Goal: Task Accomplishment & Management: Manage account settings

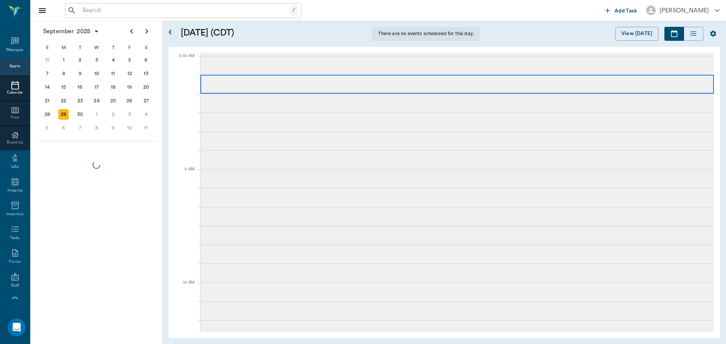
scroll to position [3, 0]
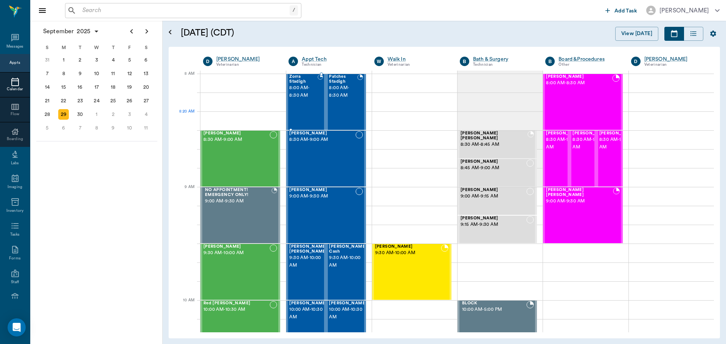
click at [308, 112] on div "Zorra Stadigh 8:00 AM - 8:30 AM" at bounding box center [303, 101] width 28 height 55
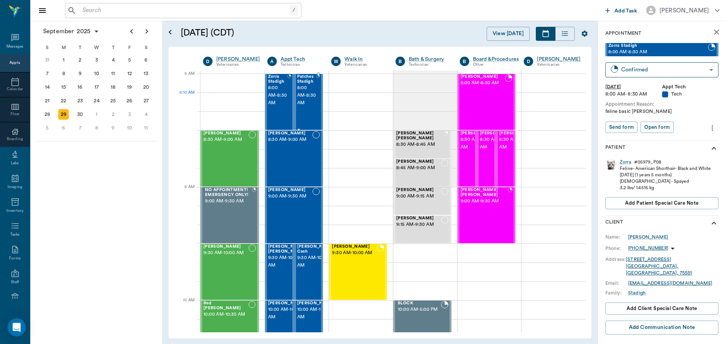
click at [307, 104] on span "8:00 AM - 8:30 AM" at bounding box center [306, 95] width 19 height 23
click at [223, 146] on div "Molly Martinez 8:30 AM - 9:00 AM" at bounding box center [225, 158] width 45 height 55
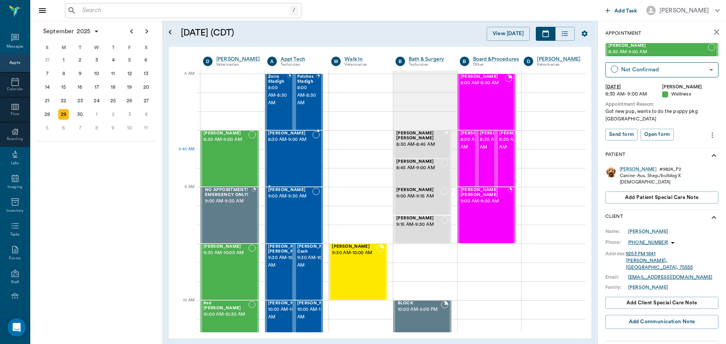
click at [303, 151] on div "Gidget Ashworth 8:30 AM - 9:00 AM" at bounding box center [290, 158] width 45 height 55
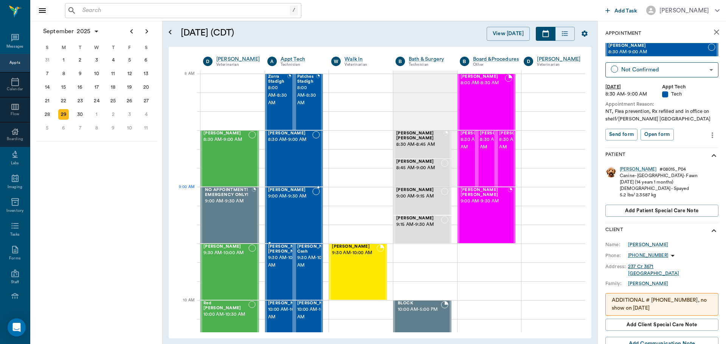
click at [293, 197] on span "9:00 AM - 9:30 AM" at bounding box center [290, 197] width 45 height 8
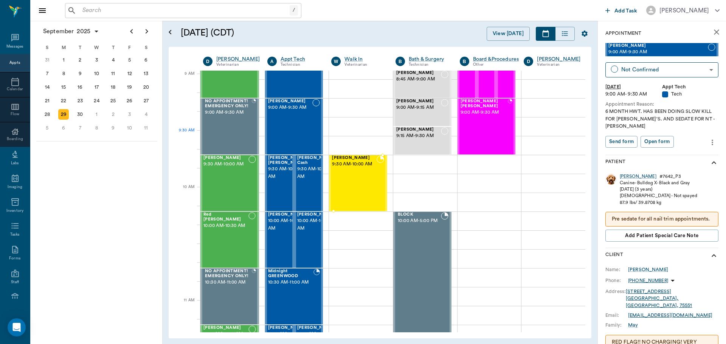
scroll to position [113, 0]
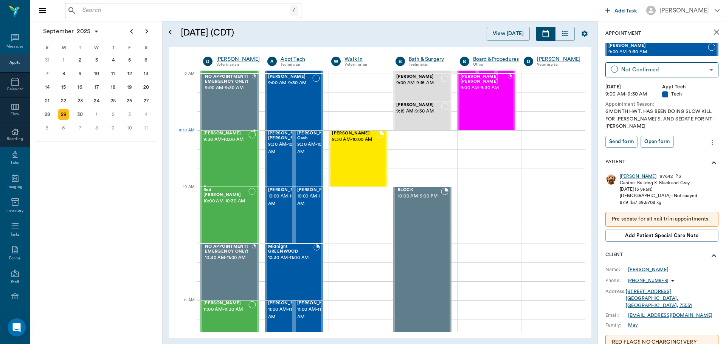
click at [229, 139] on span "9:30 AM - 10:00 AM" at bounding box center [225, 140] width 45 height 8
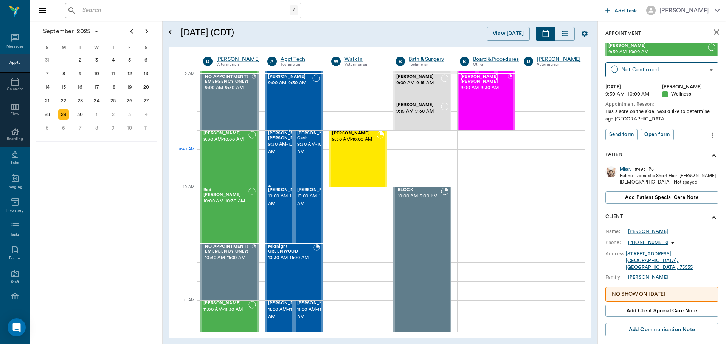
click at [274, 150] on span "9:30 AM - 10:00 AM" at bounding box center [287, 148] width 38 height 15
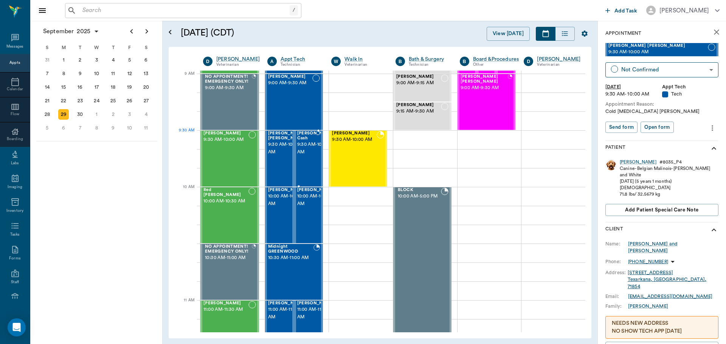
click at [305, 141] on span "9:30 AM - 10:00 AM" at bounding box center [316, 148] width 38 height 15
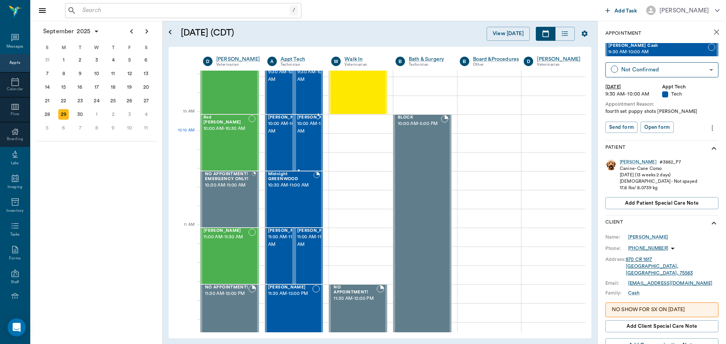
scroll to position [189, 0]
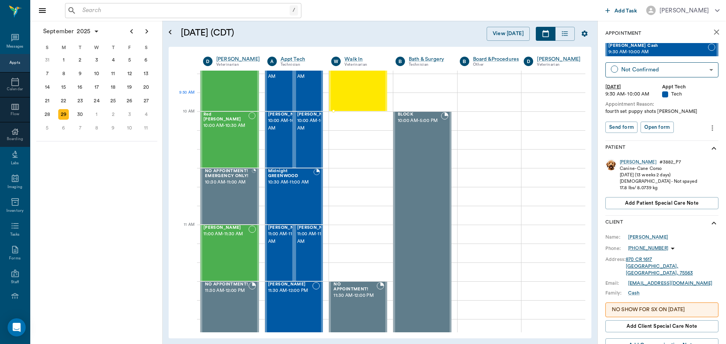
click at [357, 95] on div "[PERSON_NAME] 9:30 AM - 10:00 AM" at bounding box center [354, 83] width 45 height 55
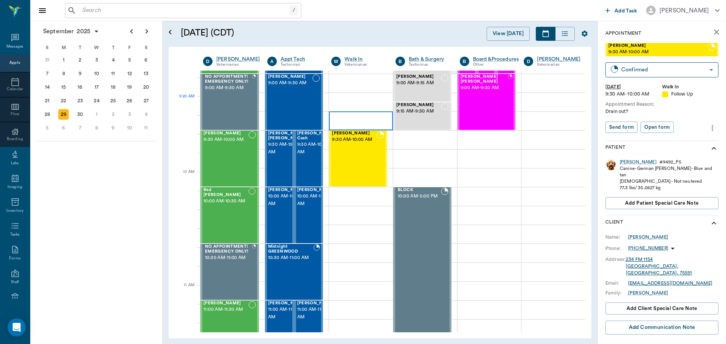
scroll to position [151, 0]
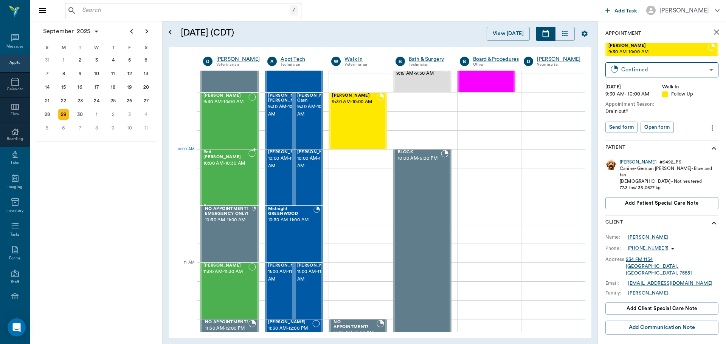
click at [243, 160] on span "10:00 AM - 10:30 AM" at bounding box center [225, 164] width 45 height 8
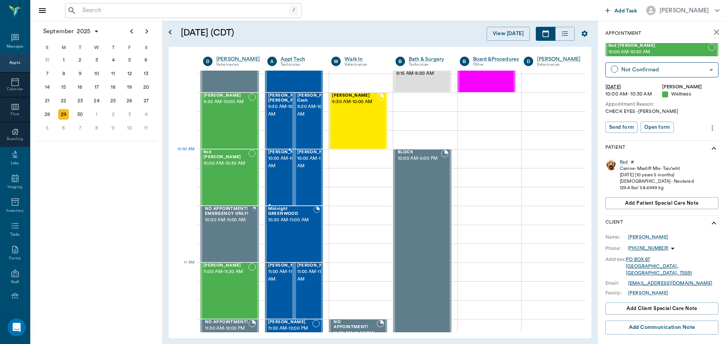
click at [285, 161] on span "10:00 AM - 10:30 AM" at bounding box center [287, 162] width 38 height 15
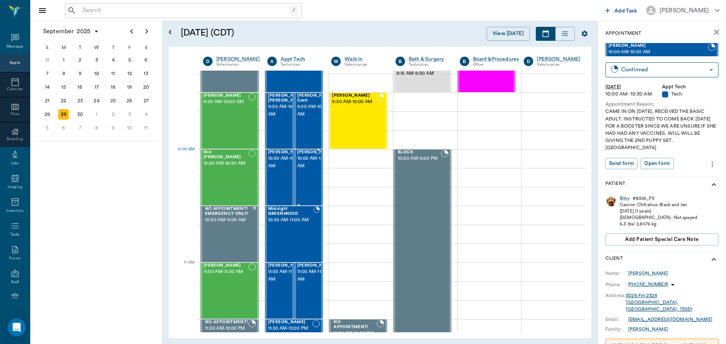
click at [310, 165] on span "10:00 AM - 10:30 AM" at bounding box center [316, 162] width 38 height 15
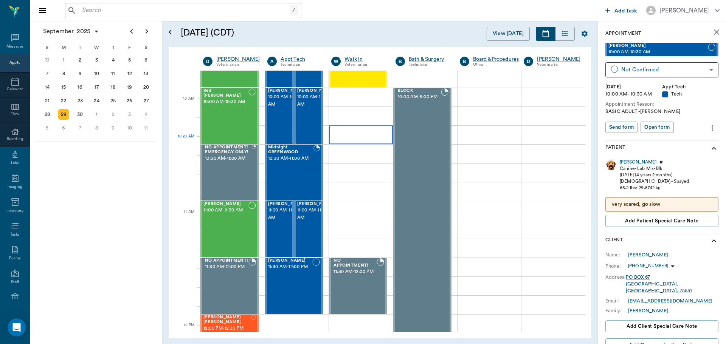
scroll to position [227, 0]
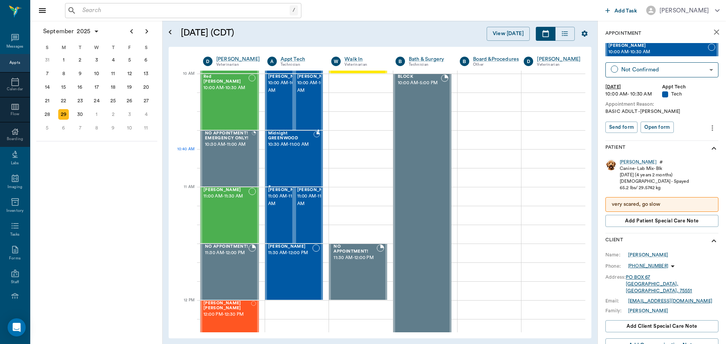
click at [304, 149] on span "10:30 AM - 11:00 AM" at bounding box center [290, 145] width 45 height 8
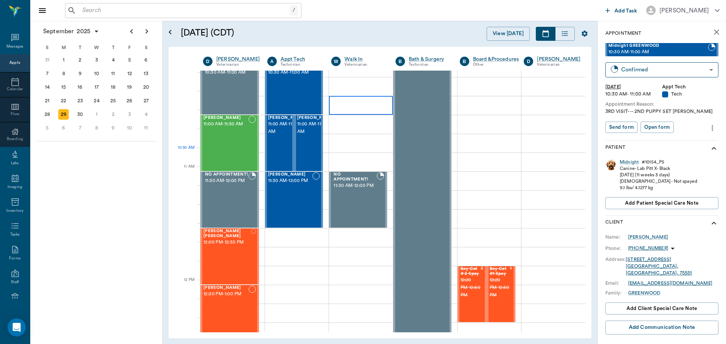
scroll to position [302, 0]
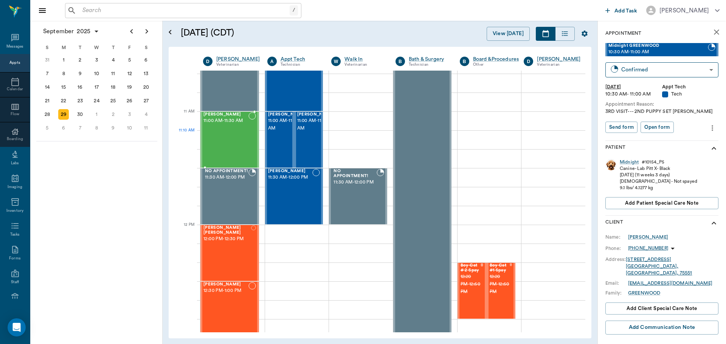
click at [235, 139] on div "[PERSON_NAME] 11:00 AM - 11:30 AM" at bounding box center [225, 139] width 45 height 55
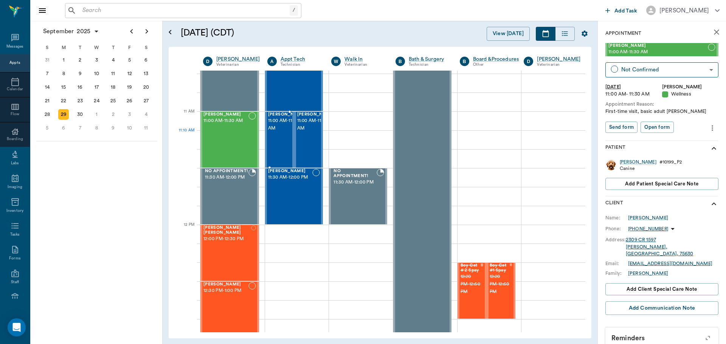
click at [277, 132] on span "11:00 AM - 11:30 AM" at bounding box center [287, 124] width 38 height 15
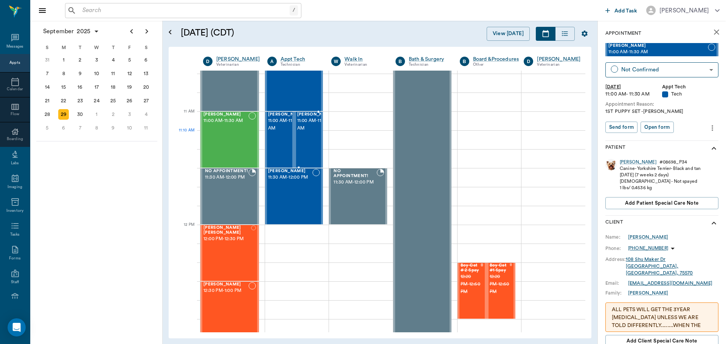
click at [310, 132] on span "11:00 AM - 11:30 AM" at bounding box center [316, 124] width 38 height 15
click at [290, 191] on div "Rusty Honeycutt 11:30 AM - 12:00 PM" at bounding box center [290, 196] width 45 height 55
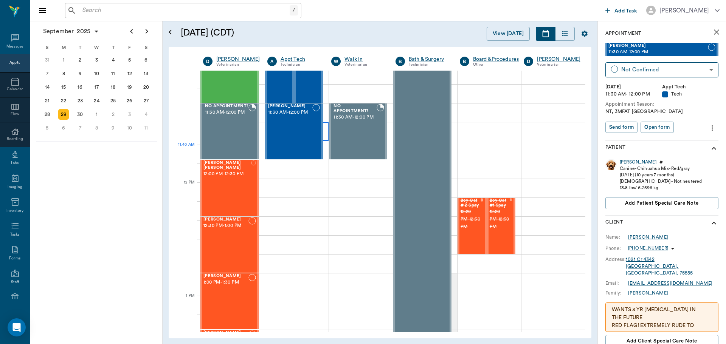
scroll to position [378, 0]
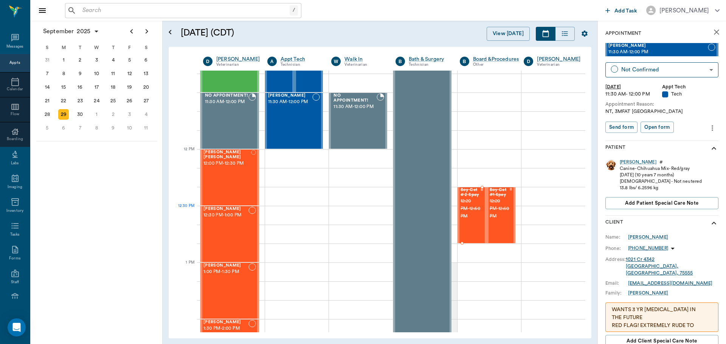
click at [460, 208] on span "12:20 PM - 12:50 PM" at bounding box center [470, 209] width 20 height 23
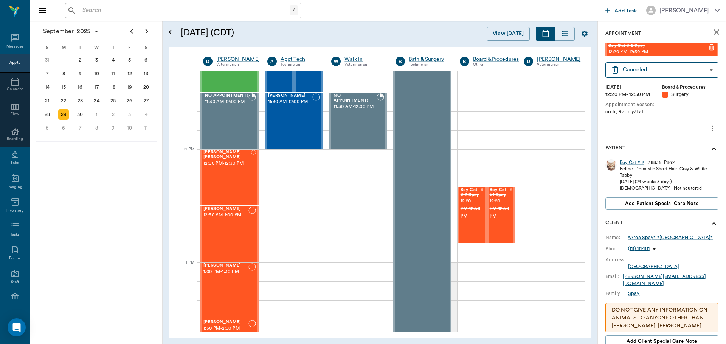
click at [711, 132] on button "more" at bounding box center [712, 128] width 12 height 13
click at [685, 152] on span "Delete appointment" at bounding box center [674, 156] width 63 height 8
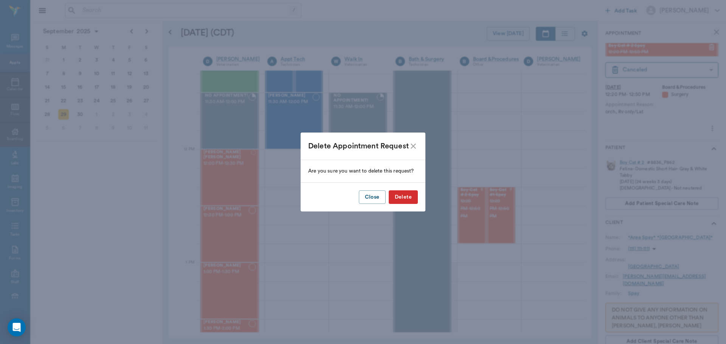
click at [407, 198] on button "Delete" at bounding box center [402, 197] width 29 height 14
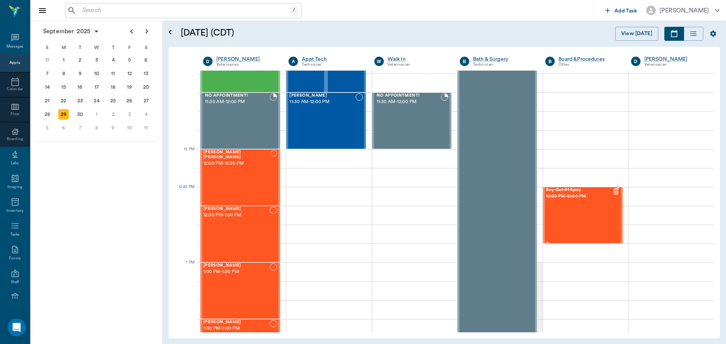
click at [580, 206] on div "Boy Cat #1 Spay 12:20 PM - 12:50 PM" at bounding box center [579, 215] width 66 height 55
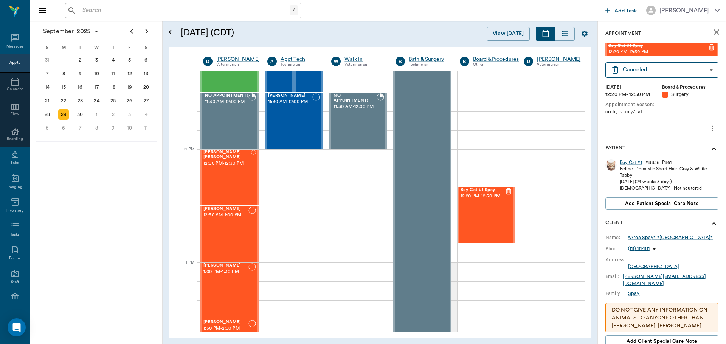
click at [706, 131] on button "more" at bounding box center [712, 128] width 12 height 13
click at [681, 156] on span "Delete appointment" at bounding box center [674, 156] width 63 height 8
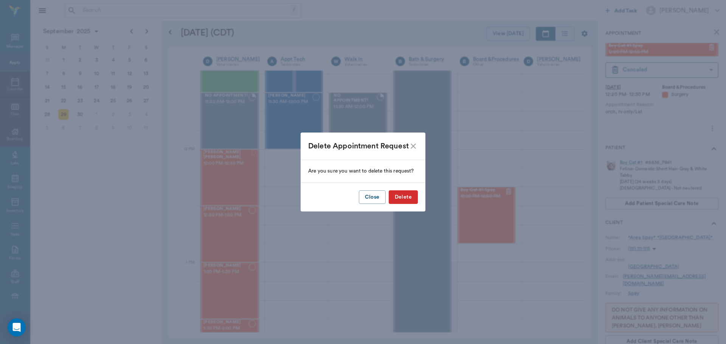
click at [410, 197] on button "Delete" at bounding box center [402, 197] width 29 height 14
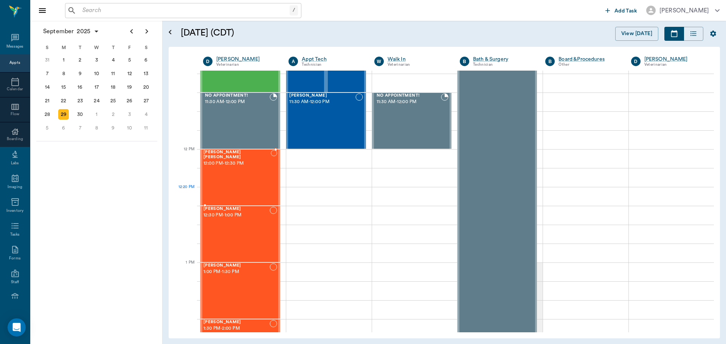
click at [248, 180] on div "Bentley Wise 12:00 PM - 12:30 PM" at bounding box center [236, 177] width 67 height 55
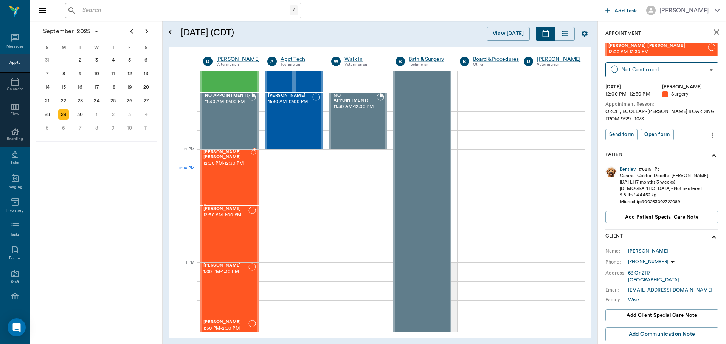
scroll to position [416, 0]
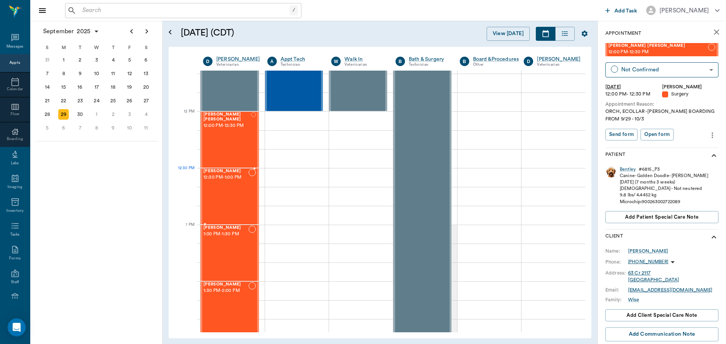
click at [226, 175] on span "12:30 PM - 1:00 PM" at bounding box center [225, 178] width 45 height 8
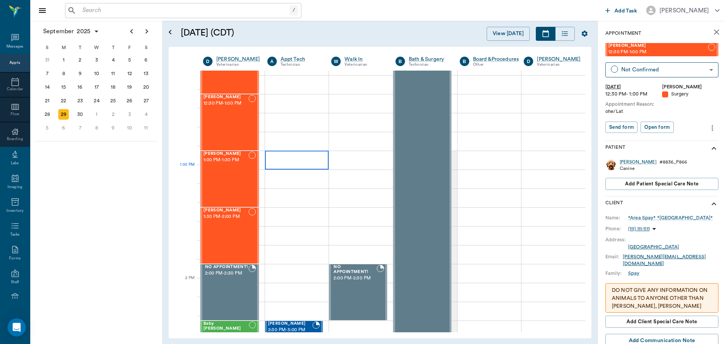
scroll to position [491, 0]
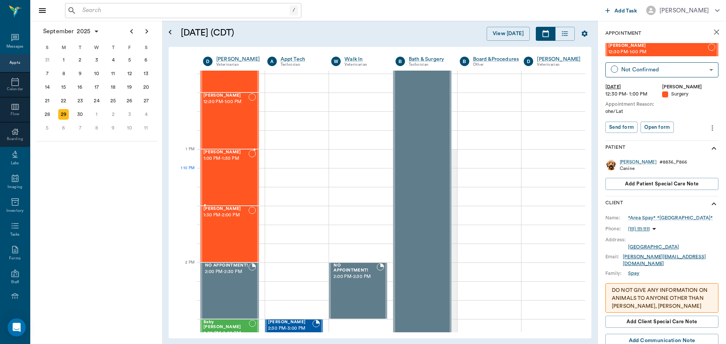
click at [232, 182] on div "Heather Spay 1:00 PM - 1:30 PM" at bounding box center [225, 177] width 45 height 55
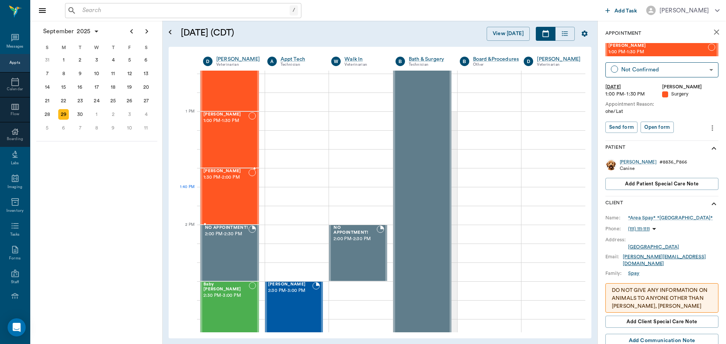
click at [225, 195] on div "Tex LUNSFORD 1:30 PM - 2:00 PM" at bounding box center [225, 196] width 45 height 55
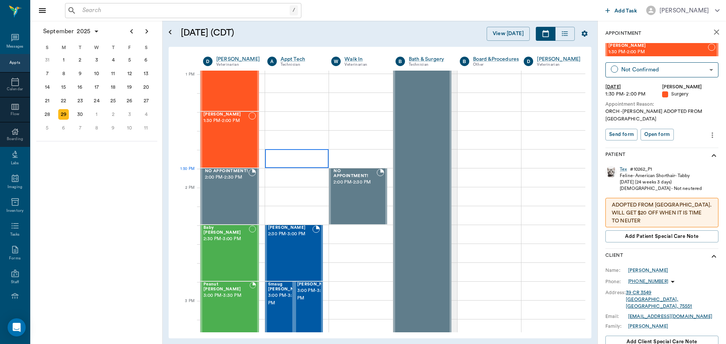
scroll to position [605, 0]
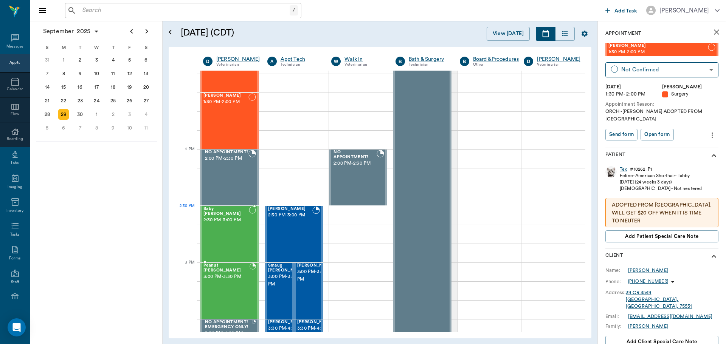
click at [249, 225] on div at bounding box center [252, 234] width 7 height 55
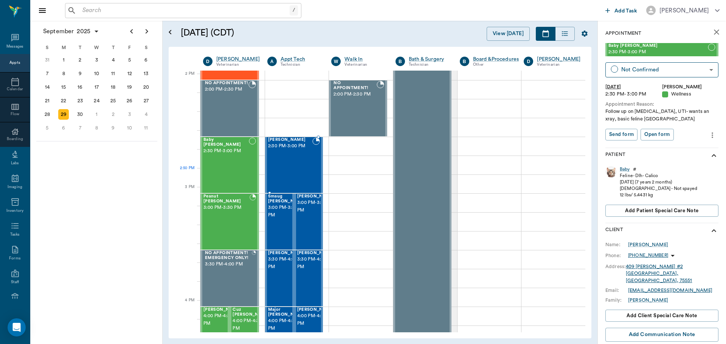
scroll to position [680, 0]
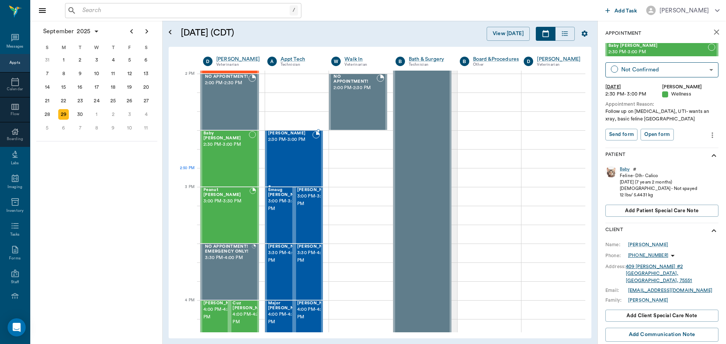
click at [299, 163] on div "Sir Edward Burrows 2:30 PM - 3:00 PM" at bounding box center [290, 158] width 45 height 55
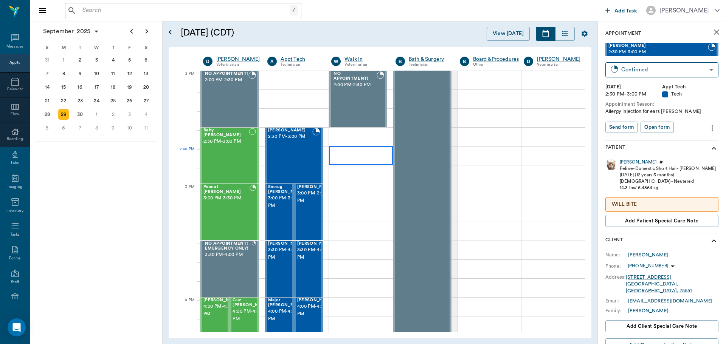
scroll to position [680, 0]
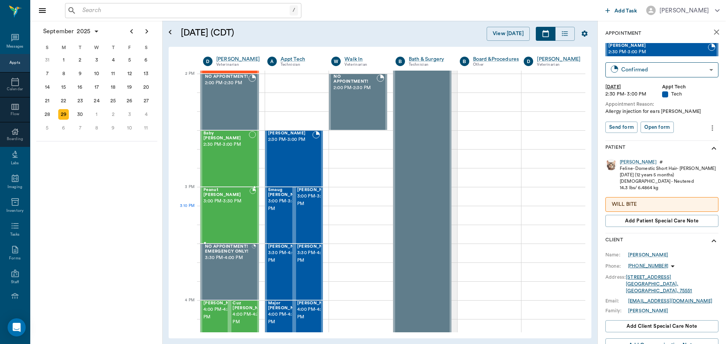
click at [228, 217] on div "Peanut Irvin 3:00 PM - 3:30 PM" at bounding box center [226, 215] width 46 height 55
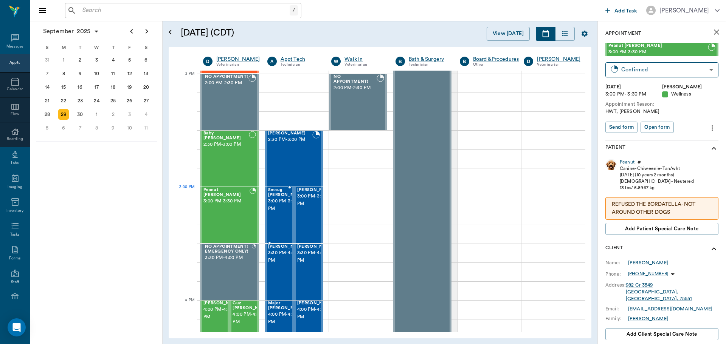
click at [286, 205] on span "3:00 PM - 3:30 PM" at bounding box center [287, 205] width 38 height 15
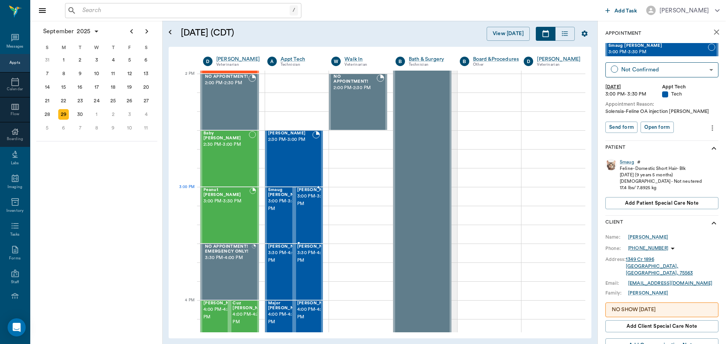
click at [305, 200] on span "3:00 PM - 3:30 PM" at bounding box center [316, 200] width 38 height 15
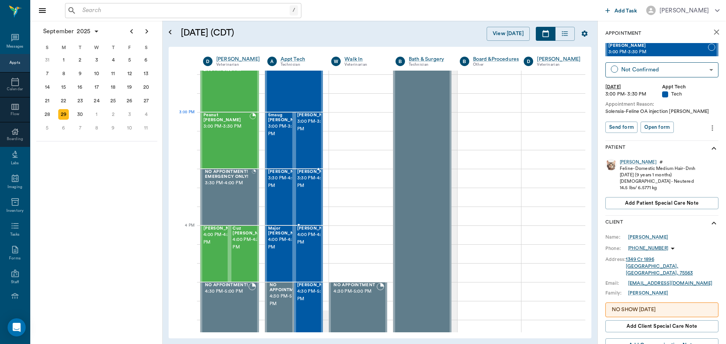
scroll to position [756, 0]
click at [306, 195] on div at bounding box center [306, 196] width 0 height 55
click at [300, 189] on span "3:30 PM - 4:00 PM" at bounding box center [316, 181] width 38 height 15
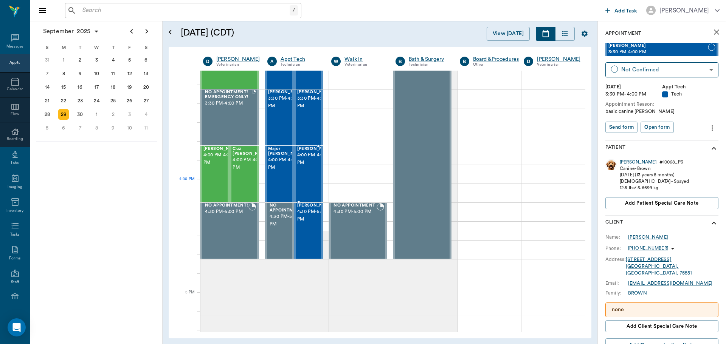
scroll to position [869, 0]
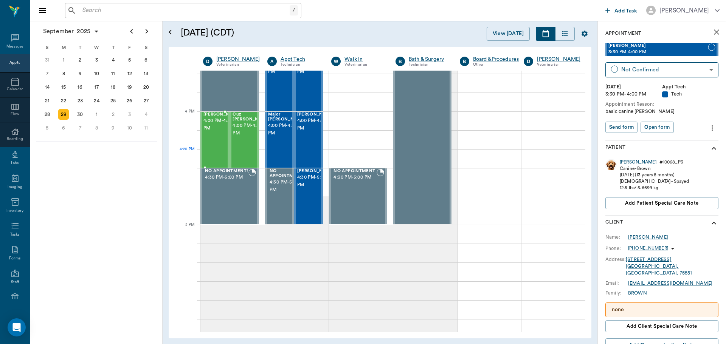
click at [215, 152] on div "[PERSON_NAME] 4:00 PM - 4:30 PM" at bounding box center [222, 139] width 38 height 55
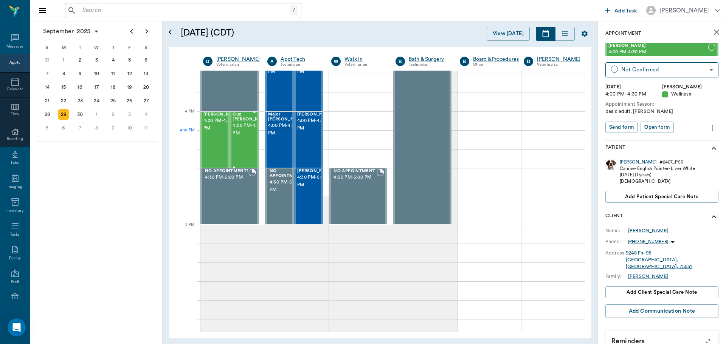
click at [241, 137] on span "4:00 PM - 4:30 PM" at bounding box center [251, 129] width 38 height 15
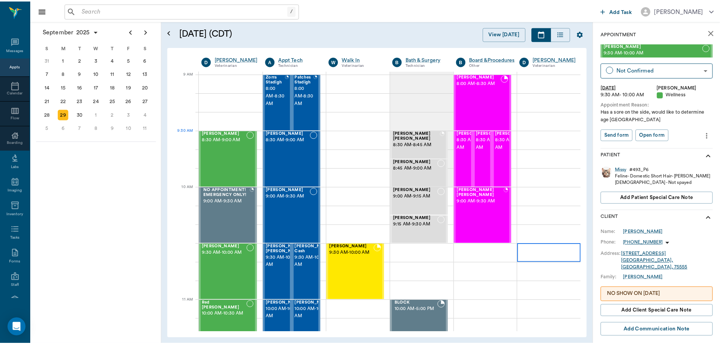
scroll to position [113, 0]
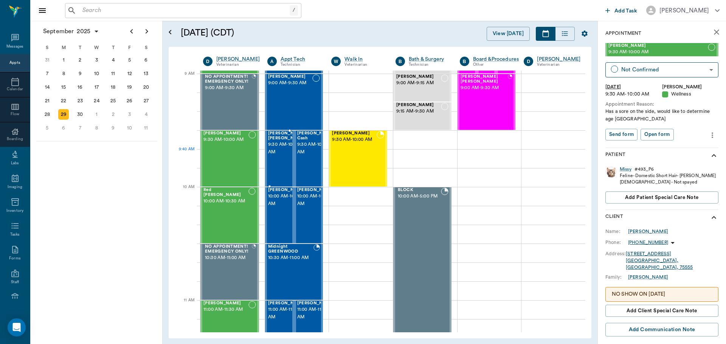
click at [279, 153] on span "9:30 AM - 10:00 AM" at bounding box center [287, 148] width 38 height 15
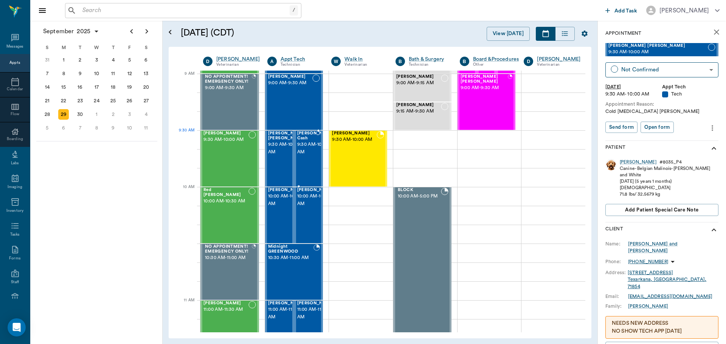
click at [308, 149] on span "9:30 AM - 10:00 AM" at bounding box center [316, 148] width 38 height 15
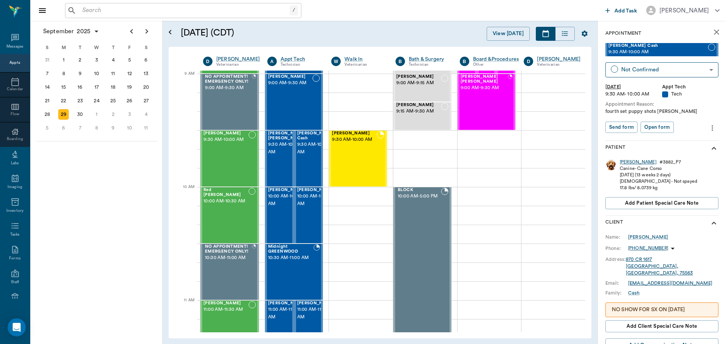
click at [623, 163] on div "[PERSON_NAME]" at bounding box center [637, 162] width 37 height 6
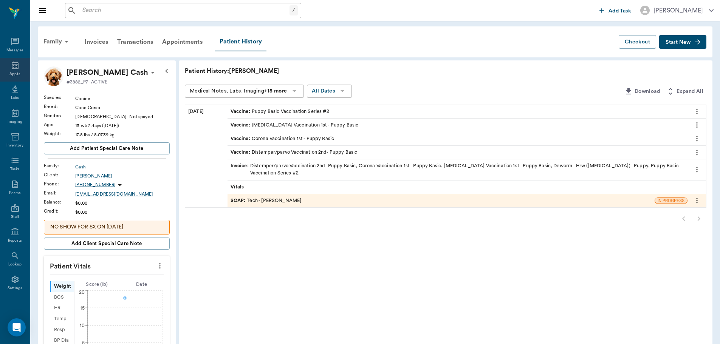
click at [13, 67] on icon at bounding box center [15, 65] width 9 height 9
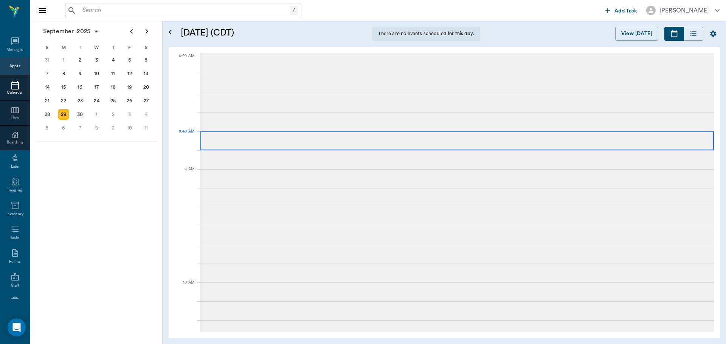
scroll to position [3, 0]
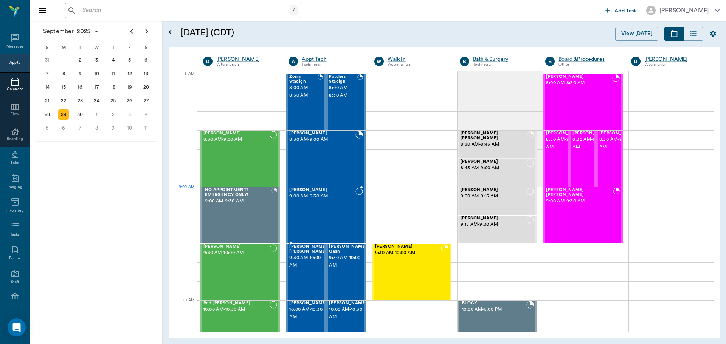
click at [343, 199] on span "9:00 AM - 9:30 AM" at bounding box center [322, 197] width 66 height 8
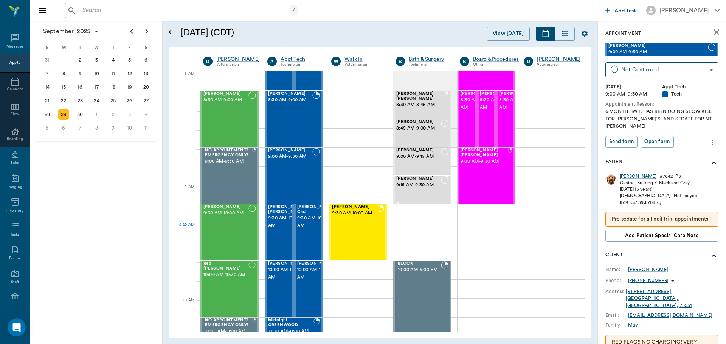
scroll to position [113, 0]
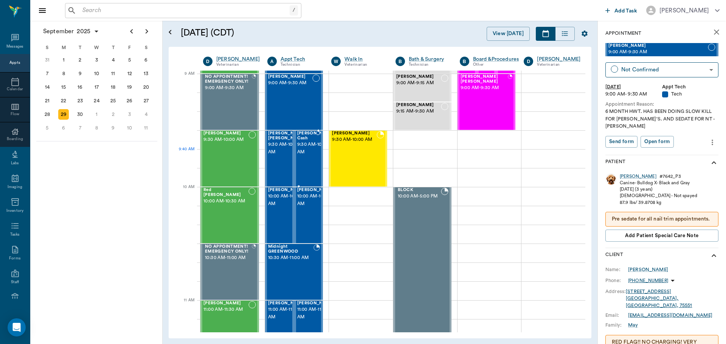
click at [303, 150] on span "9:30 AM - 10:00 AM" at bounding box center [316, 148] width 38 height 15
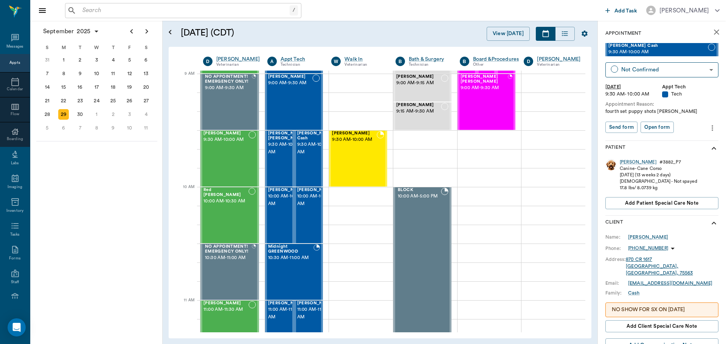
click at [708, 126] on icon "more" at bounding box center [712, 128] width 8 height 9
click at [690, 144] on span "Edit appointment" at bounding box center [674, 141] width 63 height 8
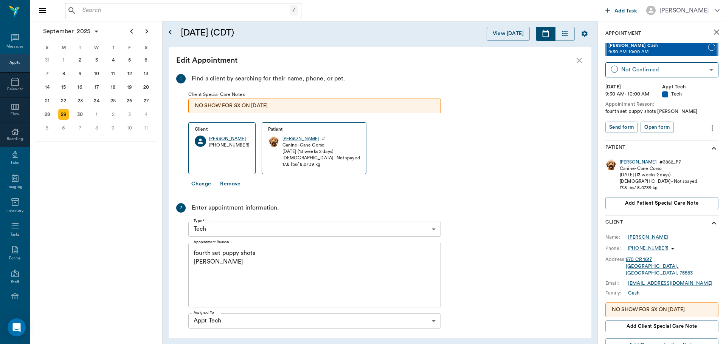
click at [300, 279] on textarea "fourth set puppy shots Christy" at bounding box center [314, 275] width 242 height 52
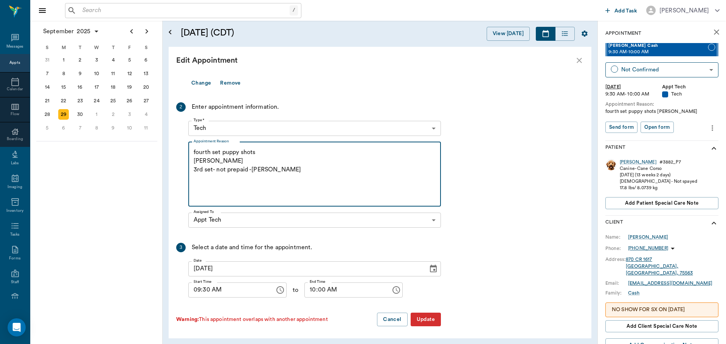
scroll to position [102, 0]
type textarea "fourth set puppy shots Christy 3rd set- not prepaid -Hunt"
click at [420, 313] on button "Update" at bounding box center [425, 318] width 30 height 14
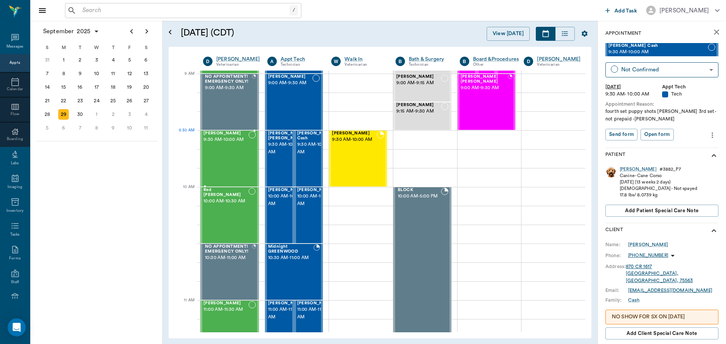
click at [242, 144] on div "Missy Swint 9:30 AM - 10:00 AM" at bounding box center [225, 158] width 45 height 55
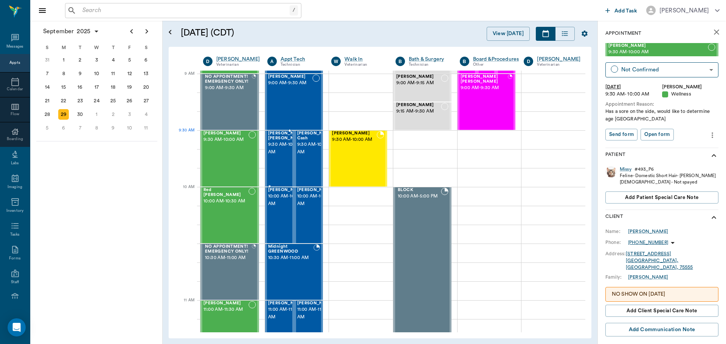
click at [286, 144] on span "9:30 AM - 10:00 AM" at bounding box center [287, 148] width 38 height 15
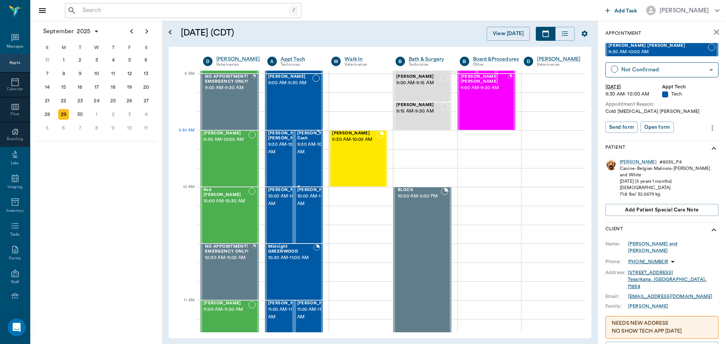
click at [308, 143] on span "9:30 AM - 10:00 AM" at bounding box center [316, 148] width 38 height 15
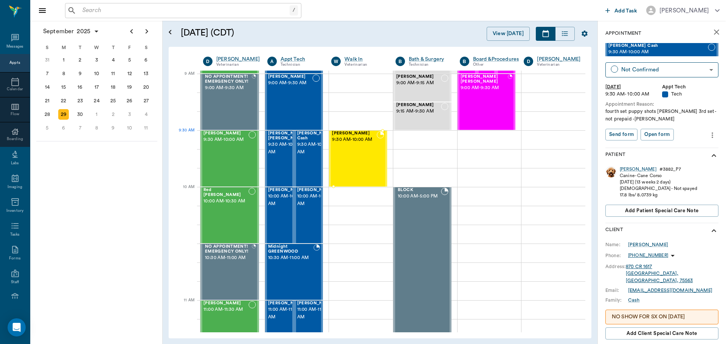
click at [359, 140] on span "9:30 AM - 10:00 AM" at bounding box center [354, 140] width 45 height 8
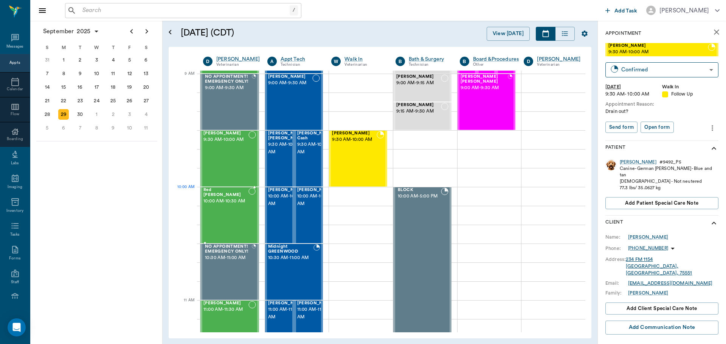
click at [252, 207] on div at bounding box center [251, 215] width 7 height 55
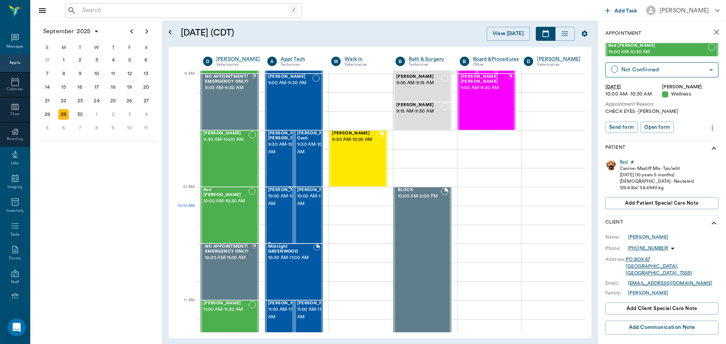
click at [277, 208] on span "10:00 AM - 10:30 AM" at bounding box center [287, 200] width 38 height 15
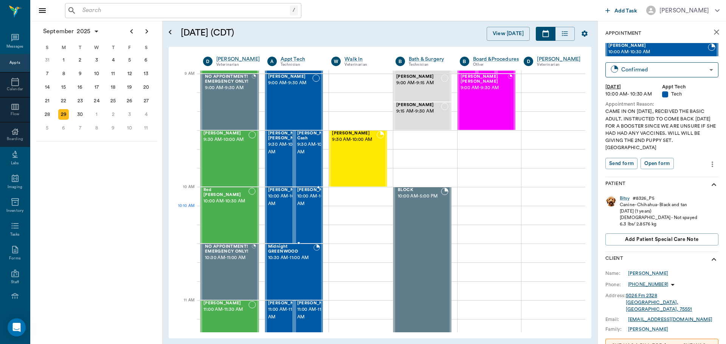
click at [306, 208] on span "10:00 AM - 10:30 AM" at bounding box center [316, 200] width 38 height 15
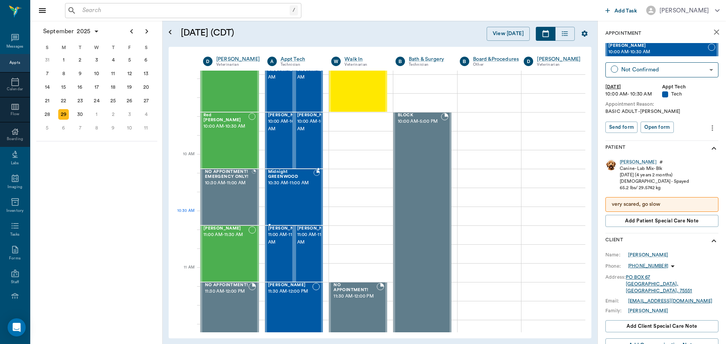
scroll to position [189, 0]
click at [296, 207] on div "Midnight GREENWOOD 10:30 AM - 11:00 AM" at bounding box center [290, 196] width 45 height 55
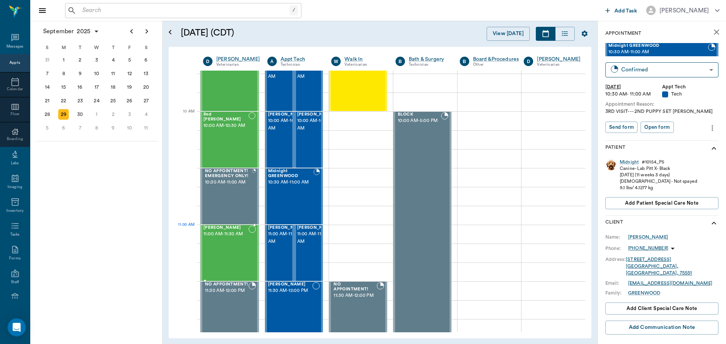
click at [248, 236] on div at bounding box center [252, 253] width 8 height 55
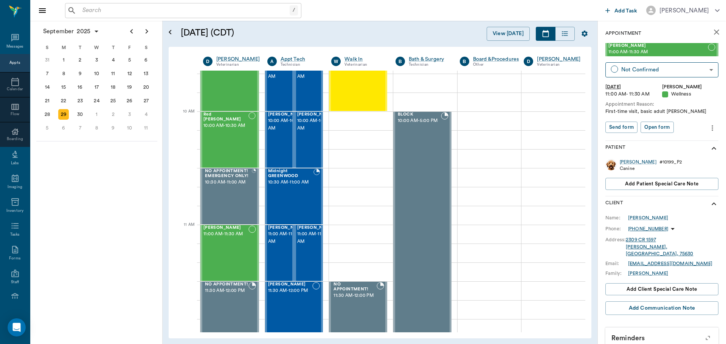
click at [708, 125] on icon "more" at bounding box center [712, 128] width 8 height 9
click at [670, 142] on span "Edit appointment" at bounding box center [674, 141] width 63 height 8
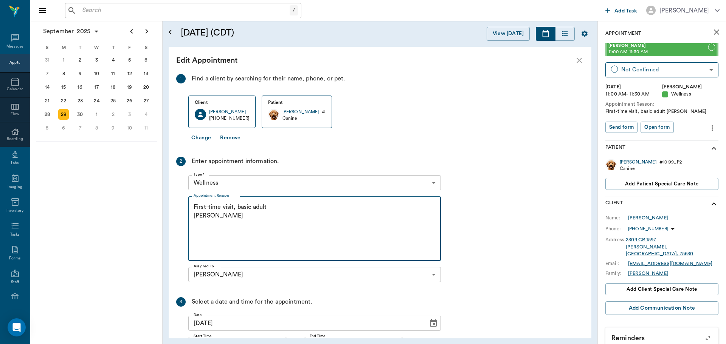
click at [305, 229] on textarea "First-time visit, basic adult Christy" at bounding box center [314, 229] width 242 height 52
click at [279, 233] on textarea "First-time visit, basic adult Christy Canine complete? or Dr exam, wellness, an…" at bounding box center [314, 229] width 242 height 52
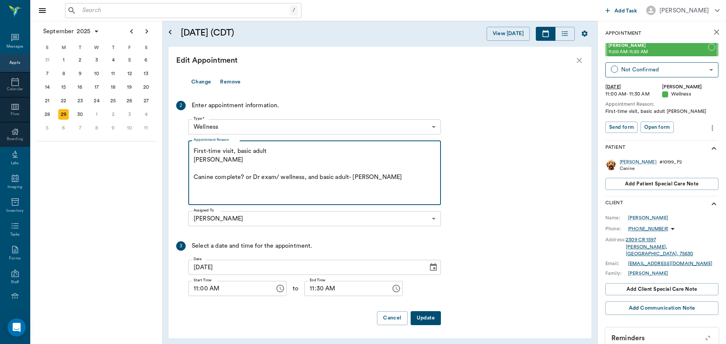
scroll to position [56, 0]
type textarea "First-time visit, basic adult Christy Canine complete? or Dr exam/ wellness, an…"
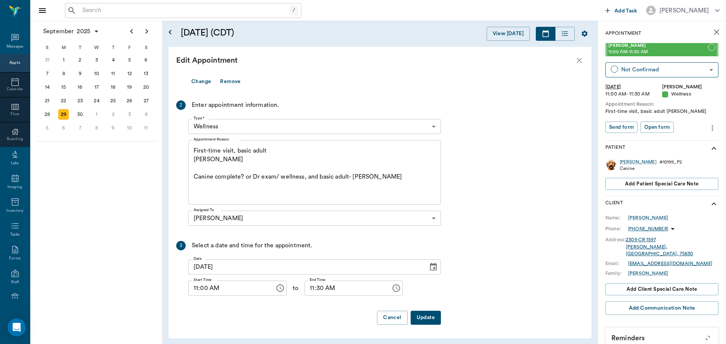
click at [427, 316] on button "Update" at bounding box center [425, 318] width 30 height 14
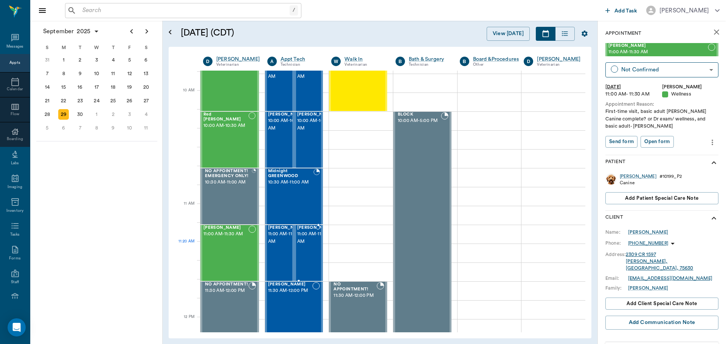
scroll to position [227, 0]
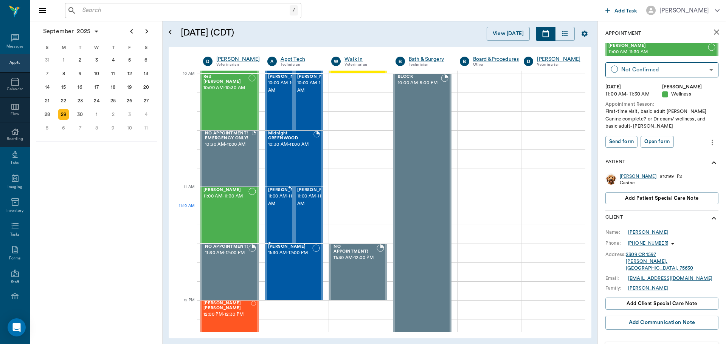
click at [275, 208] on span "11:00 AM - 11:30 AM" at bounding box center [287, 200] width 38 height 15
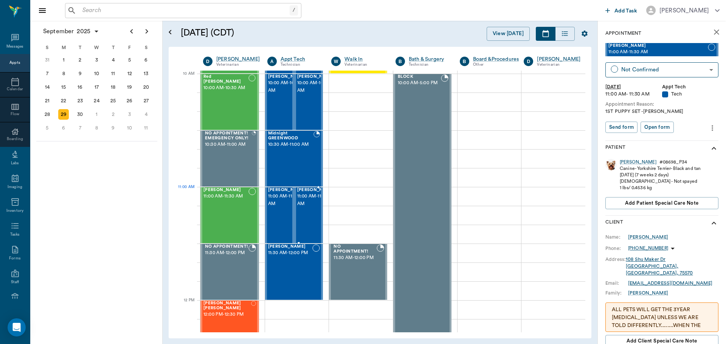
click at [308, 204] on span "11:00 AM - 11:30 AM" at bounding box center [316, 200] width 38 height 15
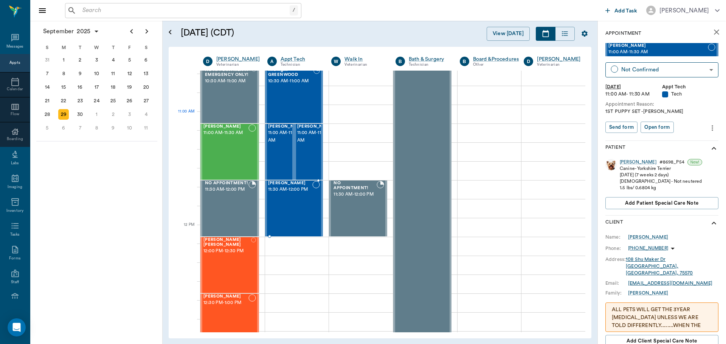
scroll to position [302, 0]
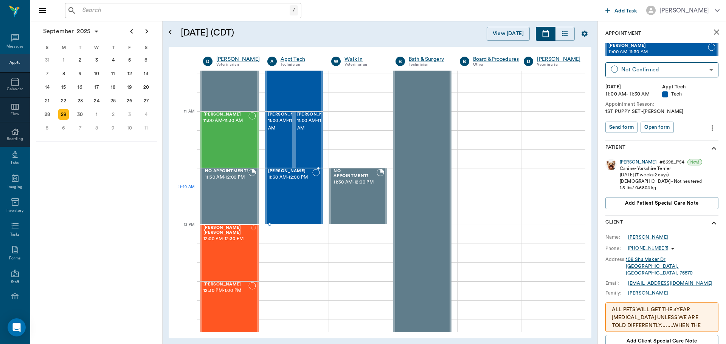
click at [308, 204] on div "Rusty Honeycutt 11:30 AM - 12:00 PM" at bounding box center [290, 196] width 45 height 55
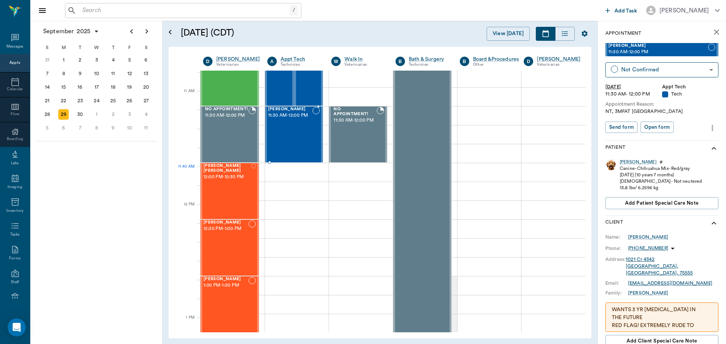
scroll to position [378, 0]
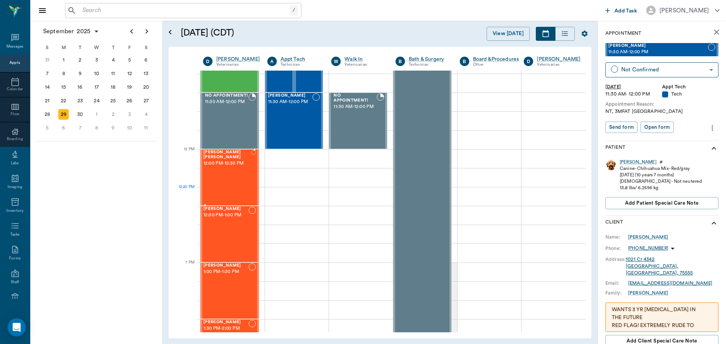
click at [246, 190] on div "Bentley Wise 12:00 PM - 12:30 PM" at bounding box center [227, 177] width 48 height 55
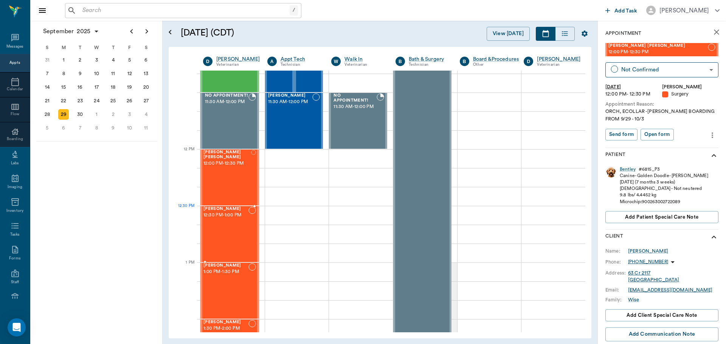
click at [242, 219] on span "12:30 PM - 1:00 PM" at bounding box center [225, 216] width 45 height 8
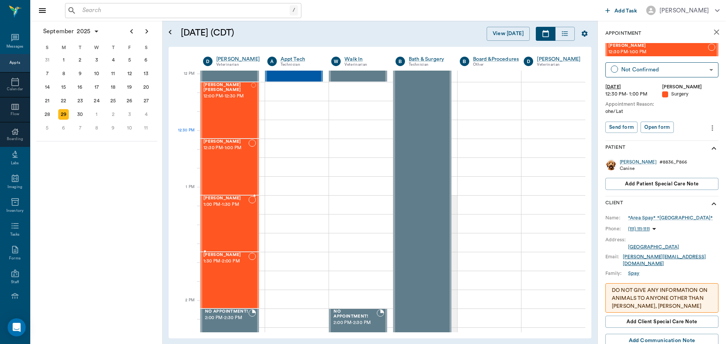
scroll to position [453, 0]
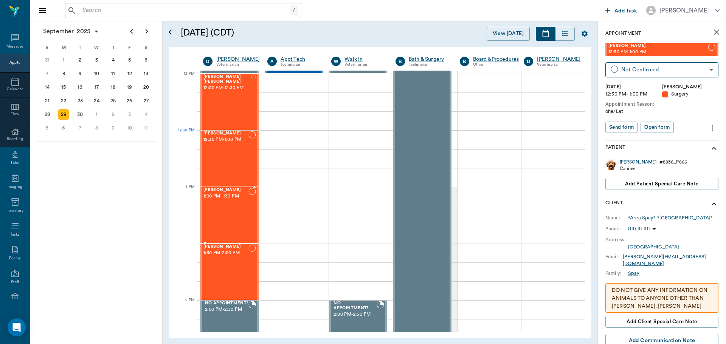
click at [242, 219] on div "Heather Spay 1:00 PM - 1:30 PM" at bounding box center [225, 215] width 45 height 55
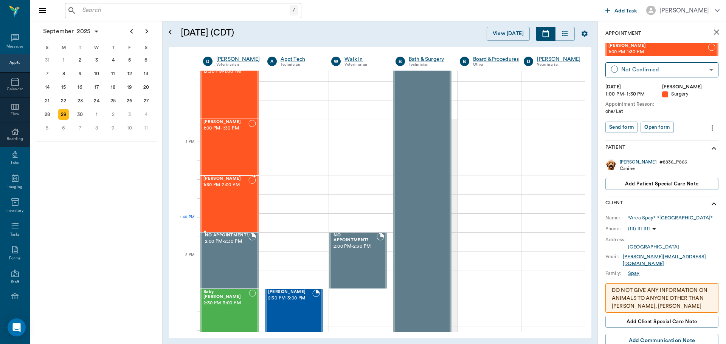
scroll to position [529, 0]
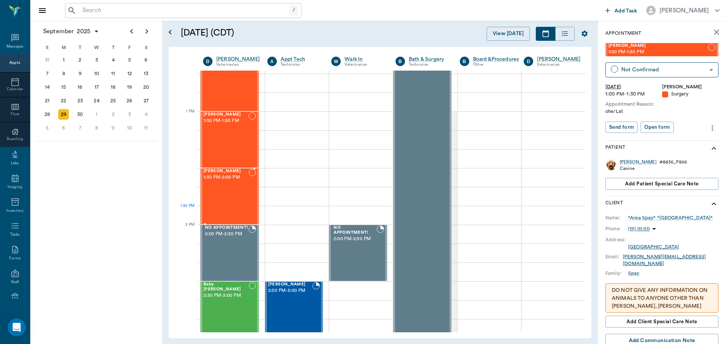
click at [245, 216] on div "Tex LUNSFORD 1:30 PM - 2:00 PM" at bounding box center [225, 196] width 45 height 55
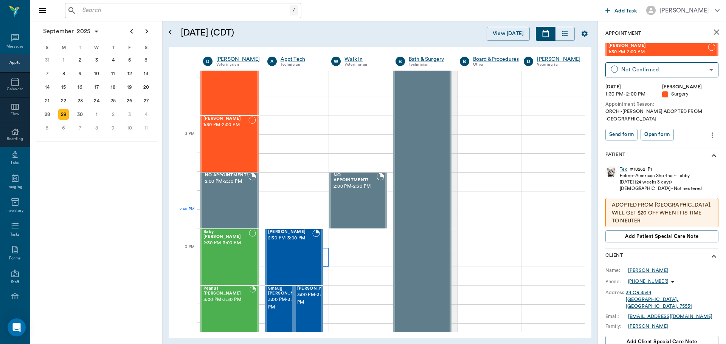
scroll to position [642, 0]
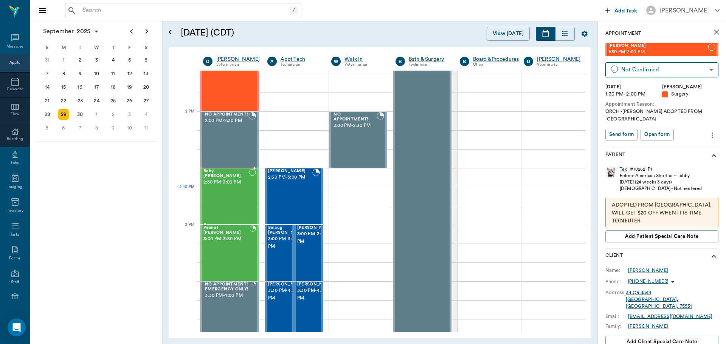
click at [245, 199] on div "Baby Kroll 2:30 PM - 3:00 PM" at bounding box center [225, 196] width 45 height 55
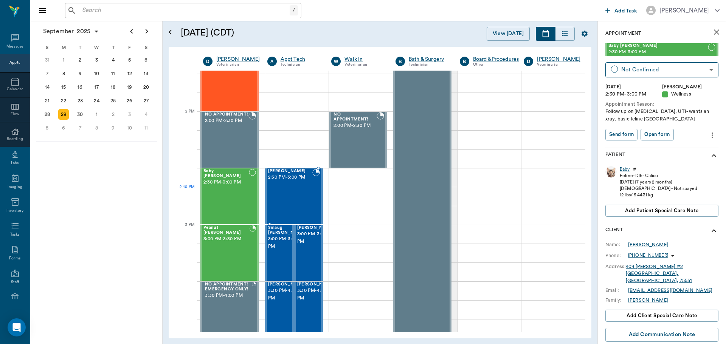
click at [296, 191] on div "Sir Edward Burrows 2:30 PM - 3:00 PM" at bounding box center [290, 196] width 45 height 55
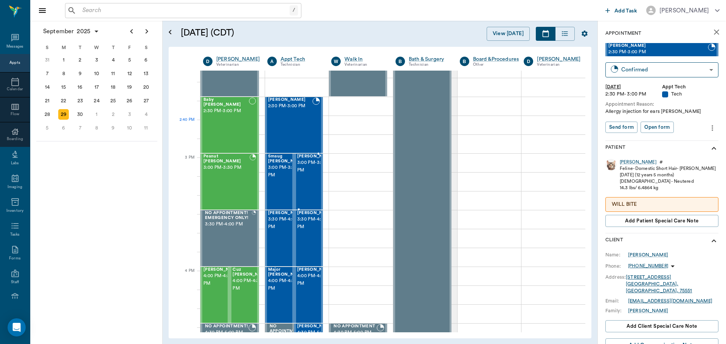
scroll to position [718, 0]
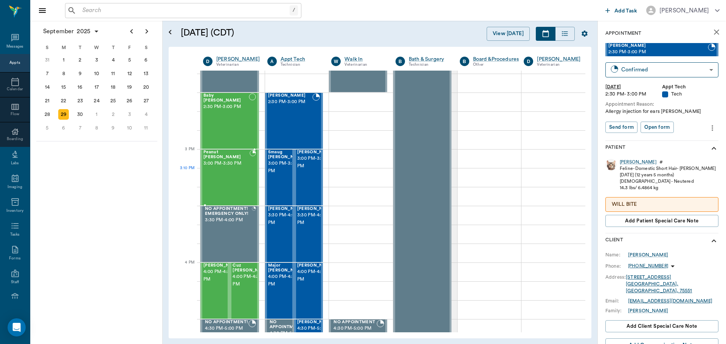
click at [241, 187] on div "Peanut Irvin 3:00 PM - 3:30 PM" at bounding box center [226, 177] width 46 height 55
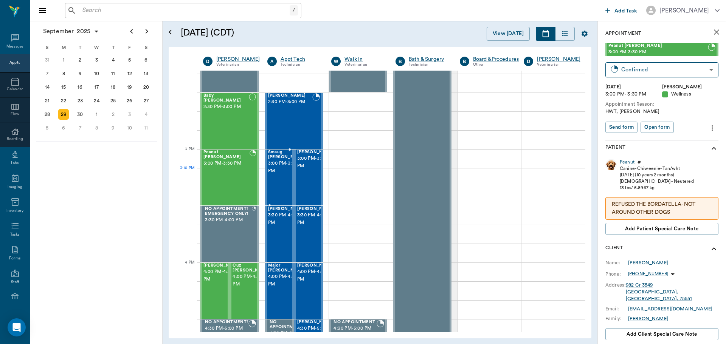
click at [273, 175] on div "Smaug Seagroves 3:00 PM - 3:30 PM" at bounding box center [287, 177] width 38 height 55
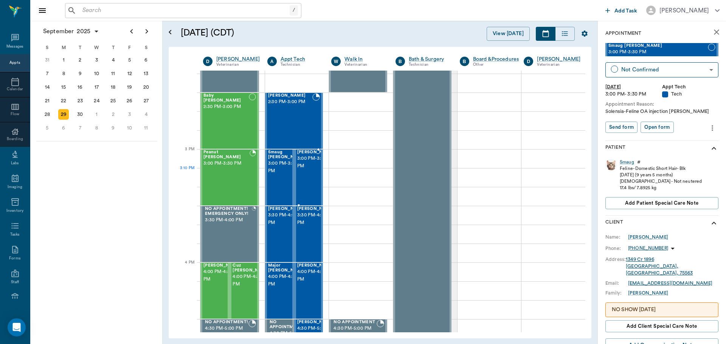
click at [334, 169] on div at bounding box center [334, 177] width 0 height 55
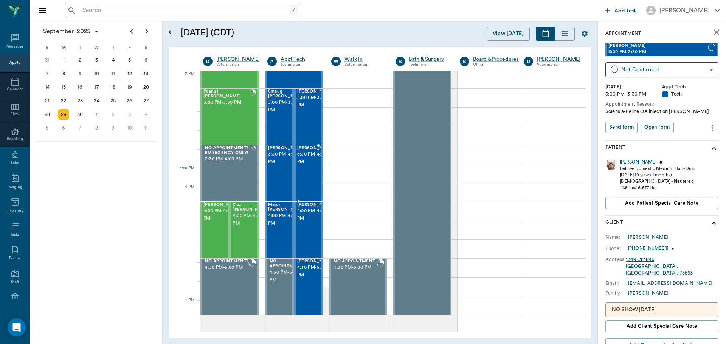
scroll to position [794, 0]
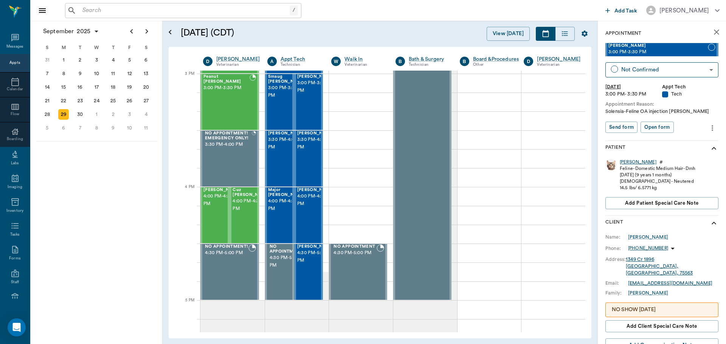
click at [624, 162] on div "Oliver" at bounding box center [637, 162] width 37 height 6
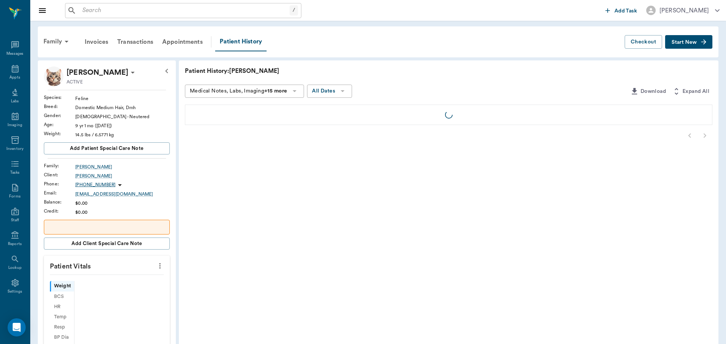
scroll to position [3, 0]
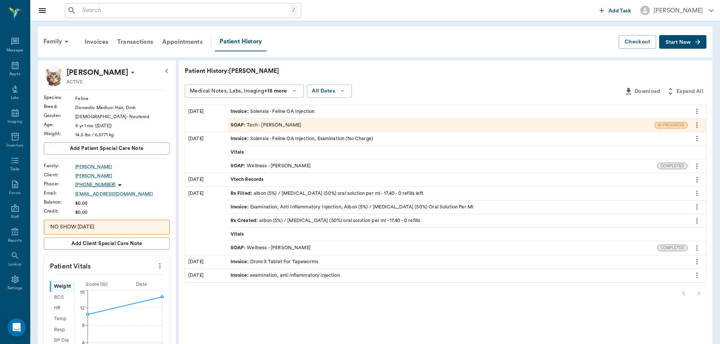
click at [338, 124] on div "SOAP : Tech - Julie Dickerson" at bounding box center [440, 125] width 427 height 13
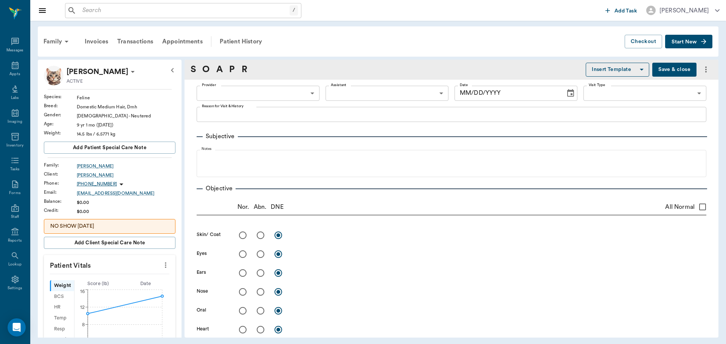
type input "63ec2e7e52e12b0ba117b124"
type input "65d2be4f46e3a538d89b8c1a"
type textarea "SOLENSIA INJ -LORY"
type input "09/02/2025"
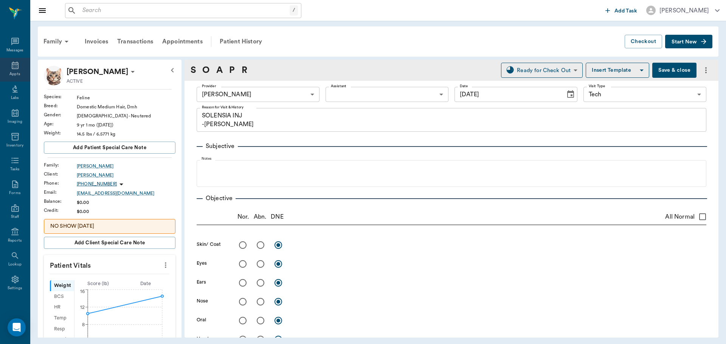
click at [13, 68] on icon at bounding box center [15, 66] width 7 height 8
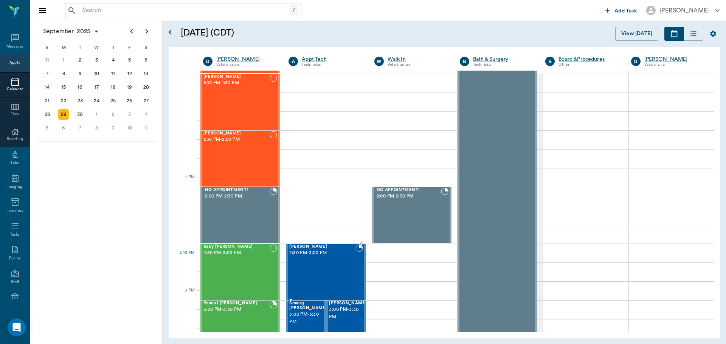
scroll to position [642, 0]
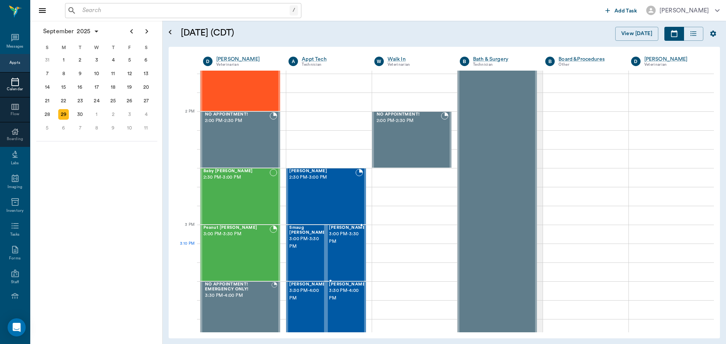
click at [353, 252] on div "Oliver Seagroves 3:00 PM - 3:30 PM" at bounding box center [348, 253] width 38 height 55
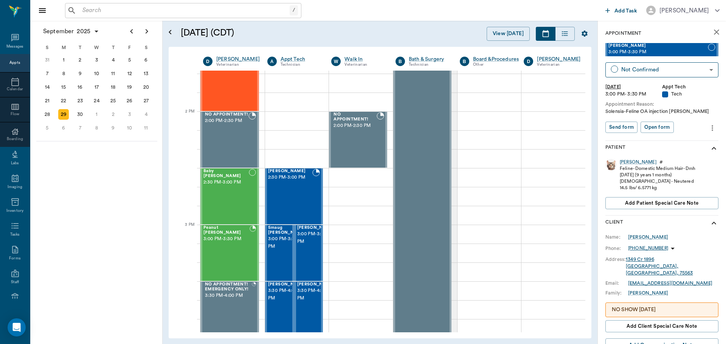
click at [711, 125] on icon "more" at bounding box center [712, 128] width 2 height 6
click at [692, 142] on span "Edit appointment" at bounding box center [674, 141] width 63 height 8
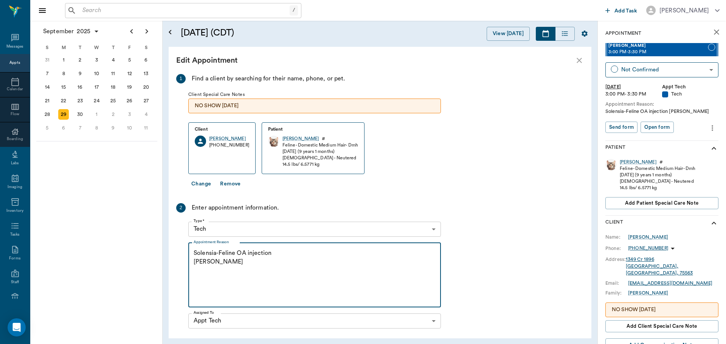
click at [333, 272] on textarea "Solensia-Feline OA injection Christy" at bounding box center [314, 275] width 242 height 52
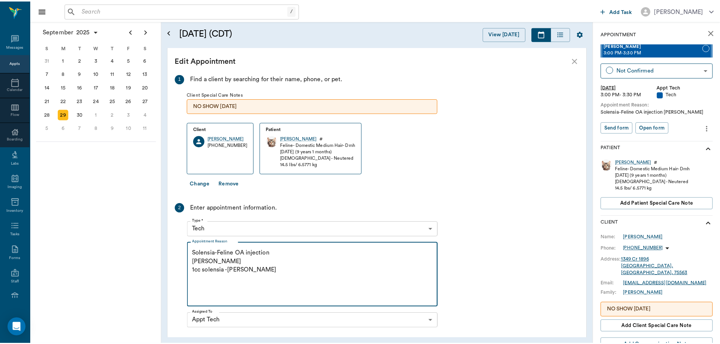
scroll to position [102, 0]
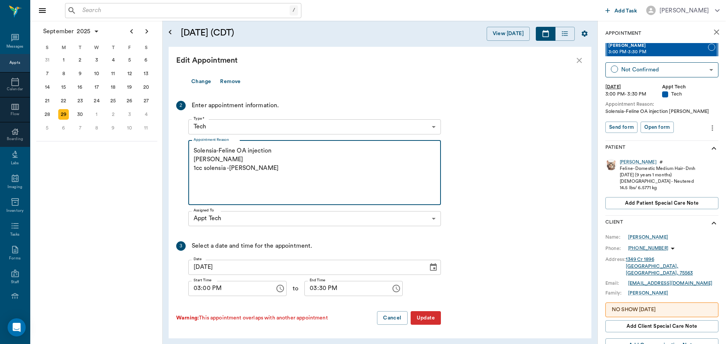
type textarea "Solensia-Feline OA injection Christy 1cc solensia -Hunt"
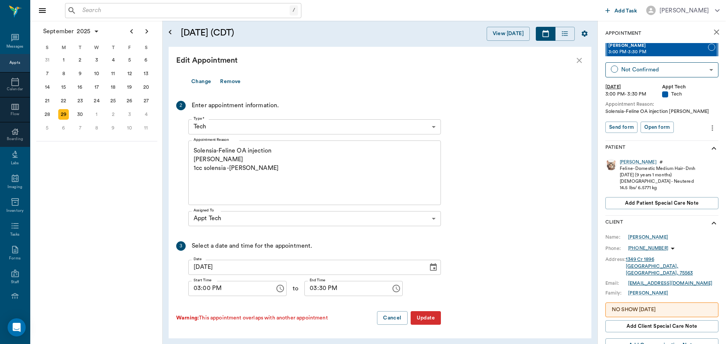
click at [439, 322] on button "Update" at bounding box center [425, 318] width 30 height 14
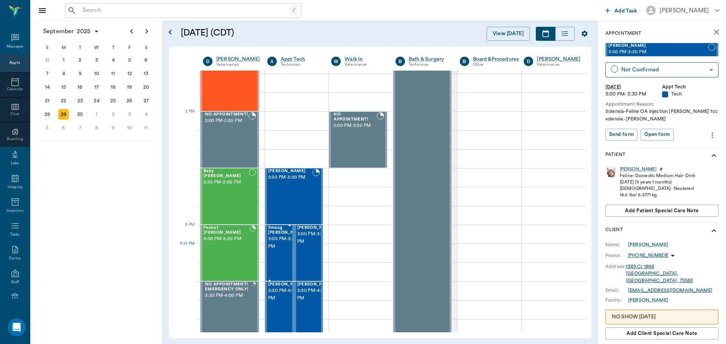
click at [280, 245] on span "3:00 PM - 3:30 PM" at bounding box center [287, 242] width 38 height 15
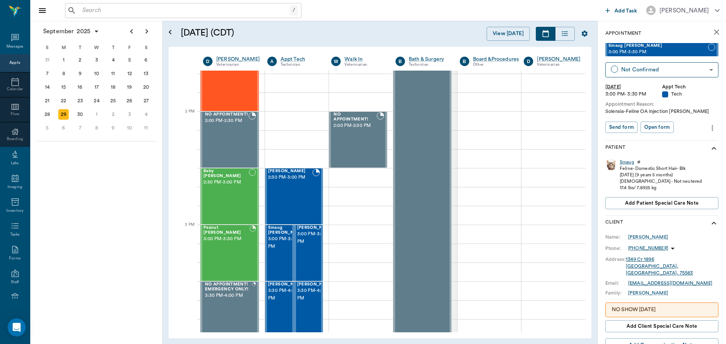
click at [624, 161] on div "Smaug" at bounding box center [626, 162] width 14 height 6
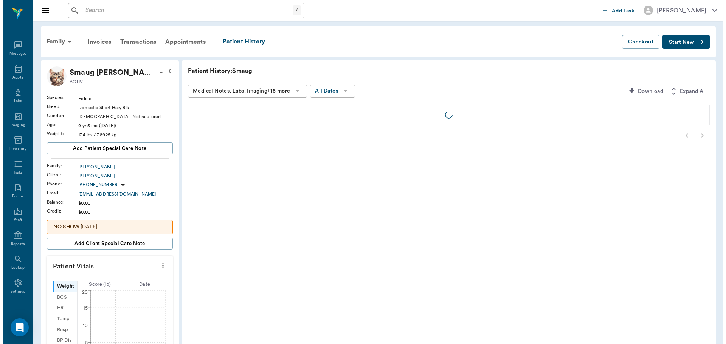
scroll to position [3, 0]
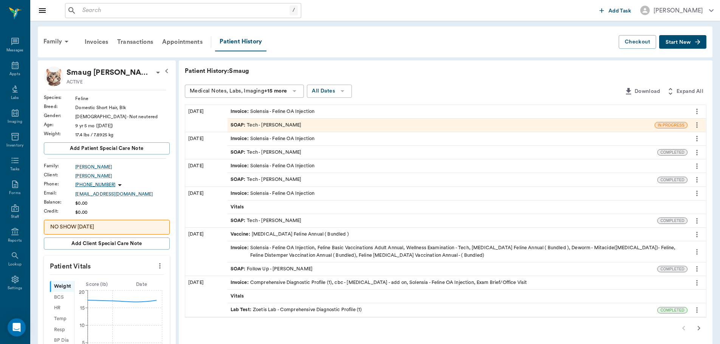
click at [296, 128] on div "SOAP : Tech - Julie Dickerson" at bounding box center [440, 125] width 427 height 13
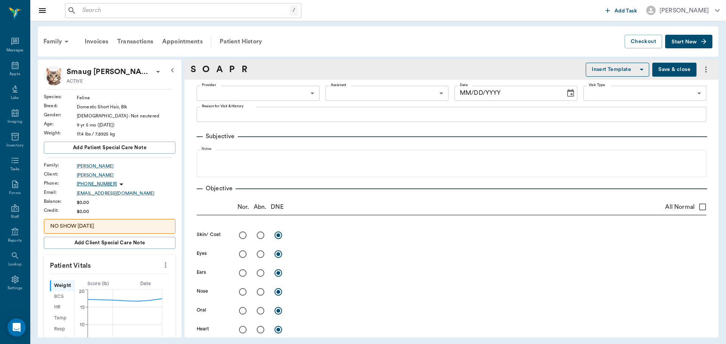
type input "63ec2e7e52e12b0ba117b124"
type input "65d2be4f46e3a538d89b8c1a"
type textarea "solensia inj -lory"
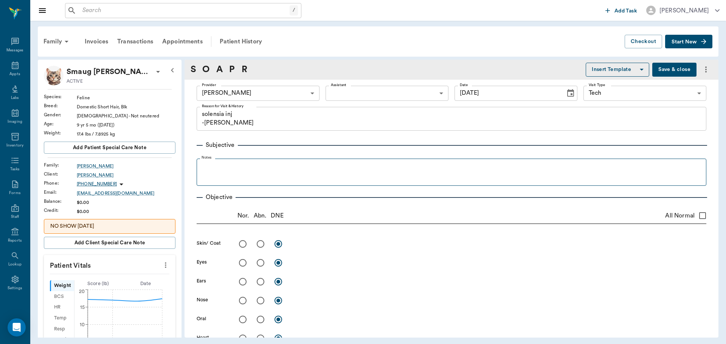
type input "09/02/2025"
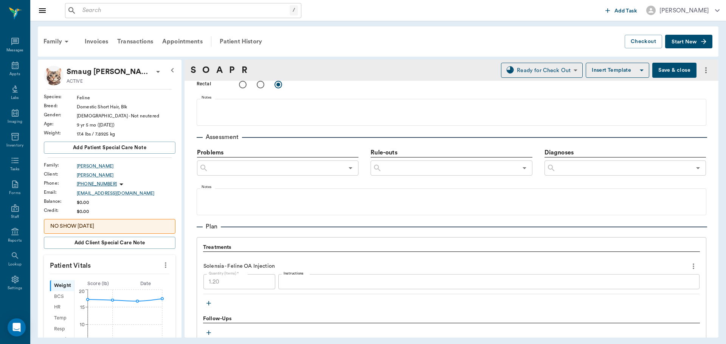
scroll to position [453, 0]
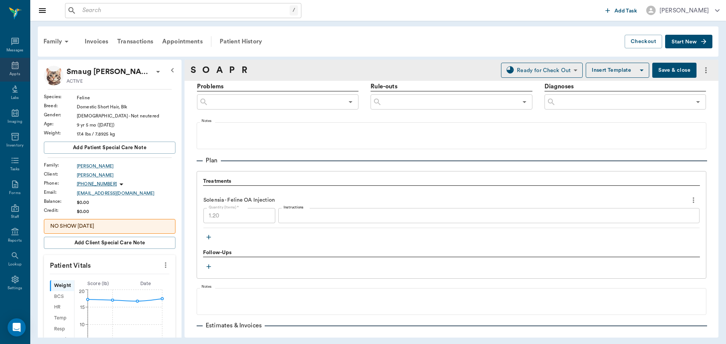
click at [16, 73] on div "Appts" at bounding box center [14, 74] width 11 height 6
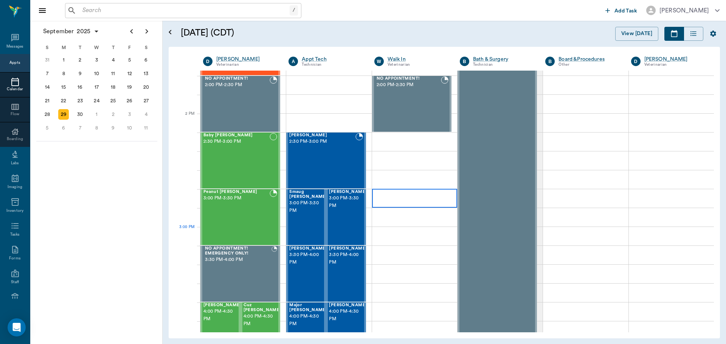
scroll to position [680, 0]
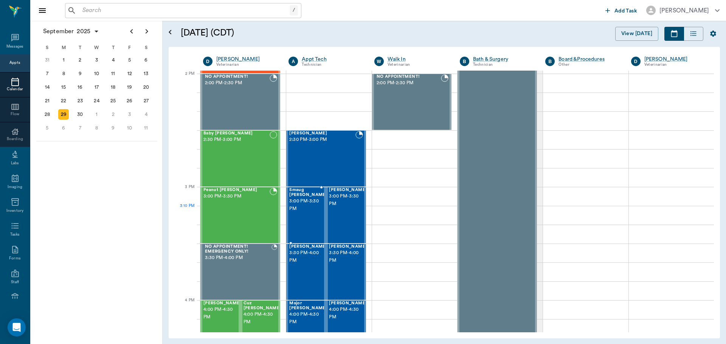
click at [299, 217] on div "Smaug Seagroves 3:00 PM - 3:30 PM" at bounding box center [308, 215] width 38 height 55
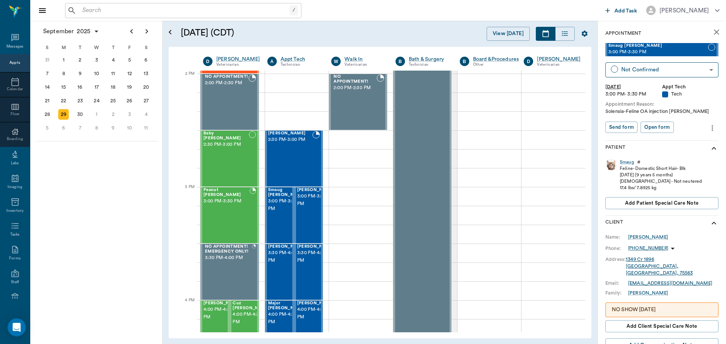
click at [706, 126] on button "more" at bounding box center [712, 128] width 12 height 13
click at [680, 139] on span "Edit appointment" at bounding box center [674, 141] width 63 height 8
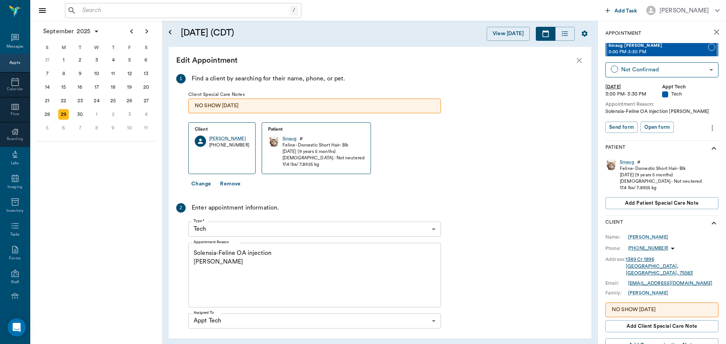
click at [219, 271] on textarea "Solensia-Feline OA injection Christy" at bounding box center [314, 275] width 242 height 52
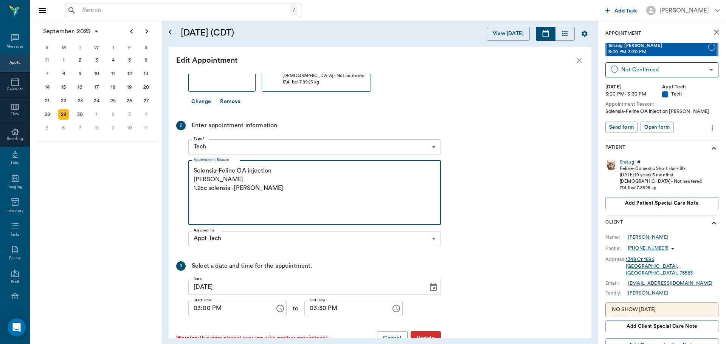
scroll to position [102, 0]
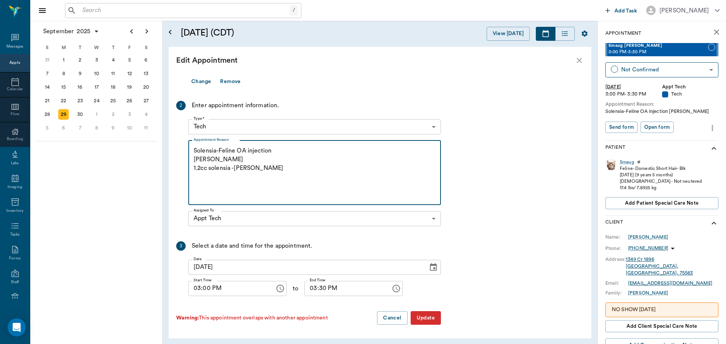
type textarea "Solensia-Feline OA injection Christy 1.2cc solensia -Hunt"
click at [428, 318] on button "Update" at bounding box center [425, 318] width 30 height 14
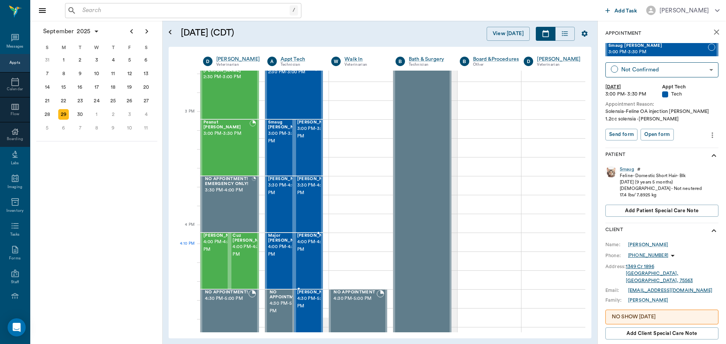
scroll to position [756, 0]
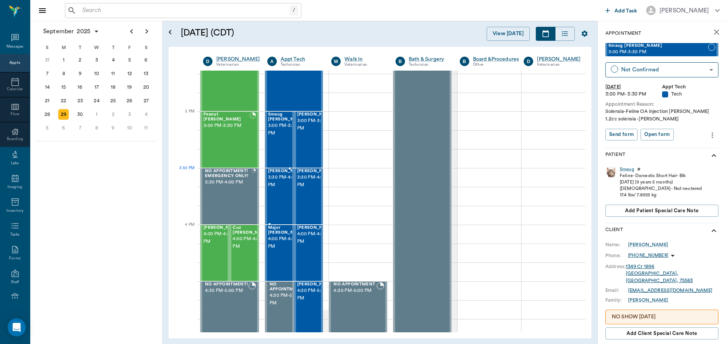
click at [277, 174] on span "[PERSON_NAME]" at bounding box center [287, 171] width 38 height 5
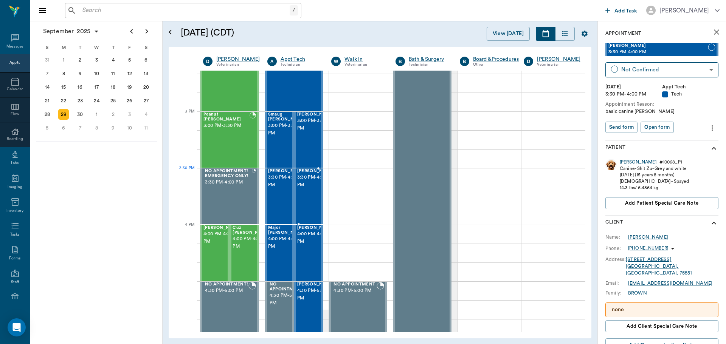
drag, startPoint x: 305, startPoint y: 184, endPoint x: 314, endPoint y: 183, distance: 9.1
click at [305, 184] on span "3:30 PM - 4:00 PM" at bounding box center [316, 181] width 38 height 15
click at [706, 133] on button "more" at bounding box center [712, 128] width 12 height 13
click at [689, 145] on span "Edit appointment" at bounding box center [674, 141] width 63 height 8
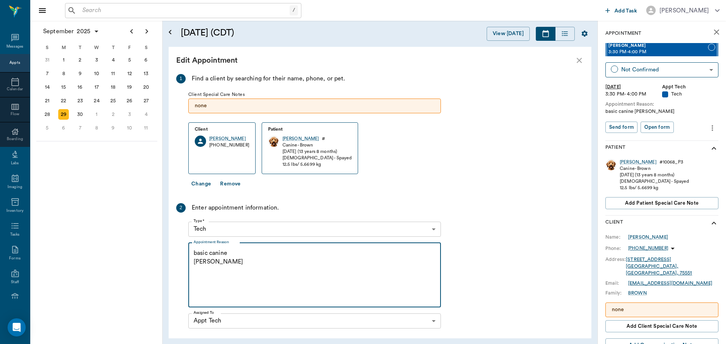
click at [265, 275] on textarea "basic canine Christy" at bounding box center [314, 275] width 242 height 52
type textarea "basic canine Christy Basic"
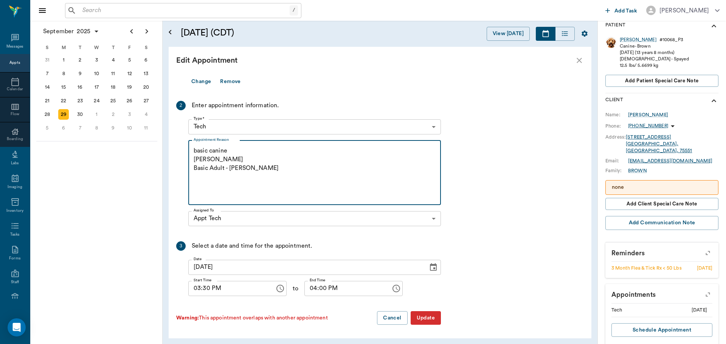
scroll to position [125, 0]
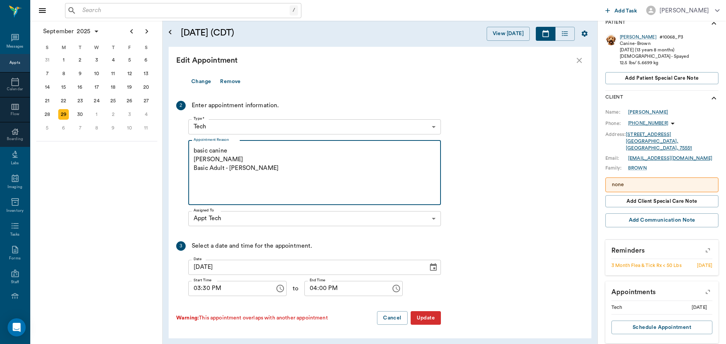
type textarea "basic canine Christy Basic Adult - Hunt"
click at [430, 319] on button "Update" at bounding box center [425, 318] width 30 height 14
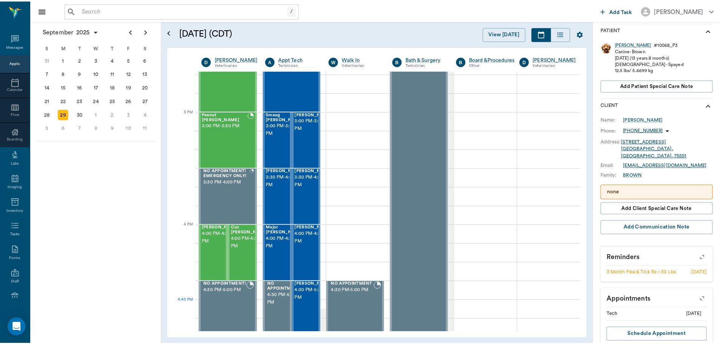
scroll to position [0, 0]
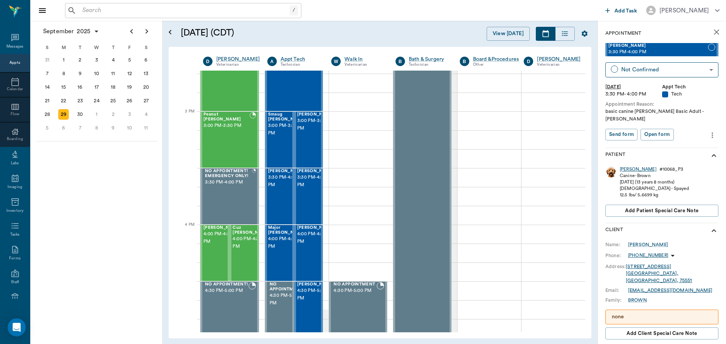
click at [621, 166] on div "[PERSON_NAME]" at bounding box center [637, 169] width 37 height 6
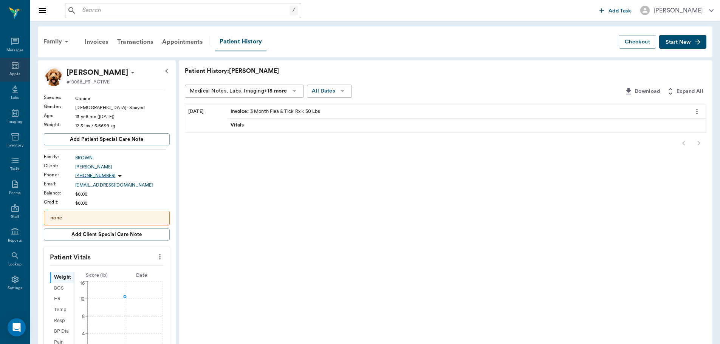
click at [11, 62] on icon at bounding box center [15, 65] width 9 height 9
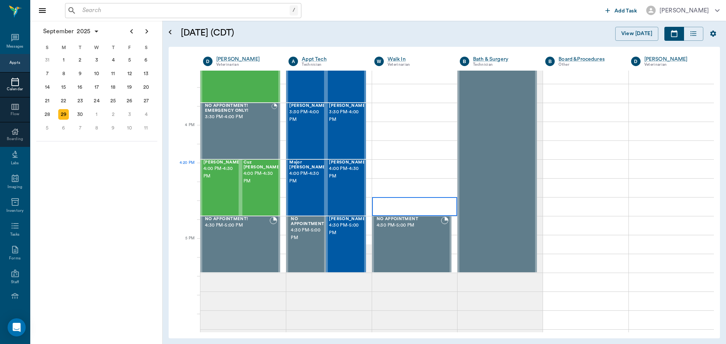
scroll to position [869, 0]
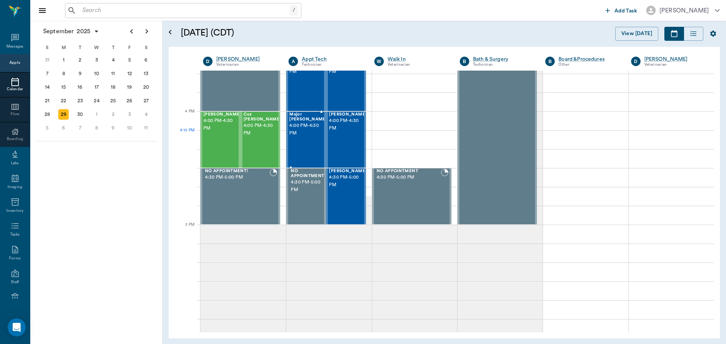
click at [307, 140] on div "Major Binns 4:00 PM - 4:30 PM" at bounding box center [308, 139] width 38 height 55
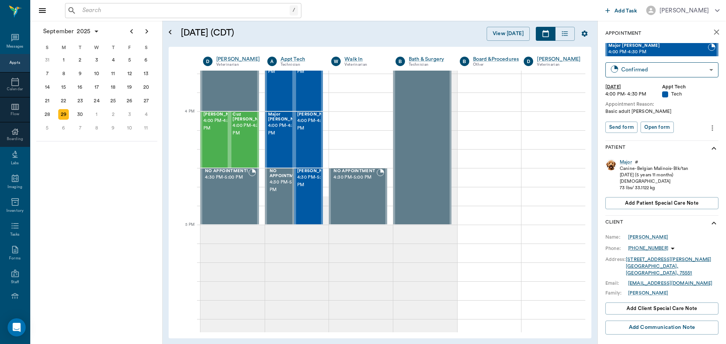
click at [709, 129] on icon "more" at bounding box center [712, 128] width 8 height 9
click at [679, 117] on div at bounding box center [363, 172] width 726 height 344
click at [309, 127] on span "4:00 PM - 4:30 PM" at bounding box center [316, 124] width 38 height 15
click at [277, 131] on span "4:00 PM - 4:30 PM" at bounding box center [287, 129] width 38 height 15
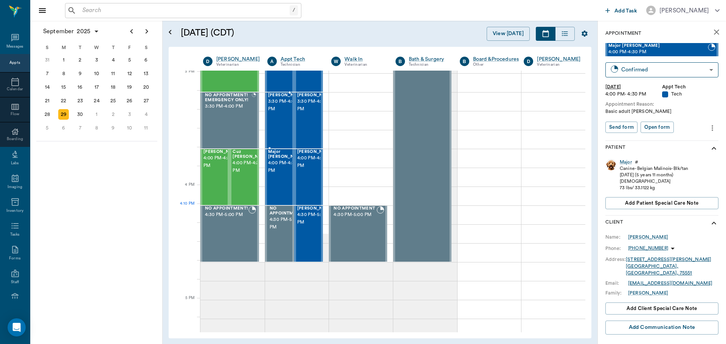
scroll to position [794, 0]
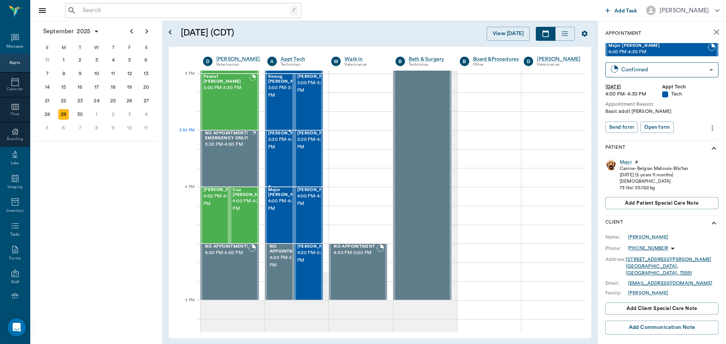
click at [277, 148] on span "3:30 PM - 4:00 PM" at bounding box center [287, 143] width 38 height 15
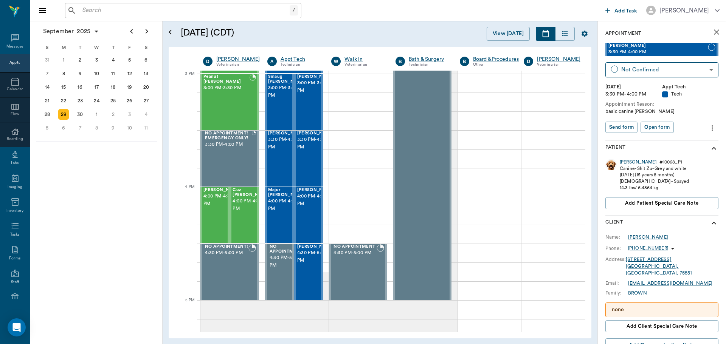
click at [708, 126] on icon "more" at bounding box center [712, 128] width 8 height 9
click at [688, 137] on li "Edit appointment" at bounding box center [675, 141] width 76 height 14
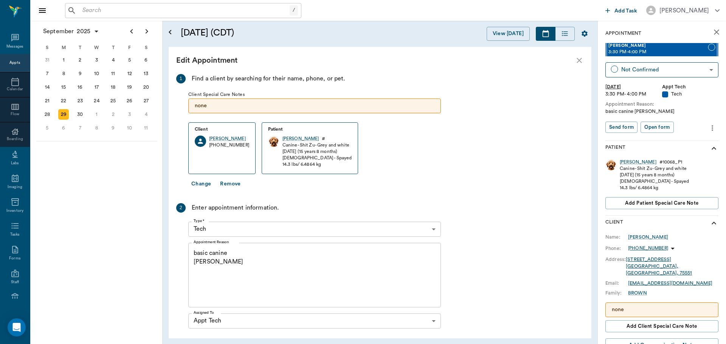
click at [263, 276] on textarea "basic canine [PERSON_NAME]" at bounding box center [314, 275] width 242 height 52
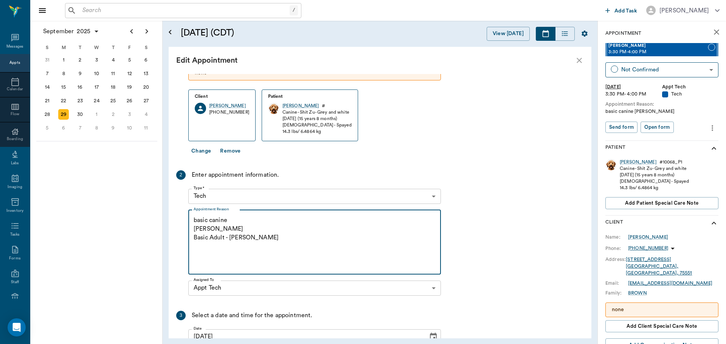
scroll to position [102, 0]
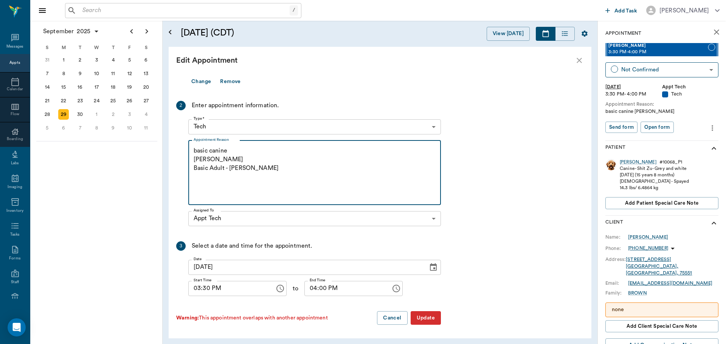
type textarea "basic canine Christy Basic Adult - Hunt"
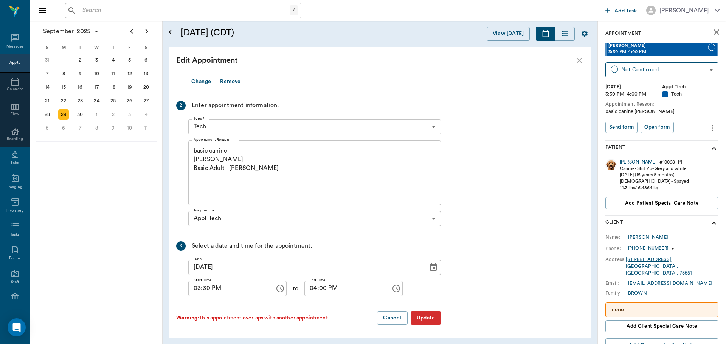
click at [420, 316] on button "Update" at bounding box center [425, 318] width 30 height 14
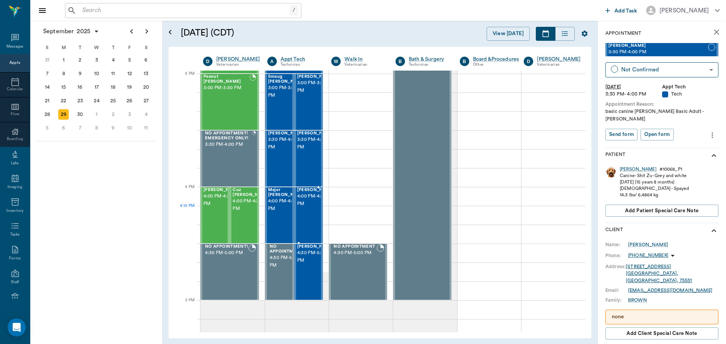
drag, startPoint x: 288, startPoint y: 209, endPoint x: 283, endPoint y: 209, distance: 4.5
click at [306, 209] on div at bounding box center [306, 215] width 0 height 55
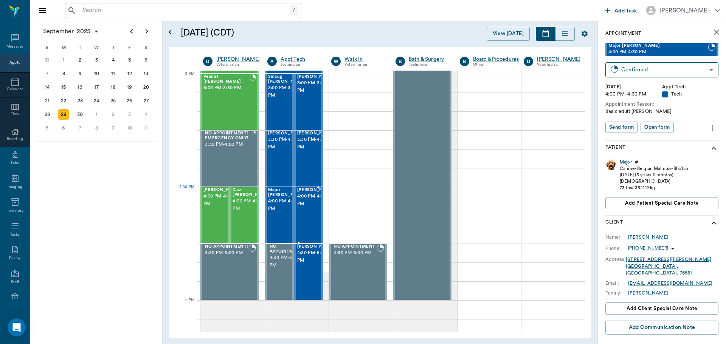
click at [297, 206] on span "4:00 PM - 4:30 PM" at bounding box center [316, 200] width 38 height 15
click at [334, 268] on div at bounding box center [334, 272] width 0 height 55
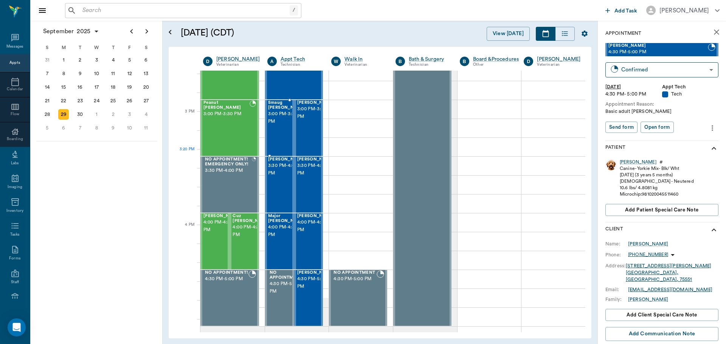
scroll to position [756, 0]
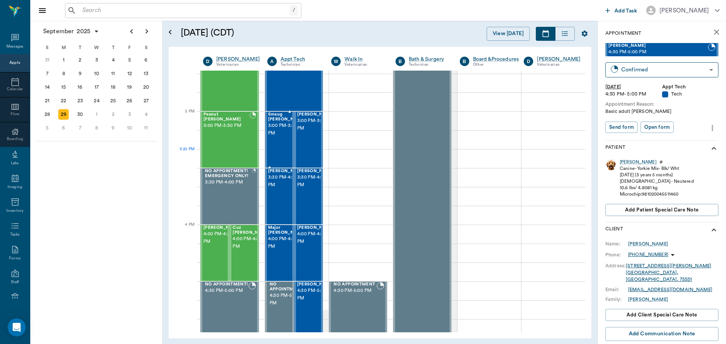
click at [279, 153] on div "[PERSON_NAME] 3:00 PM - 3:30 PM" at bounding box center [287, 139] width 38 height 55
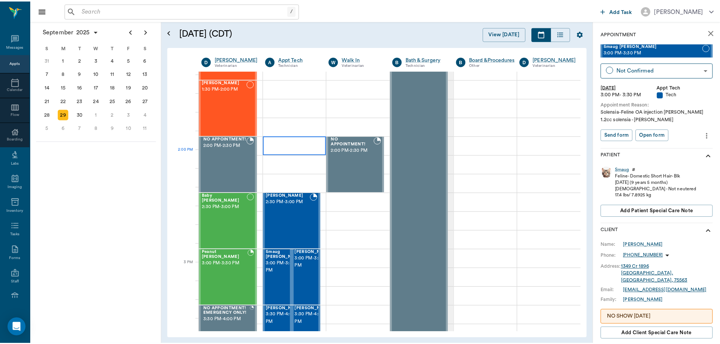
scroll to position [605, 0]
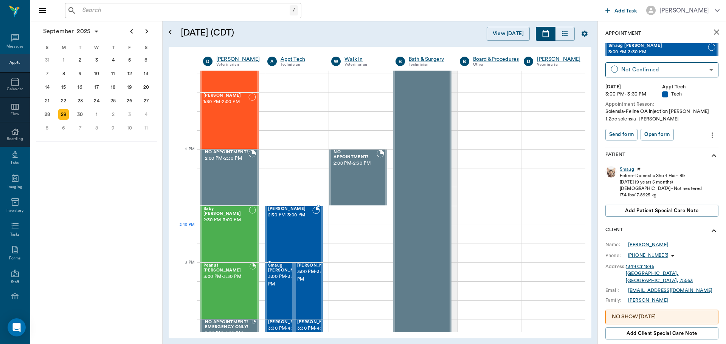
click at [313, 238] on div at bounding box center [316, 234] width 8 height 55
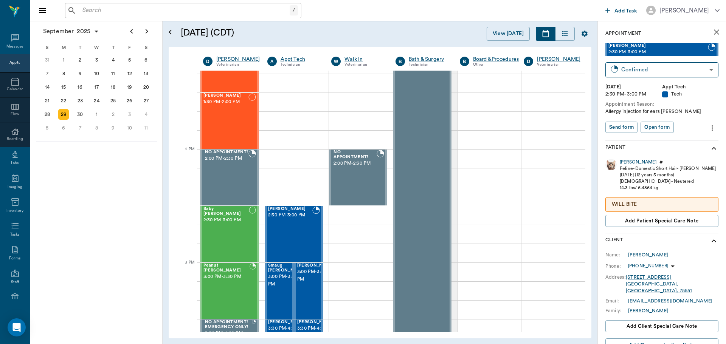
click at [630, 162] on div "[PERSON_NAME]" at bounding box center [637, 162] width 37 height 6
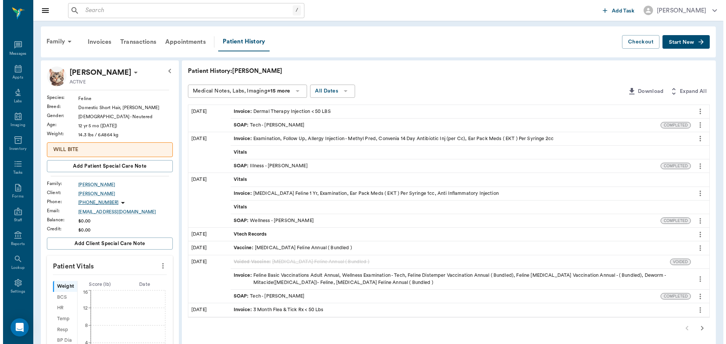
scroll to position [3, 0]
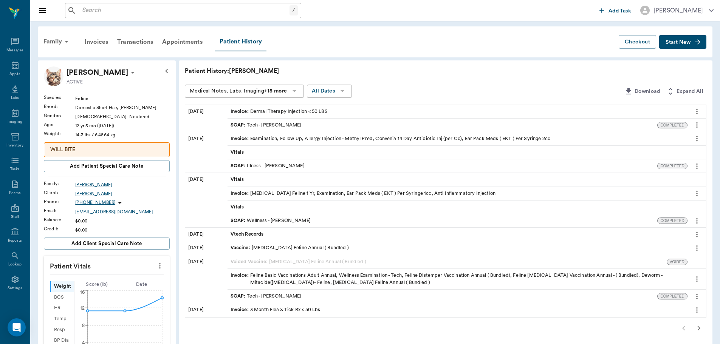
click at [610, 124] on div "SOAP : Tech - [PERSON_NAME]" at bounding box center [442, 125] width 430 height 13
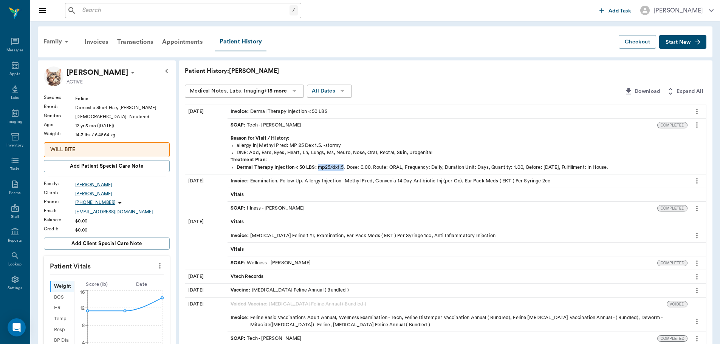
drag, startPoint x: 343, startPoint y: 168, endPoint x: 318, endPoint y: 171, distance: 25.5
click at [319, 172] on div "Reason for Visit / History: allergy inj Methyl Pred: MP 25 Dex 1.5. -stormy DNE…" at bounding box center [466, 153] width 478 height 42
click at [335, 167] on span "mp25/dx1.5." at bounding box center [332, 167] width 29 height 5
click at [5, 68] on div "Appts" at bounding box center [15, 70] width 30 height 24
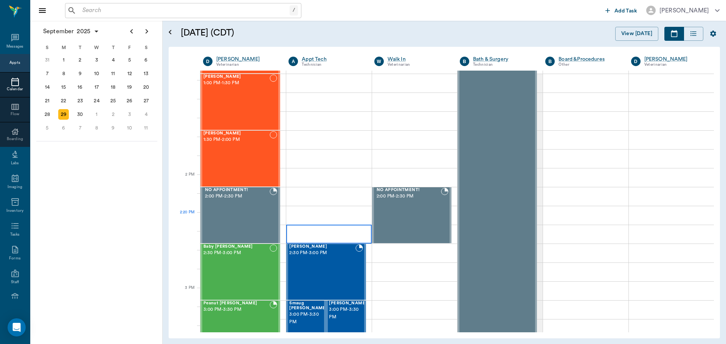
scroll to position [680, 0]
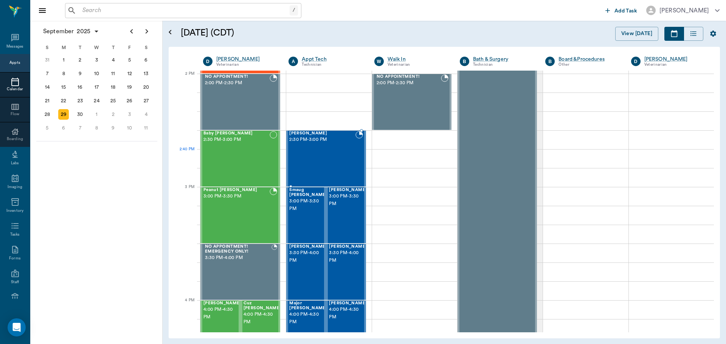
click at [339, 163] on div "[PERSON_NAME] 2:30 PM - 3:00 PM" at bounding box center [322, 158] width 66 height 55
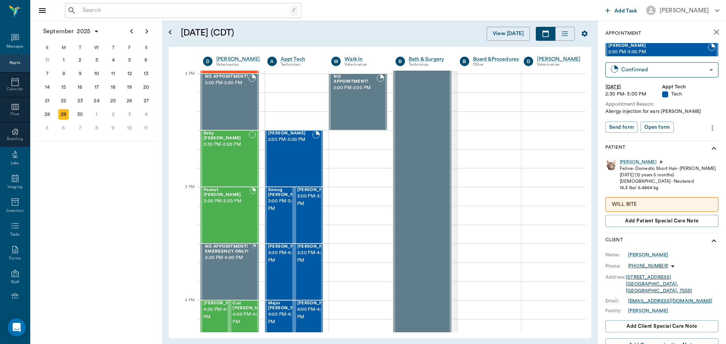
click at [711, 130] on icon "more" at bounding box center [712, 128] width 2 height 6
click at [681, 140] on span "Edit appointment" at bounding box center [674, 141] width 63 height 8
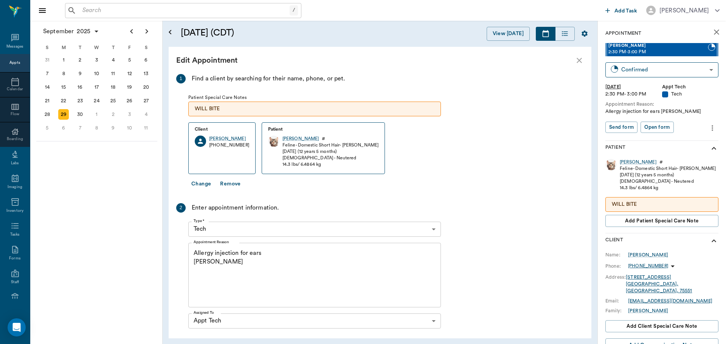
click at [307, 273] on textarea "Allergy injection for ears [PERSON_NAME]" at bounding box center [314, 275] width 242 height 52
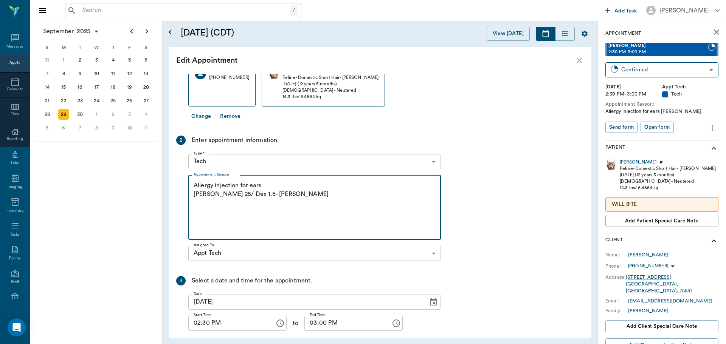
scroll to position [102, 0]
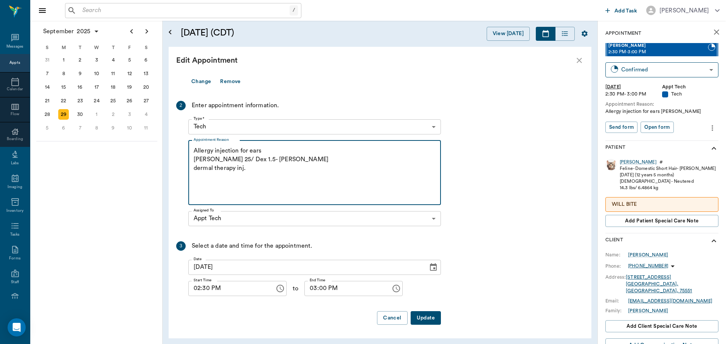
type textarea "Allergy injection for ears Christy MP 25/ Dex 1.5- Hunt dermal therapy inj."
click at [432, 320] on button "Update" at bounding box center [425, 318] width 30 height 14
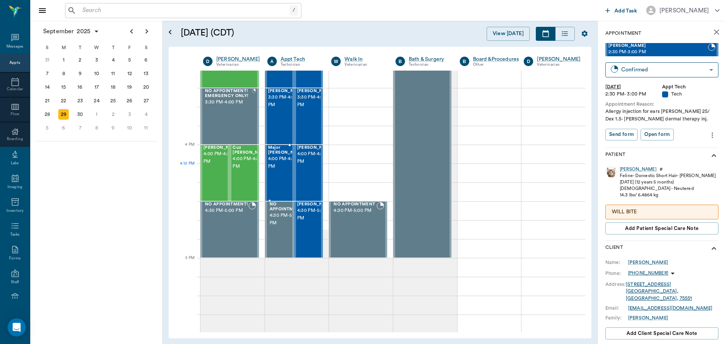
scroll to position [831, 0]
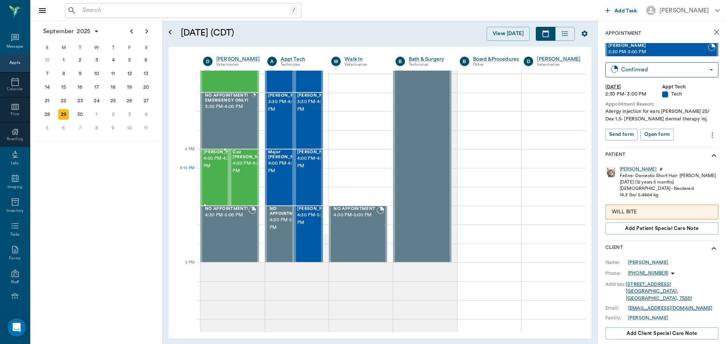
click at [201, 169] on div "Mike Mason 4:00 PM - 4:30 PM" at bounding box center [214, 178] width 29 height 56
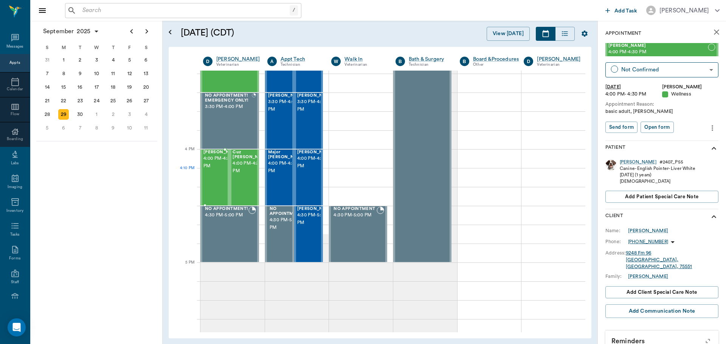
click at [213, 170] on span "4:00 PM - 4:30 PM" at bounding box center [222, 162] width 38 height 15
click at [711, 126] on icon "more" at bounding box center [712, 128] width 2 height 6
click at [691, 144] on span "Edit appointment" at bounding box center [674, 141] width 63 height 8
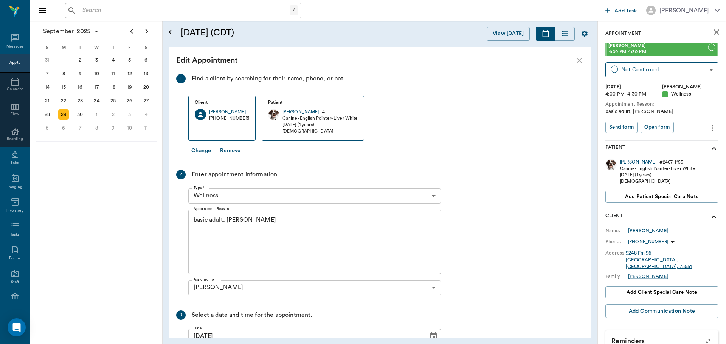
click at [298, 248] on textarea "basic adult, RV Christy" at bounding box center [314, 242] width 242 height 52
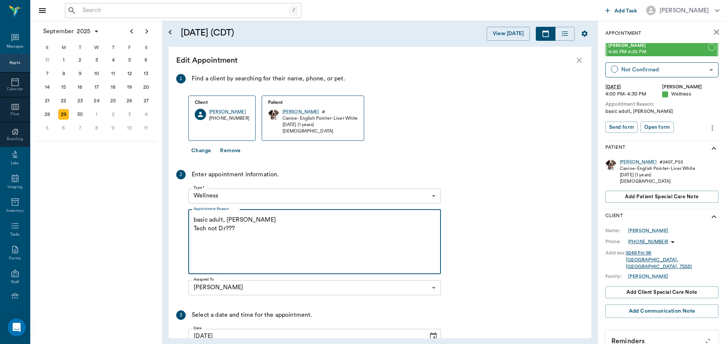
scroll to position [69, 0]
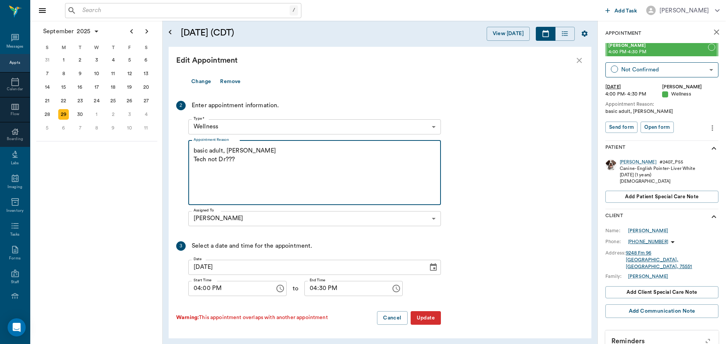
type textarea "basic adult, RV Christy Tech not Dr???"
click at [438, 319] on button "Update" at bounding box center [425, 318] width 30 height 14
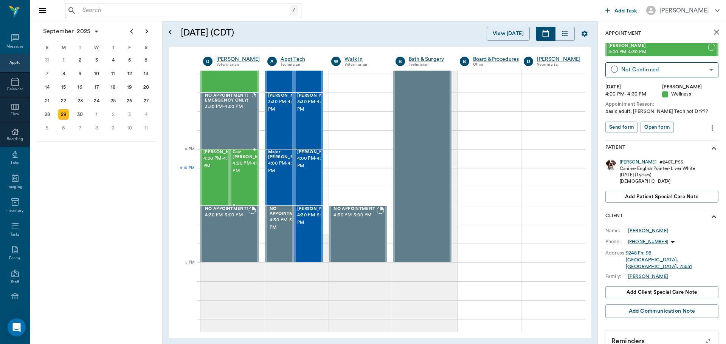
click at [240, 186] on div "Cuz [PERSON_NAME] 4:00 PM - 4:30 PM" at bounding box center [251, 177] width 38 height 55
click at [710, 127] on icon "more" at bounding box center [712, 128] width 8 height 9
click at [691, 144] on span "Edit appointment" at bounding box center [674, 141] width 63 height 8
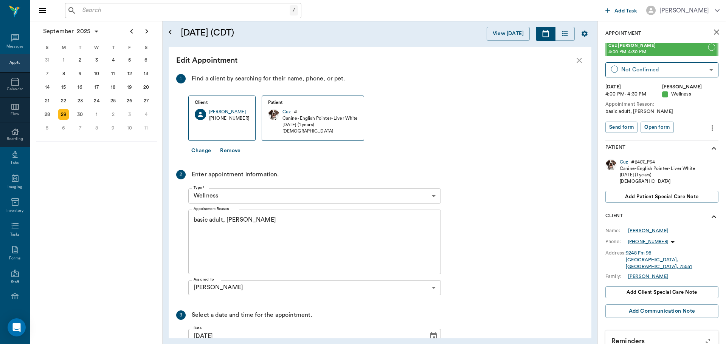
click at [198, 252] on textarea "basic adult, RV Christy" at bounding box center [314, 242] width 242 height 52
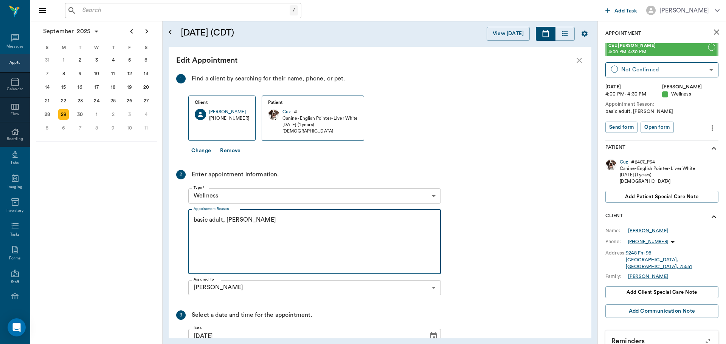
click at [265, 241] on textarea "basic adult, RV Christy" at bounding box center [314, 242] width 242 height 52
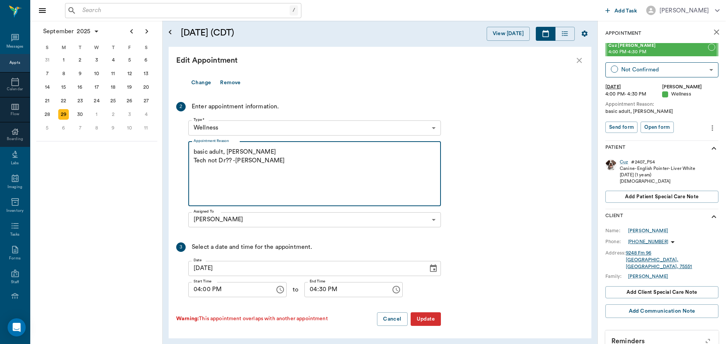
scroll to position [69, 0]
type textarea "basic adult, RV Christy Tech not Dr?? -Hunt"
click at [422, 316] on button "Update" at bounding box center [425, 318] width 30 height 14
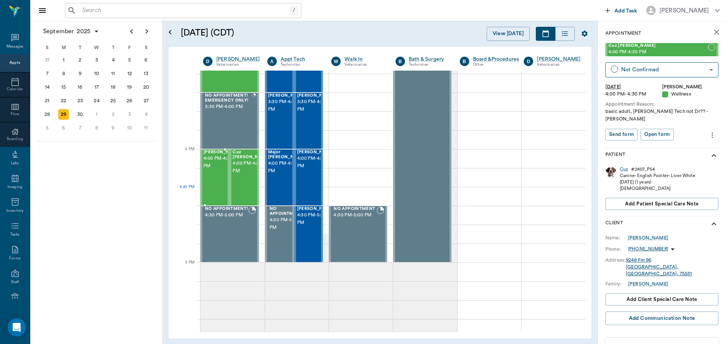
click at [209, 170] on span "4:00 PM - 4:30 PM" at bounding box center [222, 162] width 38 height 15
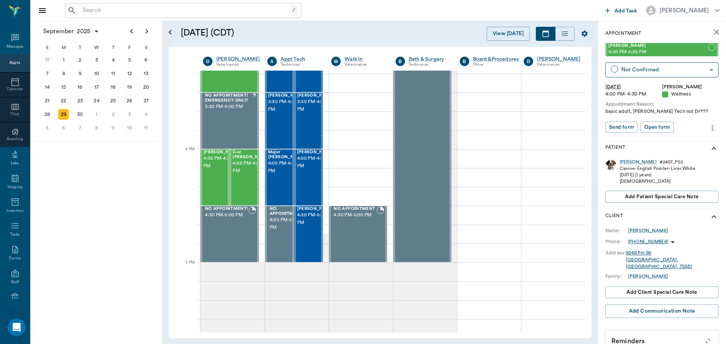
click at [708, 129] on icon "more" at bounding box center [712, 128] width 8 height 9
click at [666, 143] on span "Edit appointment" at bounding box center [674, 141] width 63 height 8
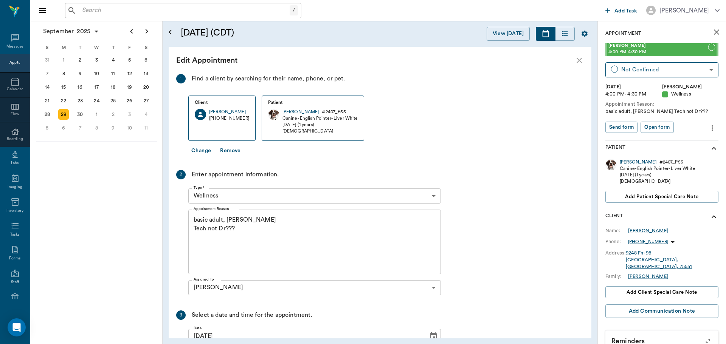
click at [275, 243] on textarea "basic adult, RV Christy Tech not Dr???" at bounding box center [314, 242] width 242 height 52
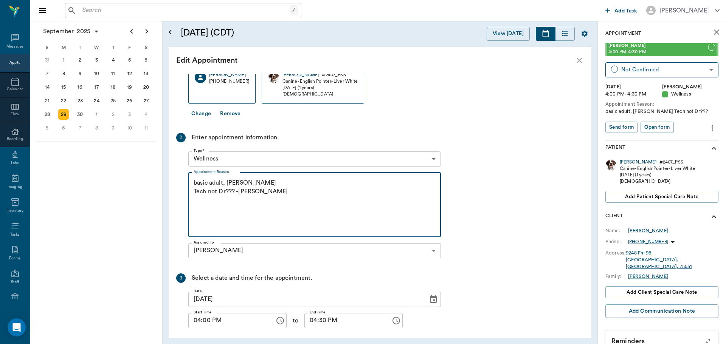
scroll to position [69, 0]
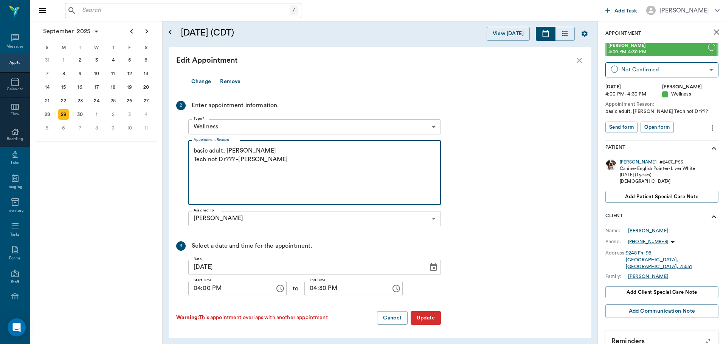
type textarea "basic adult, RV Christy Tech not Dr??? -Hunt"
click at [422, 317] on button "Update" at bounding box center [425, 318] width 30 height 14
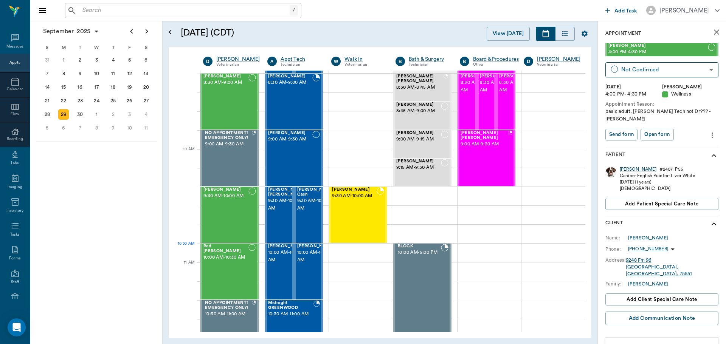
scroll to position [0, 0]
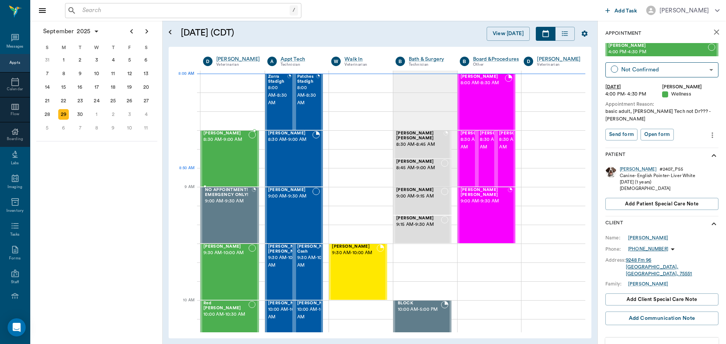
click at [217, 169] on div "Molly Martinez 8:30 AM - 9:00 AM" at bounding box center [225, 158] width 45 height 55
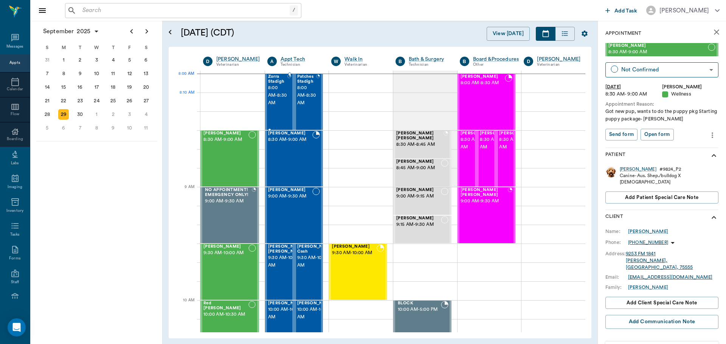
click at [285, 105] on span "8:00 AM - 8:30 AM" at bounding box center [277, 95] width 19 height 23
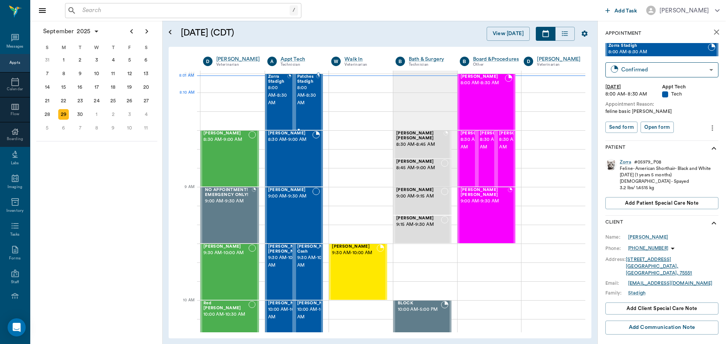
click at [308, 99] on span "8:00 AM - 8:30 AM" at bounding box center [306, 95] width 19 height 23
click at [295, 150] on div "[PERSON_NAME] 8:30 AM - 9:00 AM" at bounding box center [290, 158] width 45 height 55
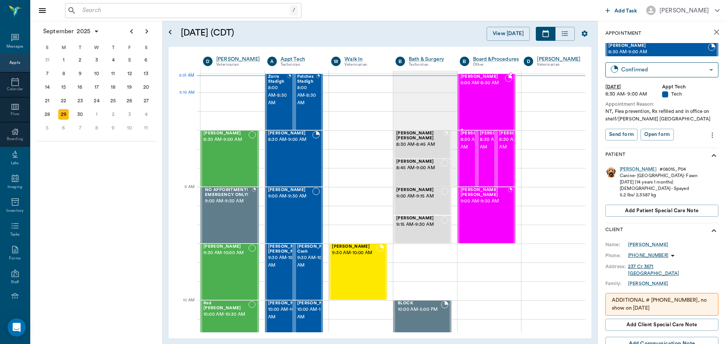
click at [470, 101] on div "Cheeto Farris 8:00 AM - 8:30 AM" at bounding box center [482, 101] width 45 height 55
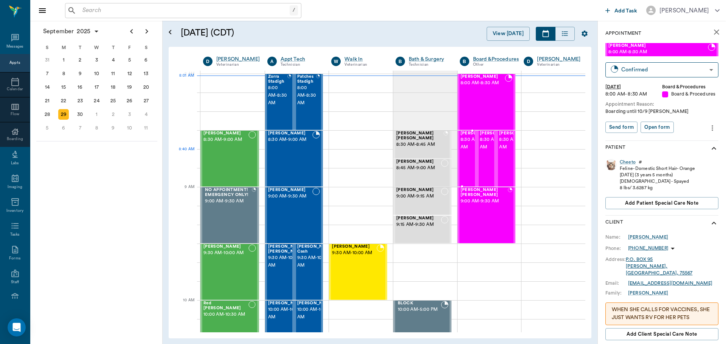
click at [464, 150] on span "8:30 AM - 9:00 AM" at bounding box center [479, 143] width 38 height 15
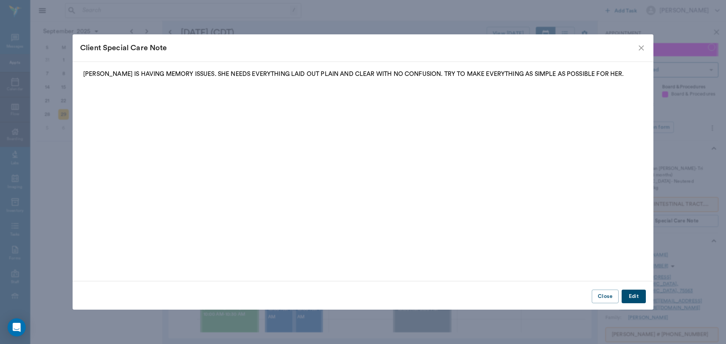
click at [644, 48] on icon "close" at bounding box center [640, 47] width 9 height 9
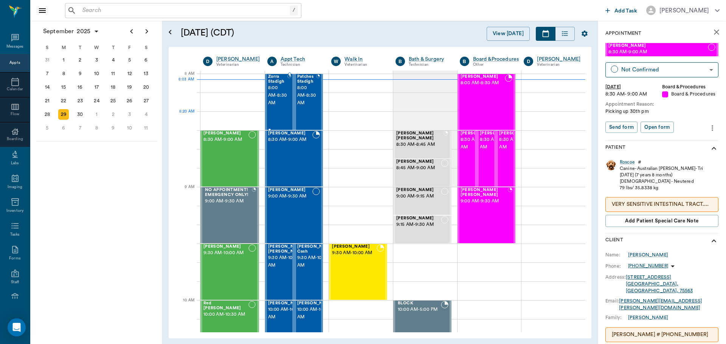
click at [274, 115] on div "Zorra Stadigh 8:00 AM - 8:30 AM" at bounding box center [277, 101] width 19 height 55
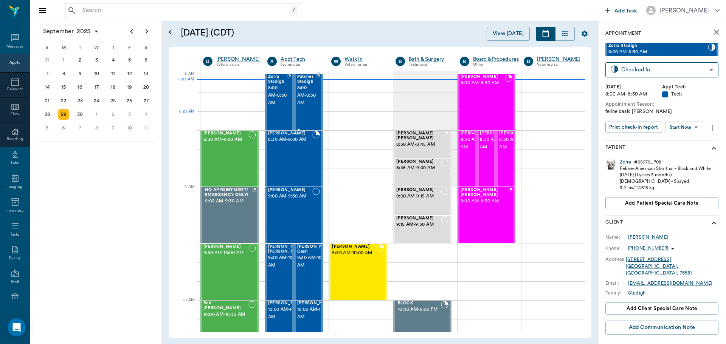
type input "CHECKED_IN"
click at [306, 115] on div "Patches Stadigh 8:00 AM - 8:30 AM" at bounding box center [306, 101] width 19 height 55
type input "CHECKED_IN"
click at [223, 166] on div "Molly Martinez 8:30 AM - 9:00 AM" at bounding box center [225, 158] width 45 height 55
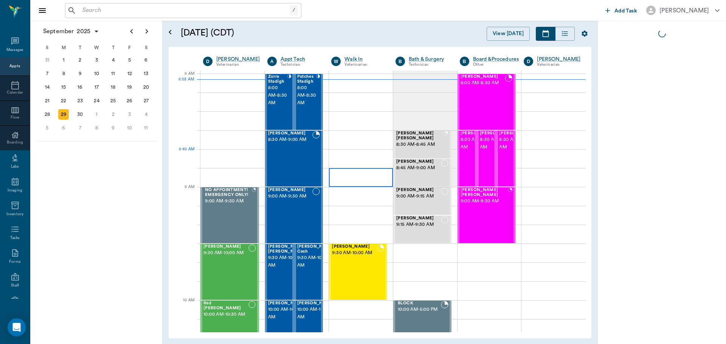
scroll to position [3, 0]
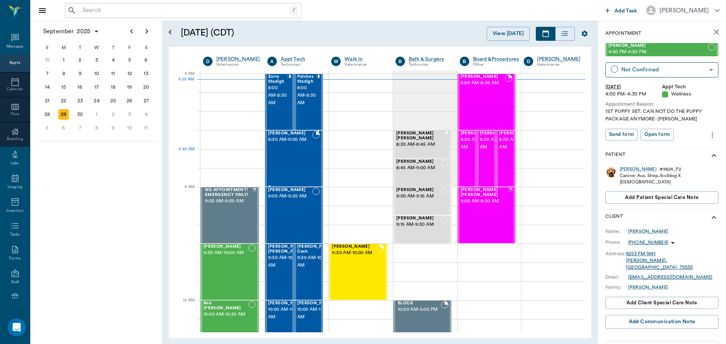
click at [296, 161] on div "Gidget Ashworth 8:30 AM - 9:00 AM" at bounding box center [290, 158] width 45 height 55
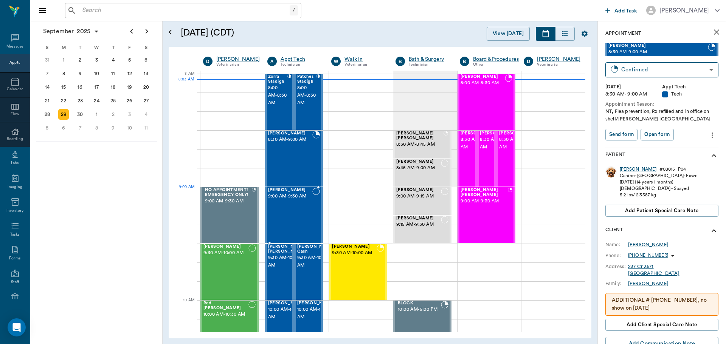
click at [295, 200] on span "9:00 AM - 9:30 AM" at bounding box center [290, 197] width 45 height 8
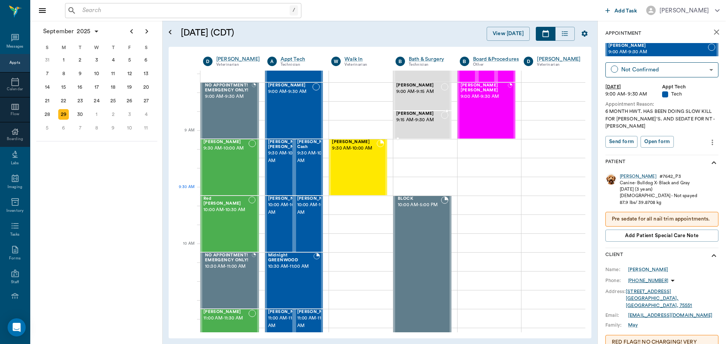
scroll to position [113, 0]
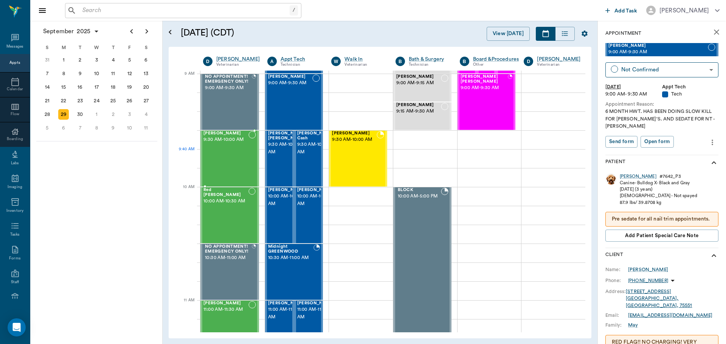
drag, startPoint x: 223, startPoint y: 150, endPoint x: 232, endPoint y: 147, distance: 9.9
click at [222, 150] on div "[PERSON_NAME] 9:30 AM - 10:00 AM" at bounding box center [225, 158] width 45 height 55
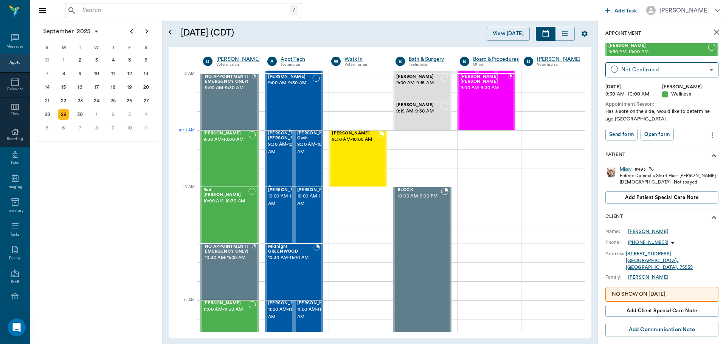
click at [272, 144] on span "9:30 AM - 10:00 AM" at bounding box center [287, 148] width 38 height 15
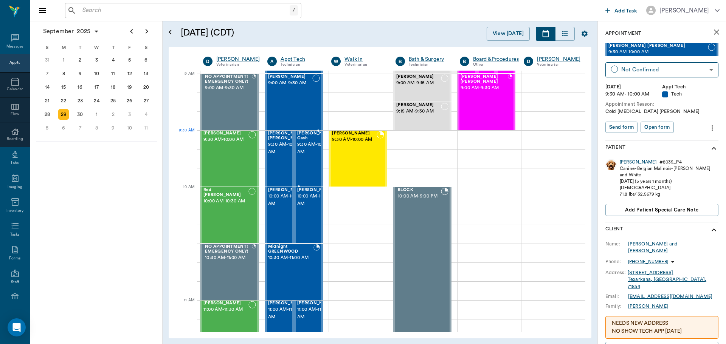
click at [303, 144] on span "9:30 AM - 10:00 AM" at bounding box center [316, 148] width 38 height 15
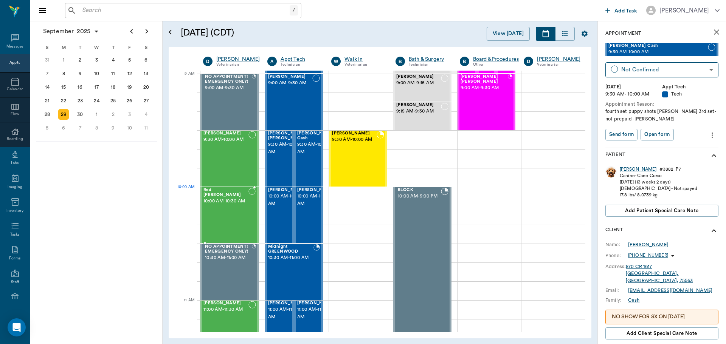
click at [225, 205] on span "10:00 AM - 10:30 AM" at bounding box center [225, 202] width 45 height 8
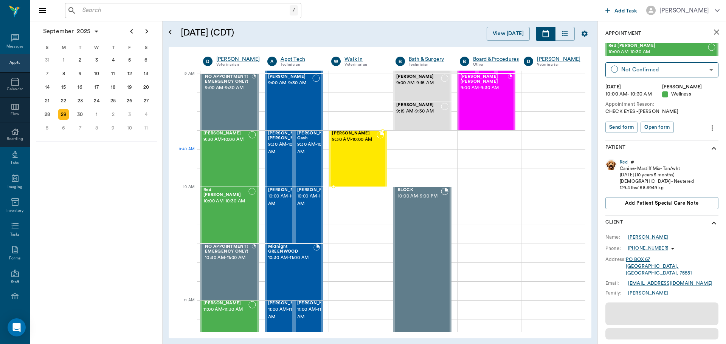
click at [368, 157] on div "[PERSON_NAME] 9:30 AM - 10:00 AM" at bounding box center [354, 158] width 45 height 55
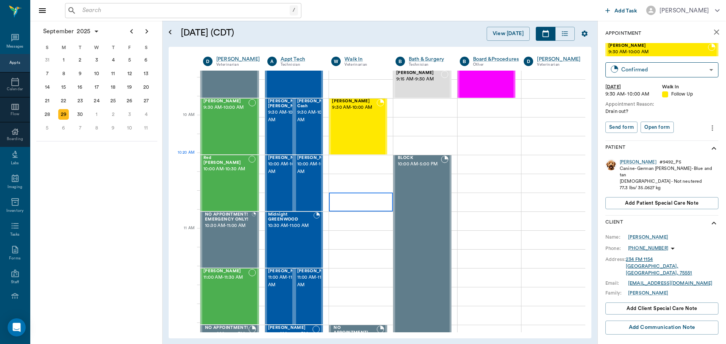
scroll to position [189, 0]
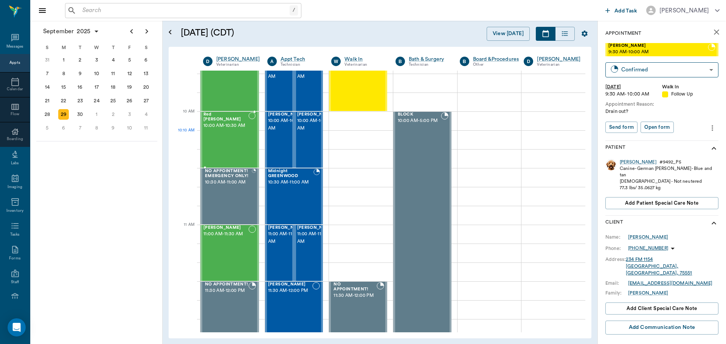
click at [229, 142] on div "Red [PERSON_NAME] 10:00 AM - 10:30 AM" at bounding box center [225, 139] width 45 height 55
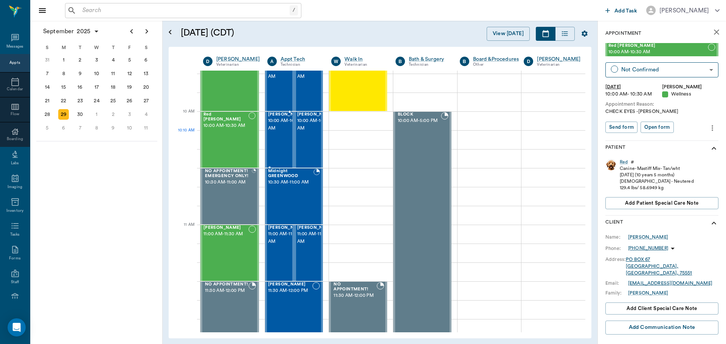
click at [278, 132] on span "10:00 AM - 10:30 AM" at bounding box center [287, 124] width 38 height 15
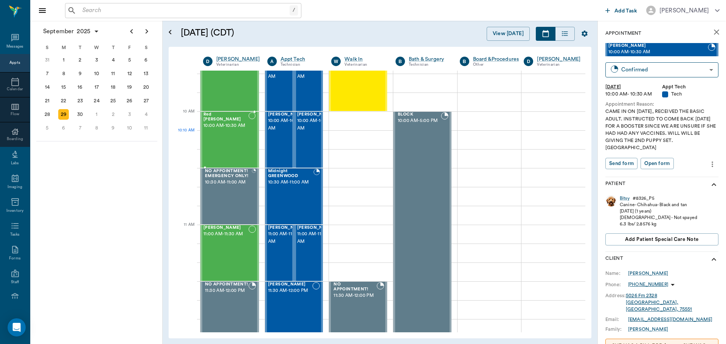
click at [215, 142] on div "Red [PERSON_NAME] 10:00 AM - 10:30 AM" at bounding box center [225, 139] width 45 height 55
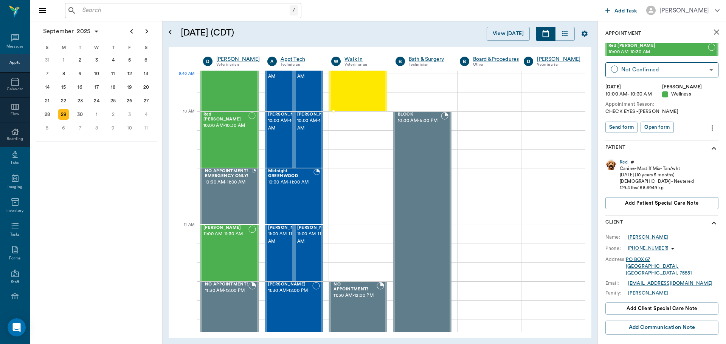
drag, startPoint x: 379, startPoint y: 80, endPoint x: 372, endPoint y: 86, distance: 9.4
click at [379, 80] on div at bounding box center [380, 83] width 8 height 55
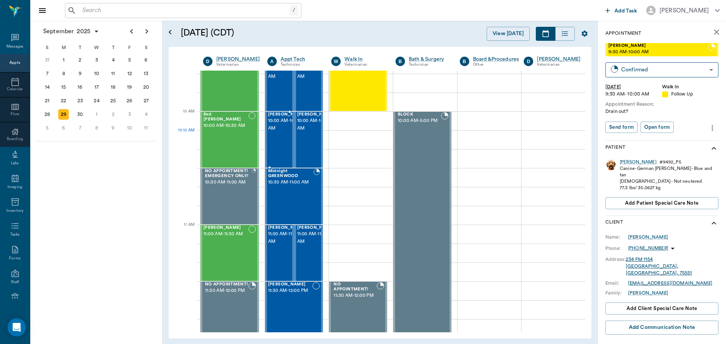
click at [273, 131] on span "10:00 AM - 10:30 AM" at bounding box center [287, 124] width 38 height 15
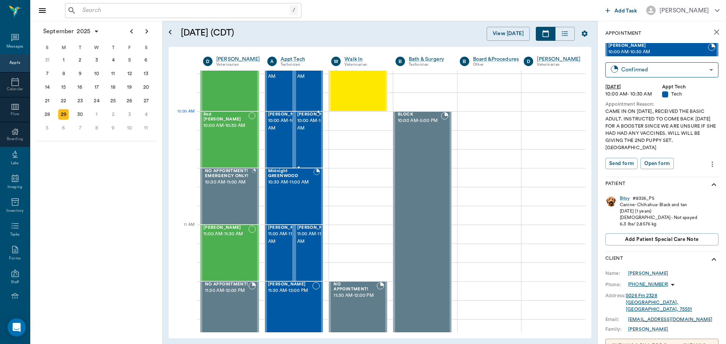
click at [302, 127] on span "10:00 AM - 10:30 AM" at bounding box center [316, 124] width 38 height 15
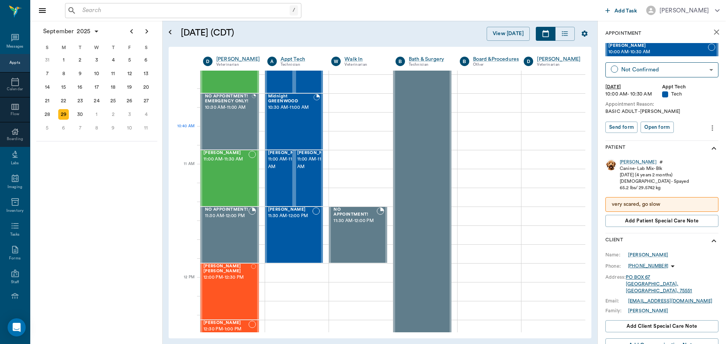
scroll to position [265, 0]
click at [254, 122] on div at bounding box center [254, 120] width 4 height 55
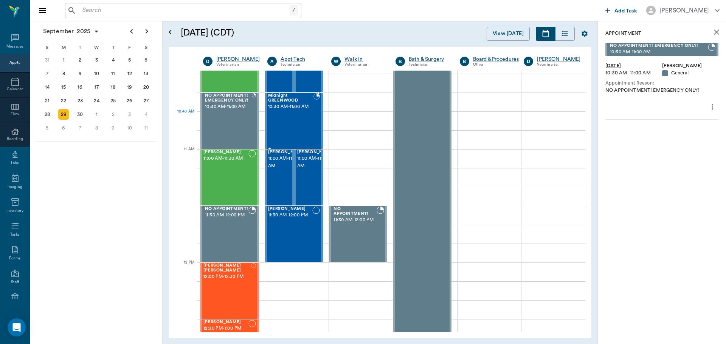
click at [274, 120] on div "Midnight GREENWOOD 10:30 AM - 11:00 AM" at bounding box center [290, 120] width 45 height 55
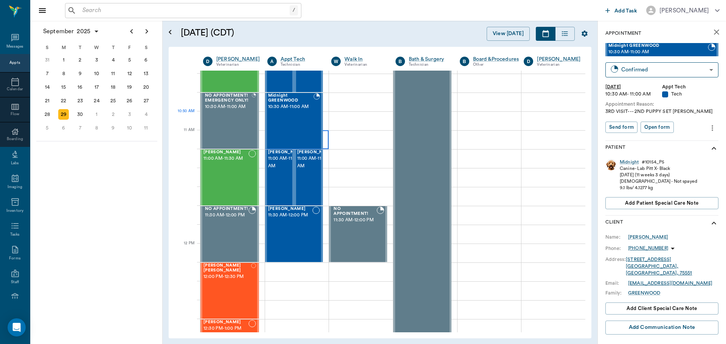
scroll to position [302, 0]
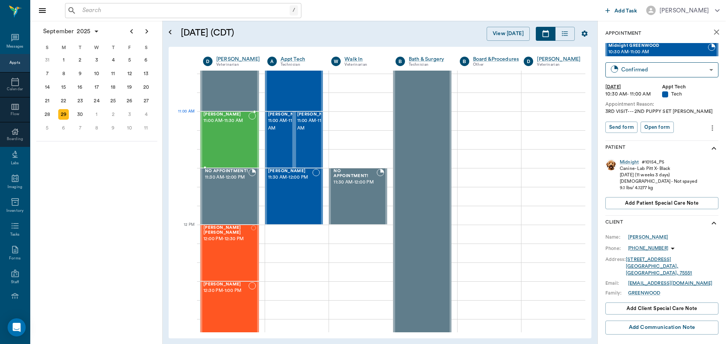
click at [220, 124] on span "11:00 AM - 11:30 AM" at bounding box center [225, 121] width 45 height 8
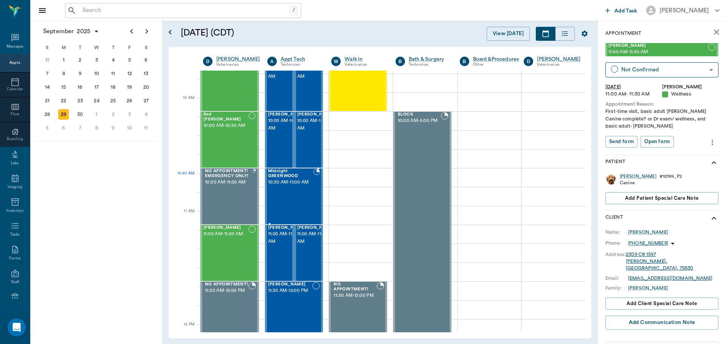
scroll to position [227, 0]
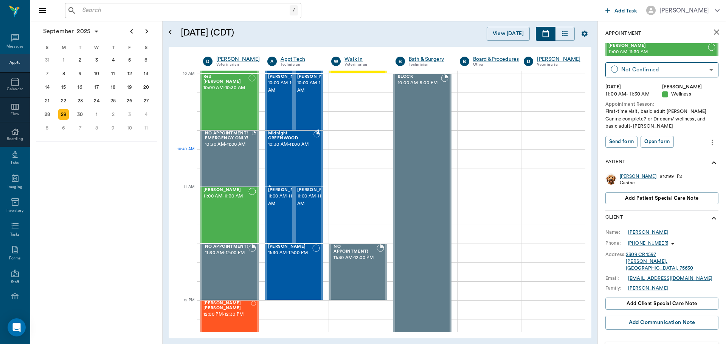
click at [303, 167] on div "Midnight GREENWOOD 10:30 AM - 11:00 AM" at bounding box center [290, 158] width 45 height 55
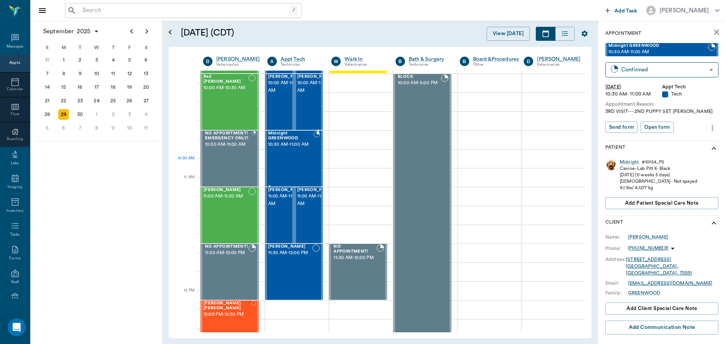
scroll to position [302, 0]
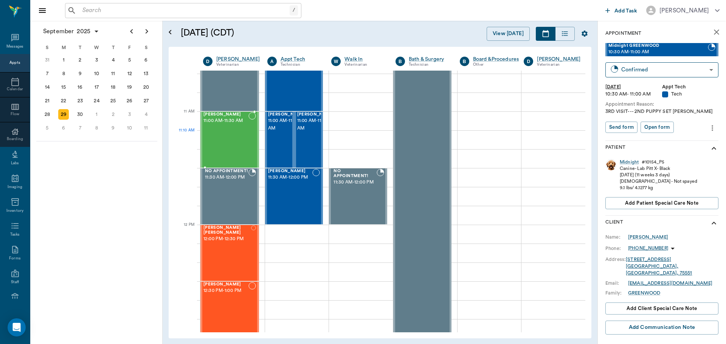
click at [233, 136] on div "[PERSON_NAME] 11:00 AM - 11:30 AM" at bounding box center [225, 139] width 45 height 55
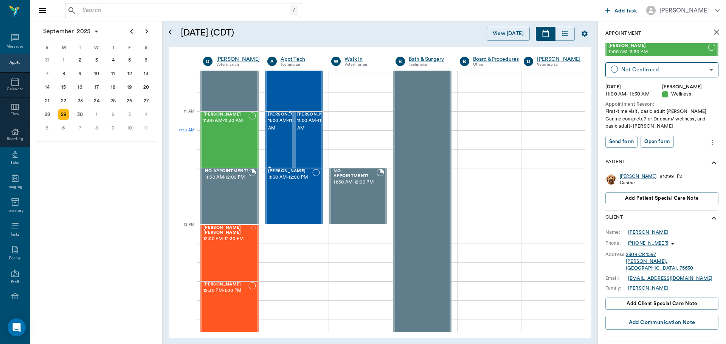
click at [284, 132] on span "11:00 AM - 11:30 AM" at bounding box center [287, 124] width 38 height 15
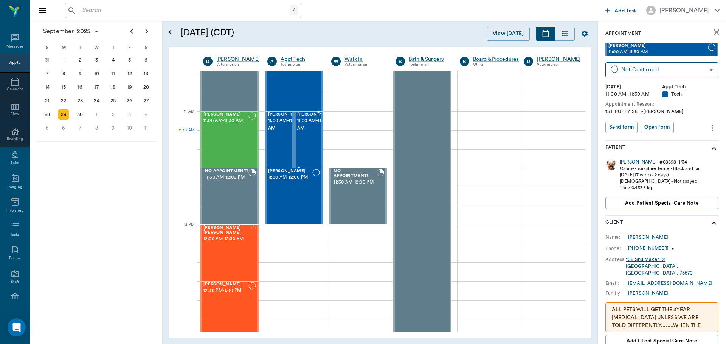
click at [308, 131] on span "11:00 AM - 11:30 AM" at bounding box center [316, 124] width 38 height 15
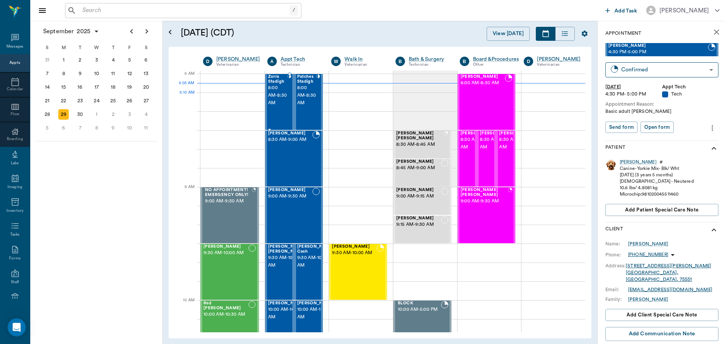
click at [274, 107] on div "Zorra Stadigh 8:00 AM - 8:30 AM" at bounding box center [277, 101] width 19 height 55
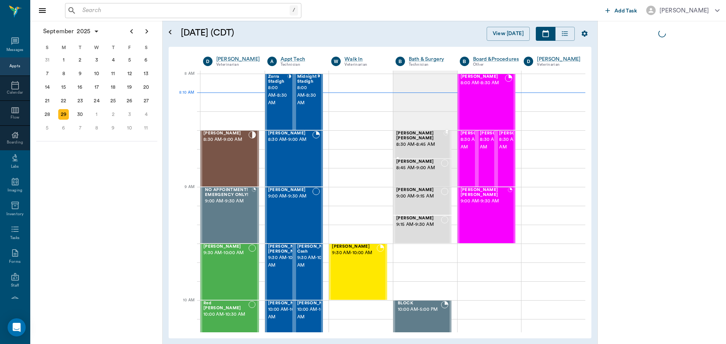
scroll to position [3, 0]
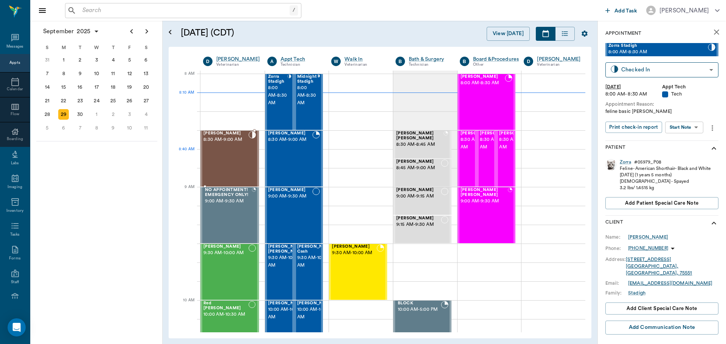
click at [221, 158] on div "Mira May 8:30 AM - 9:00 AM" at bounding box center [225, 158] width 45 height 55
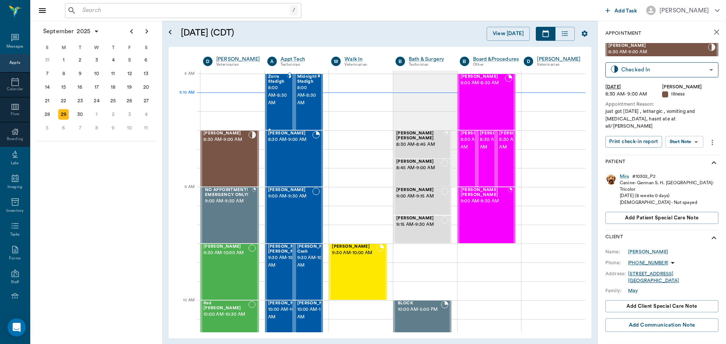
click at [270, 103] on span "8:00 AM - 8:30 AM" at bounding box center [277, 95] width 19 height 23
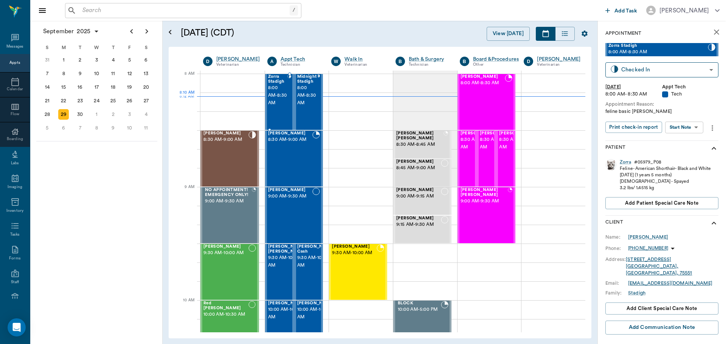
click at [274, 99] on span "8:00 AM - 8:30 AM" at bounding box center [277, 95] width 19 height 23
click at [635, 74] on body "/ ​ Add Task [PERSON_NAME] Nectar Messages Appts Calendar Flow Boarding Labs Im…" at bounding box center [363, 172] width 726 height 344
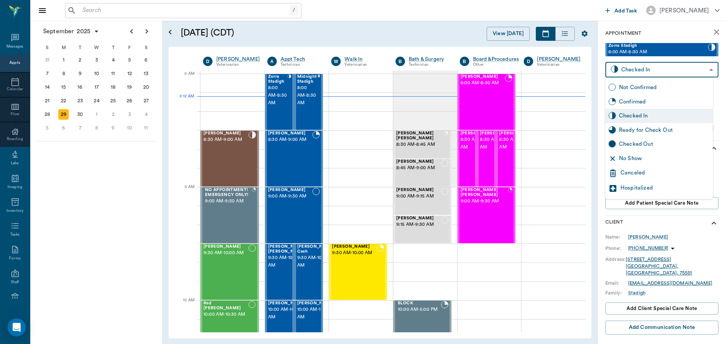
click at [638, 175] on div "Canceled" at bounding box center [664, 173] width 89 height 9
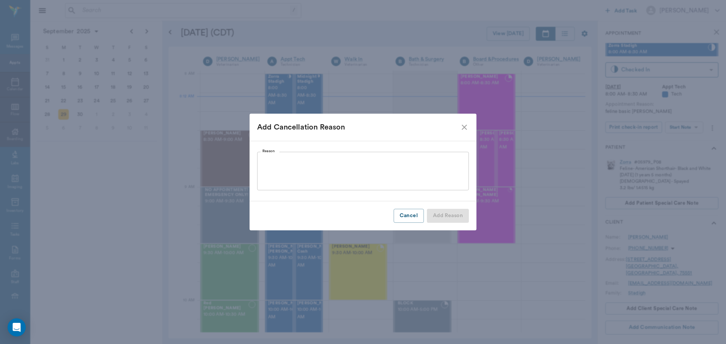
click at [365, 164] on textarea "Reason" at bounding box center [362, 171] width 201 height 26
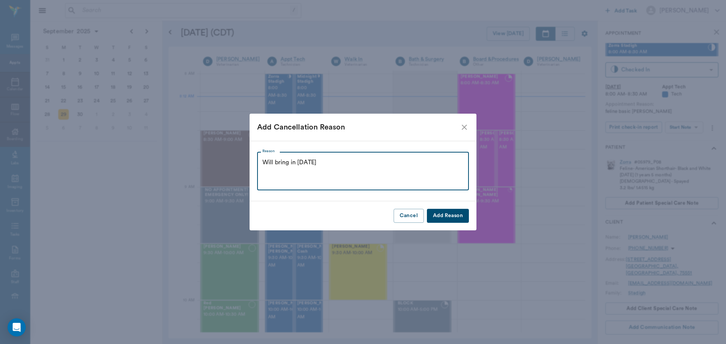
type textarea "Will bring in [DATE]"
click at [459, 220] on button "Add Reason" at bounding box center [448, 216] width 42 height 14
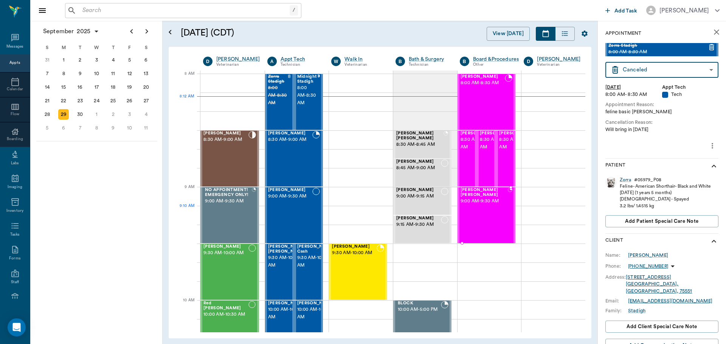
type input "CANCELED"
click at [77, 116] on div "30" at bounding box center [80, 114] width 11 height 11
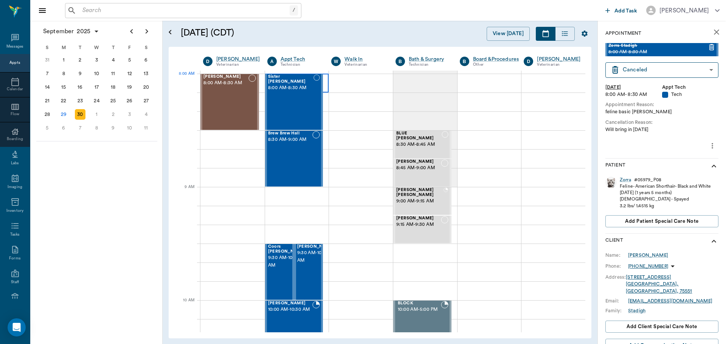
click at [324, 75] on div at bounding box center [297, 83] width 64 height 19
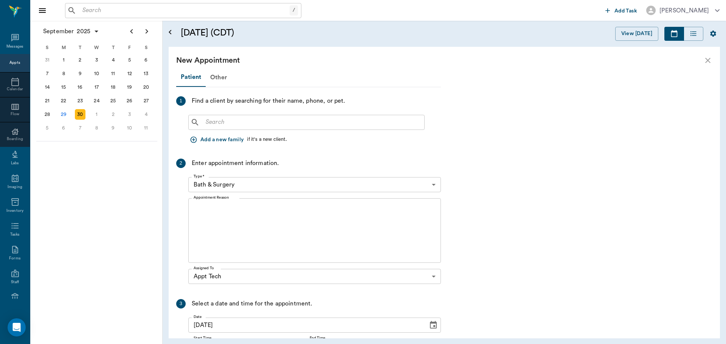
click at [288, 127] on input "text" at bounding box center [312, 122] width 218 height 11
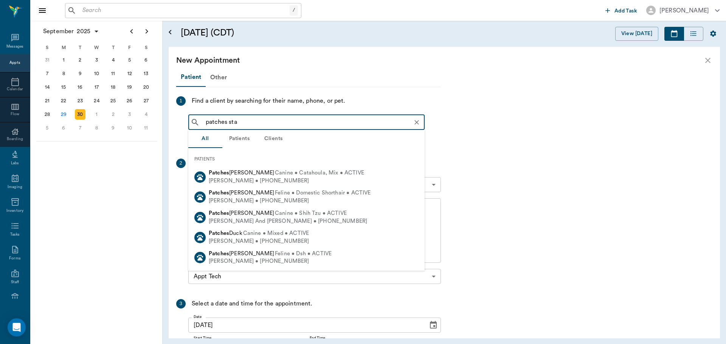
type input "patches stad"
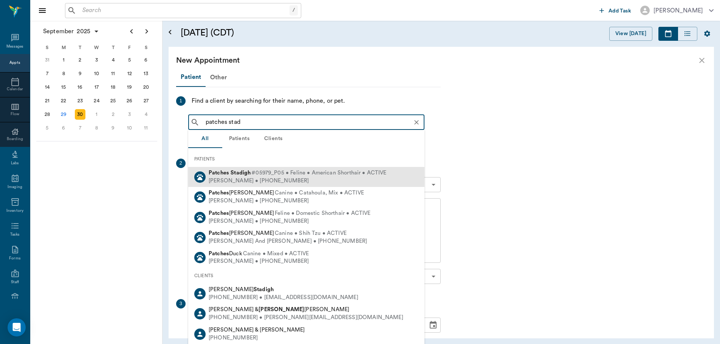
click at [268, 178] on div "[PERSON_NAME] • [PHONE_NUMBER]" at bounding box center [298, 181] width 178 height 8
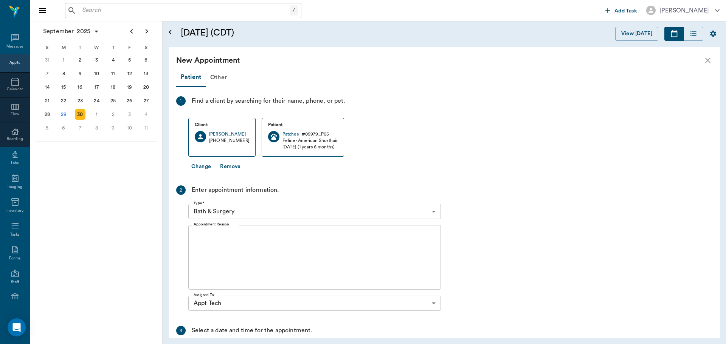
click at [264, 214] on body "/ ​ Add Task [PERSON_NAME] Nectar Messages Appts Calendar Flow Boarding Labs Im…" at bounding box center [363, 172] width 726 height 344
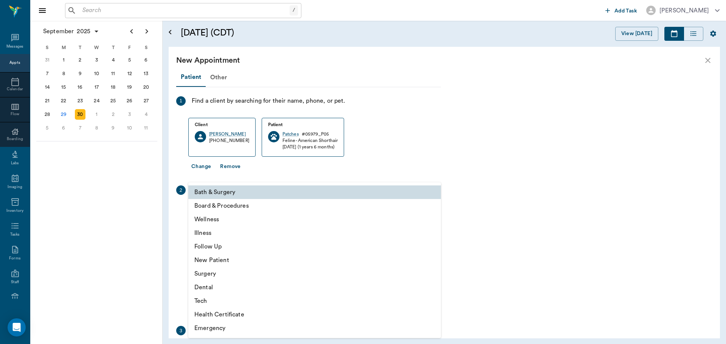
click at [241, 298] on li "Tech" at bounding box center [314, 301] width 252 height 14
type input "65d2be4f46e3a538d89b8c1a"
type input "08:30 AM"
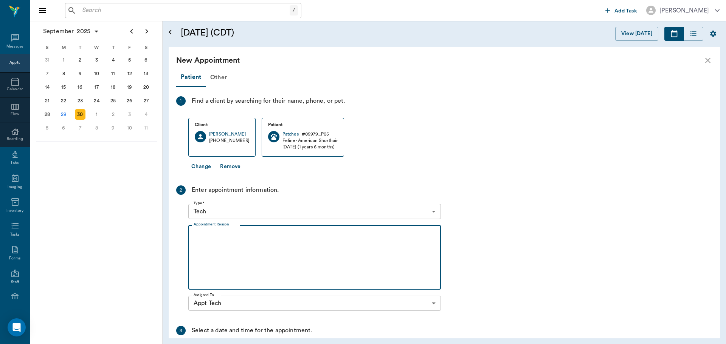
click at [241, 265] on textarea "Appointment Reason" at bounding box center [314, 258] width 242 height 52
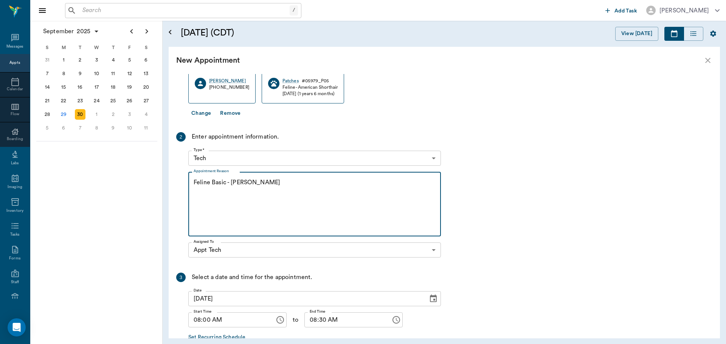
scroll to position [99, 0]
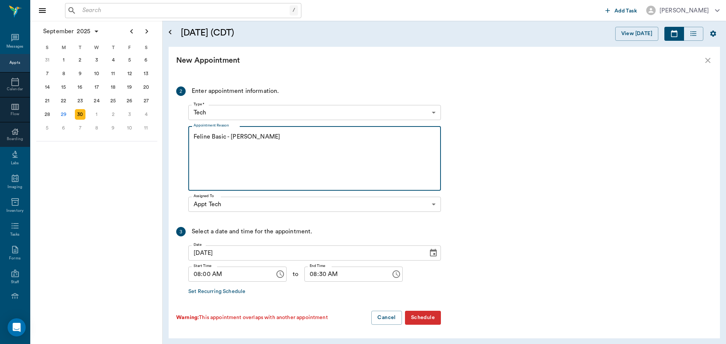
type textarea "Feline Basic - [PERSON_NAME]"
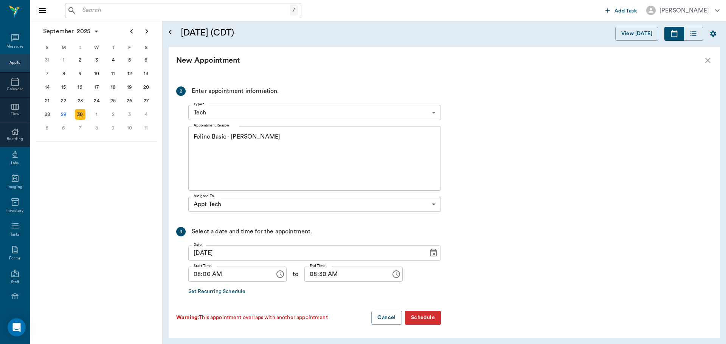
click at [425, 321] on button "Schedule" at bounding box center [423, 318] width 36 height 14
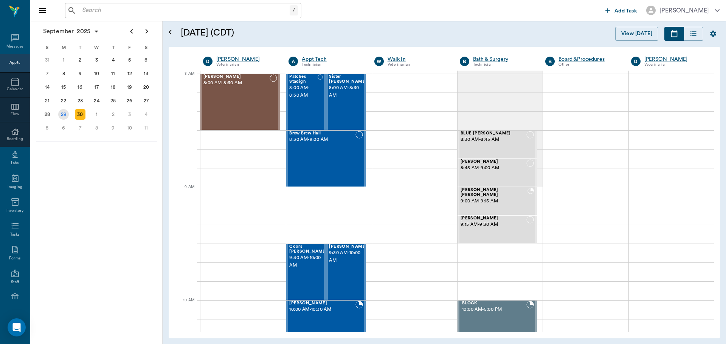
click at [68, 113] on div "29" at bounding box center [63, 114] width 11 height 11
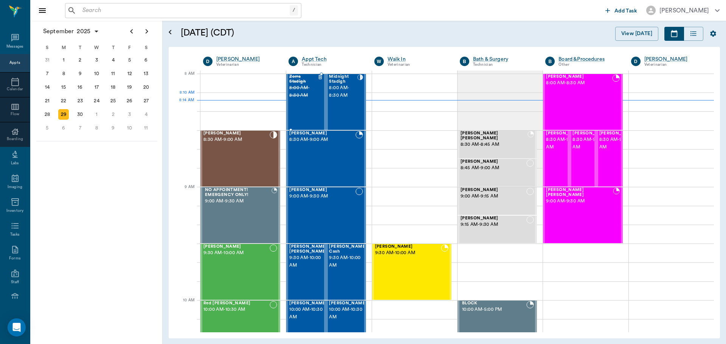
click at [305, 99] on div "Zorra Stadigh 8:00 AM - 8:30 AM" at bounding box center [303, 101] width 28 height 55
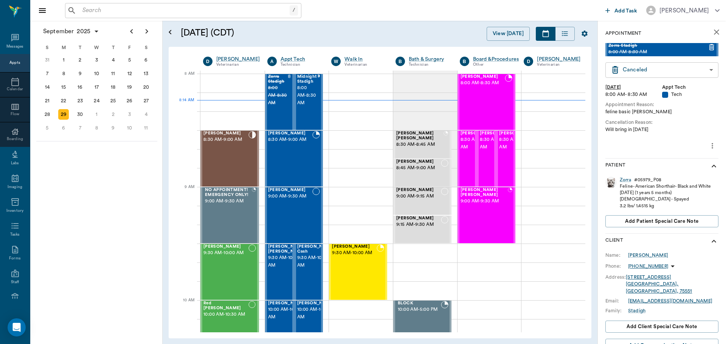
click at [673, 72] on body "/ ​ Add Task [PERSON_NAME] Nectar Messages Appts Calendar Flow Boarding Labs Im…" at bounding box center [363, 172] width 726 height 344
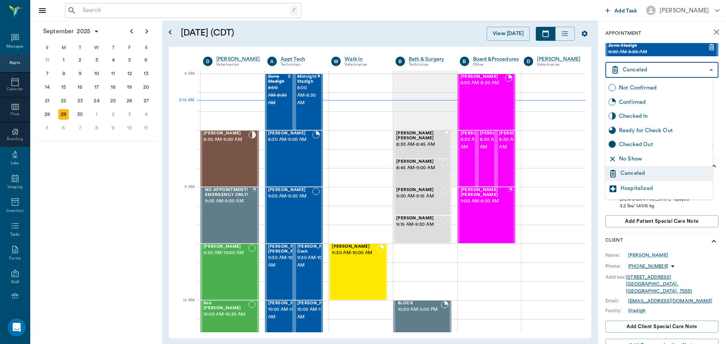
click at [660, 177] on div "Canceled" at bounding box center [664, 173] width 89 height 9
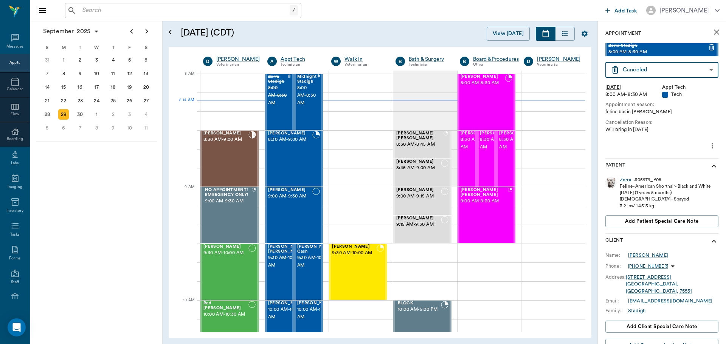
click at [708, 145] on icon "more" at bounding box center [712, 145] width 8 height 9
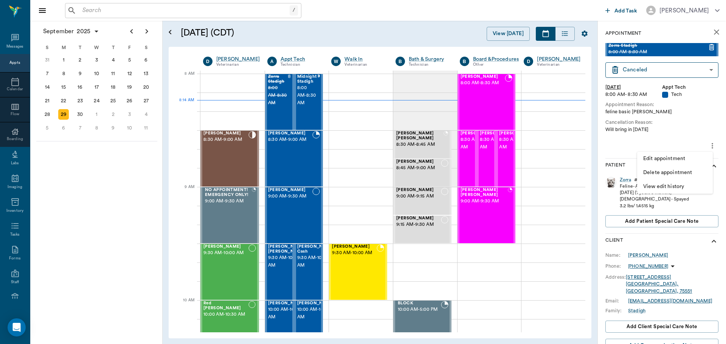
click at [687, 173] on span "Delete appointment" at bounding box center [674, 173] width 63 height 8
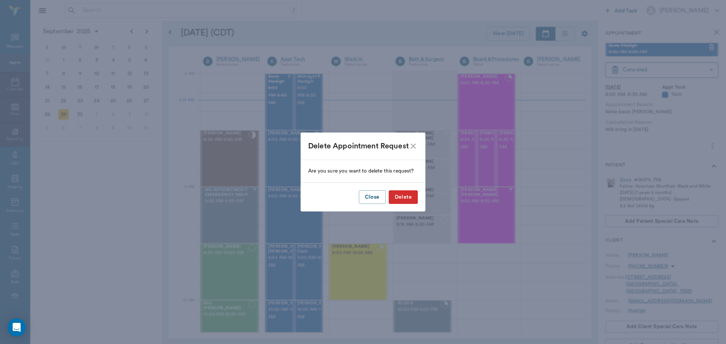
click at [402, 200] on button "Delete" at bounding box center [402, 197] width 29 height 14
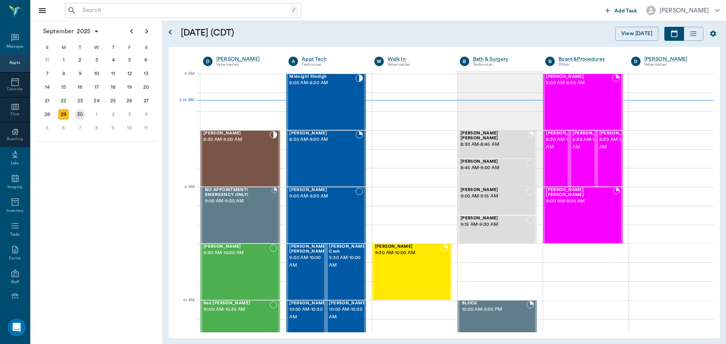
click at [80, 115] on div "30" at bounding box center [80, 114] width 11 height 11
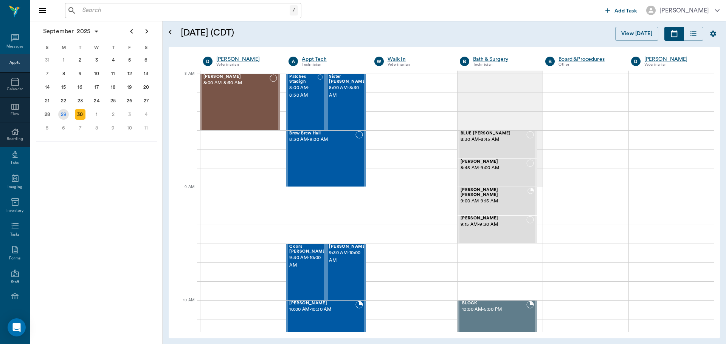
click at [59, 112] on div "29" at bounding box center [63, 114] width 11 height 11
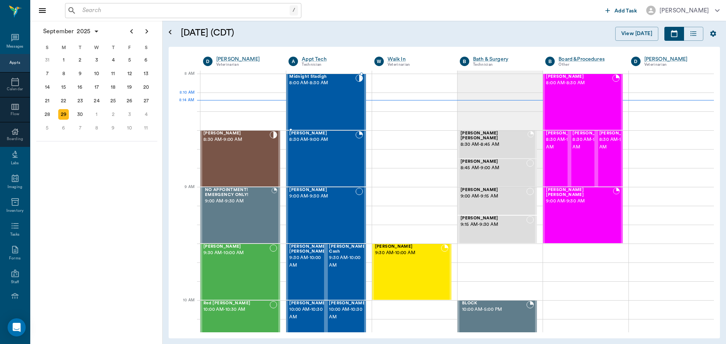
click at [345, 104] on div "Midnight Stadigh 8:00 AM - 8:30 AM" at bounding box center [322, 101] width 66 height 55
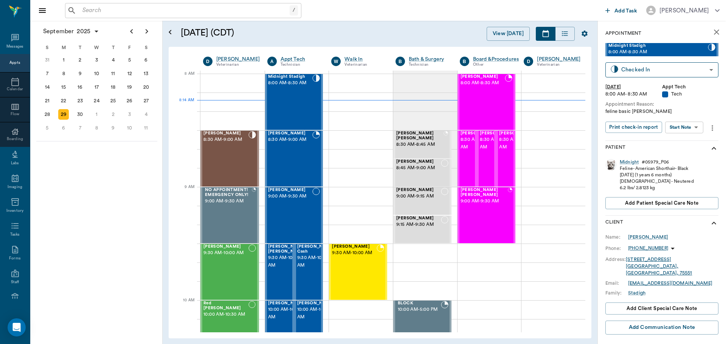
click at [682, 127] on body "/ ​ Add Task Dr. Bert Ellsworth Nectar Messages Appts Calendar Flow Boarding La…" at bounding box center [363, 172] width 726 height 344
click at [679, 142] on button "Start SOAP" at bounding box center [675, 143] width 26 height 9
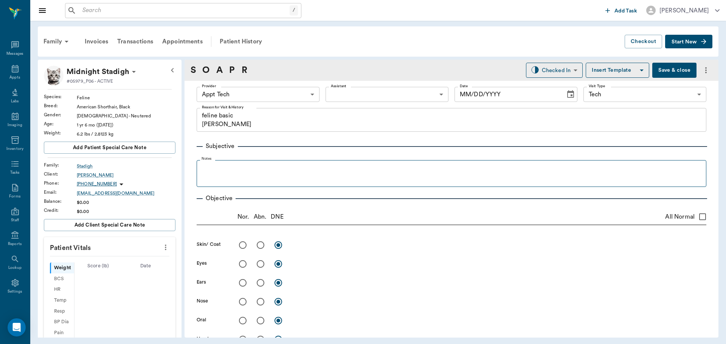
scroll to position [3, 0]
type input "63ec2f075fda476ae8351a4c"
type input "65d2be4f46e3a538d89b8c1a"
type textarea "feline basic Christy"
type input "09/29/2025"
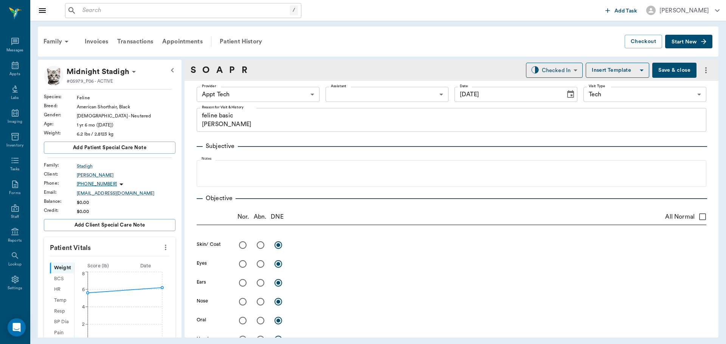
drag, startPoint x: 163, startPoint y: 251, endPoint x: 152, endPoint y: 253, distance: 10.8
click at [163, 251] on icon "more" at bounding box center [165, 247] width 8 height 9
click at [128, 265] on li "Enter Vitals" at bounding box center [128, 261] width 76 height 14
click at [111, 269] on input "text" at bounding box center [109, 270] width 66 height 15
click at [233, 91] on body "/ ​ Add Task Dr. Bert Ellsworth Nectar Messages Appts Labs Imaging Inventory Ta…" at bounding box center [363, 172] width 726 height 344
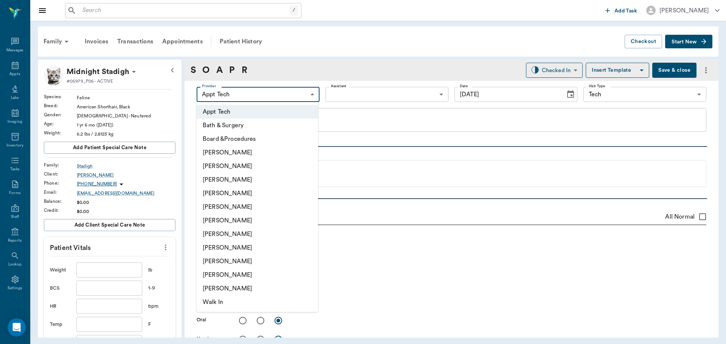
click at [246, 229] on li "Hunter Graves" at bounding box center [257, 234] width 121 height 14
type input "682b670d8bdc6f7f8feef3db"
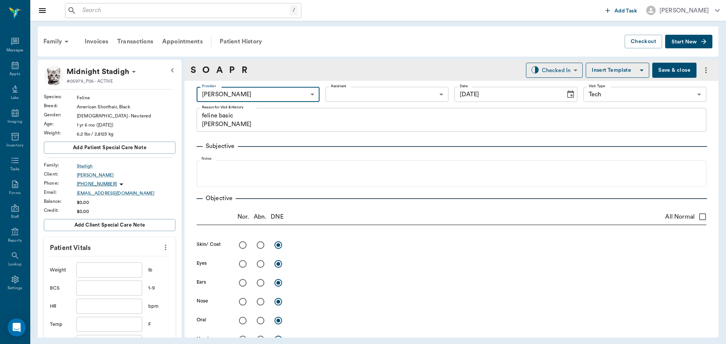
click at [349, 93] on body "/ ​ Add Task Dr. Bert Ellsworth Nectar Messages Appts Labs Imaging Inventory Ta…" at bounding box center [363, 172] width 726 height 344
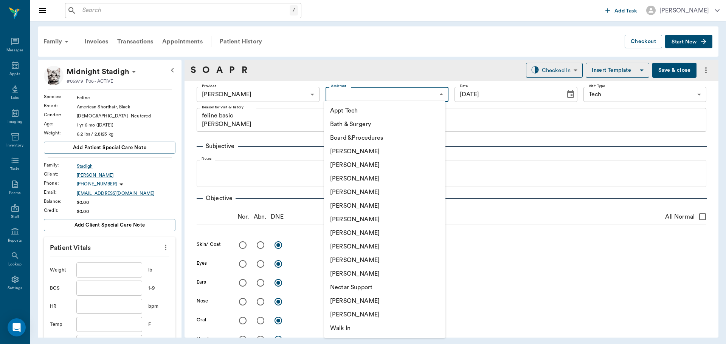
click at [344, 105] on li "Appt Tech" at bounding box center [384, 111] width 121 height 14
type input "63ec2f075fda476ae8351a4c"
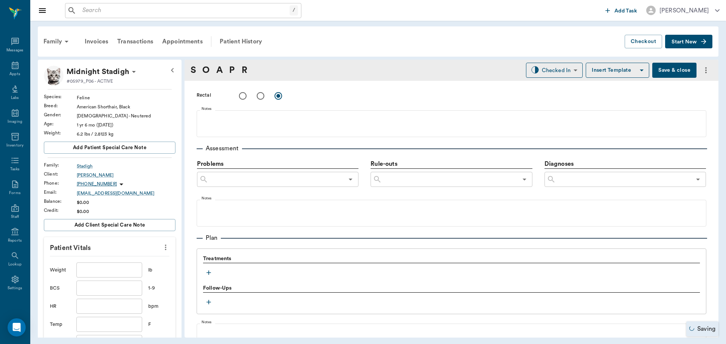
scroll to position [378, 0]
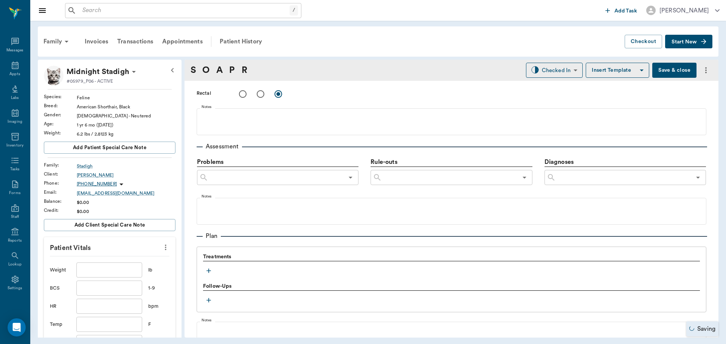
click at [207, 270] on icon "button" at bounding box center [209, 271] width 8 height 8
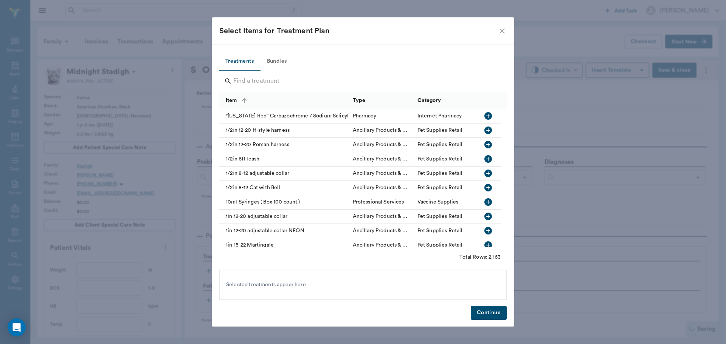
click at [266, 76] on input "Search" at bounding box center [363, 81] width 260 height 12
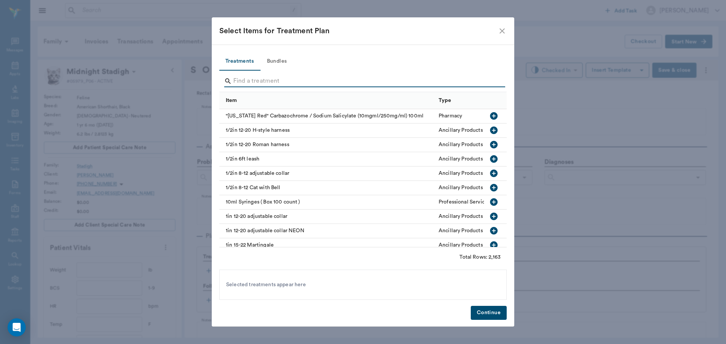
click at [277, 56] on button "Bundles" at bounding box center [277, 62] width 34 height 18
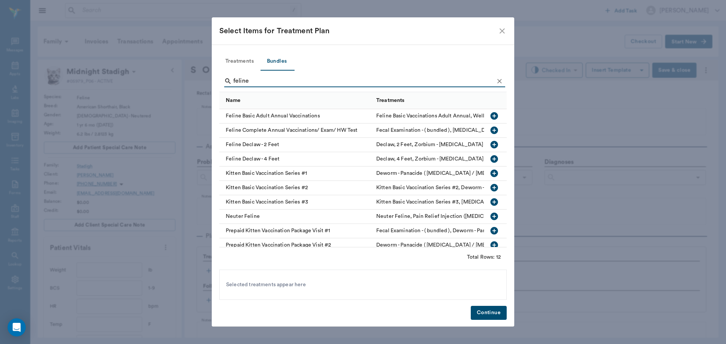
type input "feline"
click at [492, 116] on icon "button" at bounding box center [493, 115] width 9 height 9
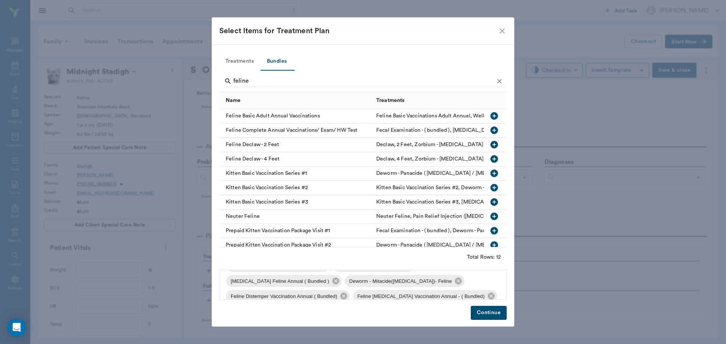
scroll to position [26, 0]
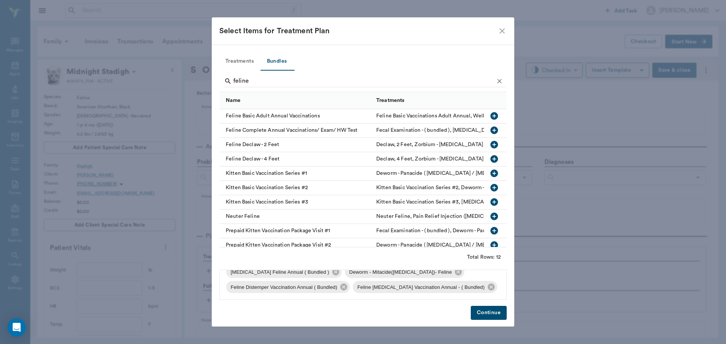
click at [489, 315] on button "Continue" at bounding box center [488, 313] width 36 height 14
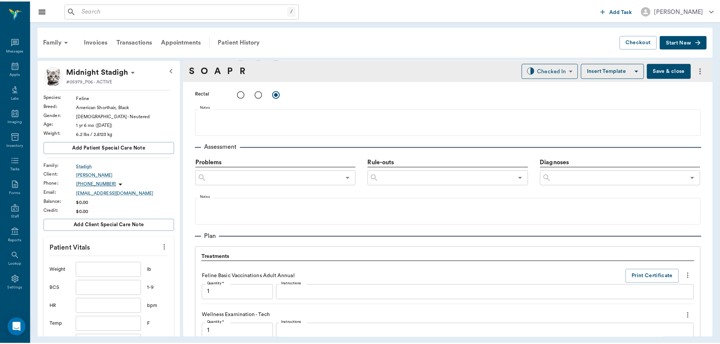
scroll to position [690, 0]
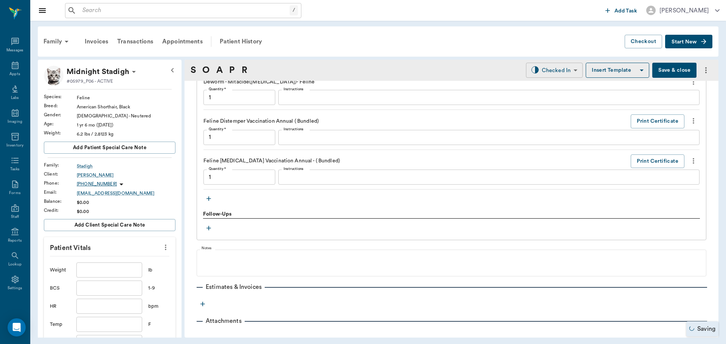
click at [543, 71] on body "/ ​ Add Task Dr. Bert Ellsworth Nectar Messages Appts Labs Imaging Inventory Ta…" at bounding box center [363, 172] width 726 height 344
type input "1.00"
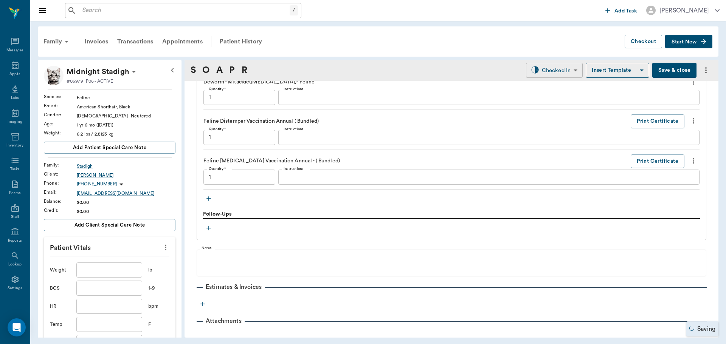
type input "1.00"
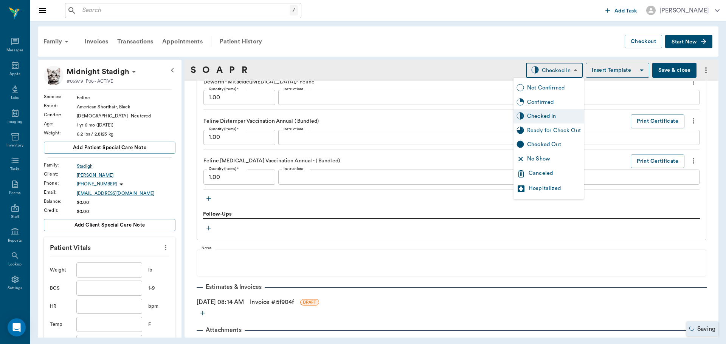
click at [556, 125] on div "Ready for Check Out" at bounding box center [548, 131] width 70 height 14
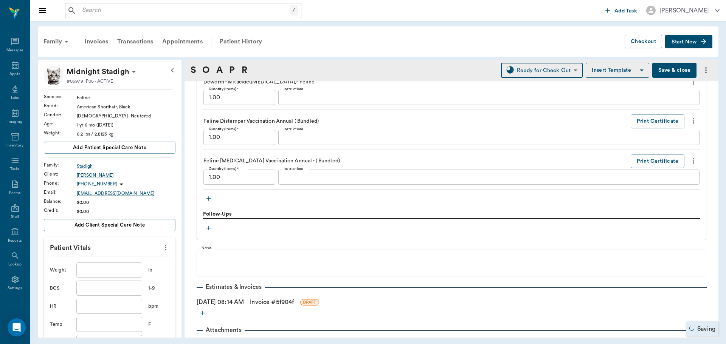
type input "READY_TO_CHECKOUT"
click at [280, 303] on link "Invoice # 5f904f" at bounding box center [272, 302] width 44 height 9
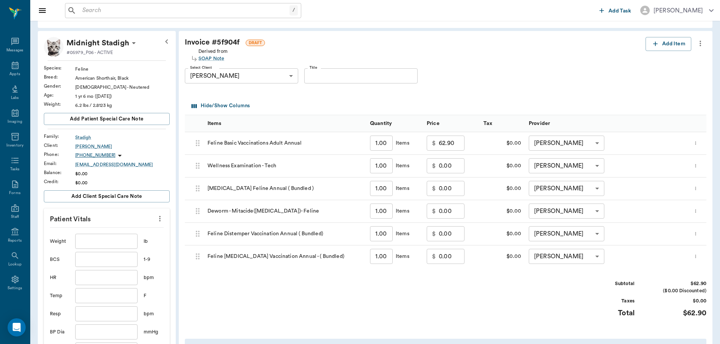
scroll to position [76, 0]
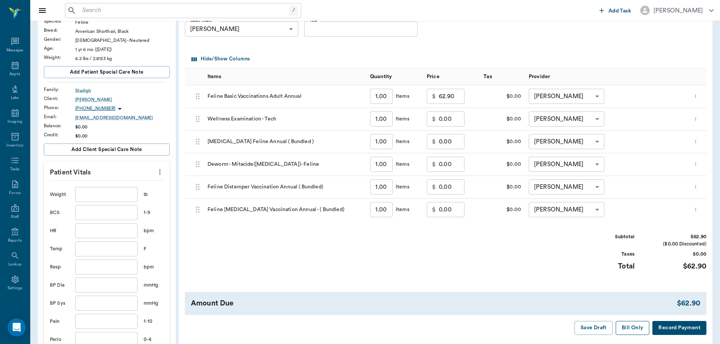
click at [632, 332] on button "Bill Only" at bounding box center [633, 328] width 34 height 14
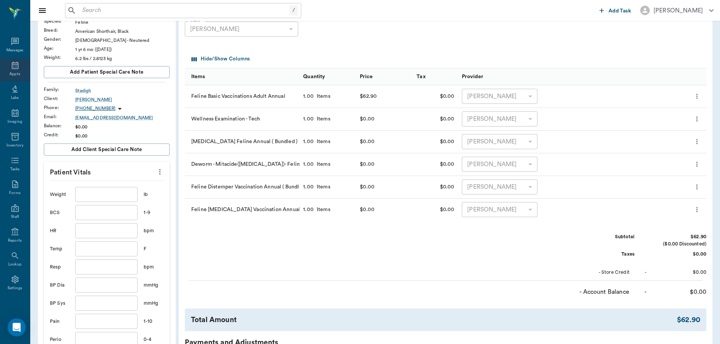
click at [9, 73] on div "Appts" at bounding box center [14, 74] width 11 height 6
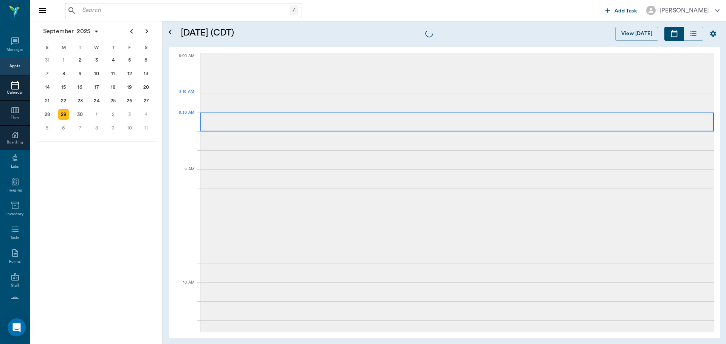
scroll to position [3, 0]
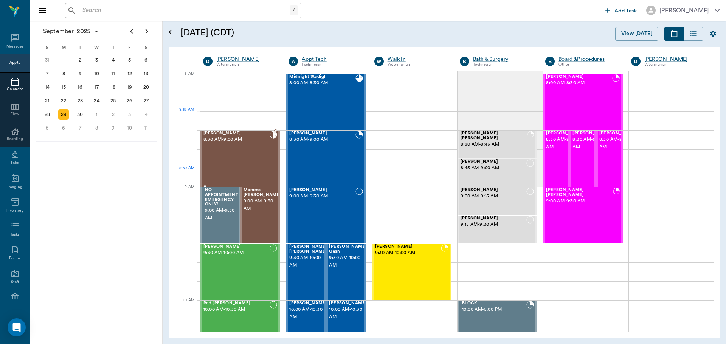
click at [248, 177] on div "Mira May 8:30 AM - 9:00 AM" at bounding box center [236, 158] width 66 height 55
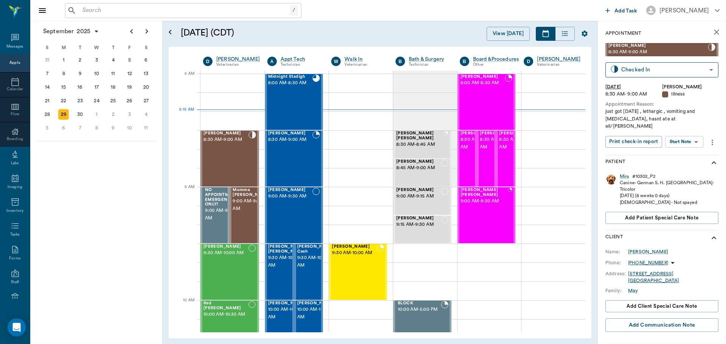
click at [696, 136] on body "/ ​ Add Task Dr. Bert Ellsworth Nectar Messages Appts Calendar Flow Boarding La…" at bounding box center [363, 172] width 726 height 344
click at [694, 145] on li "Start SOAP" at bounding box center [684, 150] width 53 height 12
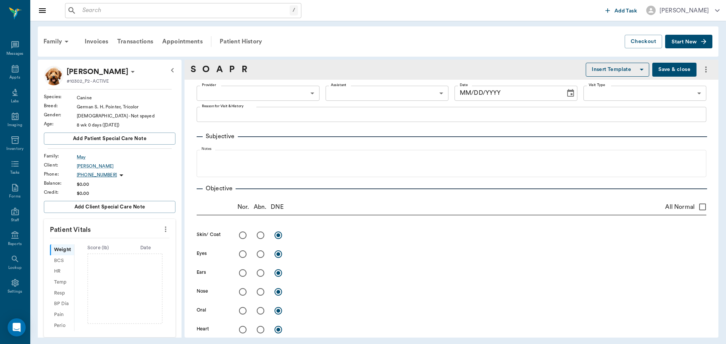
scroll to position [3, 0]
type input "63ec2f075fda476ae8351a4d"
type input "65d2be4f46e3a538d89b8c15"
type textarea "just got yesterday , lethargic , vomiting and diarrhea, hasnt ate at all/Lisa"
type input "09/29/2025"
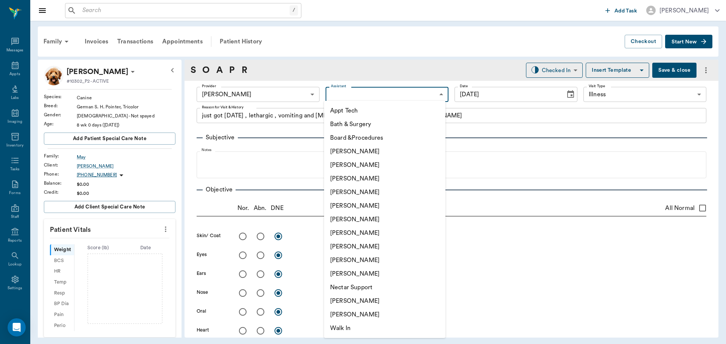
click at [421, 97] on body "/ ​ Add Task Dr. Bert Ellsworth Nectar Messages Appts Labs Imaging Inventory Ta…" at bounding box center [363, 172] width 726 height 344
click at [376, 178] on li "Daniel Virnala" at bounding box center [384, 179] width 121 height 14
type input "642ef10e332a41444de2bad1"
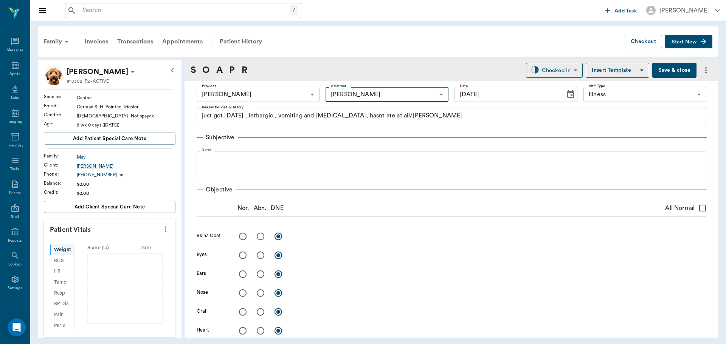
click at [161, 227] on icon "more" at bounding box center [165, 229] width 8 height 9
click at [122, 243] on span "Enter Vitals" at bounding box center [127, 242] width 63 height 8
click at [112, 250] on input "text" at bounding box center [109, 252] width 66 height 15
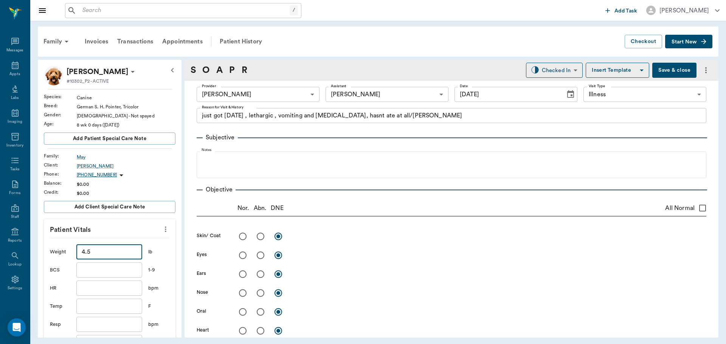
type input "4.5"
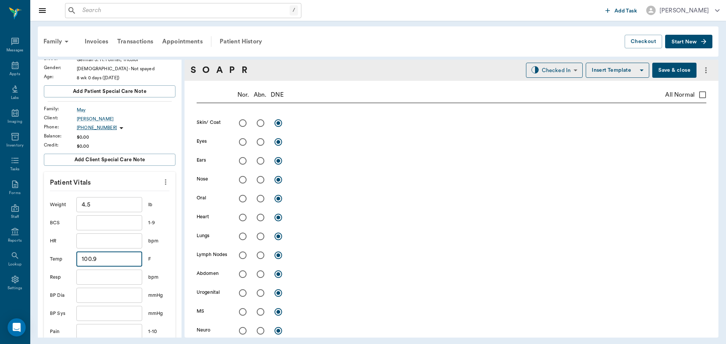
scroll to position [227, 0]
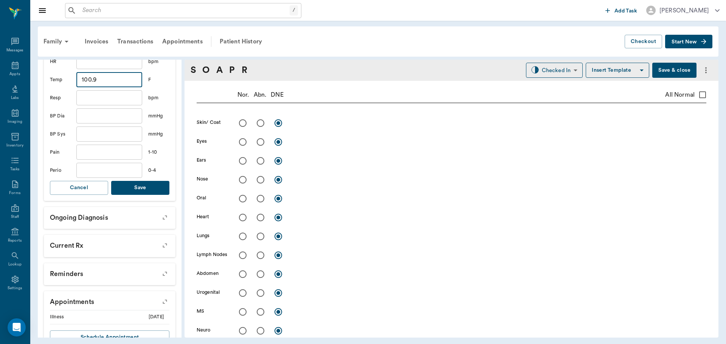
type input "100.9"
click at [139, 193] on button "Save" at bounding box center [140, 188] width 58 height 14
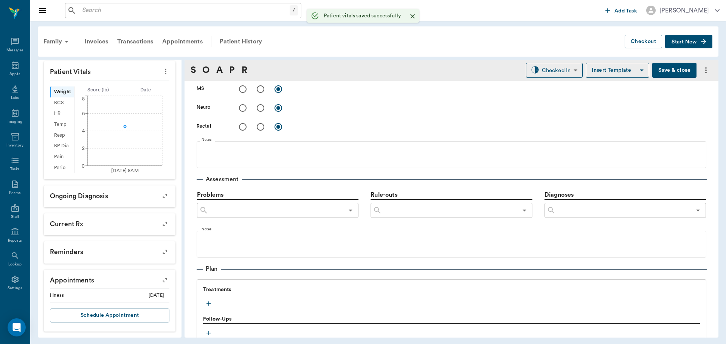
scroll to position [340, 0]
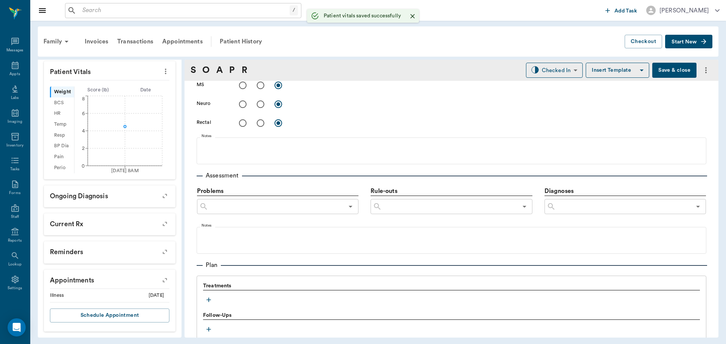
click at [211, 299] on icon "button" at bounding box center [209, 300] width 8 height 8
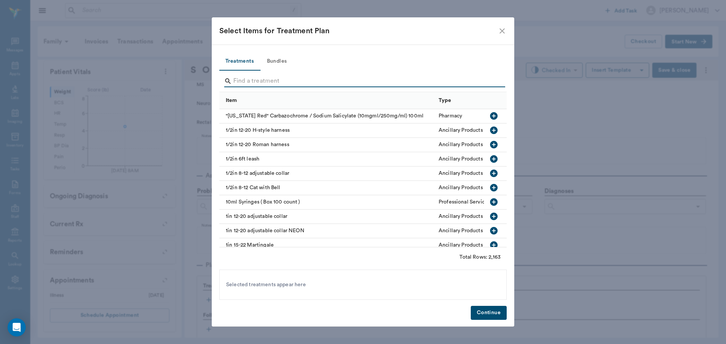
click at [285, 80] on input "Search" at bounding box center [363, 81] width 260 height 12
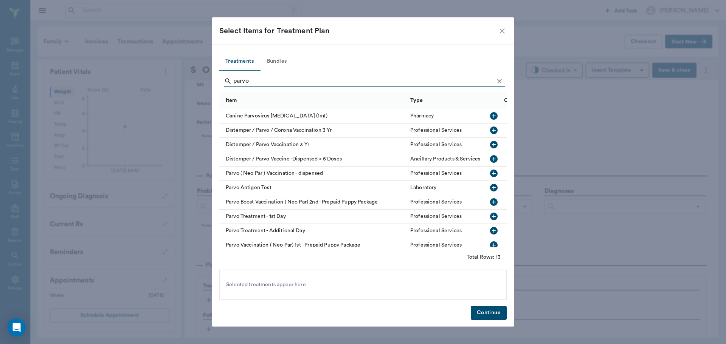
click at [490, 189] on icon "button" at bounding box center [494, 188] width 8 height 8
click at [320, 84] on input "parvo" at bounding box center [363, 81] width 260 height 12
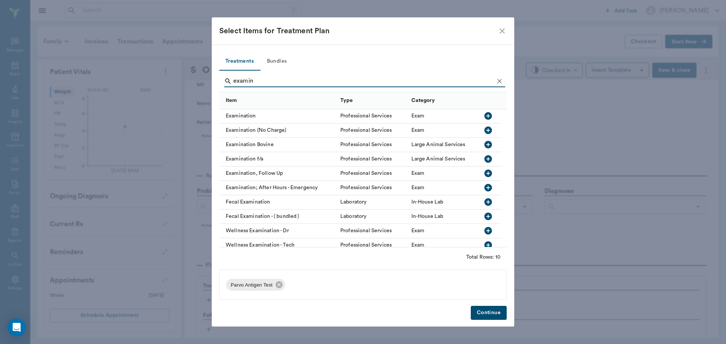
type input "examin"
click at [487, 119] on icon "button" at bounding box center [488, 116] width 8 height 8
click at [489, 308] on button "Continue" at bounding box center [488, 313] width 36 height 14
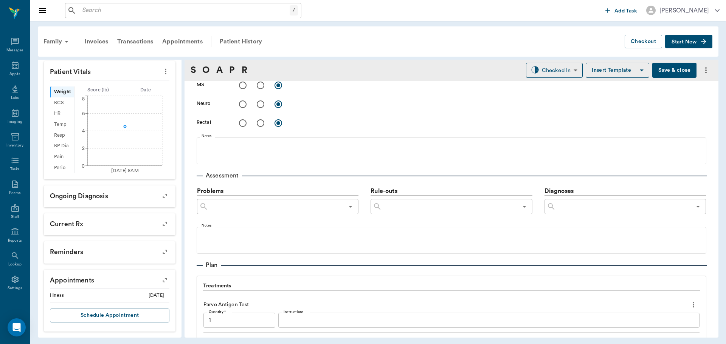
scroll to position [522, 0]
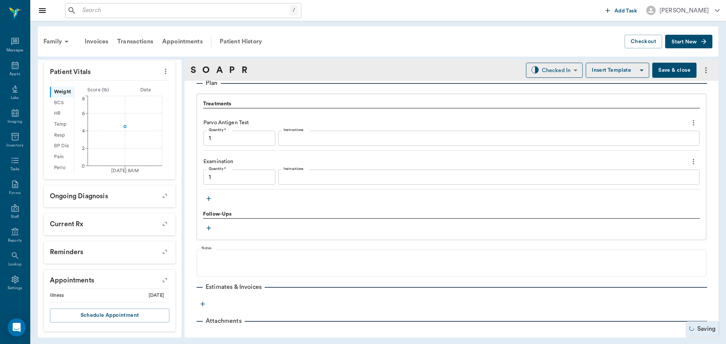
type input "1.00"
click at [326, 135] on textarea "Instructions" at bounding box center [488, 138] width 410 height 9
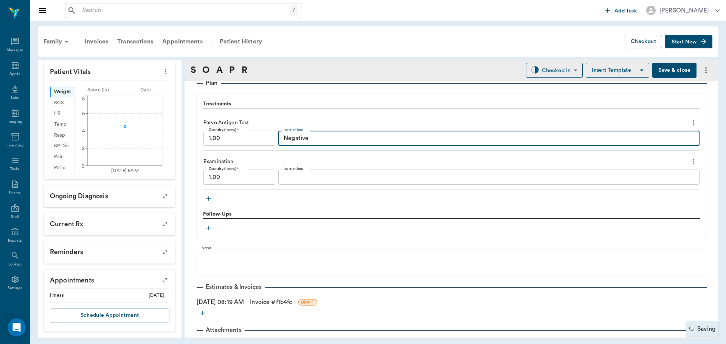
type textarea "Negative"
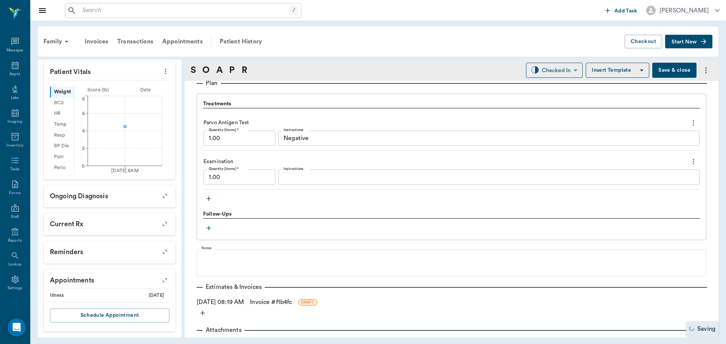
click at [209, 197] on icon "button" at bounding box center [209, 199] width 8 height 8
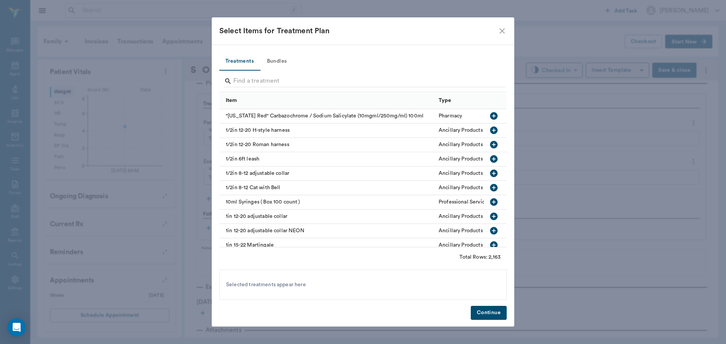
click at [492, 311] on button "Continue" at bounding box center [488, 313] width 36 height 14
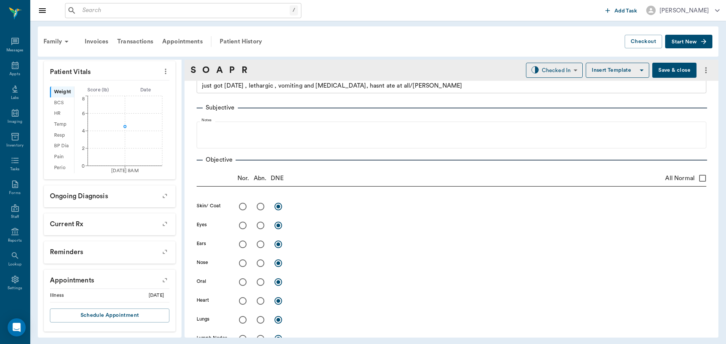
scroll to position [0, 0]
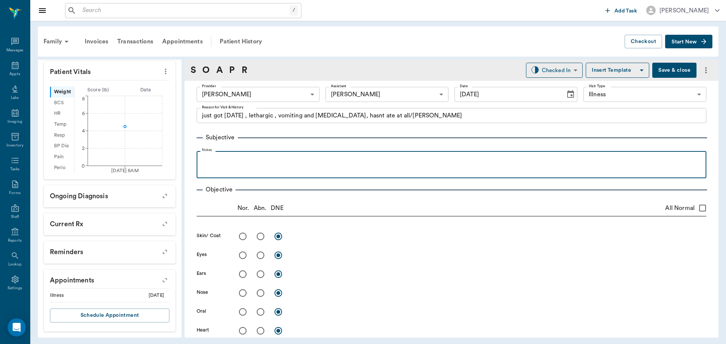
click at [302, 161] on p at bounding box center [451, 159] width 502 height 9
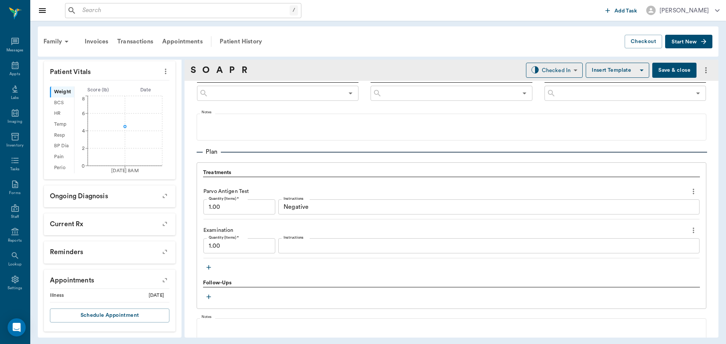
scroll to position [491, 0]
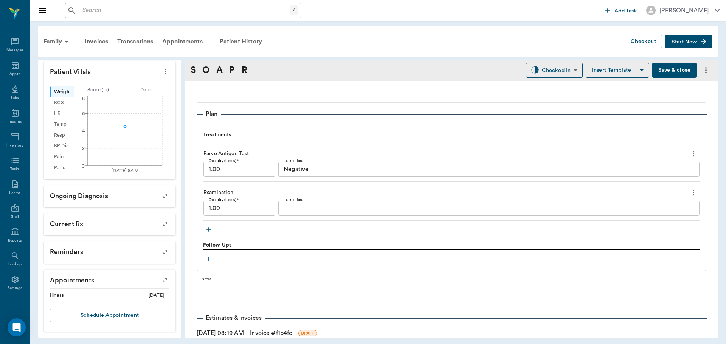
click at [207, 232] on icon "button" at bounding box center [209, 230] width 8 height 8
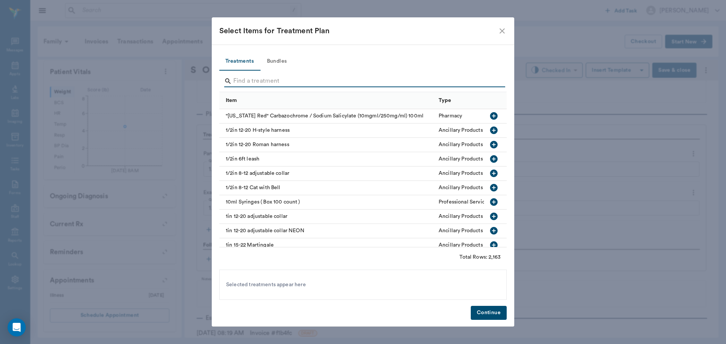
click at [256, 84] on input "Search" at bounding box center [363, 81] width 260 height 12
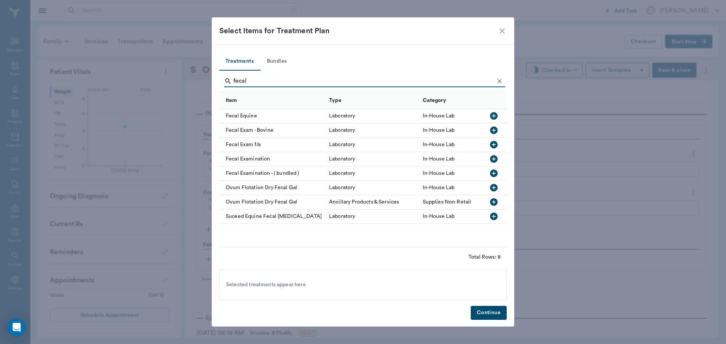
type input "fecal"
click at [490, 160] on icon "button" at bounding box center [494, 159] width 8 height 8
click at [498, 310] on button "Continue" at bounding box center [488, 313] width 36 height 14
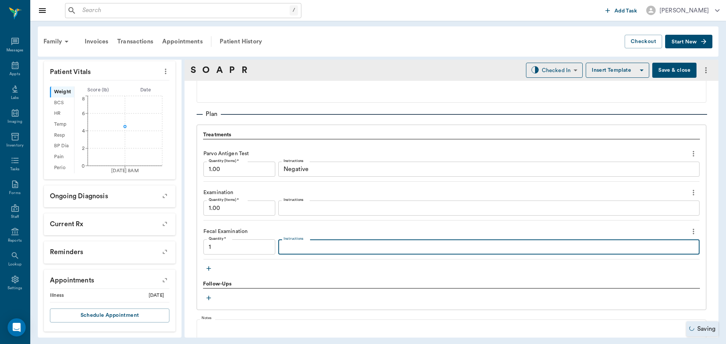
click at [375, 243] on textarea "Instructions" at bounding box center [488, 247] width 410 height 9
type input "1.00"
type textarea "Hooks and rounds ++"
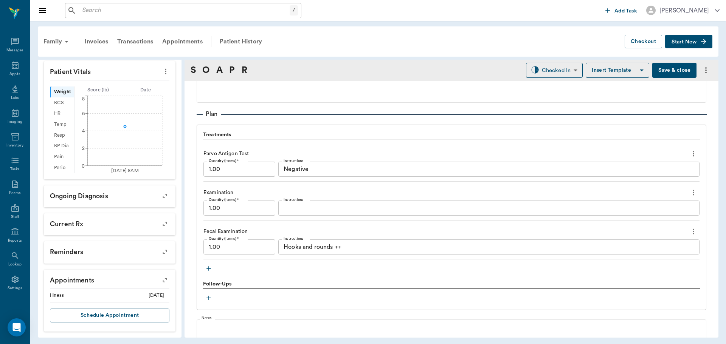
click at [209, 271] on icon "button" at bounding box center [209, 269] width 8 height 8
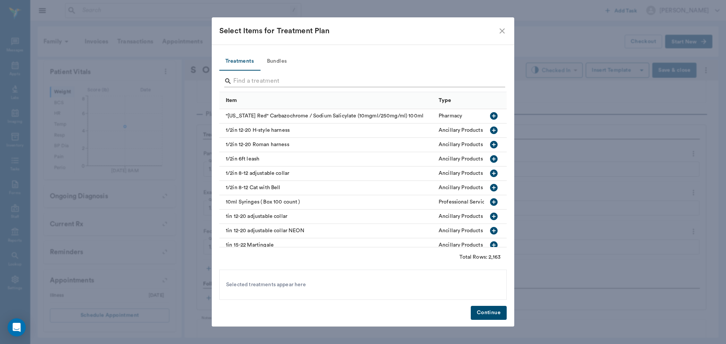
click at [343, 80] on input "Search" at bounding box center [363, 81] width 260 height 12
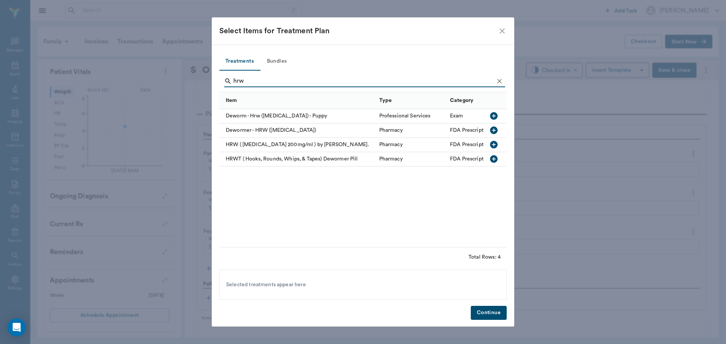
type input "hrw"
click at [494, 132] on icon "button" at bounding box center [494, 131] width 8 height 8
click at [491, 318] on button "Continue" at bounding box center [488, 313] width 36 height 14
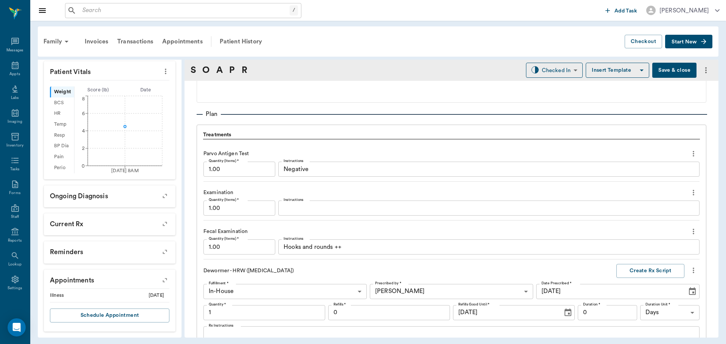
scroll to position [648, 0]
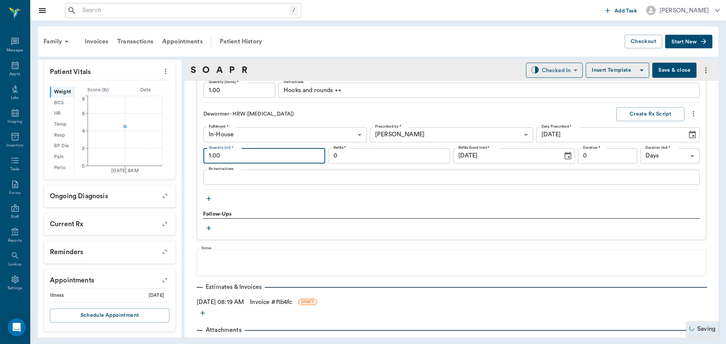
click at [277, 150] on input "1.00" at bounding box center [264, 156] width 122 height 15
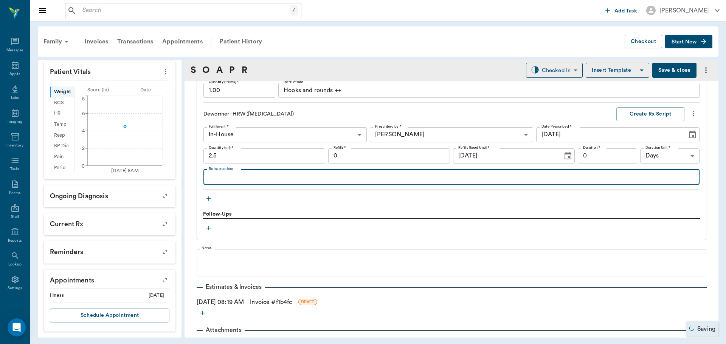
click at [275, 174] on textarea "Rx Instructions" at bounding box center [451, 177] width 485 height 9
type input "2.50"
type textarea "Give 1 syringe by mouth daily until gone"
click at [644, 116] on button "Create Rx Script" at bounding box center [650, 114] width 68 height 14
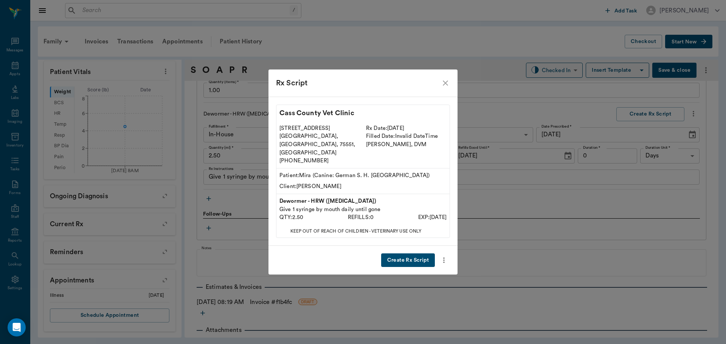
click at [416, 254] on button "Create Rx Script" at bounding box center [408, 261] width 54 height 14
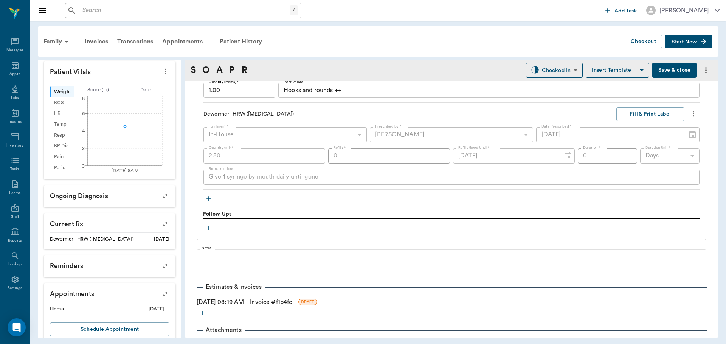
scroll to position [181, 0]
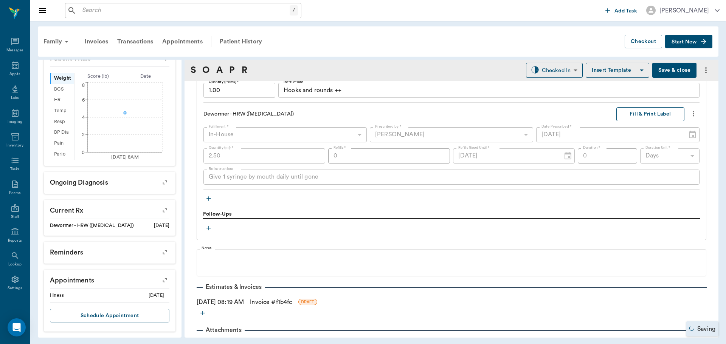
click at [648, 113] on button "Fill & Print Label" at bounding box center [650, 114] width 68 height 14
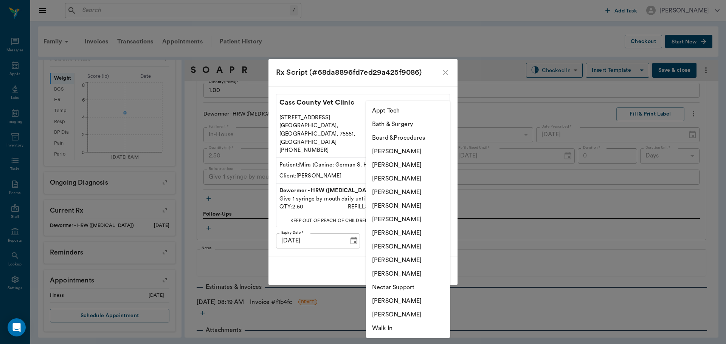
click at [407, 237] on body "/ ​ Add Task Dr. Bert Ellsworth Nectar Messages Appts Labs Imaging Inventory Ta…" at bounding box center [363, 172] width 726 height 344
click at [420, 173] on li "[PERSON_NAME]" at bounding box center [408, 179] width 84 height 14
type input "642ef10e332a41444de2bad1"
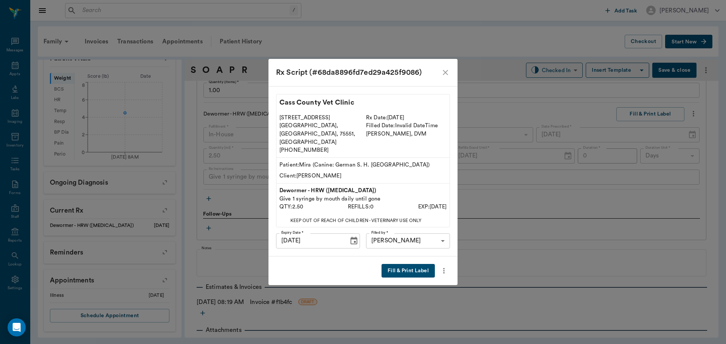
click at [402, 266] on button "Fill & Print Label" at bounding box center [407, 271] width 53 height 14
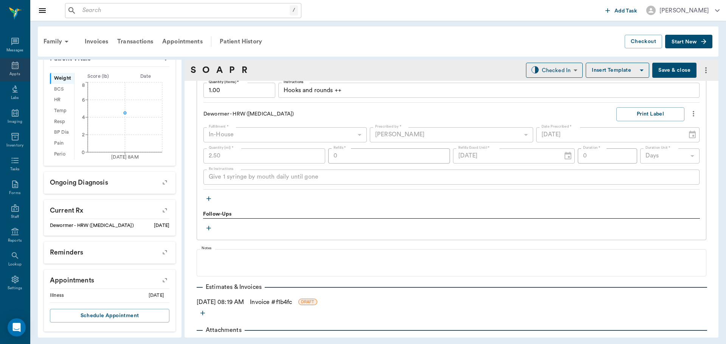
click at [16, 67] on icon at bounding box center [15, 65] width 9 height 9
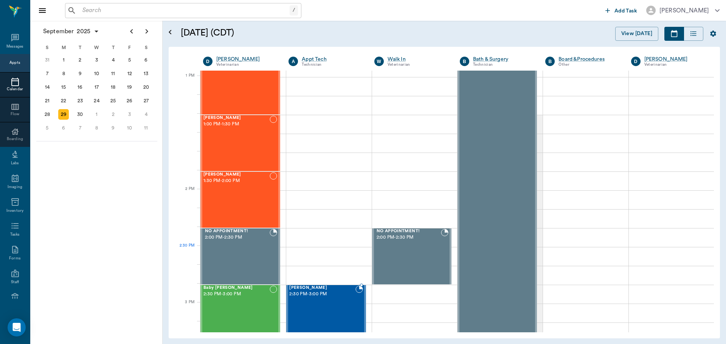
scroll to position [568, 0]
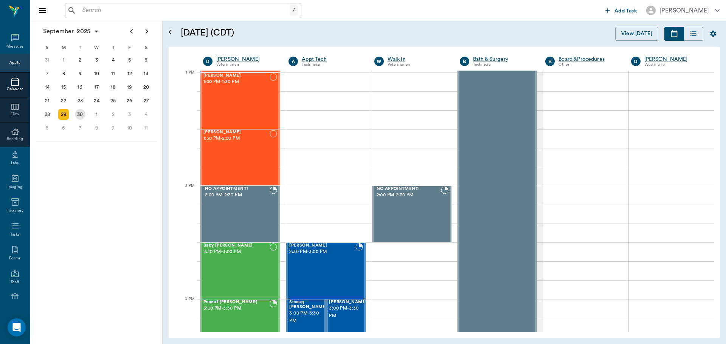
click at [82, 114] on div "30" at bounding box center [80, 114] width 11 height 11
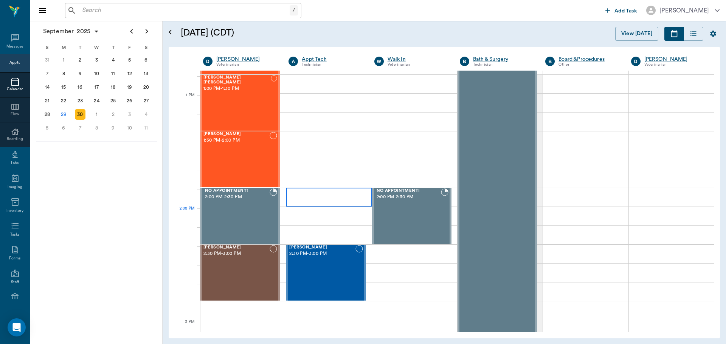
scroll to position [567, 0]
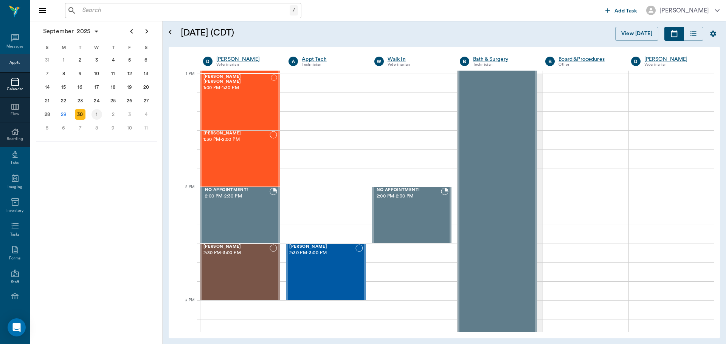
click at [96, 117] on div "1" at bounding box center [96, 114] width 11 height 11
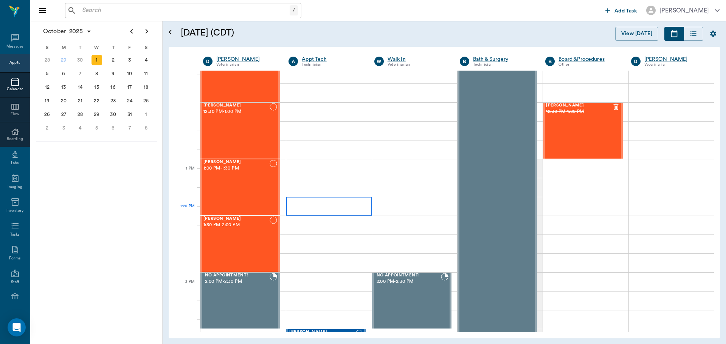
scroll to position [529, 0]
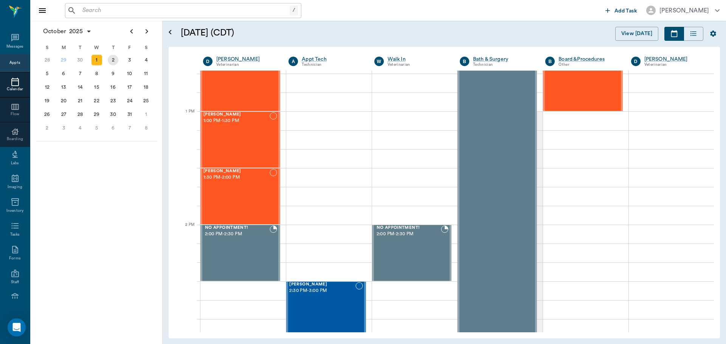
click at [107, 62] on div "2" at bounding box center [113, 60] width 17 height 14
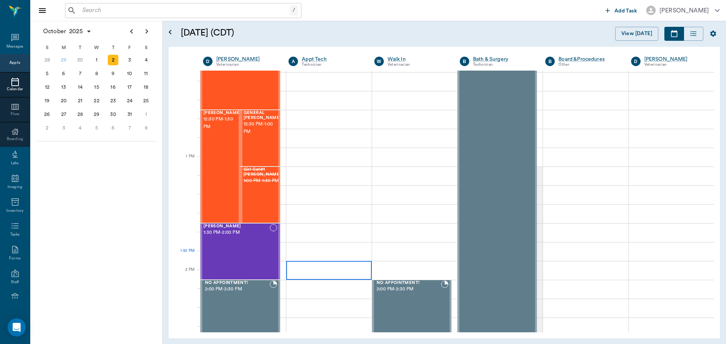
scroll to position [491, 0]
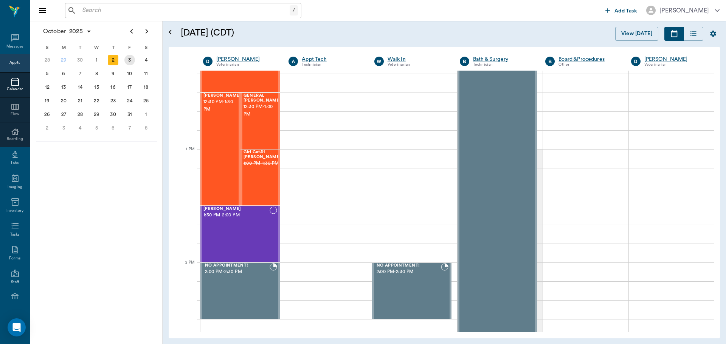
click at [130, 57] on div "3" at bounding box center [129, 60] width 11 height 11
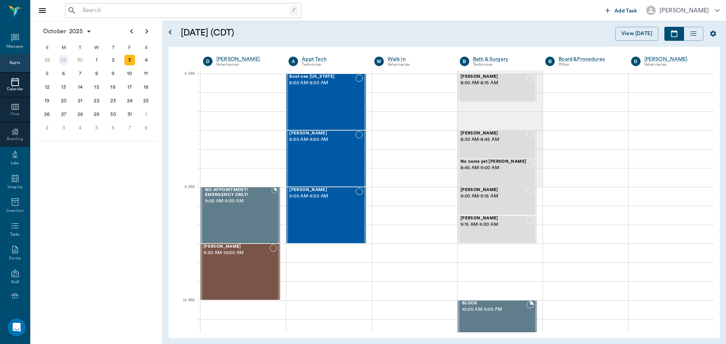
click at [61, 65] on div "29" at bounding box center [63, 60] width 11 height 11
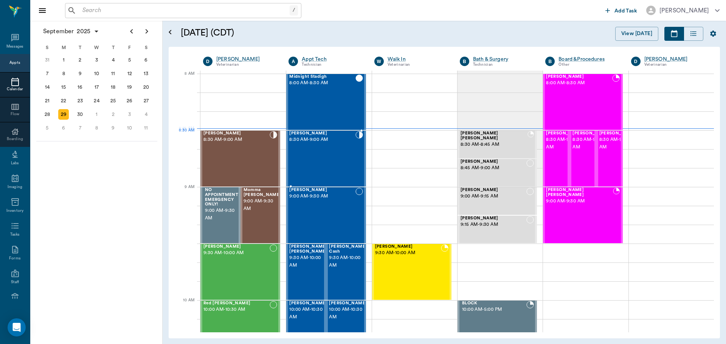
click at [339, 145] on div "Gidget Ashworth 8:30 AM - 9:00 AM" at bounding box center [322, 158] width 66 height 55
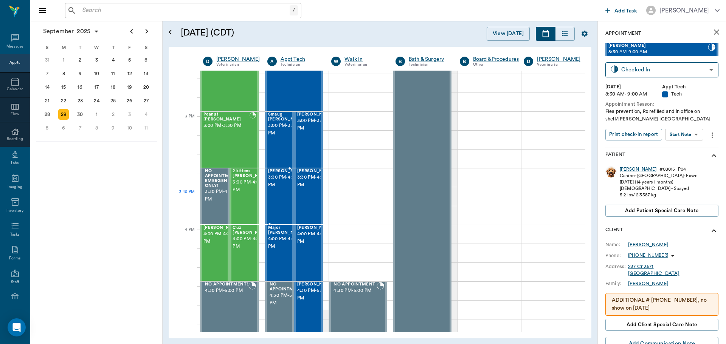
scroll to position [718, 0]
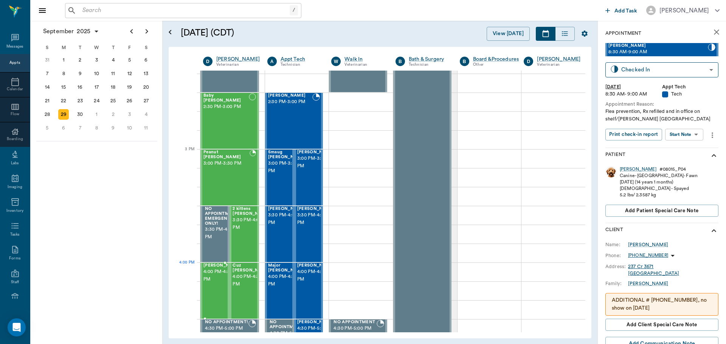
click at [220, 273] on span "4:00 PM - 4:30 PM" at bounding box center [222, 275] width 38 height 15
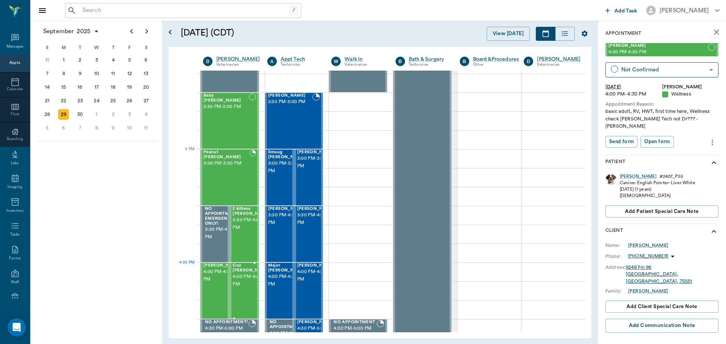
click at [242, 271] on span "Cuz [PERSON_NAME]" at bounding box center [251, 268] width 38 height 10
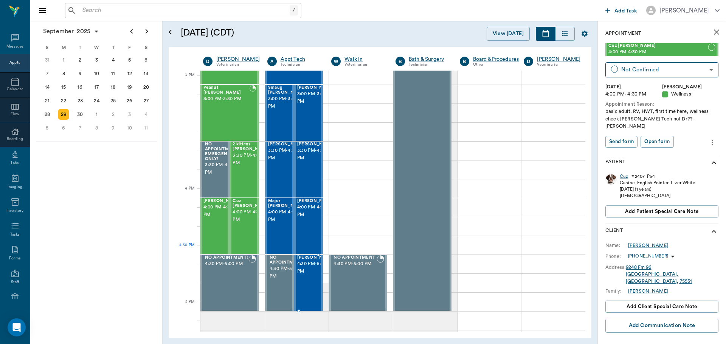
scroll to position [794, 0]
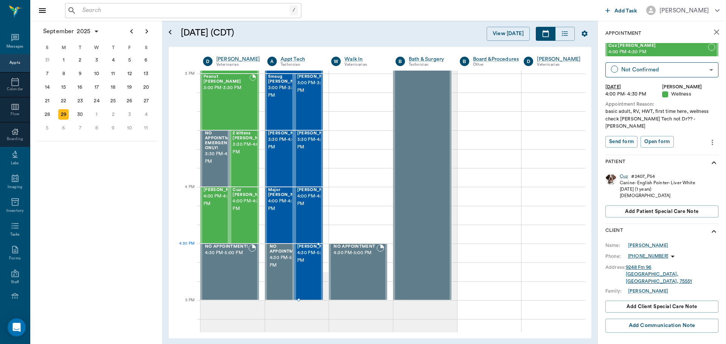
click at [303, 254] on span "4:30 PM - 5:00 PM" at bounding box center [316, 256] width 38 height 15
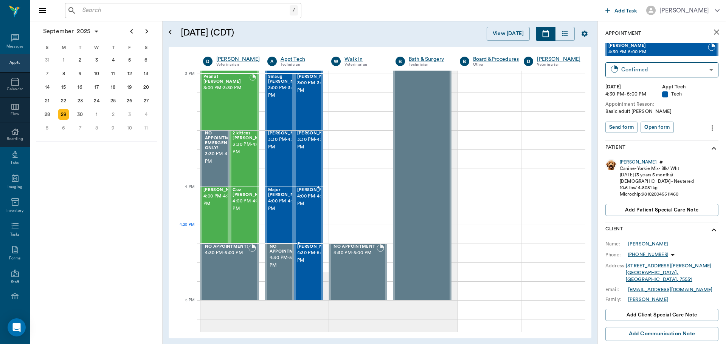
click at [304, 231] on div "BUDDY Binns 4:00 PM - 4:30 PM" at bounding box center [316, 215] width 38 height 55
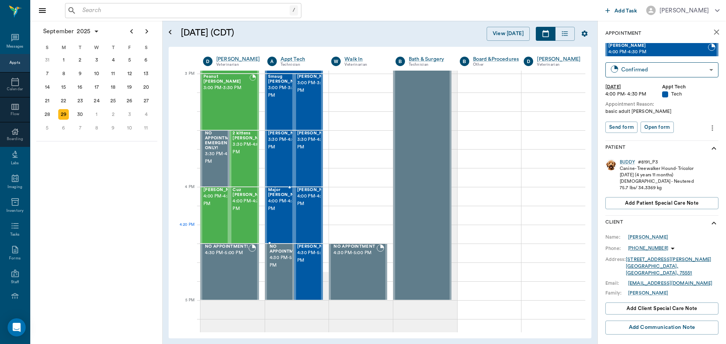
click at [276, 231] on div "Major Binns 4:00 PM - 4:30 PM" at bounding box center [287, 215] width 38 height 55
click at [281, 173] on div "JODY BROWN 3:30 PM - 4:00 PM" at bounding box center [287, 158] width 38 height 55
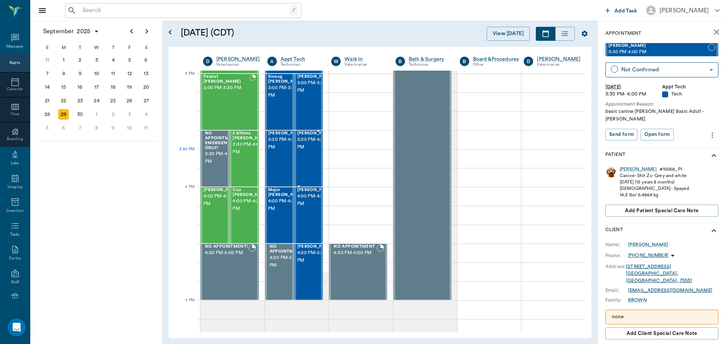
click at [314, 165] on div "FRANKIE BROWN 3:30 PM - 4:00 PM" at bounding box center [316, 158] width 38 height 55
click at [273, 101] on div "Smaug Seagroves 3:00 PM - 3:30 PM" at bounding box center [287, 101] width 38 height 55
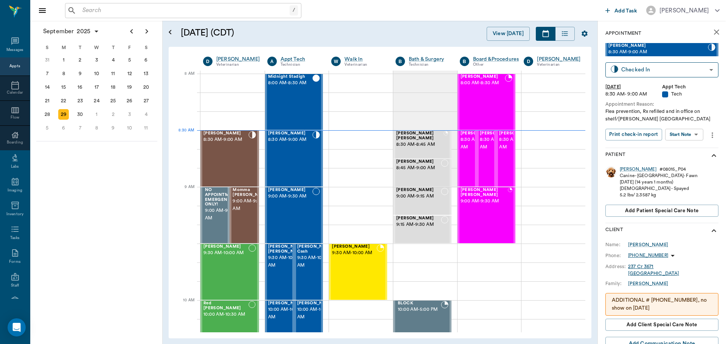
scroll to position [3, 0]
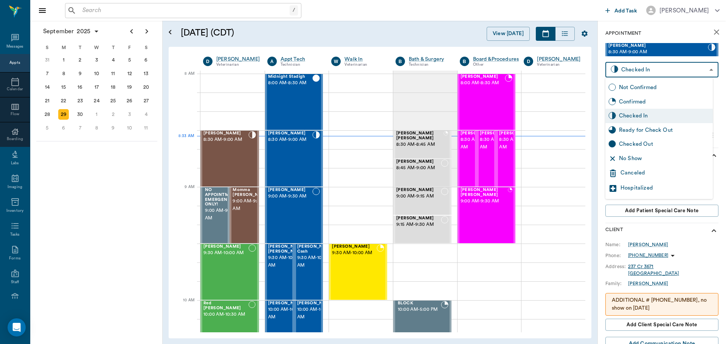
click at [642, 71] on body "/ ​ Add Task Dr. Bert Ellsworth Nectar Messages Appts Calendar Flow Boarding La…" at bounding box center [363, 172] width 726 height 344
click at [601, 45] on div at bounding box center [363, 172] width 726 height 344
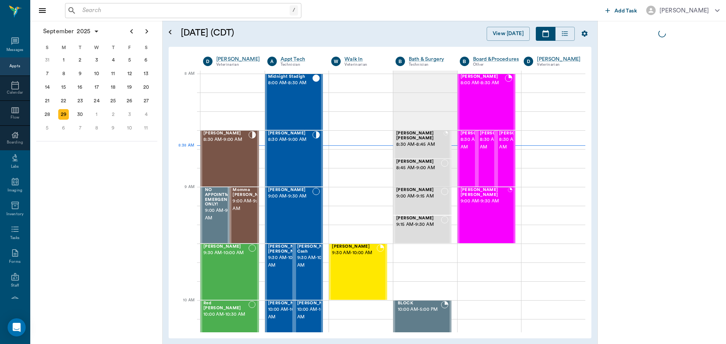
scroll to position [3, 0]
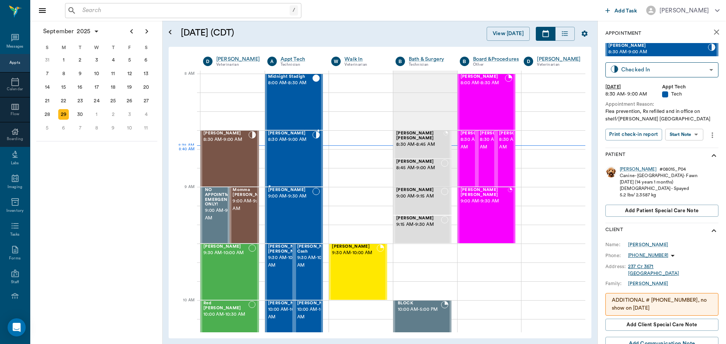
click at [309, 158] on div "Gidget Ashworth 8:30 AM - 9:00 AM" at bounding box center [290, 158] width 45 height 55
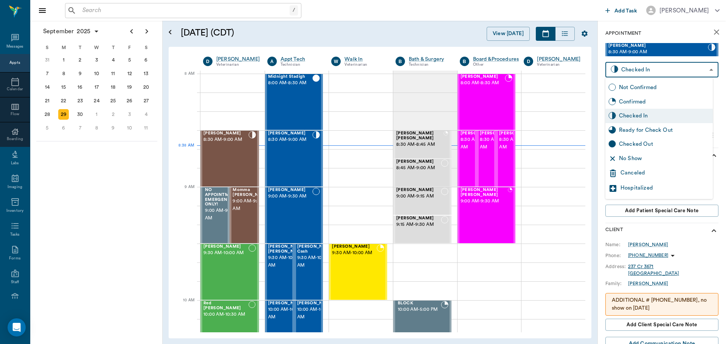
click at [660, 71] on body "/ ​ Add Task Dr. Bert Ellsworth Nectar Messages Appts Calendar Flow Boarding La…" at bounding box center [363, 172] width 726 height 344
click at [594, 160] on div at bounding box center [363, 172] width 726 height 344
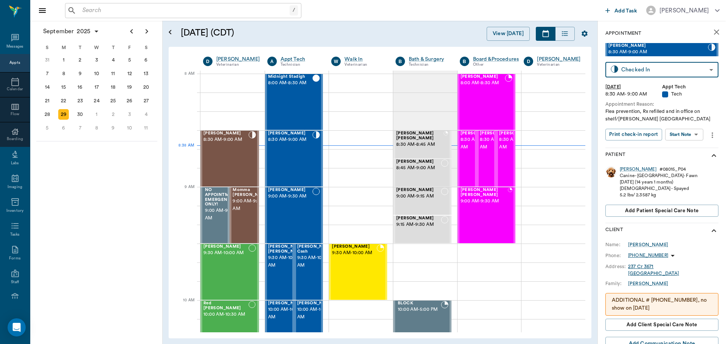
click at [712, 136] on icon "more" at bounding box center [712, 135] width 8 height 9
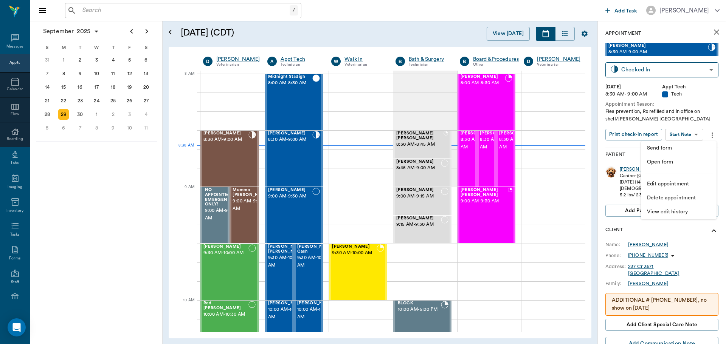
click at [680, 194] on span "Delete appointment" at bounding box center [678, 198] width 63 height 8
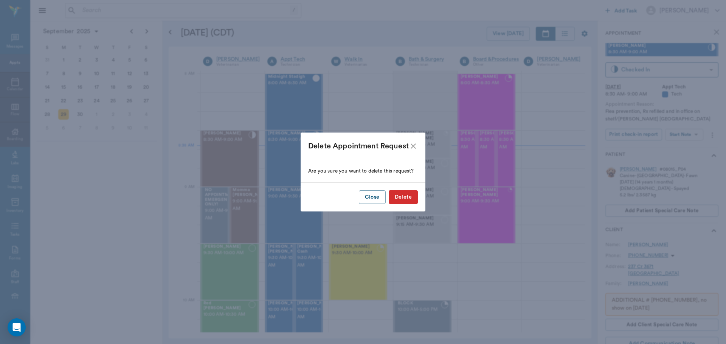
click at [409, 201] on button "Delete" at bounding box center [402, 197] width 29 height 14
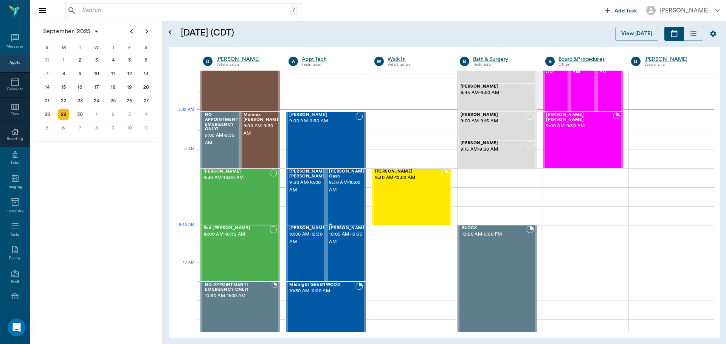
scroll to position [76, 0]
click at [309, 185] on span "9:30 AM - 10:00 AM" at bounding box center [308, 186] width 38 height 15
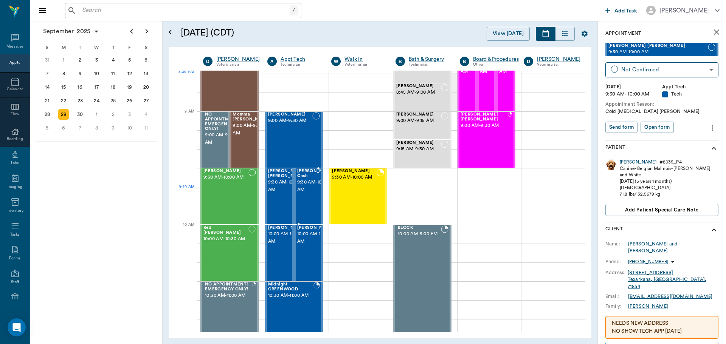
click at [304, 193] on span "9:30 AM - 10:00 AM" at bounding box center [316, 186] width 38 height 15
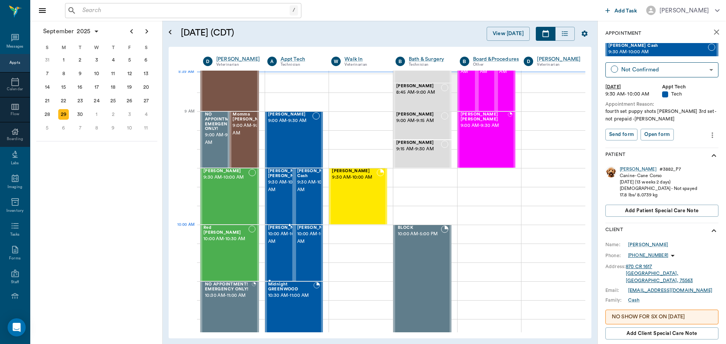
click at [280, 241] on span "10:00 AM - 10:30 AM" at bounding box center [287, 238] width 38 height 15
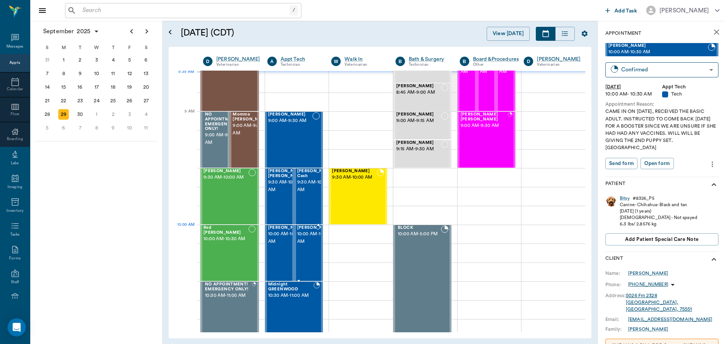
click at [302, 241] on span "10:00 AM - 10:30 AM" at bounding box center [316, 238] width 38 height 15
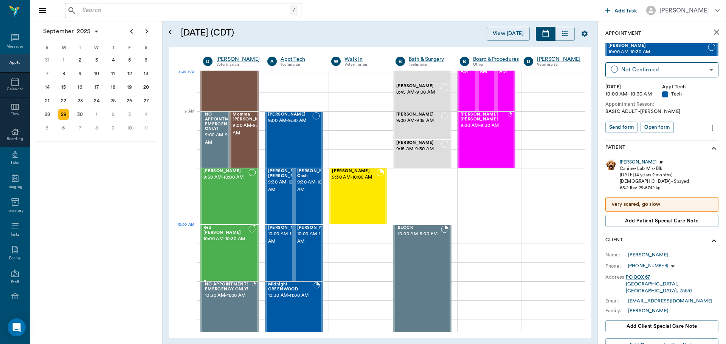
click at [240, 243] on span "10:00 AM - 10:30 AM" at bounding box center [225, 239] width 45 height 8
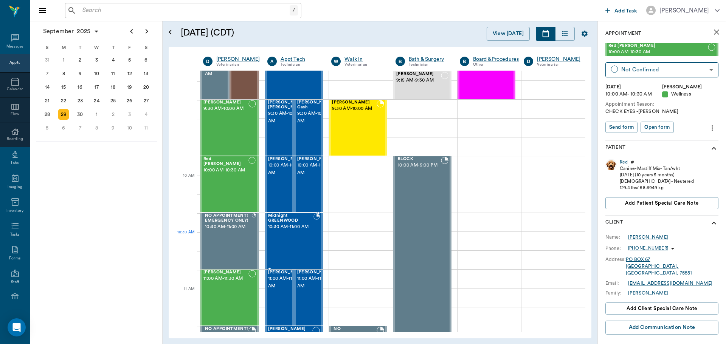
scroll to position [151, 0]
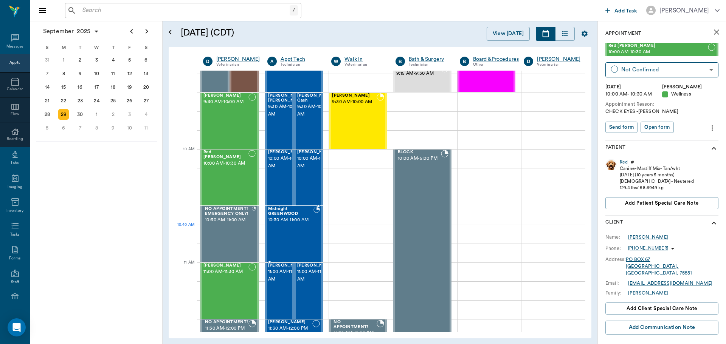
click at [285, 236] on div "Midnight GREENWOOD 10:30 AM - 11:00 AM" at bounding box center [290, 234] width 45 height 55
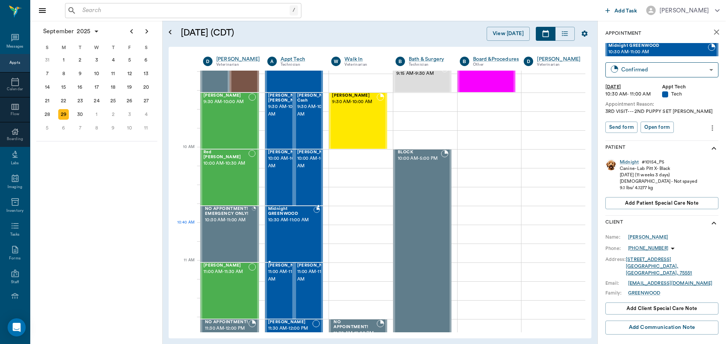
scroll to position [189, 0]
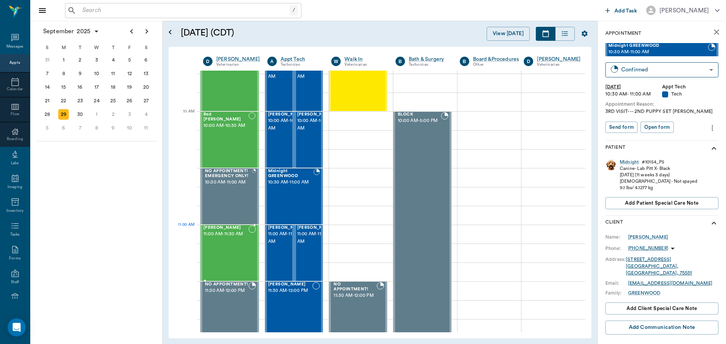
click at [242, 243] on div "[PERSON_NAME] 11:00 AM - 11:30 AM" at bounding box center [225, 253] width 45 height 55
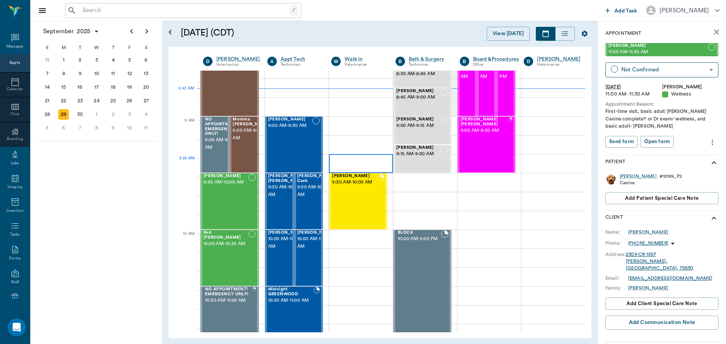
scroll to position [76, 0]
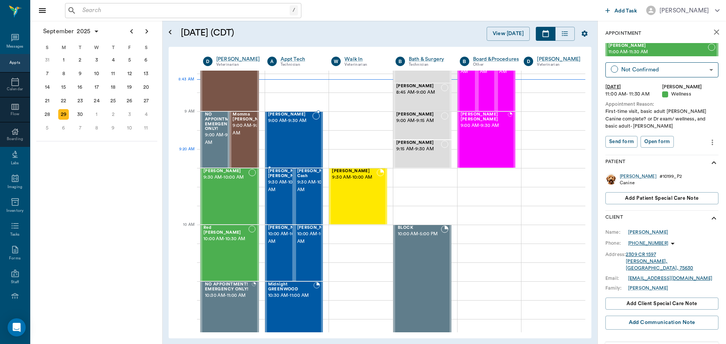
click at [301, 150] on div "[PERSON_NAME] May 9:00 AM - 9:30 AM" at bounding box center [290, 139] width 45 height 55
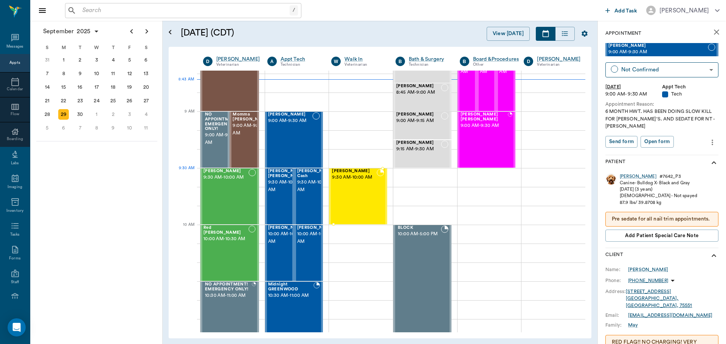
click at [358, 181] on span "9:30 AM - 10:00 AM" at bounding box center [354, 178] width 45 height 8
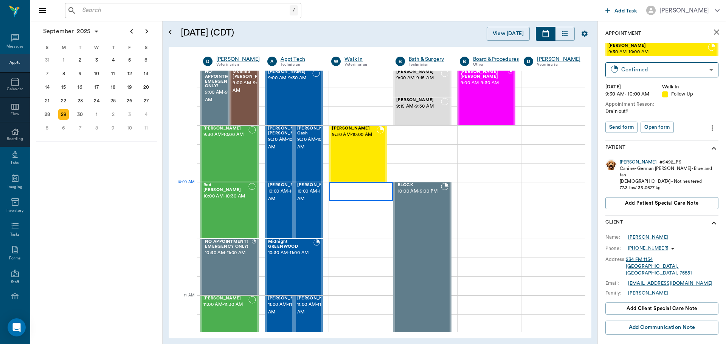
scroll to position [76, 0]
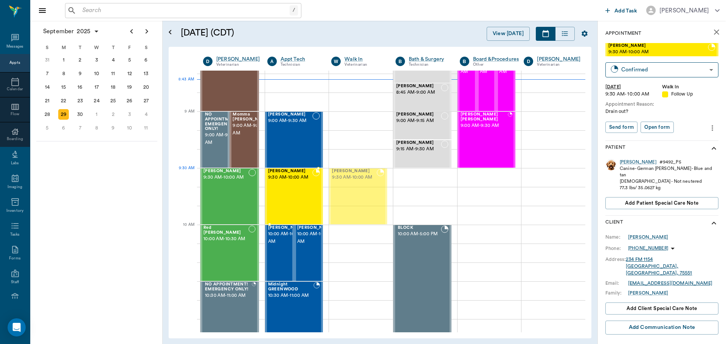
drag, startPoint x: 348, startPoint y: 194, endPoint x: 320, endPoint y: 191, distance: 27.4
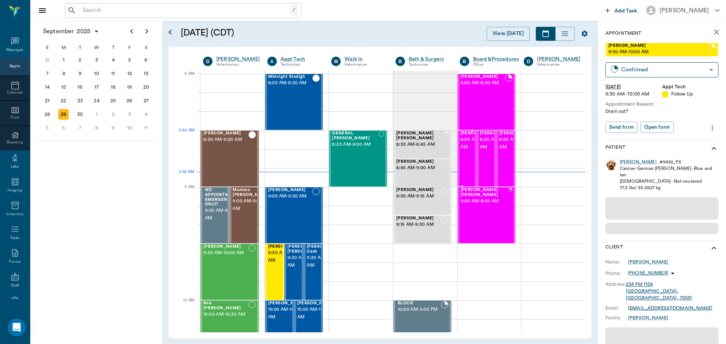
scroll to position [3, 0]
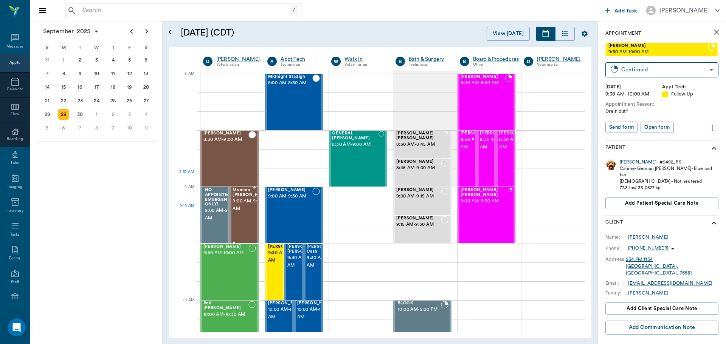
click at [247, 213] on span "9:00 AM - 9:30 AM" at bounding box center [251, 205] width 38 height 15
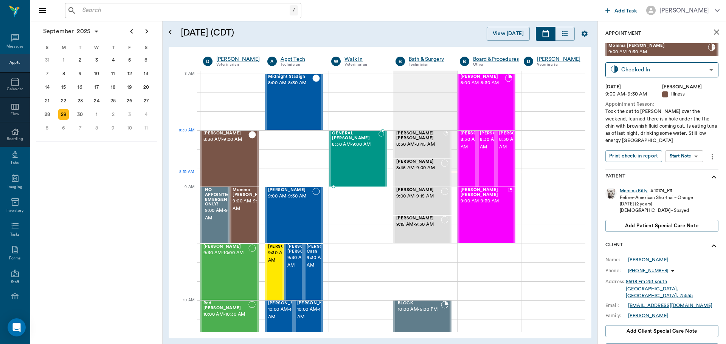
click at [357, 141] on span "8:30 AM - 9:00 AM" at bounding box center [355, 145] width 46 height 8
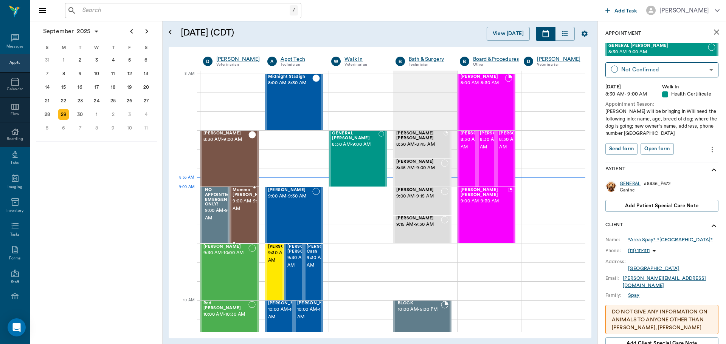
click at [246, 198] on span "Momma [PERSON_NAME]" at bounding box center [251, 193] width 38 height 10
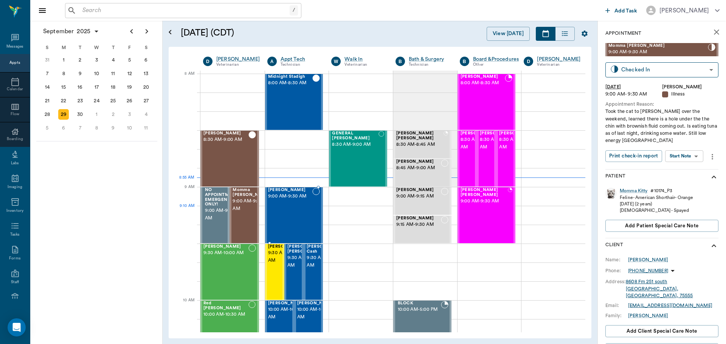
click at [297, 209] on div "[PERSON_NAME] May 9:00 AM - 9:30 AM" at bounding box center [290, 215] width 45 height 55
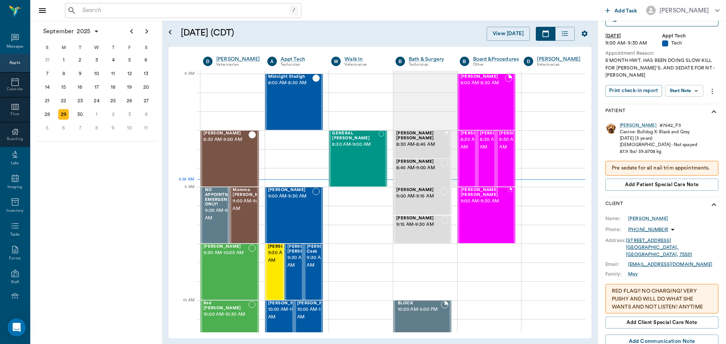
scroll to position [38, 0]
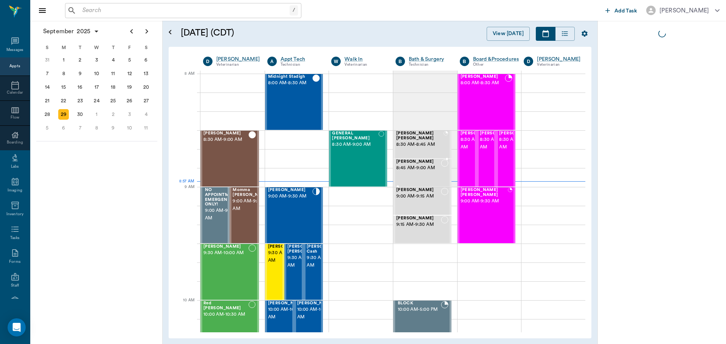
scroll to position [3, 0]
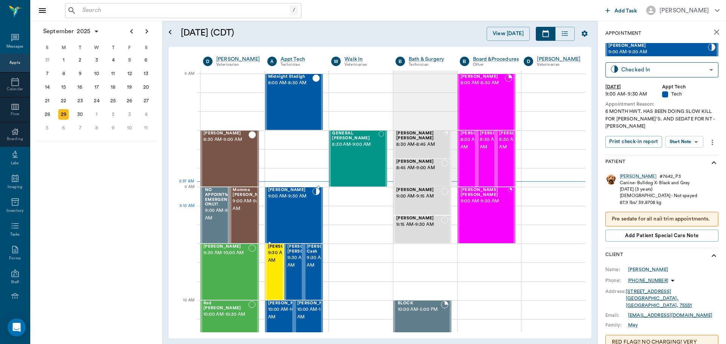
click at [303, 210] on div "[PERSON_NAME] May 9:00 AM - 9:30 AM" at bounding box center [290, 215] width 45 height 55
click at [692, 135] on body "/ ​ Add Task Dr. Bert Ellsworth Nectar Messages Appts Calendar Flow Boarding La…" at bounding box center [363, 172] width 726 height 344
click at [689, 155] on li "Start SOAP" at bounding box center [684, 150] width 53 height 12
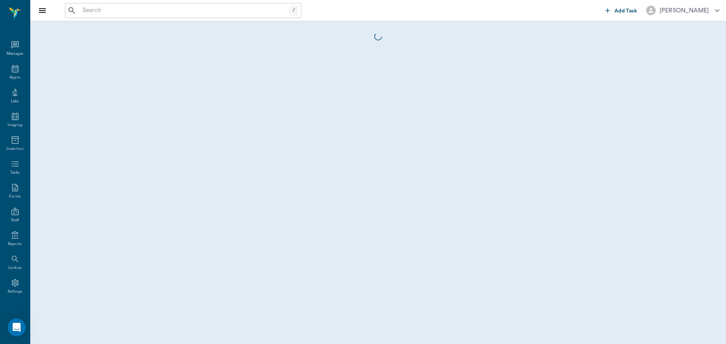
scroll to position [3, 0]
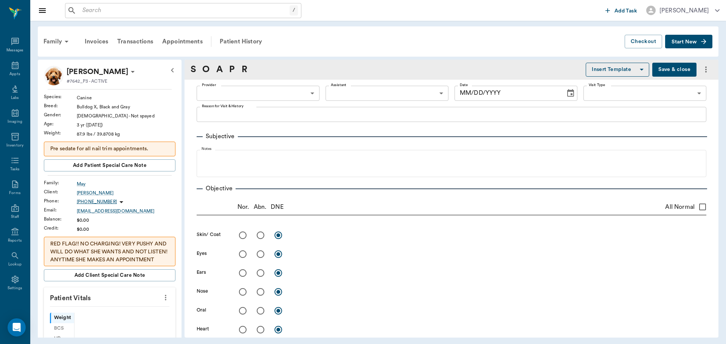
type input "63ec2f075fda476ae8351a4c"
type input "65d2be4f46e3a538d89b8c1a"
type textarea "6 MONTH HWT. HAS BEEN DOING SLOW KILL FOR HW'S. AND SEDATE FOR NT -LORY"
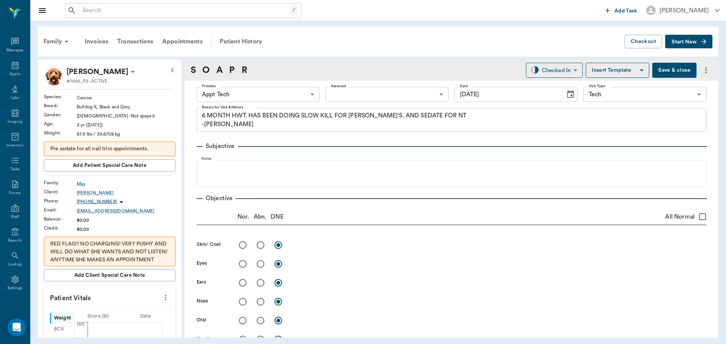
type input "[DATE]"
click at [165, 298] on icon "more" at bounding box center [166, 298] width 2 height 6
click at [141, 306] on li "Enter Vitals" at bounding box center [128, 311] width 76 height 14
click at [120, 314] on input "text" at bounding box center [109, 320] width 66 height 15
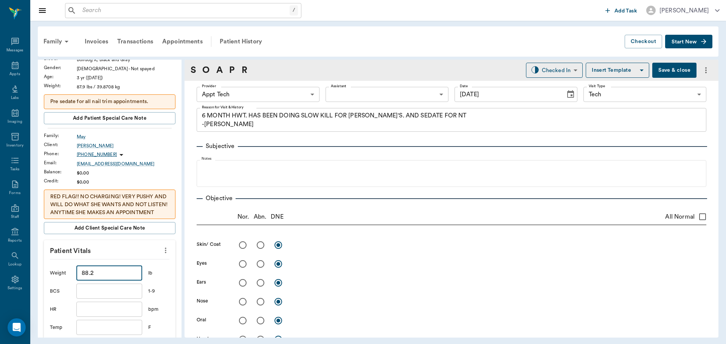
scroll to position [189, 0]
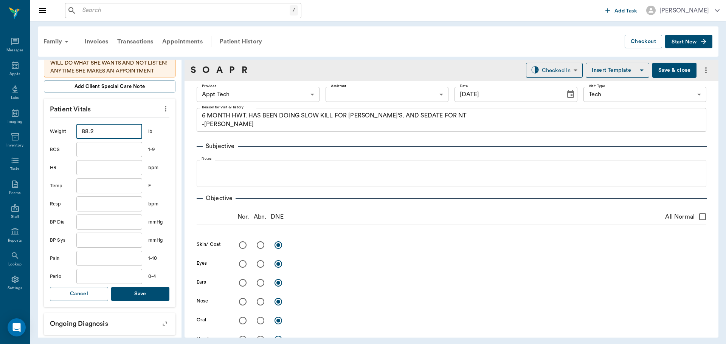
type input "88.2"
click at [148, 290] on button "Save" at bounding box center [140, 294] width 58 height 14
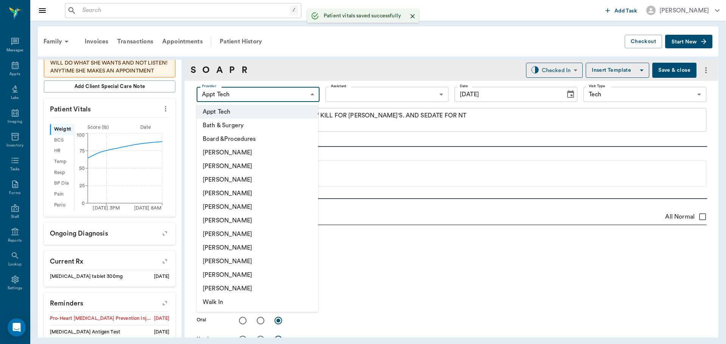
click at [234, 96] on body "/ ​ Add Task Dr. Bert Ellsworth Nectar Messages Appts Labs Imaging Inventory Ta…" at bounding box center [363, 172] width 726 height 344
click at [268, 241] on li "Julie Dickerson" at bounding box center [257, 248] width 121 height 14
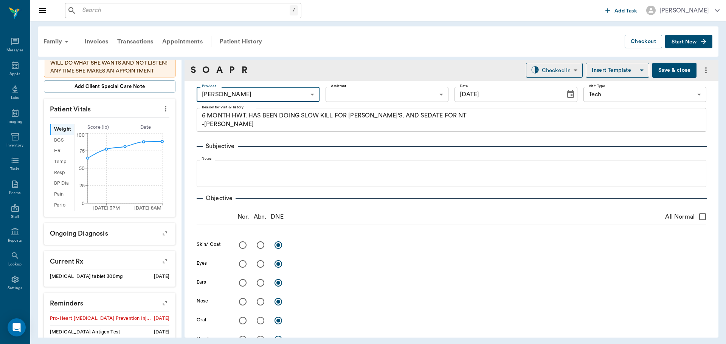
click at [269, 96] on body "/ ​ Add Task Dr. Bert Ellsworth Nectar Messages Appts Labs Imaging Inventory Ta…" at bounding box center [363, 172] width 726 height 344
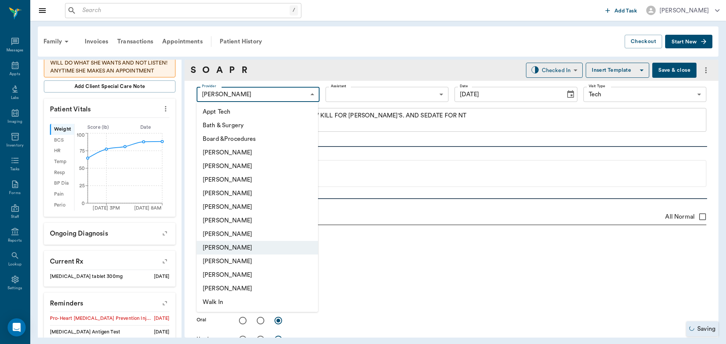
click at [284, 234] on li "Hunter Graves" at bounding box center [257, 234] width 121 height 14
type input "682b670d8bdc6f7f8feef3db"
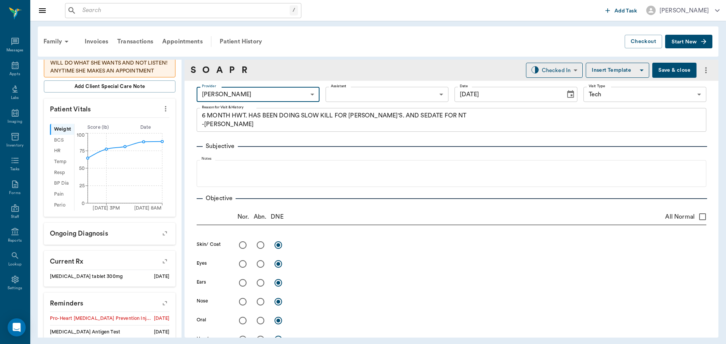
click at [338, 94] on body "/ ​ Add Task Dr. Bert Ellsworth Nectar Messages Appts Labs Imaging Inventory Ta…" at bounding box center [363, 172] width 726 height 344
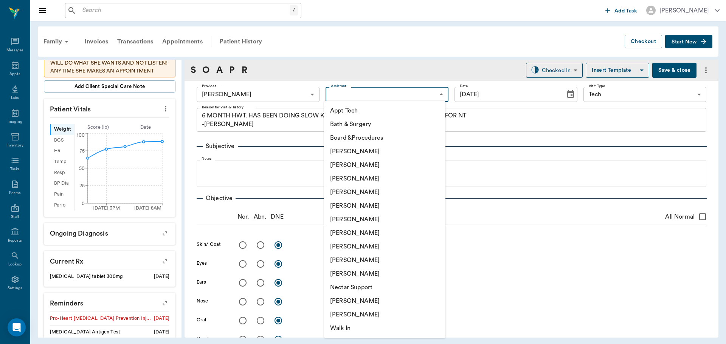
click at [344, 111] on li "Appt Tech" at bounding box center [384, 111] width 121 height 14
type input "63ec2f075fda476ae8351a4c"
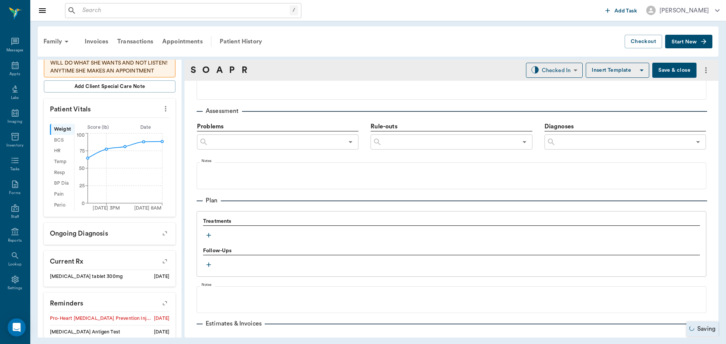
scroll to position [416, 0]
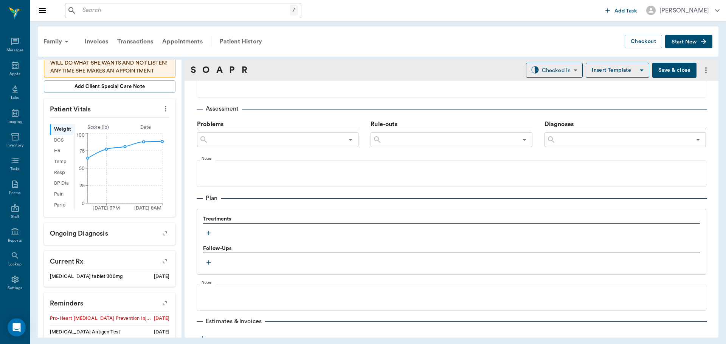
click at [212, 233] on icon "button" at bounding box center [209, 233] width 8 height 8
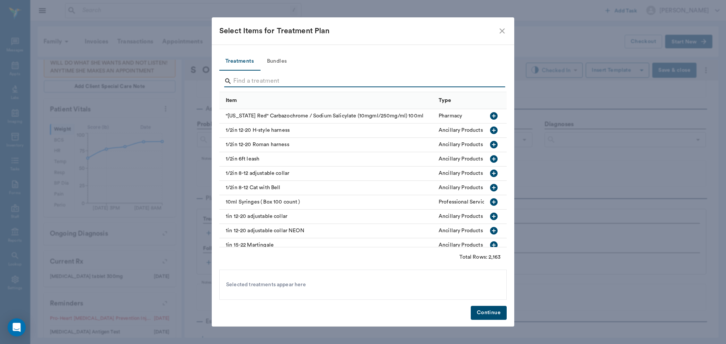
click at [274, 84] on input "Search" at bounding box center [363, 81] width 260 height 12
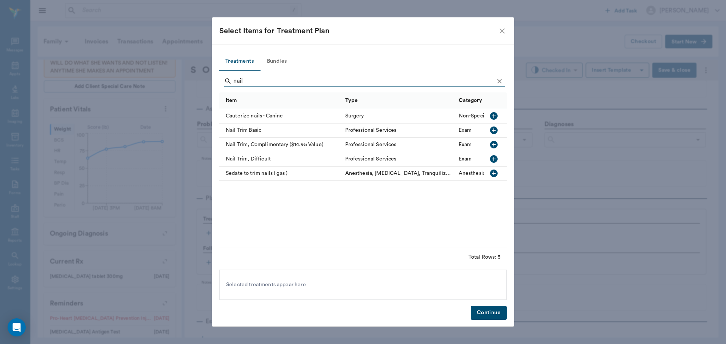
type input "nail"
click at [495, 127] on icon "button" at bounding box center [493, 130] width 9 height 9
click at [496, 81] on icon "Clear" at bounding box center [499, 81] width 8 height 8
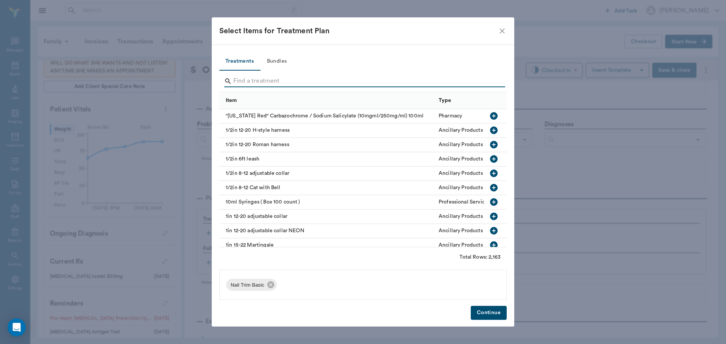
click at [487, 83] on input "Search" at bounding box center [363, 81] width 260 height 12
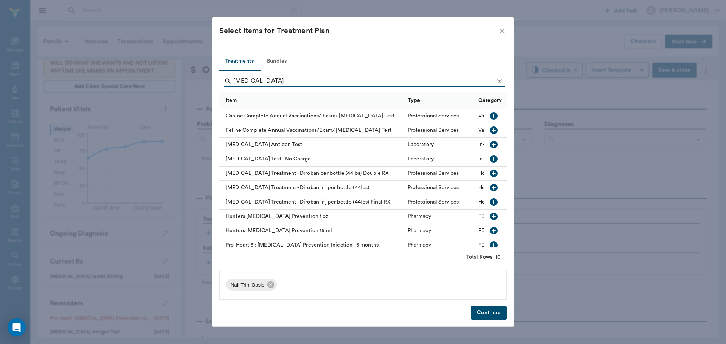
type input "heartworm"
click at [490, 147] on icon "button" at bounding box center [494, 145] width 8 height 8
click at [487, 309] on button "Continue" at bounding box center [488, 313] width 36 height 14
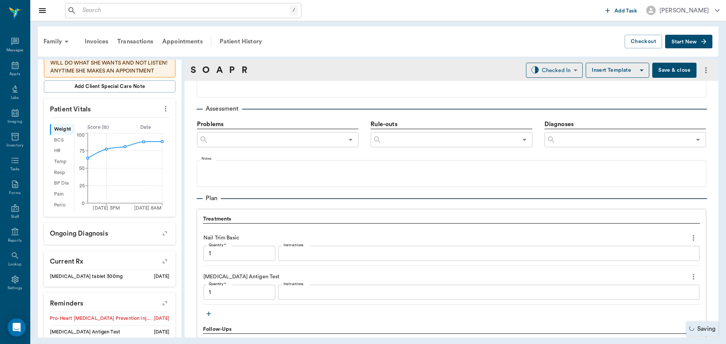
type input "1.00"
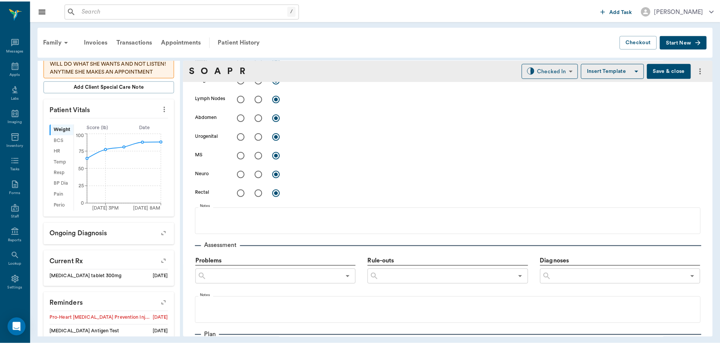
scroll to position [265, 0]
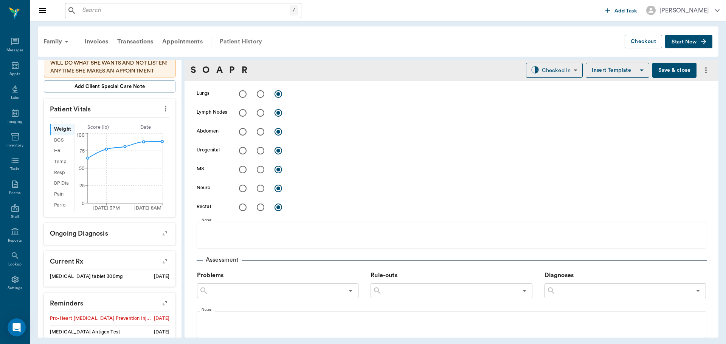
click at [229, 44] on div "Patient History" at bounding box center [240, 41] width 51 height 18
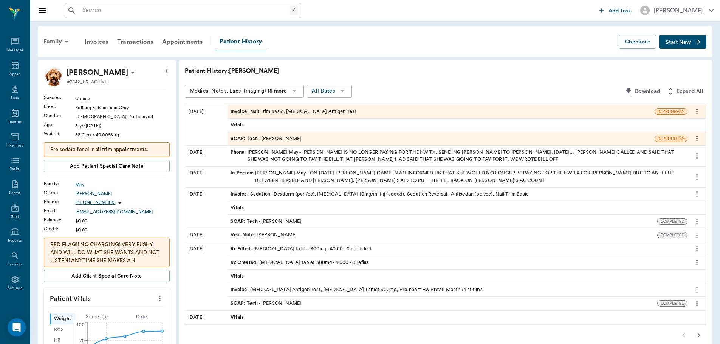
click at [698, 218] on icon "more" at bounding box center [697, 221] width 8 height 9
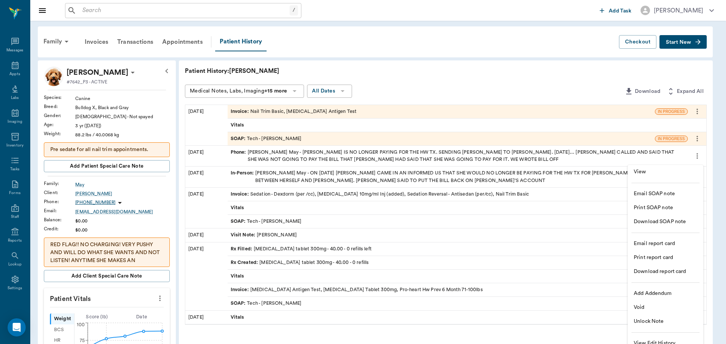
click at [664, 175] on span "View" at bounding box center [664, 172] width 63 height 8
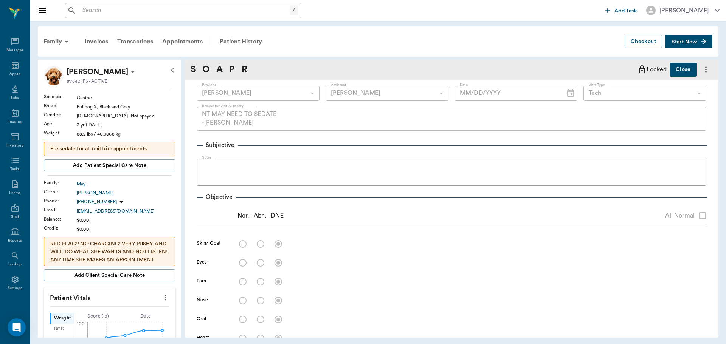
type input "642ef10e332a41444de2bad1"
type input "63ec2e7e52e12b0ba117b124"
type input "65d2be4f46e3a538d89b8c1a"
type textarea "NT MAY NEED TO SEDATE -LORY"
type input "06/03/2025"
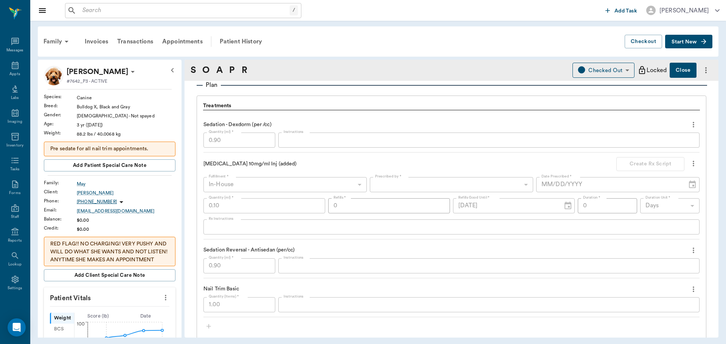
scroll to position [567, 0]
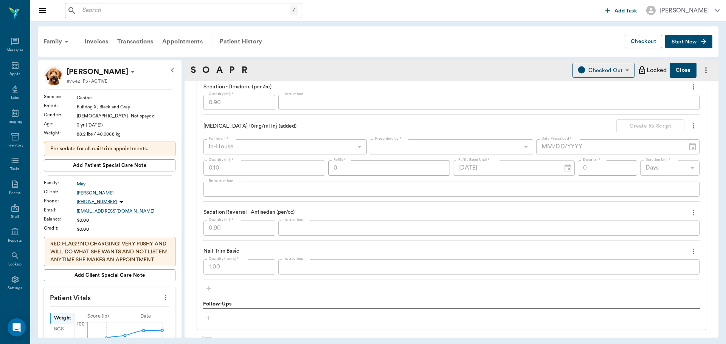
click at [679, 70] on button "Close" at bounding box center [682, 70] width 27 height 15
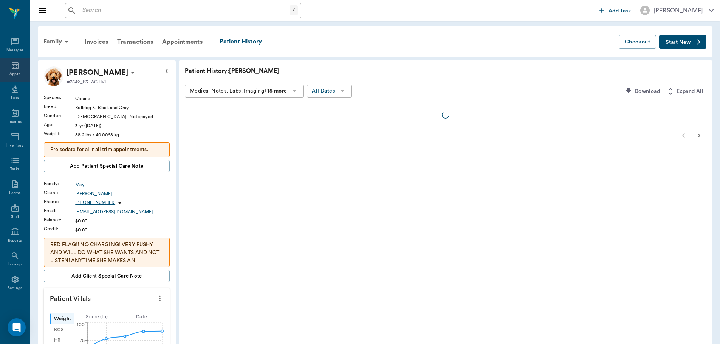
click at [11, 71] on div "Appts" at bounding box center [14, 74] width 11 height 6
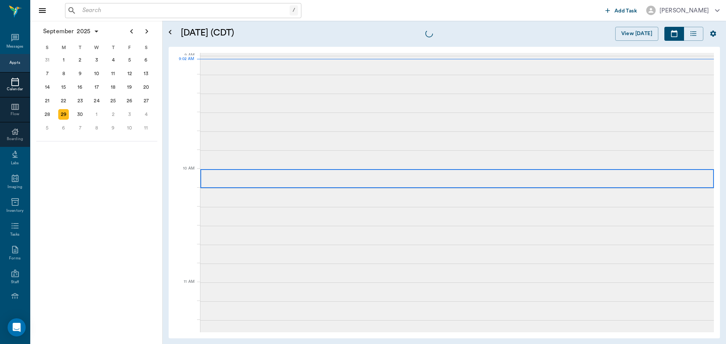
scroll to position [114, 0]
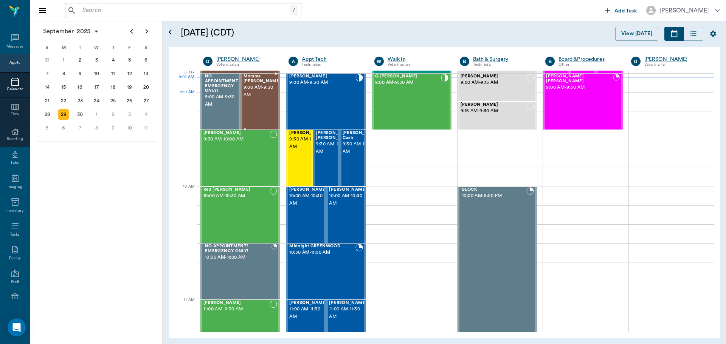
click at [258, 109] on div "Momma Kitty Smith 9:00 AM - 9:30 AM" at bounding box center [262, 101] width 38 height 55
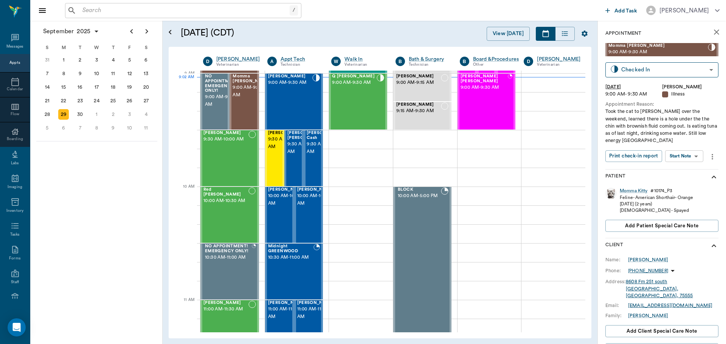
click at [682, 152] on body "/ ​ Add Task Dr. Bert Ellsworth Nectar Messages Appts Calendar Flow Boarding La…" at bounding box center [363, 172] width 726 height 344
click at [685, 170] on button "Start SOAP" at bounding box center [675, 171] width 26 height 9
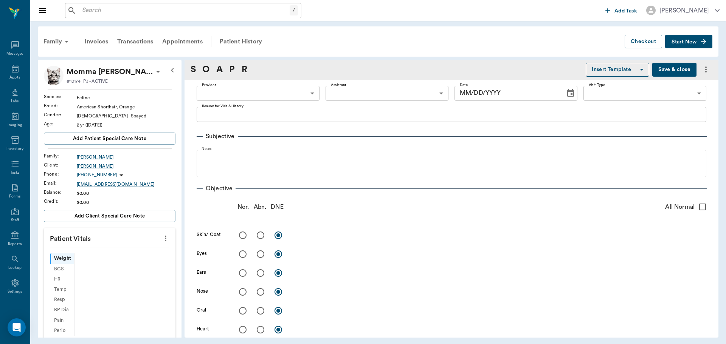
scroll to position [3, 0]
type input "63ec2f075fda476ae8351a4d"
type input "65d2be4f46e3a538d89b8c15"
type textarea "Took the cat to Vivian over the weekend, learned there is a hole under the the …"
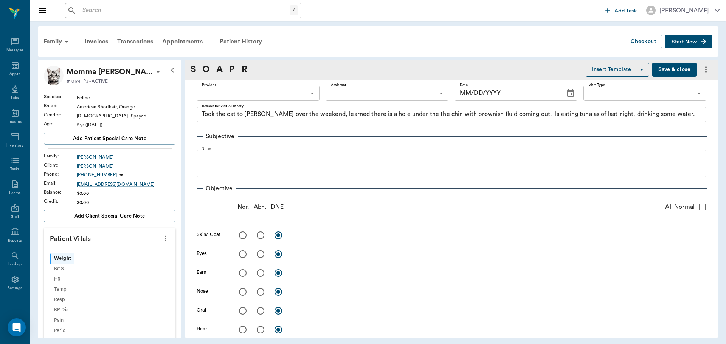
type input "[DATE]"
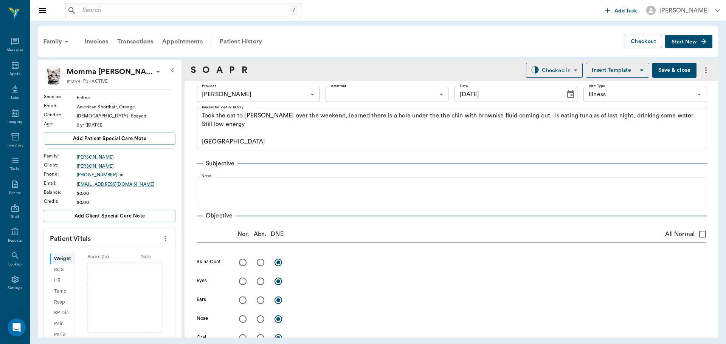
click at [163, 239] on icon "more" at bounding box center [165, 238] width 8 height 9
click at [143, 249] on span "Enter Vitals" at bounding box center [127, 252] width 63 height 8
click at [129, 259] on input "text" at bounding box center [109, 261] width 66 height 15
type input "8.8"
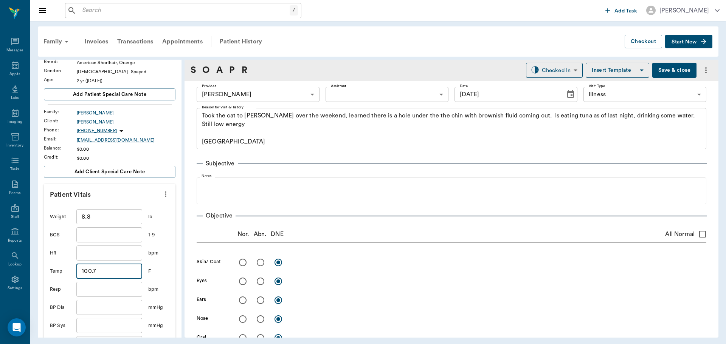
scroll to position [151, 0]
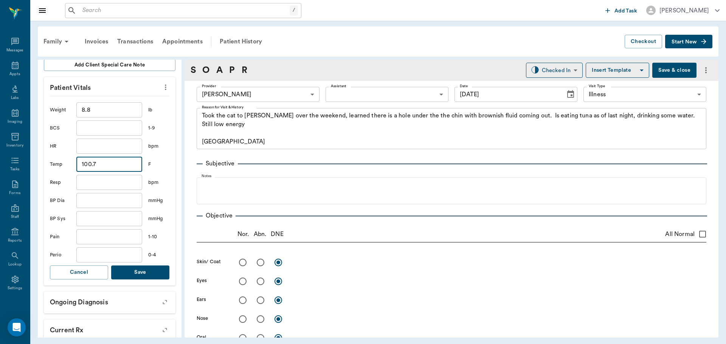
type input "100.7"
click at [155, 271] on button "Save" at bounding box center [140, 273] width 58 height 14
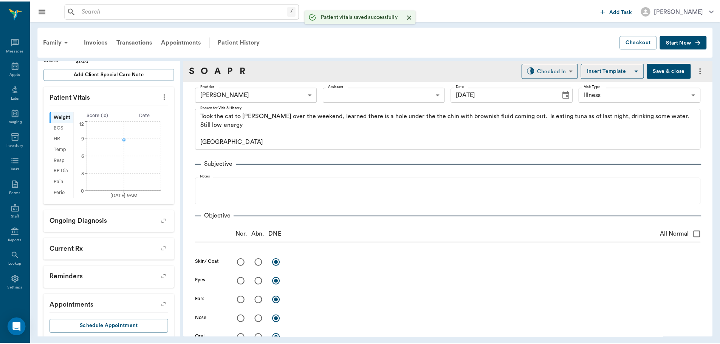
scroll to position [160, 0]
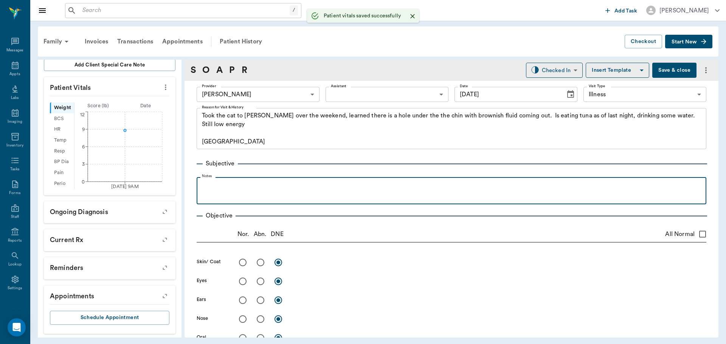
click at [232, 190] on div at bounding box center [451, 190] width 502 height 19
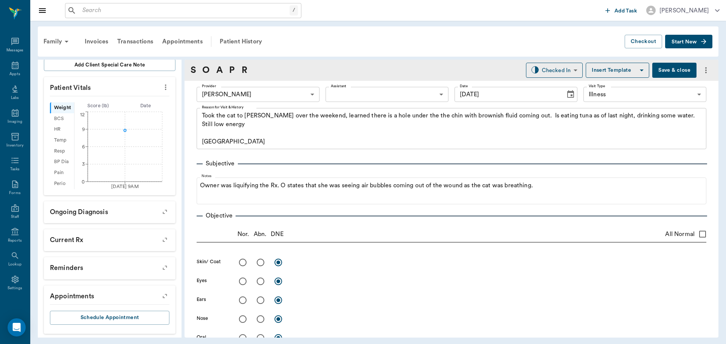
click at [674, 72] on button "Save & close" at bounding box center [674, 70] width 44 height 15
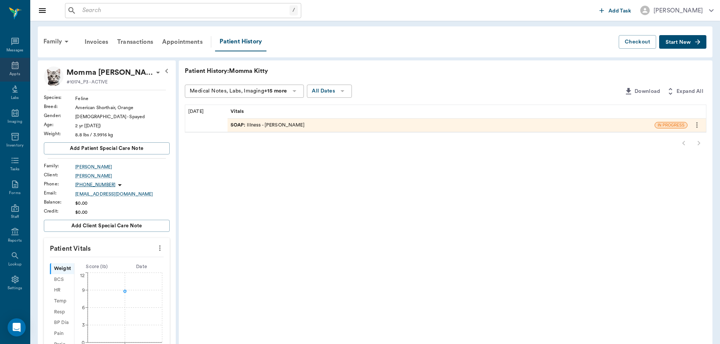
click at [6, 68] on div "Appts" at bounding box center [15, 70] width 30 height 24
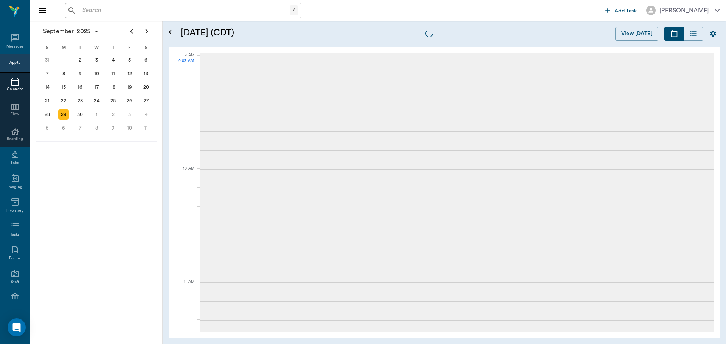
scroll to position [114, 0]
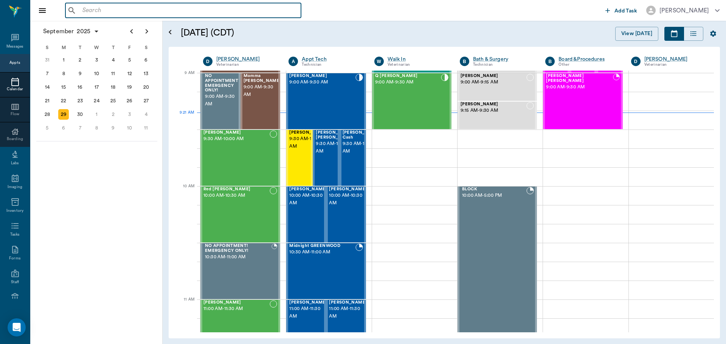
click at [184, 12] on input "text" at bounding box center [188, 10] width 218 height 11
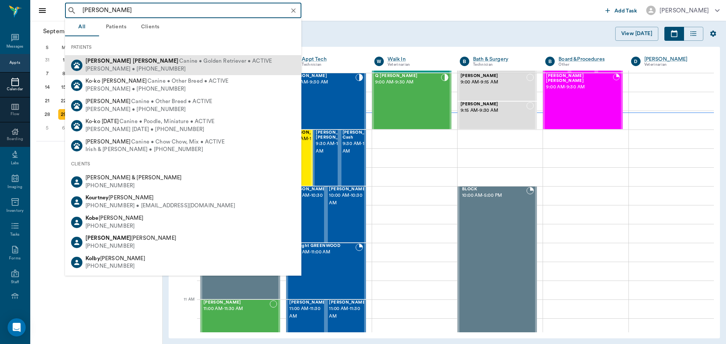
click at [133, 63] on b "Koehler" at bounding box center [156, 61] width 46 height 6
type input "goldie ko"
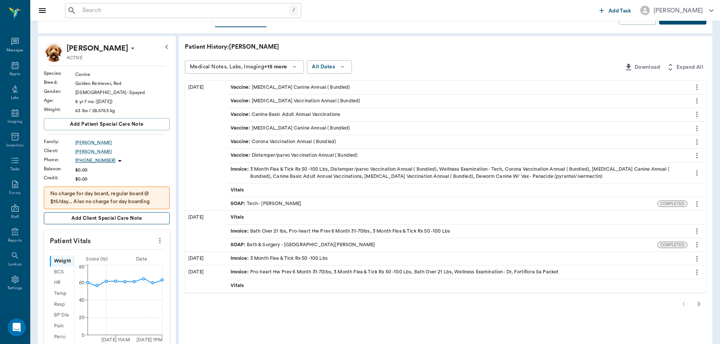
scroll to position [76, 0]
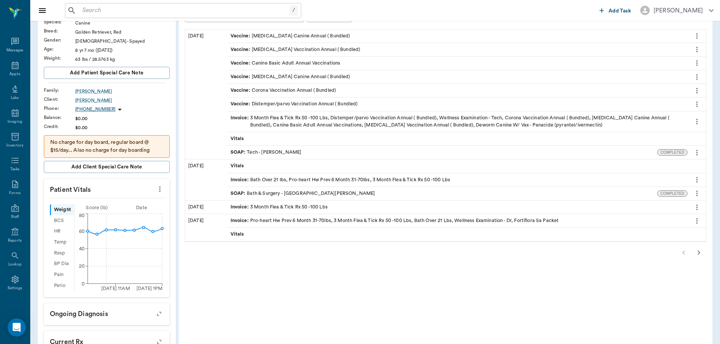
click at [161, 191] on icon "more" at bounding box center [160, 189] width 8 height 9
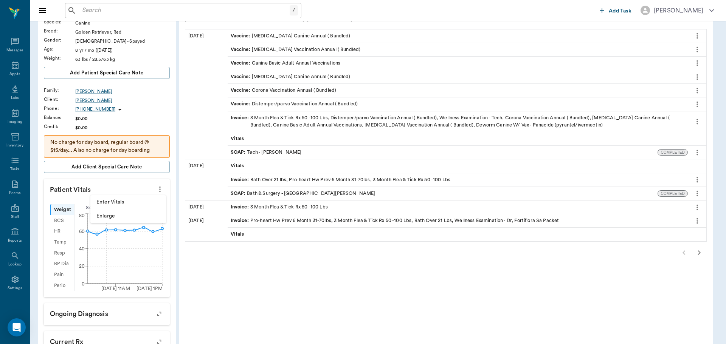
click at [130, 200] on span "Enter Vitals" at bounding box center [127, 202] width 63 height 8
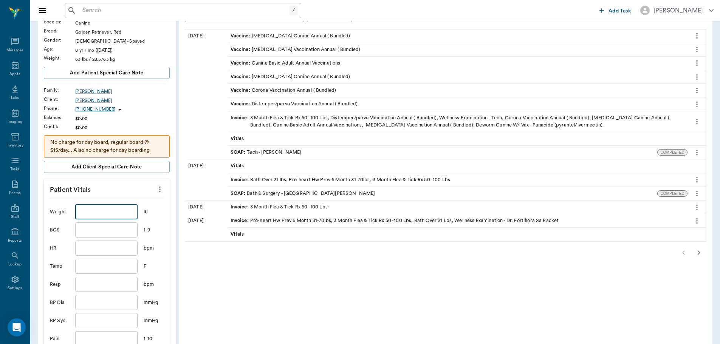
click at [129, 210] on input "text" at bounding box center [106, 211] width 62 height 15
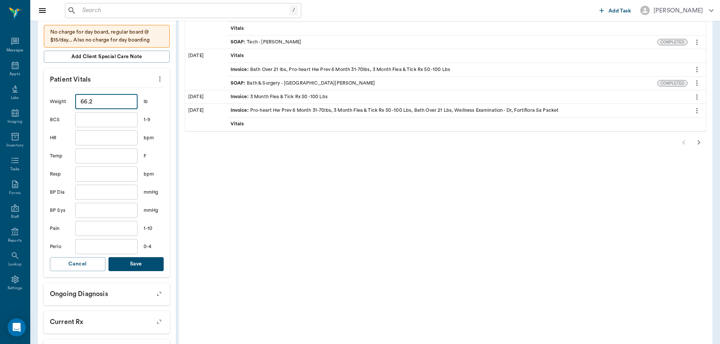
scroll to position [227, 0]
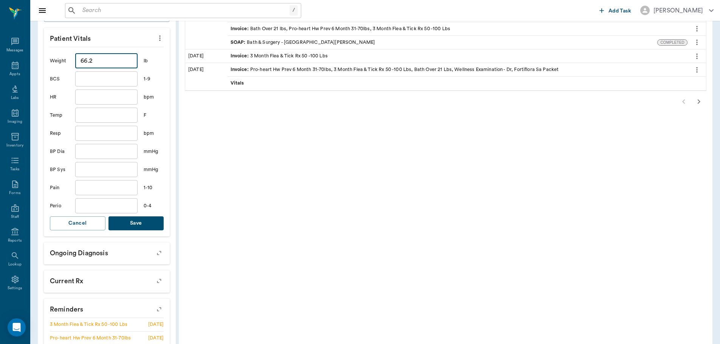
type input "66.2"
click at [126, 225] on button "Save" at bounding box center [136, 224] width 56 height 14
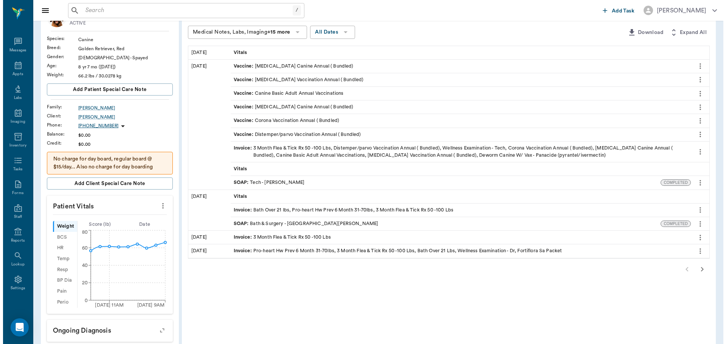
scroll to position [0, 0]
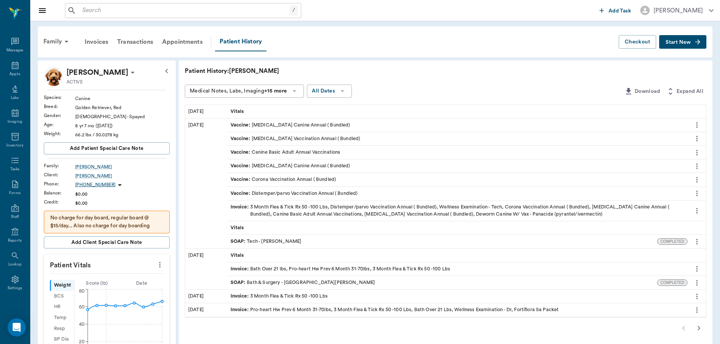
click at [677, 42] on span "Start New" at bounding box center [677, 42] width 25 height 0
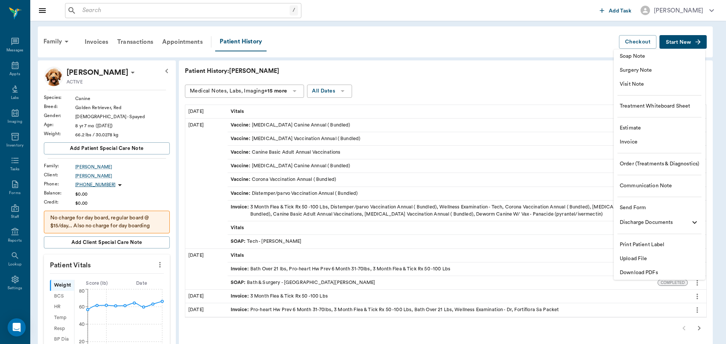
click at [640, 84] on span "Visit Note" at bounding box center [658, 84] width 79 height 8
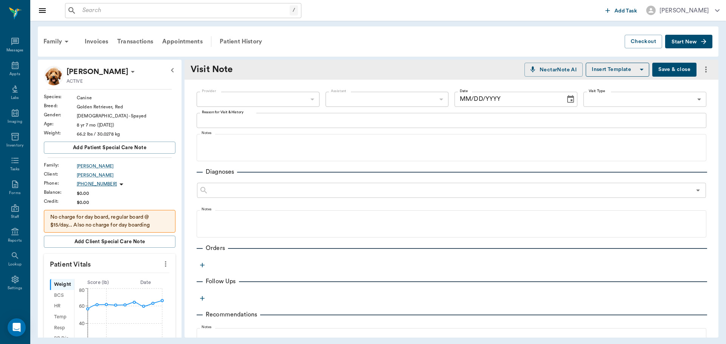
type input "[DATE]"
click at [270, 99] on body "/ ​ Add Task Dr. Bert Ellsworth Nectar Messages Appts Labs Imaging Inventory Ta…" at bounding box center [363, 172] width 726 height 344
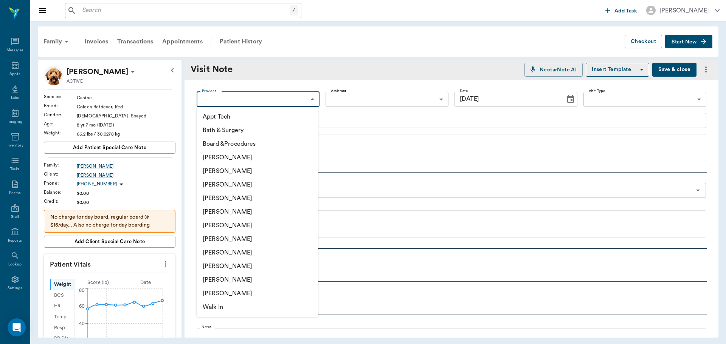
click at [234, 277] on li "[PERSON_NAME]" at bounding box center [257, 280] width 121 height 14
type input "63ec2ece52e12b0ba117cc90"
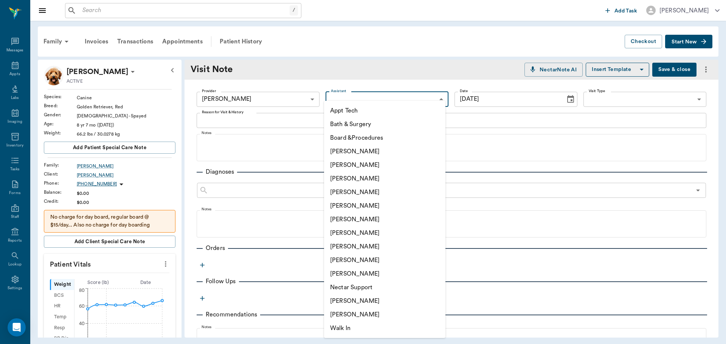
click at [351, 105] on body "/ ​ Add Task Dr. Bert Ellsworth Nectar Messages Appts Labs Imaging Inventory Ta…" at bounding box center [363, 172] width 726 height 344
click at [349, 248] on li "[PERSON_NAME]" at bounding box center [384, 247] width 121 height 14
type input "63ec2e7e52e12b0ba117b124"
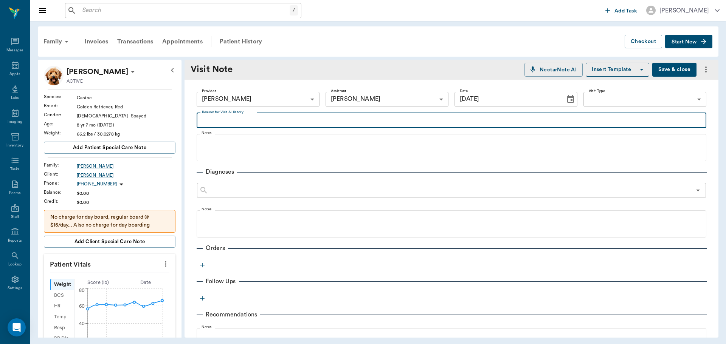
click at [282, 121] on textarea "Reason for Visit & History" at bounding box center [451, 120] width 499 height 9
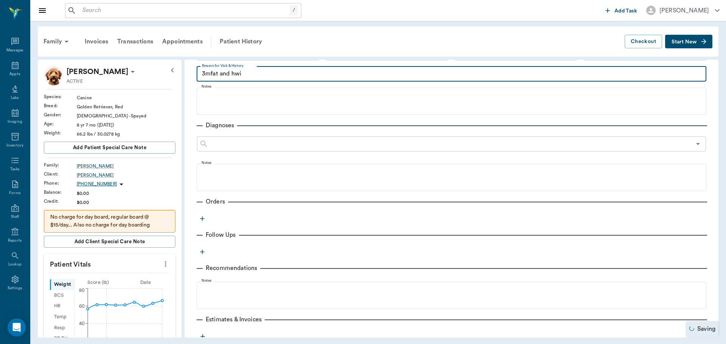
scroll to position [100, 0]
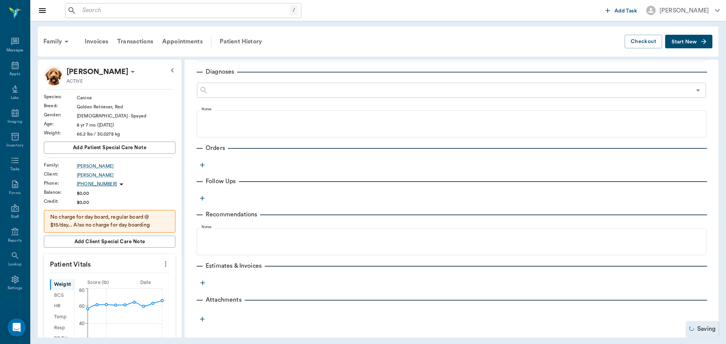
type textarea "3mfat and hwi"
click at [201, 166] on icon "button" at bounding box center [202, 165] width 8 height 8
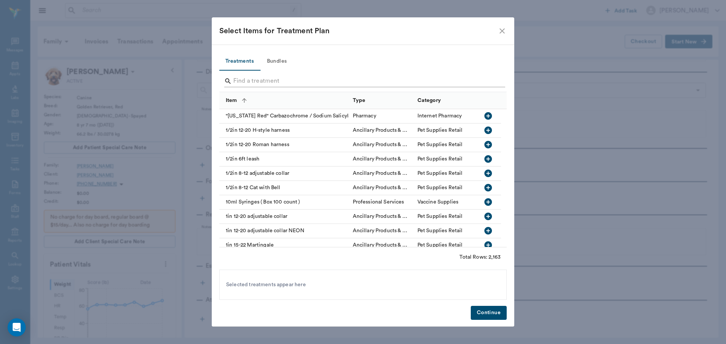
click at [258, 80] on input "Search" at bounding box center [363, 81] width 260 height 12
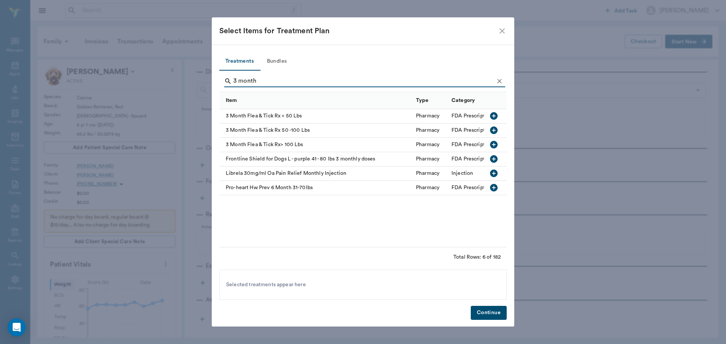
click at [494, 128] on icon "button" at bounding box center [494, 131] width 8 height 8
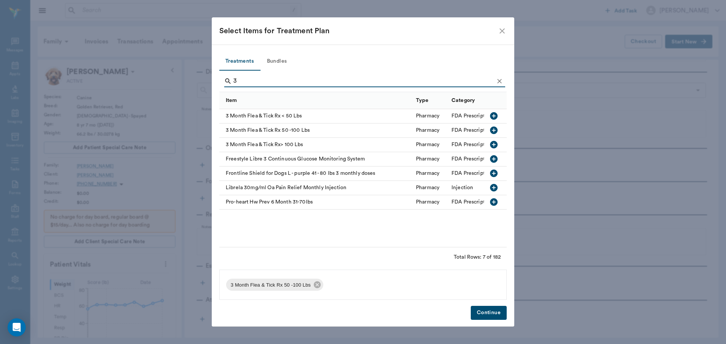
type input "3"
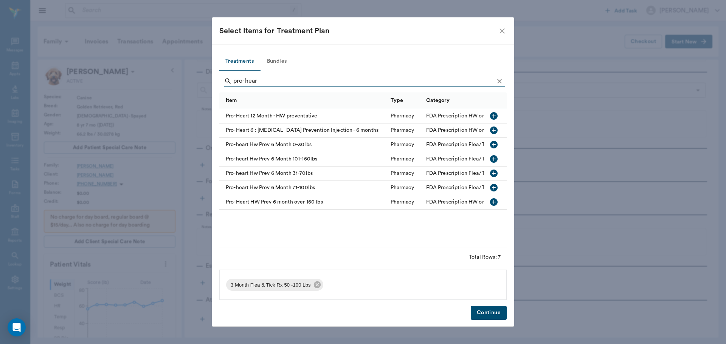
type input "pro-hear"
click at [497, 172] on icon "button" at bounding box center [494, 174] width 8 height 8
click at [494, 308] on button "Continue" at bounding box center [488, 313] width 36 height 14
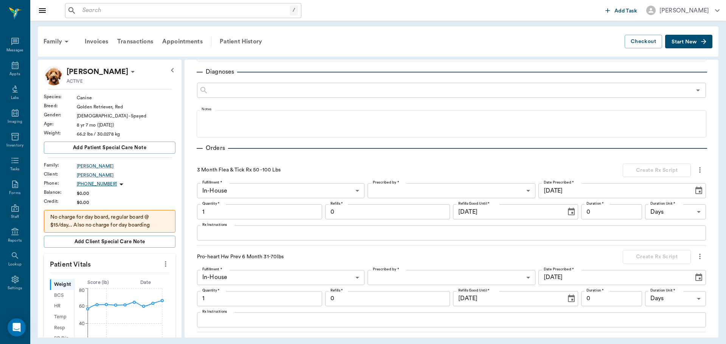
scroll to position [110, 0]
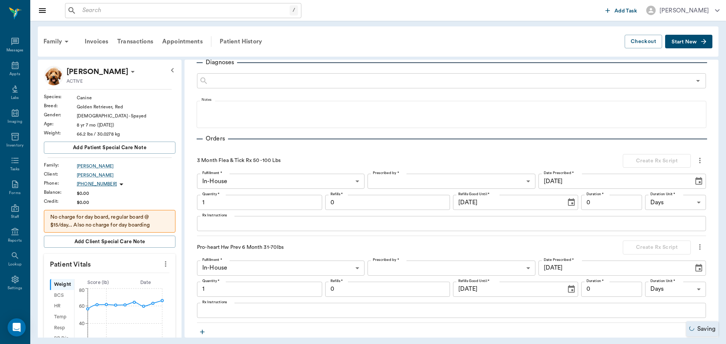
type input "1.00"
click at [419, 178] on body "/ ​ Add Task Dr. Bert Ellsworth Nectar Messages Appts Labs Imaging Inventory Ta…" at bounding box center [363, 172] width 726 height 344
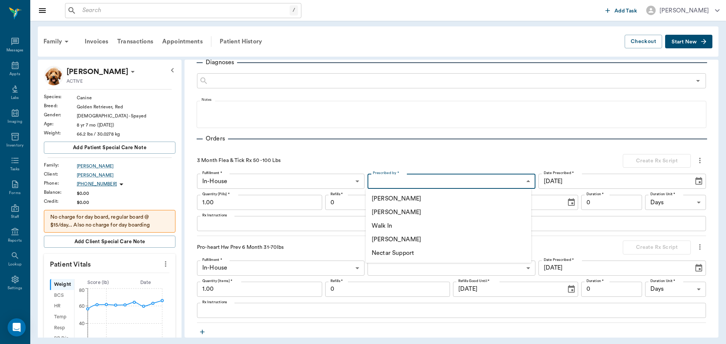
click at [399, 214] on li "[PERSON_NAME]" at bounding box center [448, 213] width 166 height 14
type input "63ec2f075fda476ae8351a4d"
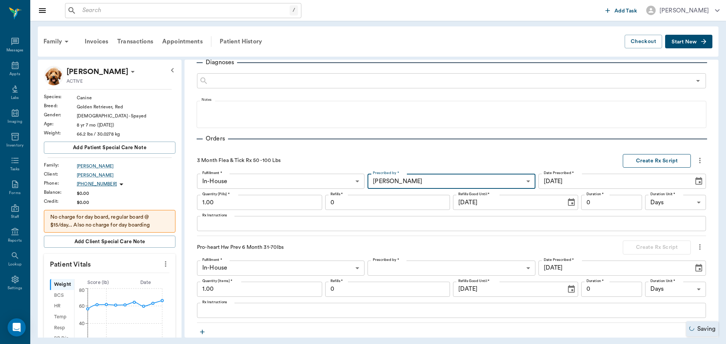
click at [634, 159] on button "Create Rx Script" at bounding box center [656, 161] width 68 height 14
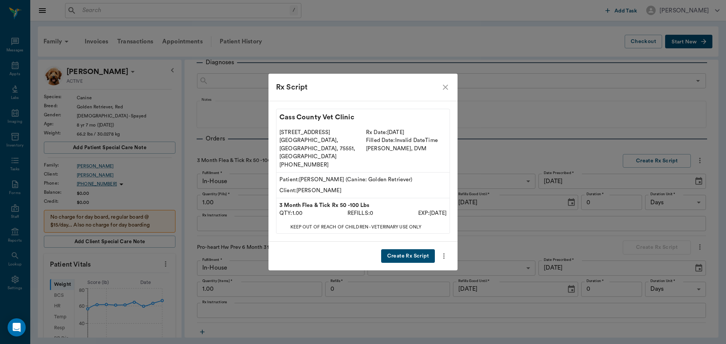
click at [387, 249] on button "Create Rx Script" at bounding box center [408, 256] width 54 height 14
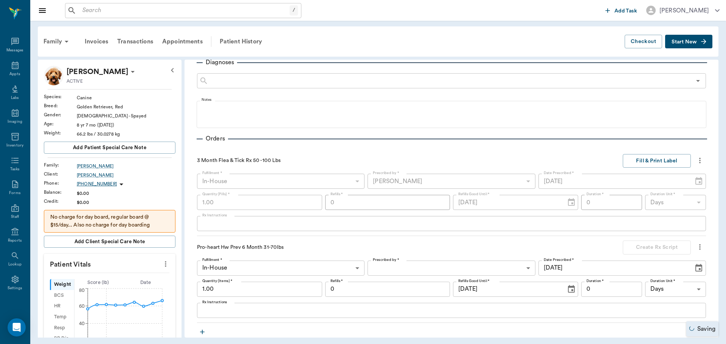
click at [402, 268] on body "/ ​ Add Task Dr. Bert Ellsworth Nectar Messages Appts Labs Imaging Inventory Ta…" at bounding box center [363, 172] width 726 height 344
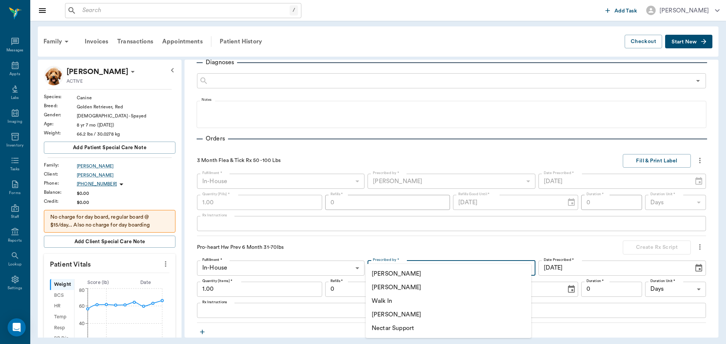
click at [402, 287] on li "[PERSON_NAME]" at bounding box center [448, 288] width 166 height 14
type input "63ec2f075fda476ae8351a4d"
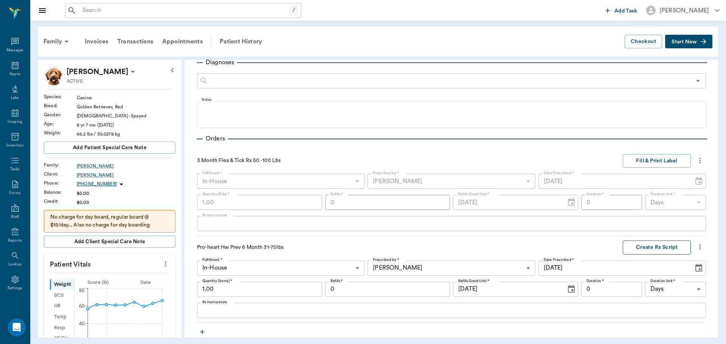
click at [633, 243] on button "Create Rx Script" at bounding box center [656, 248] width 68 height 14
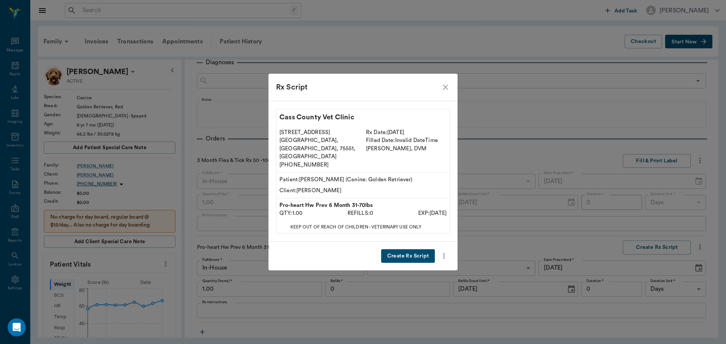
click at [445, 92] on icon "close" at bounding box center [445, 87] width 9 height 9
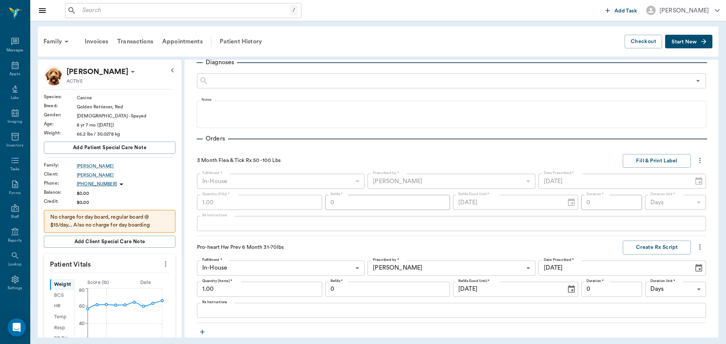
click at [250, 291] on input "1.00" at bounding box center [259, 289] width 125 height 15
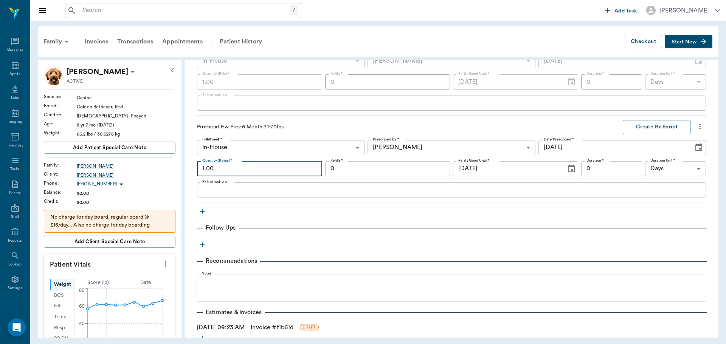
scroll to position [286, 0]
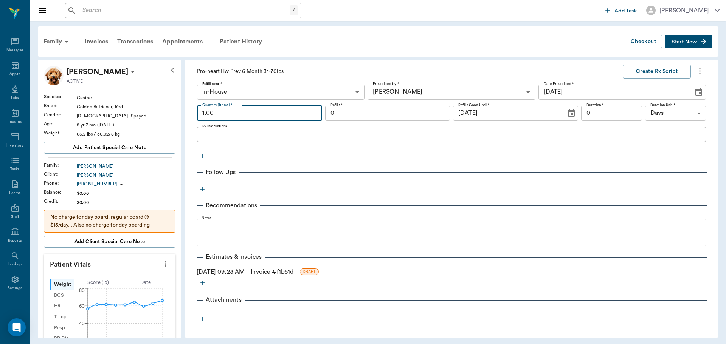
click at [291, 275] on link "Invoice # f1b61d" at bounding box center [272, 272] width 43 height 9
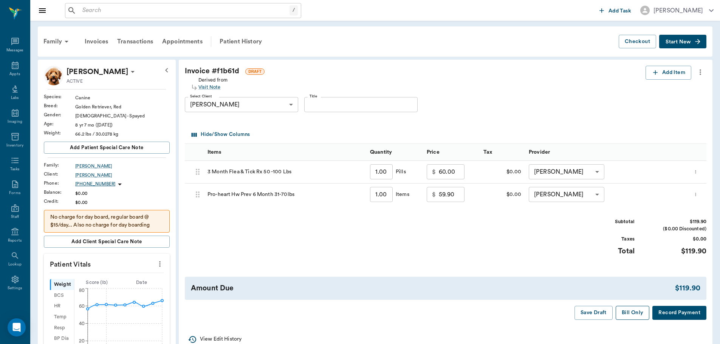
click at [634, 314] on button "Bill Only" at bounding box center [633, 313] width 34 height 14
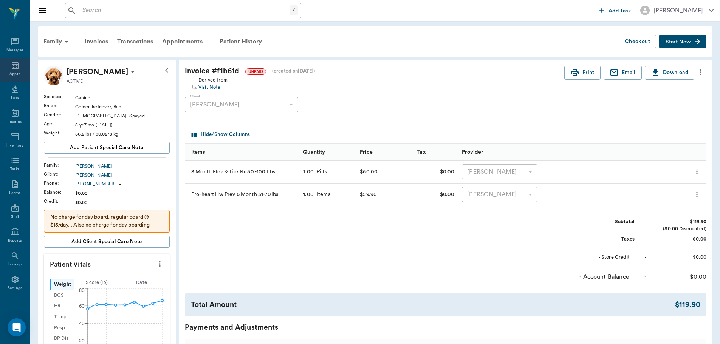
click at [11, 69] on icon at bounding box center [15, 65] width 9 height 9
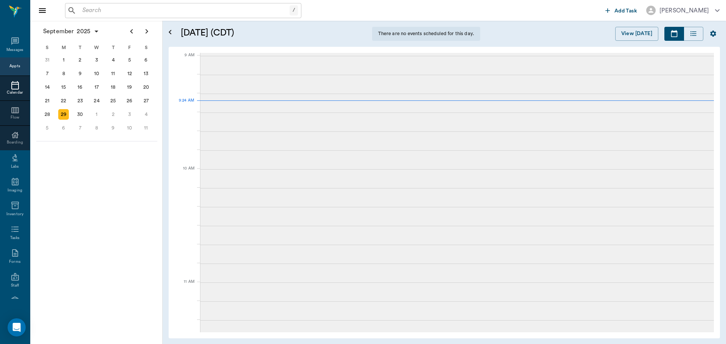
scroll to position [114, 0]
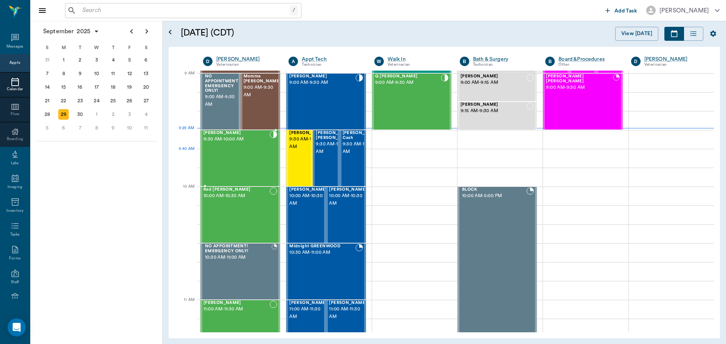
click at [216, 160] on div "Missy Swint 9:30 AM - 10:00 AM" at bounding box center [236, 158] width 66 height 55
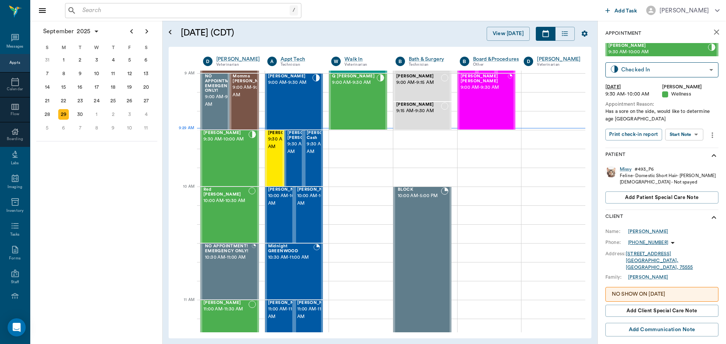
click at [696, 135] on body "/ ​ Add Task Dr. Bert Ellsworth Nectar Messages Appts Calendar Flow Boarding La…" at bounding box center [363, 172] width 726 height 344
click at [694, 145] on li "Start SOAP" at bounding box center [684, 150] width 53 height 12
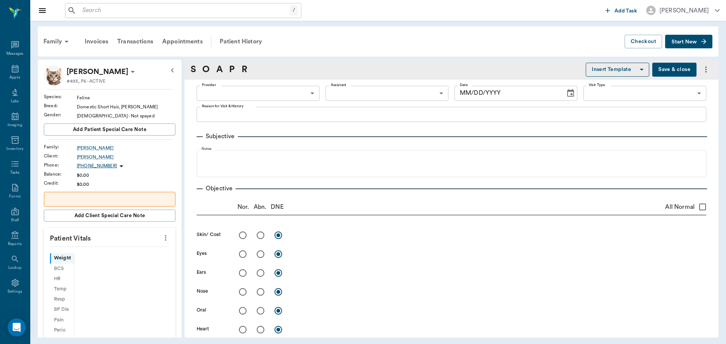
scroll to position [3, 0]
type input "63ec2f075fda476ae8351a4d"
type input "65d2be4f46e3a538d89b8c14"
type textarea "Has a sore on the side, would like to determine age Caryn"
type input "09/29/2025"
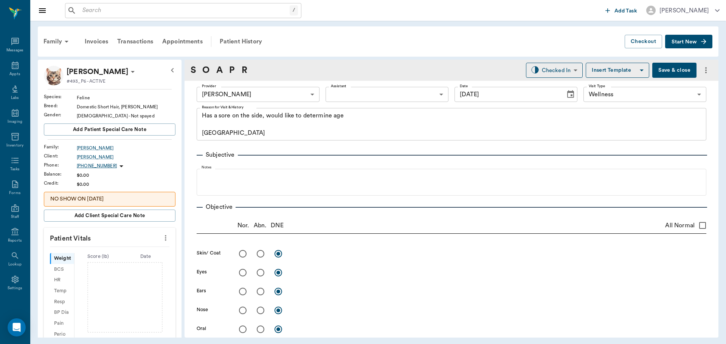
click at [161, 239] on icon "more" at bounding box center [165, 238] width 8 height 9
click at [129, 252] on span "Enter Vitals" at bounding box center [127, 251] width 63 height 8
click at [116, 262] on input "text" at bounding box center [109, 260] width 66 height 15
type input "4.1"
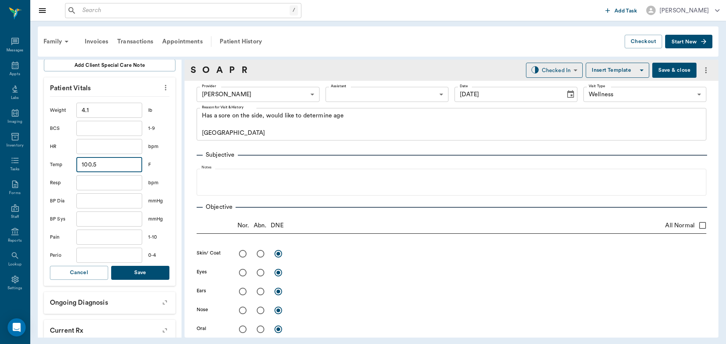
scroll to position [151, 0]
type input "100.5"
click at [156, 272] on button "Save" at bounding box center [140, 272] width 58 height 14
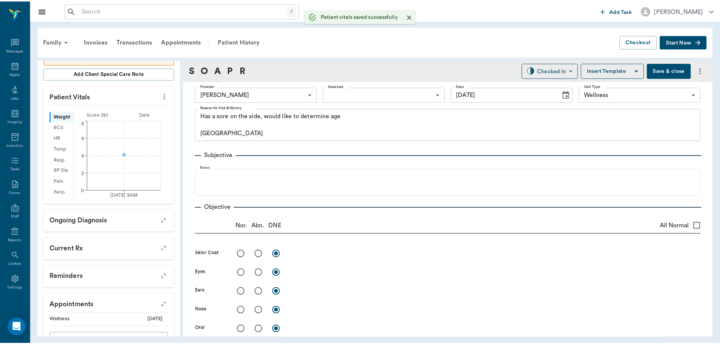
scroll to position [160, 0]
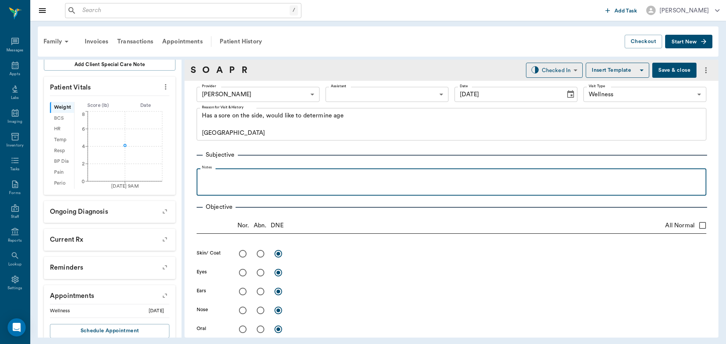
click at [289, 180] on p at bounding box center [451, 176] width 502 height 9
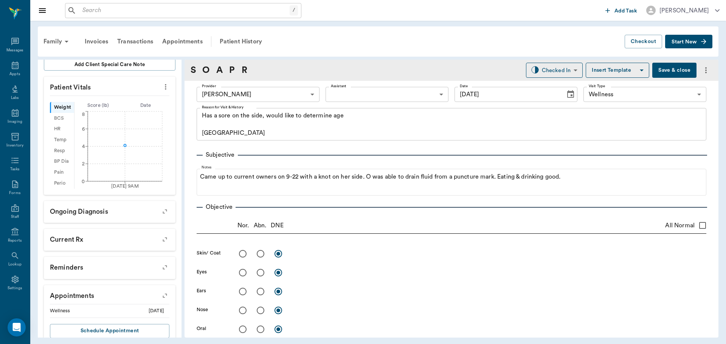
click at [676, 72] on button "Save & close" at bounding box center [674, 70] width 44 height 15
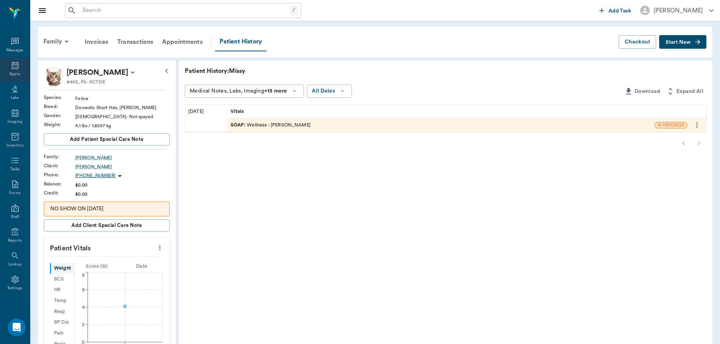
click at [16, 68] on icon at bounding box center [15, 65] width 9 height 9
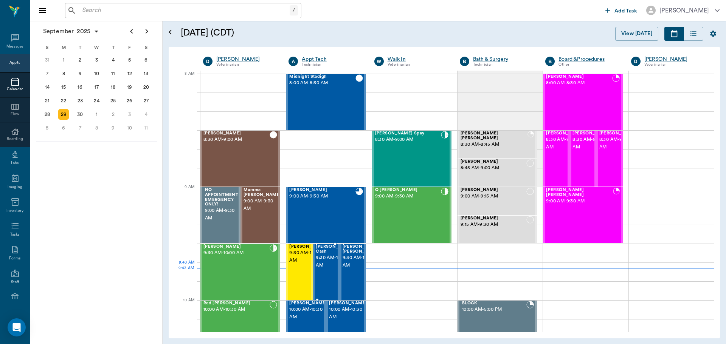
click at [325, 265] on span "9:30 AM - 10:00 AM" at bounding box center [335, 261] width 38 height 15
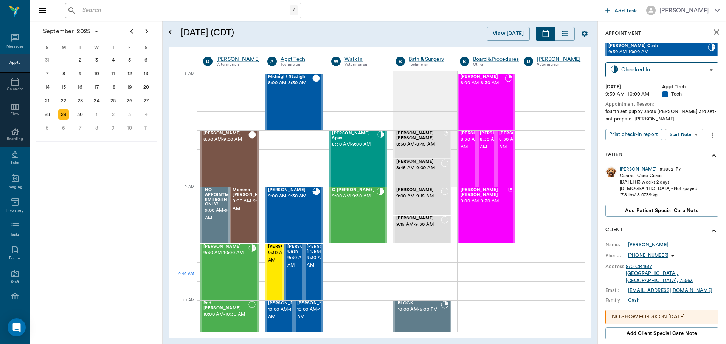
click at [693, 135] on body "/ ​ Add Task Dr. Bert Ellsworth Nectar Messages Appts Calendar Flow Boarding La…" at bounding box center [363, 172] width 726 height 344
click at [682, 149] on button "Start SOAP" at bounding box center [675, 150] width 26 height 9
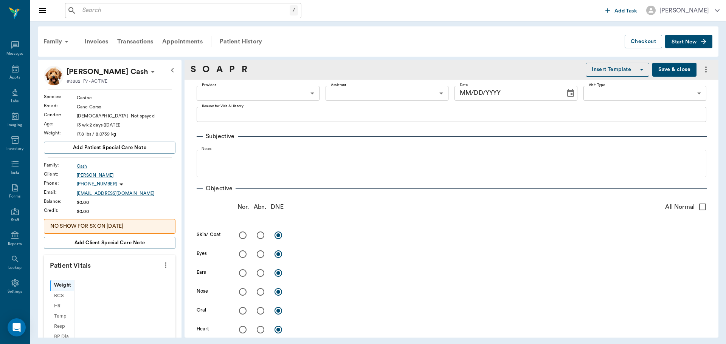
scroll to position [3, 0]
type input "63ec2f075fda476ae8351a4c"
type input "65d2be4f46e3a538d89b8c1a"
type textarea "fourth set puppy shots Christy 3rd set- not prepaid -Hunt"
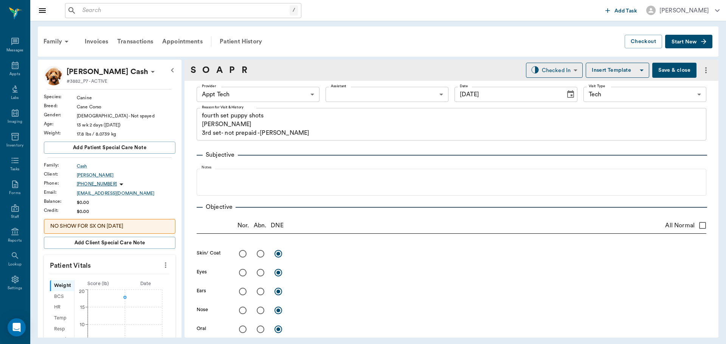
type input "09/29/2025"
click at [161, 266] on icon "more" at bounding box center [165, 265] width 8 height 9
click at [127, 275] on span "Enter Vitals" at bounding box center [127, 278] width 63 height 8
click at [105, 286] on input "text" at bounding box center [109, 287] width 66 height 15
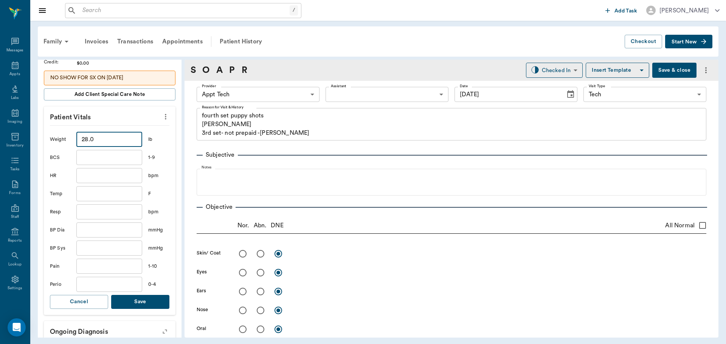
scroll to position [151, 0]
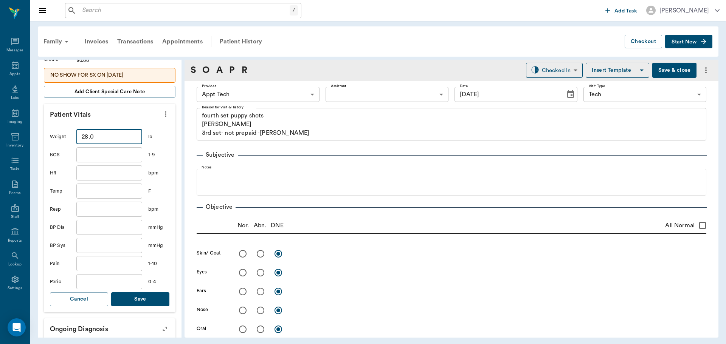
type input "28"
click at [128, 295] on button "Save" at bounding box center [140, 299] width 58 height 14
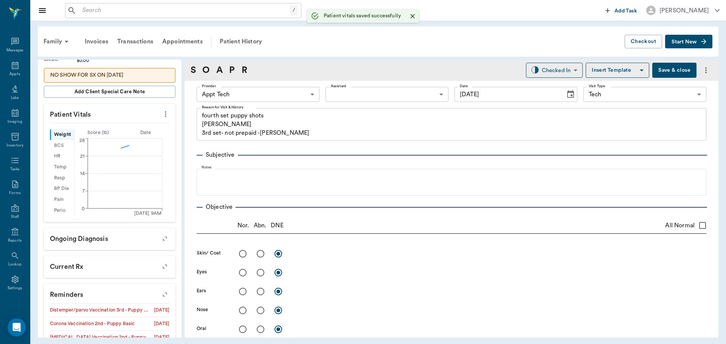
click at [255, 96] on body "/ ​ Add Task Dr. Bert Ellsworth Nectar Messages Appts Labs Imaging Inventory Ta…" at bounding box center [363, 172] width 726 height 344
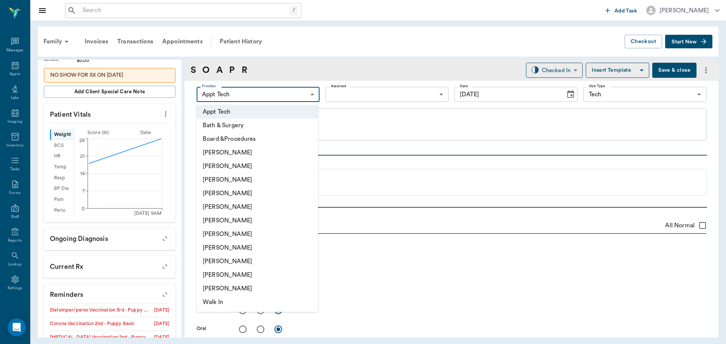
click at [243, 233] on li "Hunter Graves" at bounding box center [257, 234] width 121 height 14
type input "682b670d8bdc6f7f8feef3db"
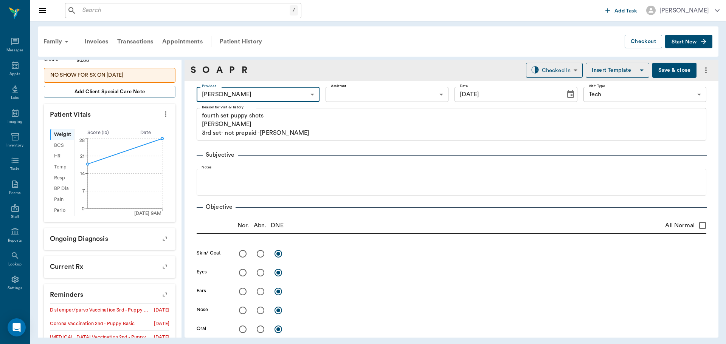
click at [334, 100] on body "/ ​ Add Task Dr. Bert Ellsworth Nectar Messages Appts Labs Imaging Inventory Ta…" at bounding box center [363, 172] width 726 height 344
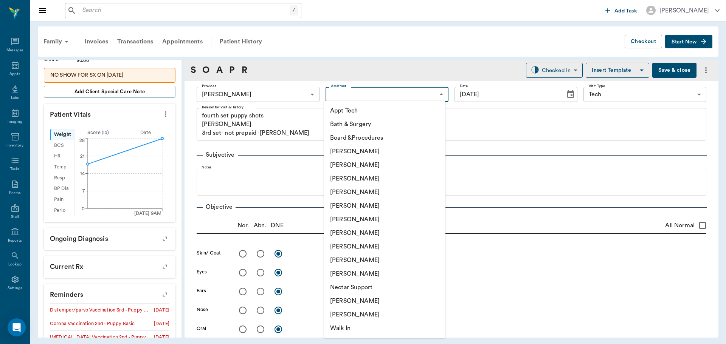
click at [349, 248] on li "Julie Dickerson" at bounding box center [384, 247] width 121 height 14
type input "63ec2e7e52e12b0ba117b124"
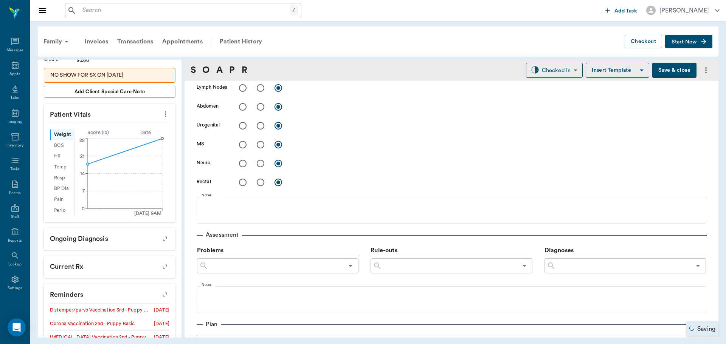
scroll to position [340, 0]
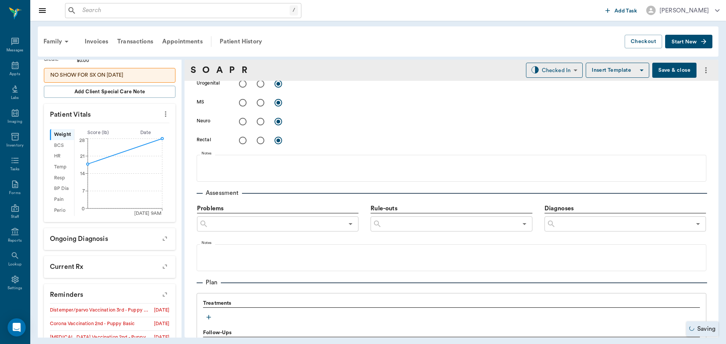
click at [202, 316] on div "Treatments Follow-Ups" at bounding box center [451, 326] width 509 height 66
click at [208, 314] on icon "button" at bounding box center [209, 318] width 8 height 8
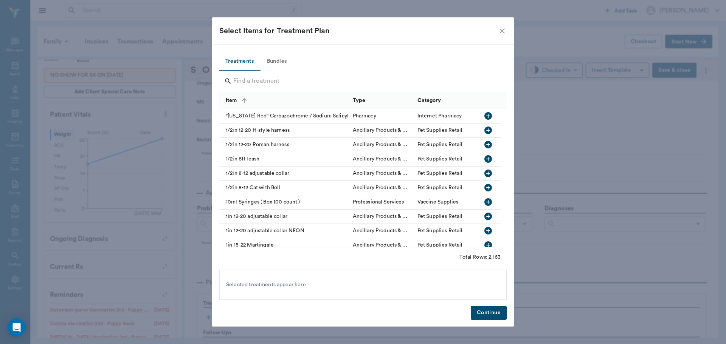
click at [278, 60] on button "Bundles" at bounding box center [277, 62] width 34 height 18
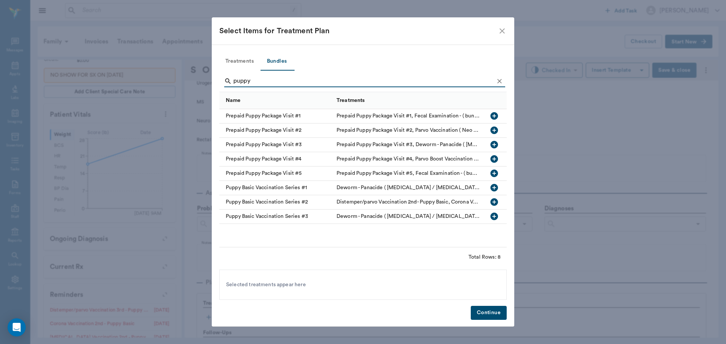
type input "puppy"
click at [492, 217] on icon "button" at bounding box center [494, 217] width 8 height 8
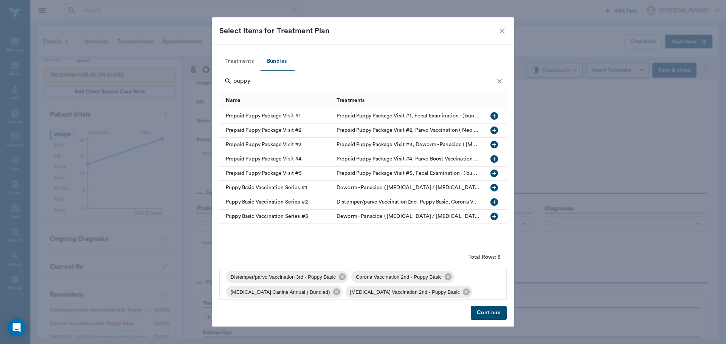
scroll to position [26, 0]
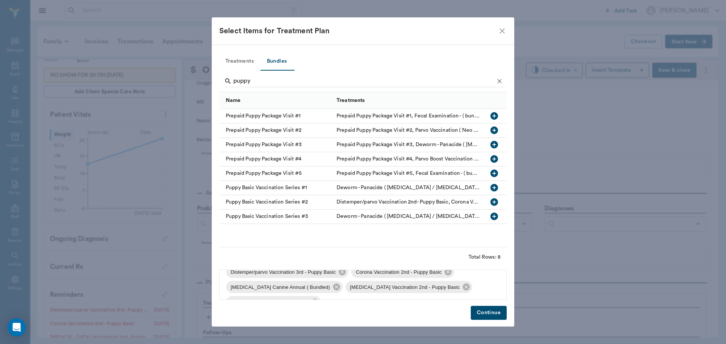
click at [480, 311] on button "Continue" at bounding box center [488, 313] width 36 height 14
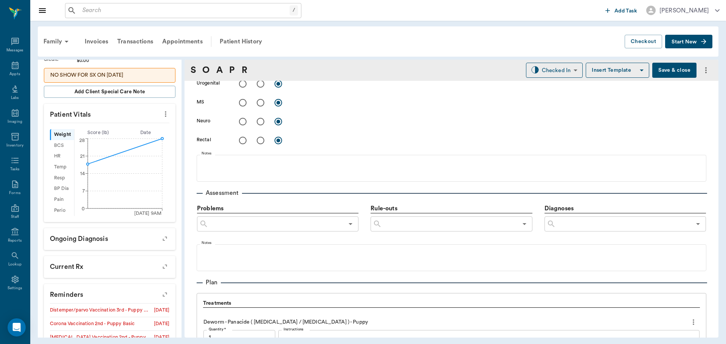
scroll to position [700, 0]
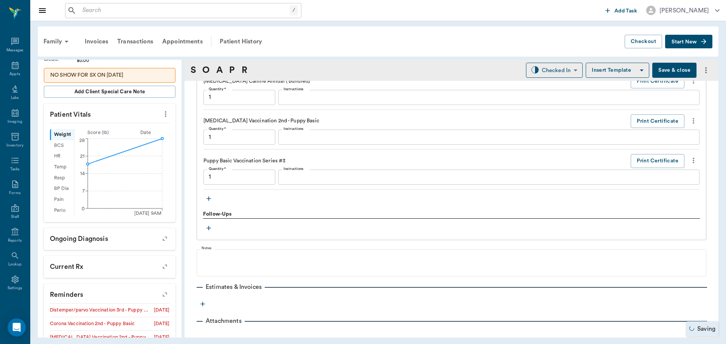
click at [209, 198] on icon "button" at bounding box center [209, 199] width 8 height 8
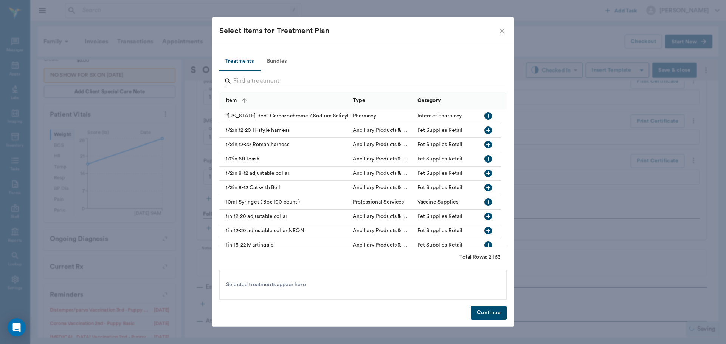
click at [267, 82] on input "Search" at bounding box center [363, 81] width 260 height 12
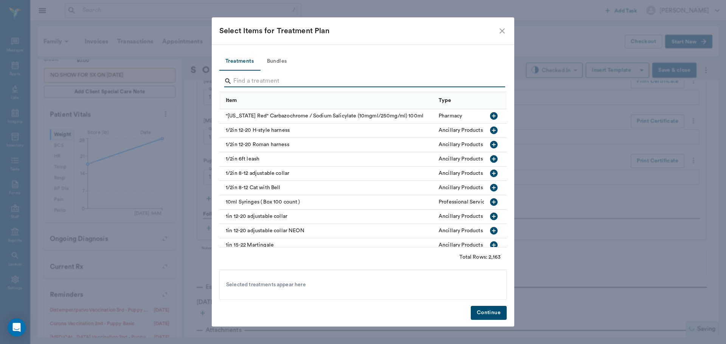
type input "1.00"
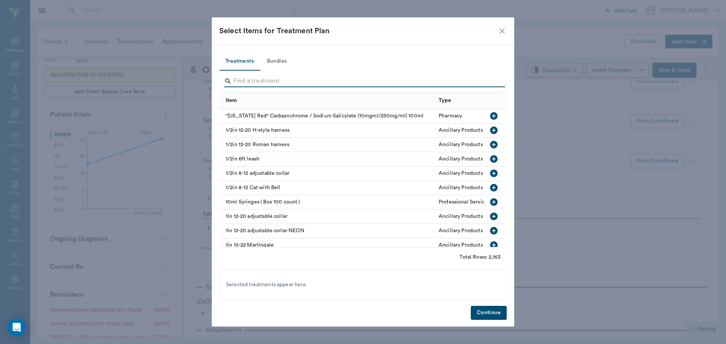
type input "1.00"
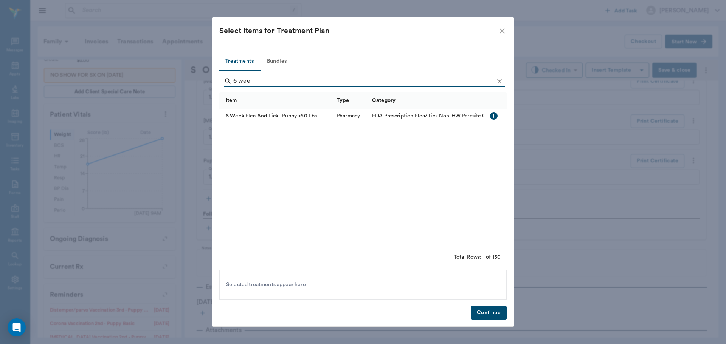
type input "6 wee"
click at [491, 115] on icon "button" at bounding box center [494, 116] width 8 height 8
click at [491, 310] on button "Continue" at bounding box center [488, 313] width 36 height 14
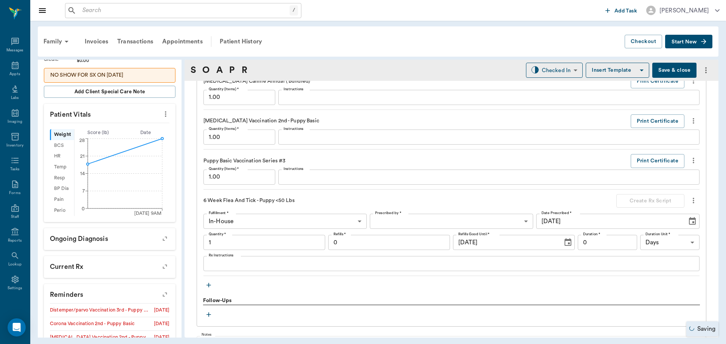
type input "1.00"
click at [209, 285] on icon "button" at bounding box center [208, 285] width 5 height 5
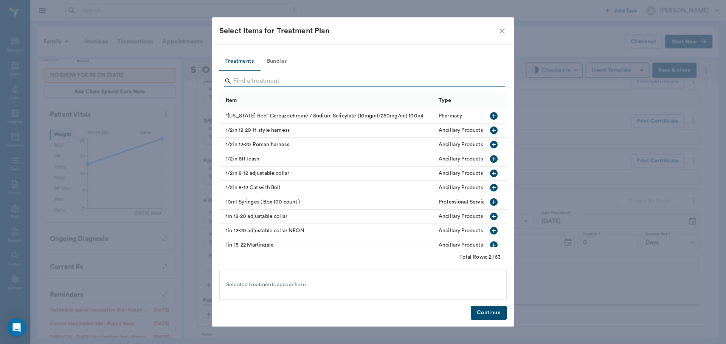
click at [348, 81] on input "Search" at bounding box center [363, 81] width 260 height 12
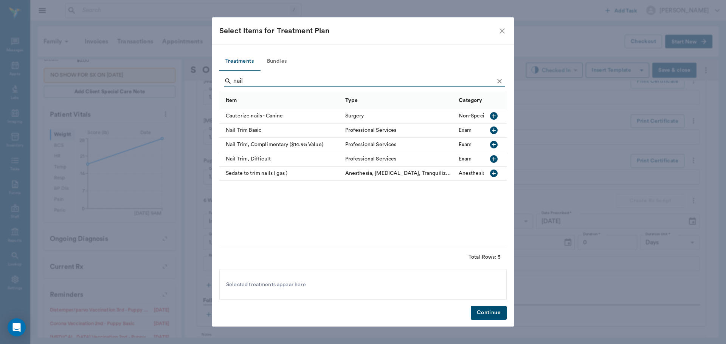
type input "nail"
click at [497, 131] on icon "button" at bounding box center [494, 131] width 8 height 8
click at [495, 311] on button "Continue" at bounding box center [488, 313] width 36 height 14
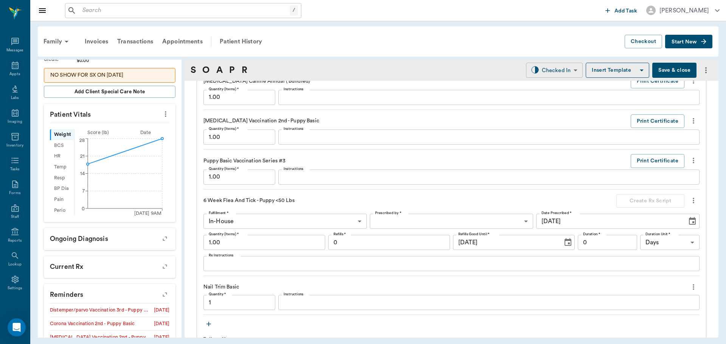
click at [562, 69] on body "/ ​ Add Task Dr. Bert Ellsworth Nectar Messages Appts Labs Imaging Inventory Ta…" at bounding box center [363, 172] width 726 height 344
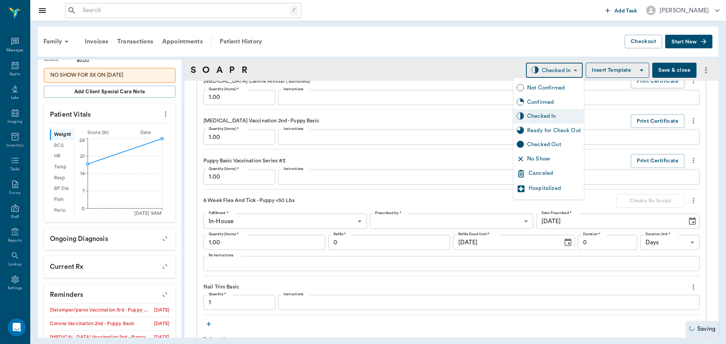
type input "1.00"
click at [560, 131] on div "Ready for Check Out" at bounding box center [554, 131] width 54 height 8
type input "READY_TO_CHECKOUT"
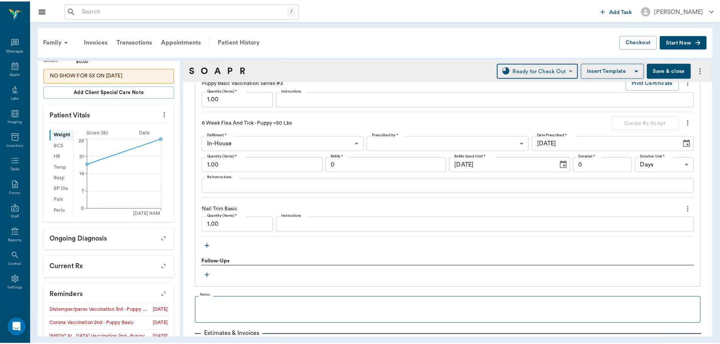
scroll to position [844, 0]
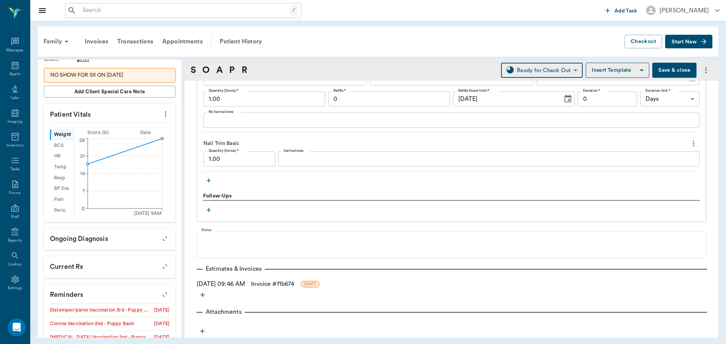
click at [275, 283] on link "Invoice # f1b674" at bounding box center [272, 284] width 43 height 9
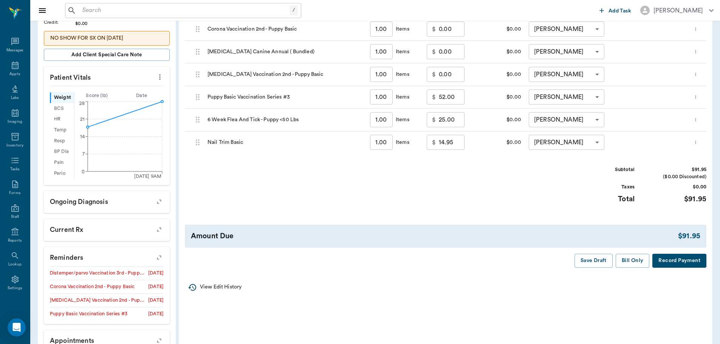
scroll to position [189, 0]
click at [622, 262] on button "Bill Only" at bounding box center [633, 260] width 34 height 14
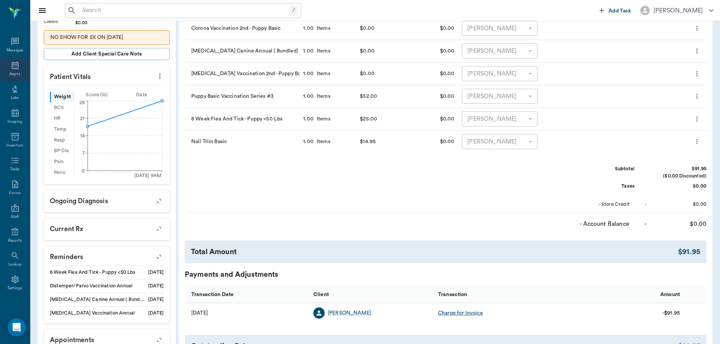
click at [13, 69] on icon at bounding box center [15, 66] width 7 height 8
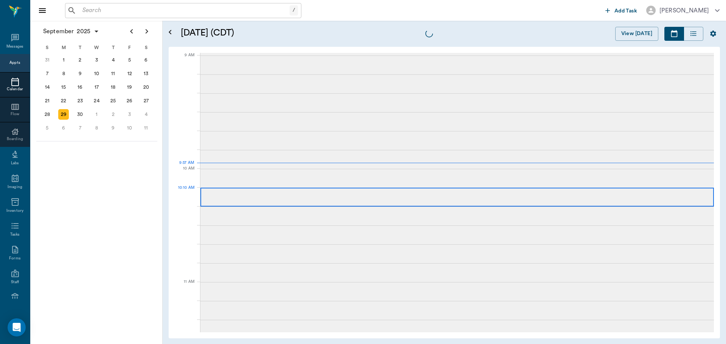
scroll to position [114, 0]
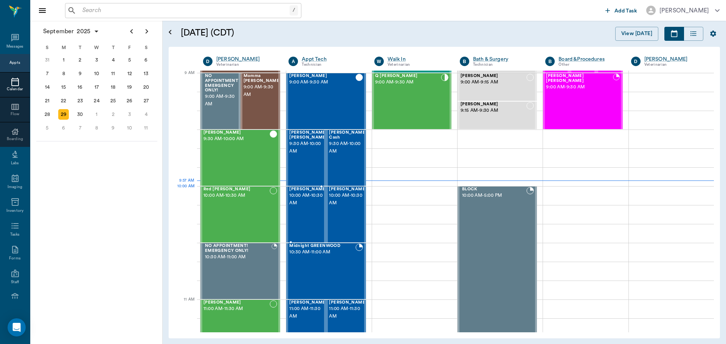
click at [297, 199] on span "10:00 AM - 10:30 AM" at bounding box center [308, 199] width 38 height 15
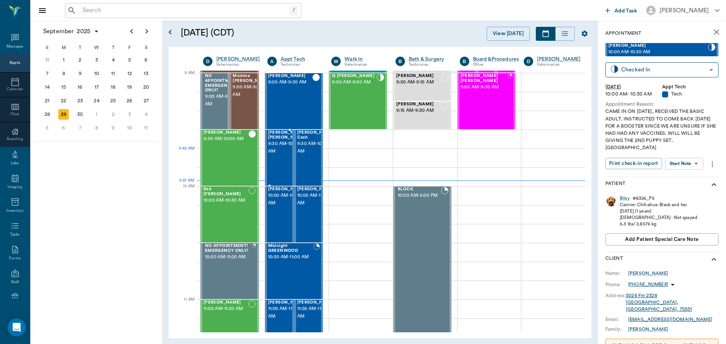
click at [277, 155] on span "9:30 AM - 10:00 AM" at bounding box center [287, 147] width 38 height 15
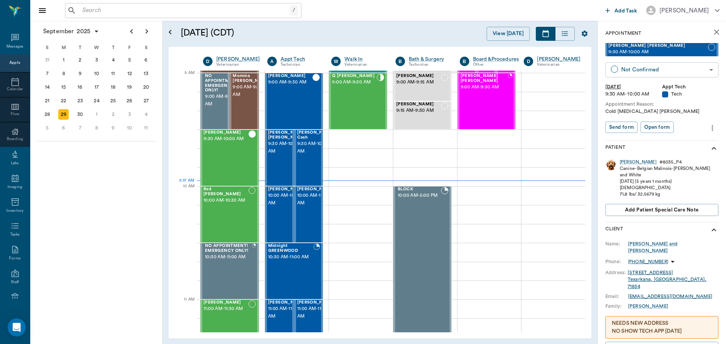
click at [620, 64] on body "/ ​ Add Task Dr. Bert Ellsworth Nectar Messages Appts Calendar Flow Boarding La…" at bounding box center [363, 172] width 726 height 344
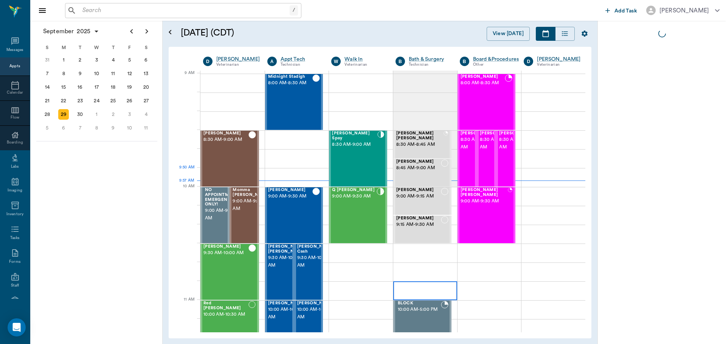
scroll to position [114, 0]
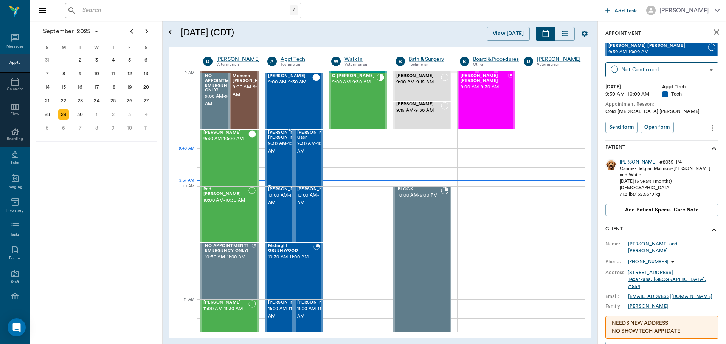
click at [275, 165] on div "[PERSON_NAME] [PERSON_NAME] 9:30 AM - 10:00 AM" at bounding box center [287, 157] width 38 height 55
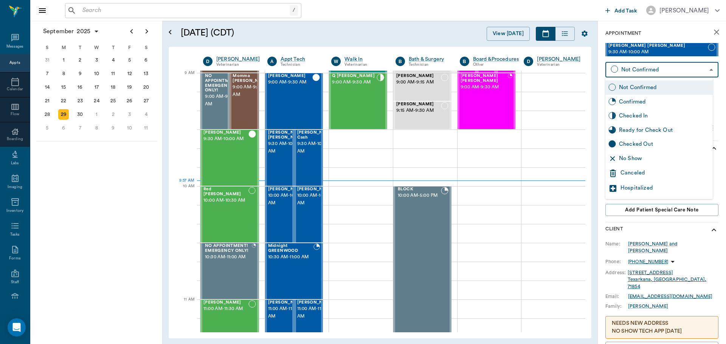
click at [630, 69] on body "/ ​ Add Task [PERSON_NAME] Nectar Messages Appts Calendar Flow Boarding Labs Im…" at bounding box center [363, 172] width 726 height 344
click at [643, 163] on div "No Show" at bounding box center [658, 159] width 107 height 14
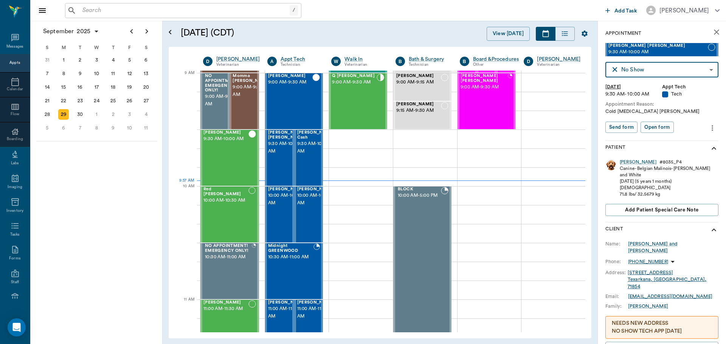
type input "NO_SHOW"
click at [229, 212] on div "Red [PERSON_NAME] 10:00 AM - 10:30 AM" at bounding box center [225, 214] width 45 height 55
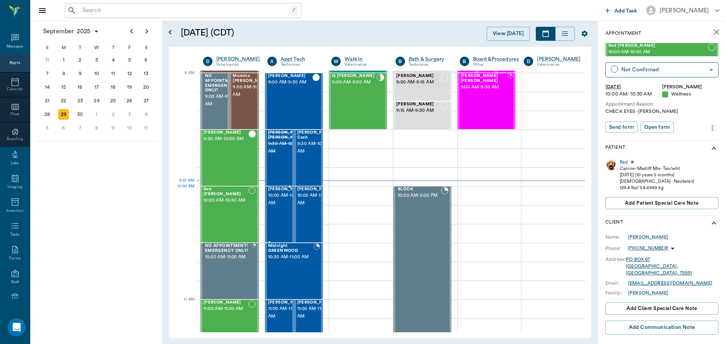
click at [282, 201] on span "10:00 AM - 10:30 AM" at bounding box center [287, 199] width 38 height 15
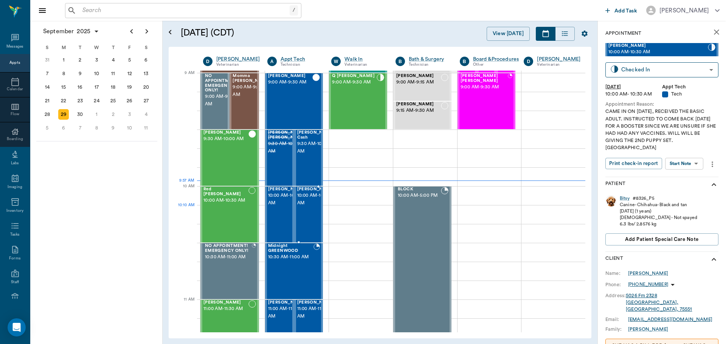
click at [312, 207] on span "10:00 AM - 10:30 AM" at bounding box center [316, 199] width 38 height 15
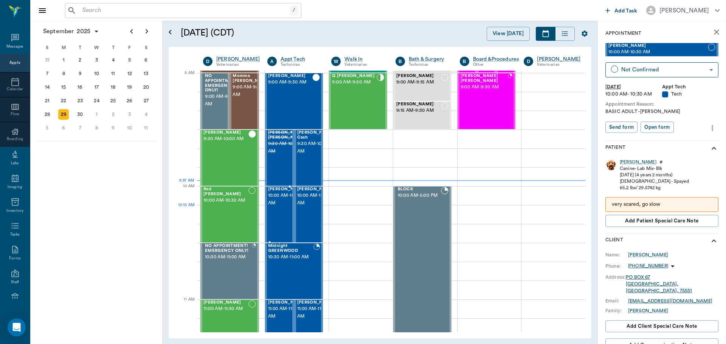
click at [271, 207] on span "10:00 AM - 10:30 AM" at bounding box center [287, 199] width 38 height 15
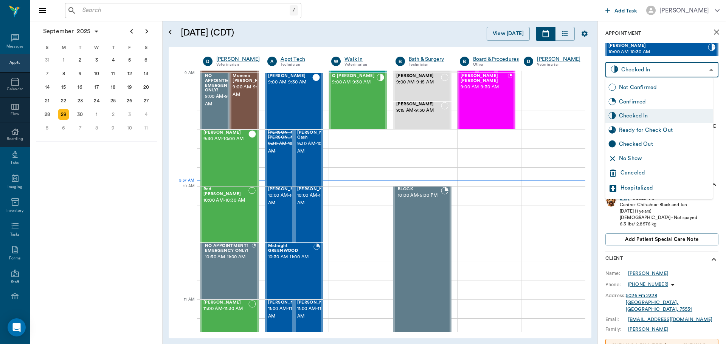
click at [691, 73] on body "/ ​ Add Task Dr. Bert Ellsworth Nectar Messages Appts Calendar Flow Boarding La…" at bounding box center [363, 172] width 726 height 344
click at [690, 219] on div at bounding box center [363, 172] width 726 height 344
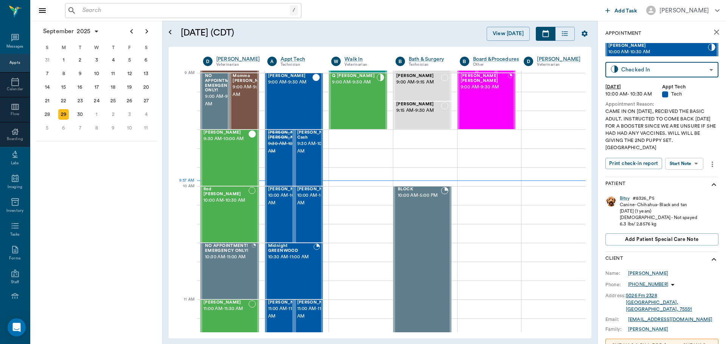
click at [678, 169] on body "/ ​ Add Task Dr. Bert Ellsworth Nectar Messages Appts Calendar Flow Boarding La…" at bounding box center [363, 172] width 726 height 344
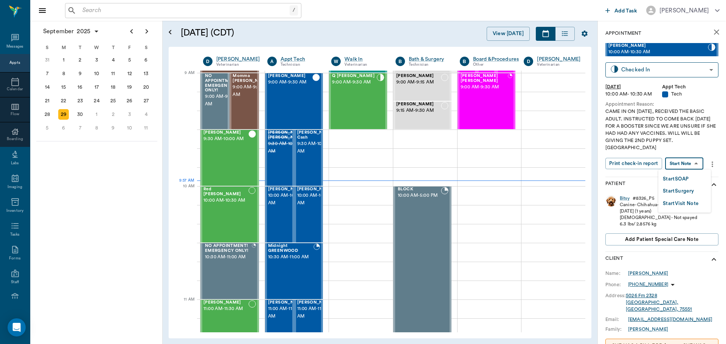
click at [678, 179] on button "Start SOAP" at bounding box center [675, 179] width 26 height 9
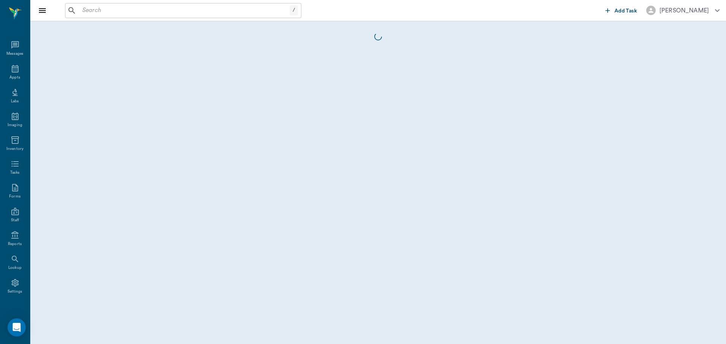
scroll to position [3, 0]
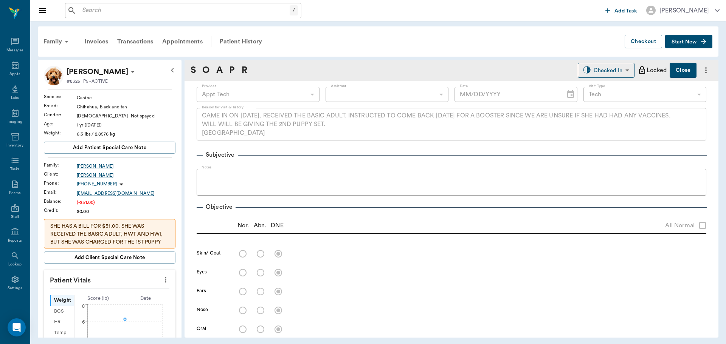
type input "63ec2f075fda476ae8351a4c"
type input "65d2be4f46e3a538d89b8c1a"
type textarea "CAME IN ON [DATE], RECEIVED THE BASIC ADULT. INSTRUCTED TO COME BACK [DATE] FOR…"
type input "09/29/2025"
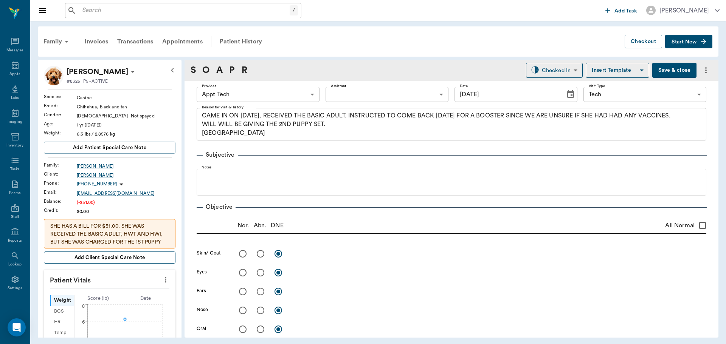
scroll to position [38, 0]
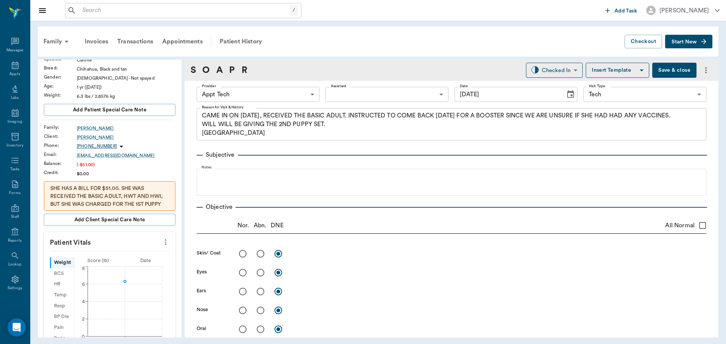
click at [144, 196] on p "SHE HAS A BILL FOR $51.00. SHE WAS RECEIVED THE BASIC ADULT, HWT AND HWI, BUT S…" at bounding box center [109, 209] width 119 height 48
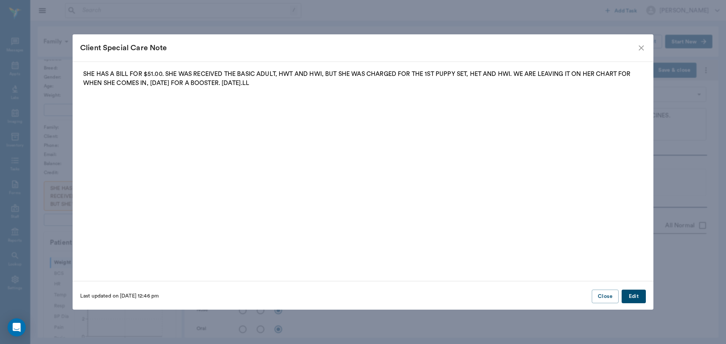
click at [640, 51] on icon "close" at bounding box center [640, 47] width 9 height 9
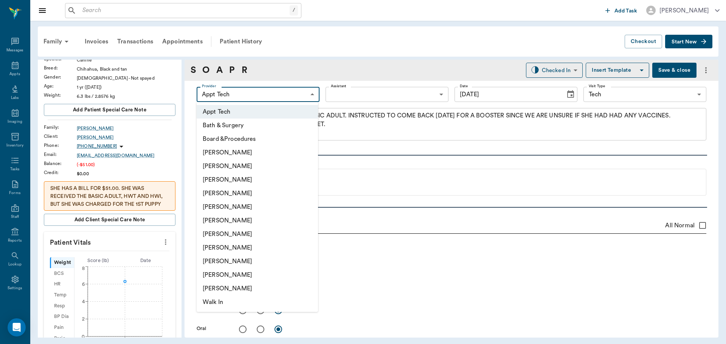
click at [236, 94] on body "/ ​ Add Task Dr. Bert Ellsworth Nectar Messages Appts Labs Imaging Inventory Ta…" at bounding box center [363, 172] width 726 height 344
click at [225, 237] on li "Hunter Graves" at bounding box center [257, 234] width 121 height 14
type input "682b670d8bdc6f7f8feef3db"
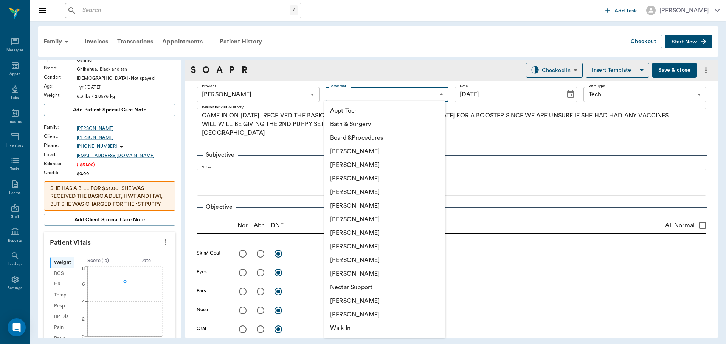
click at [344, 97] on body "/ ​ Add Task Dr. Bert Ellsworth Nectar Messages Appts Labs Imaging Inventory Ta…" at bounding box center [363, 172] width 726 height 344
click at [344, 112] on li "Appt Tech" at bounding box center [384, 111] width 121 height 14
type input "63ec2f075fda476ae8351a4c"
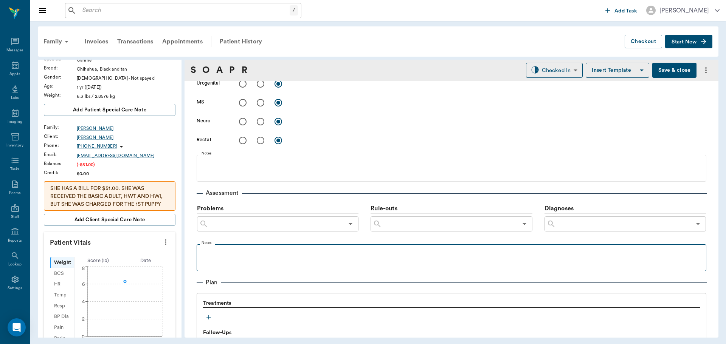
scroll to position [416, 0]
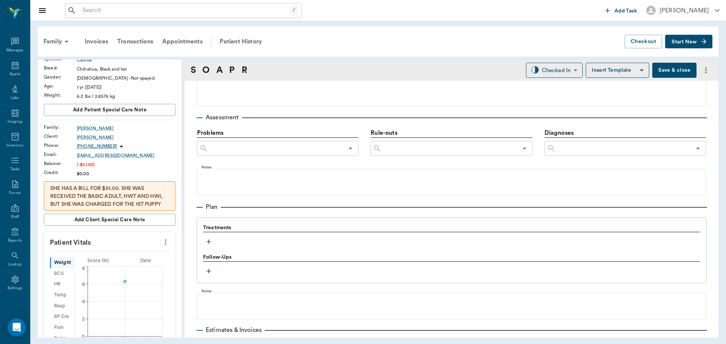
click at [210, 240] on icon "button" at bounding box center [209, 242] width 8 height 8
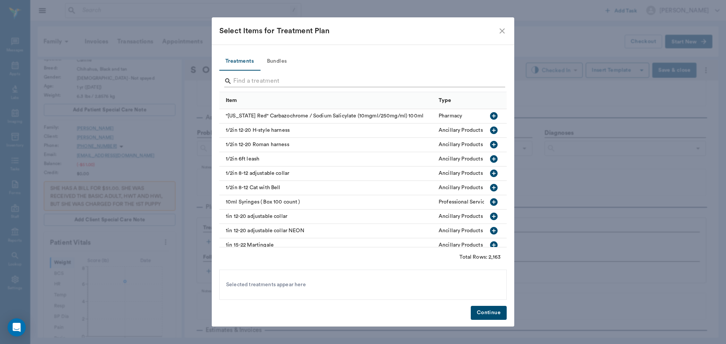
click at [244, 77] on input "Search" at bounding box center [363, 81] width 260 height 12
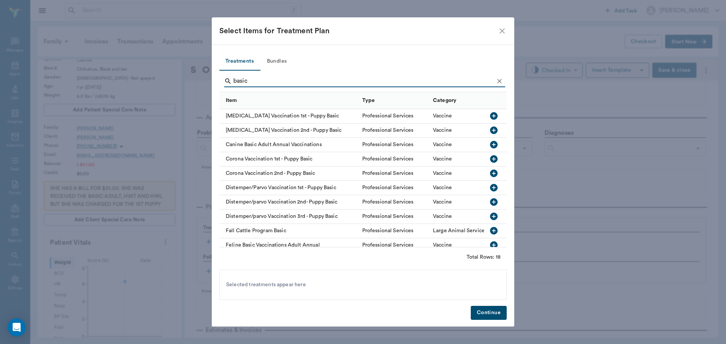
type input "basic"
click at [277, 62] on button "Bundles" at bounding box center [277, 62] width 34 height 18
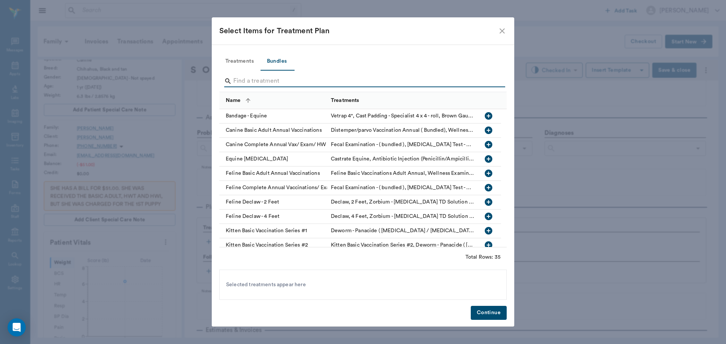
click at [279, 80] on input "Search" at bounding box center [363, 81] width 260 height 12
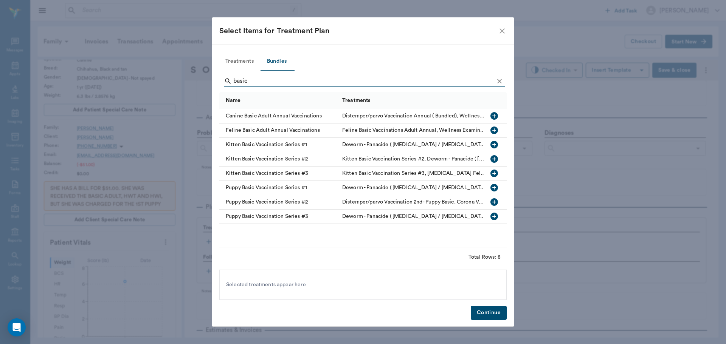
type input "basic"
click at [495, 115] on icon "button" at bounding box center [494, 116] width 8 height 8
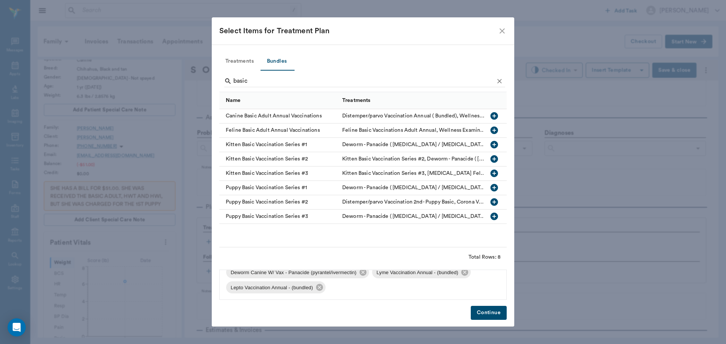
scroll to position [56, 0]
click at [319, 288] on icon at bounding box center [319, 287] width 7 height 7
click at [465, 287] on icon at bounding box center [464, 287] width 7 height 7
click at [362, 291] on icon at bounding box center [362, 287] width 7 height 7
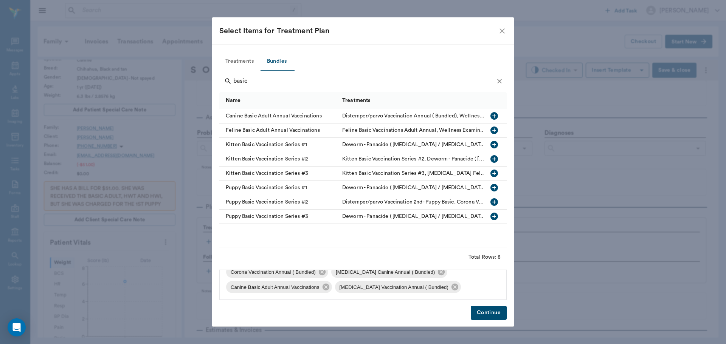
scroll to position [26, 0]
click at [443, 274] on icon at bounding box center [441, 272] width 7 height 7
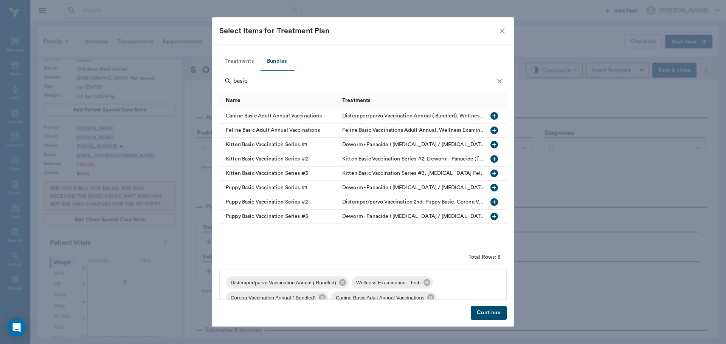
click at [498, 314] on button "Continue" at bounding box center [488, 313] width 36 height 14
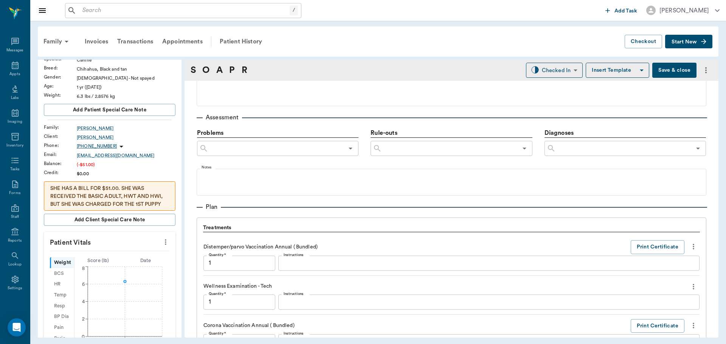
scroll to position [660, 0]
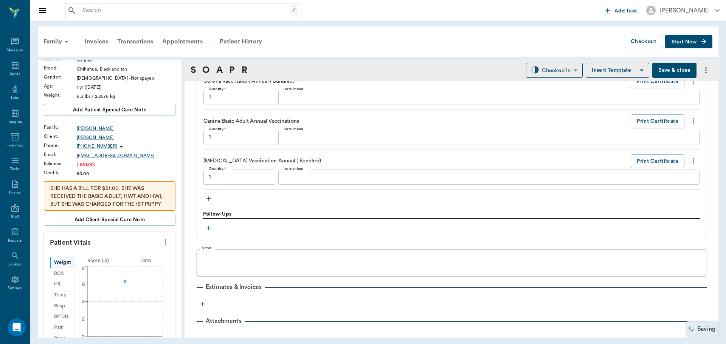
type input "1.00"
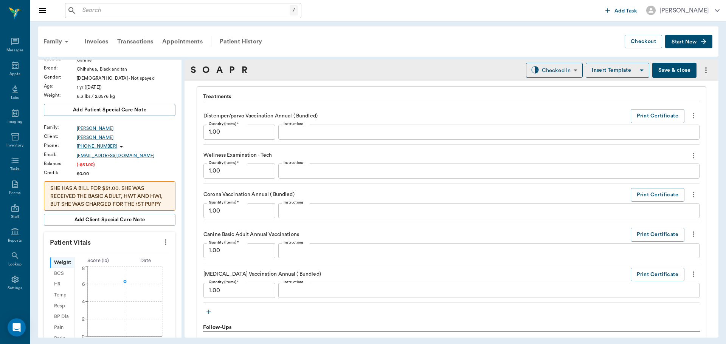
scroll to position [678, 0]
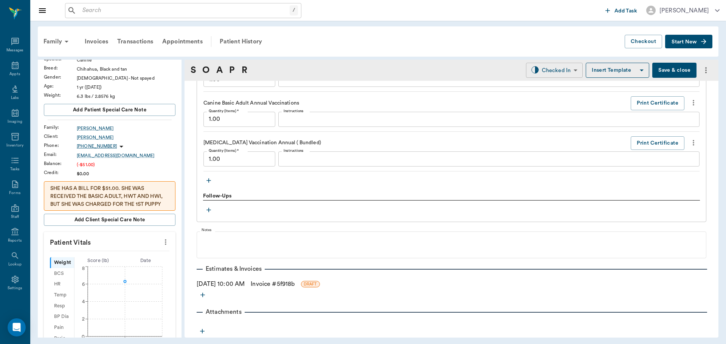
click at [540, 66] on body "/ ​ Add Task Dr. Bert Ellsworth Nectar Messages Appts Labs Imaging Inventory Ta…" at bounding box center [363, 172] width 726 height 344
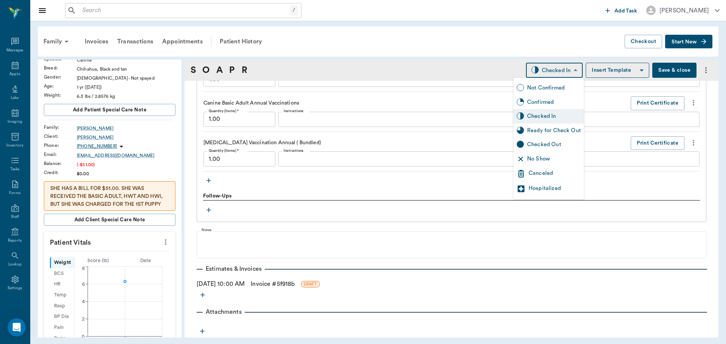
click at [162, 243] on div at bounding box center [363, 172] width 726 height 344
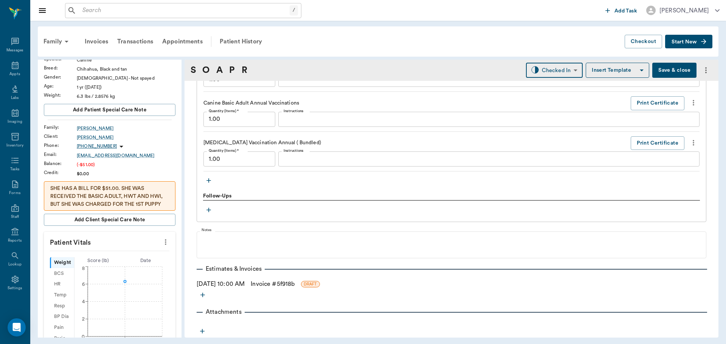
click at [162, 240] on icon "more" at bounding box center [165, 242] width 8 height 9
click at [142, 251] on li "Enter Vitals" at bounding box center [128, 255] width 76 height 14
click at [127, 259] on input "text" at bounding box center [109, 264] width 66 height 15
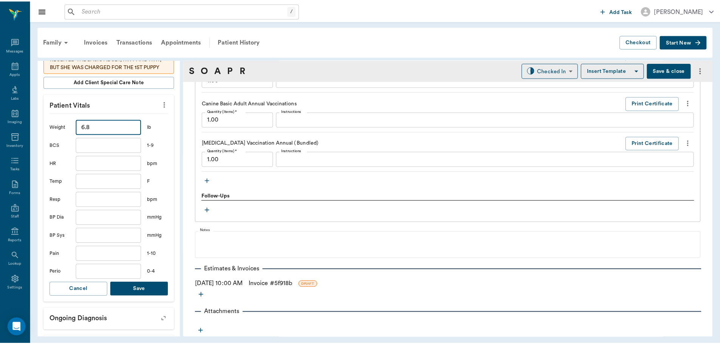
scroll to position [189, 0]
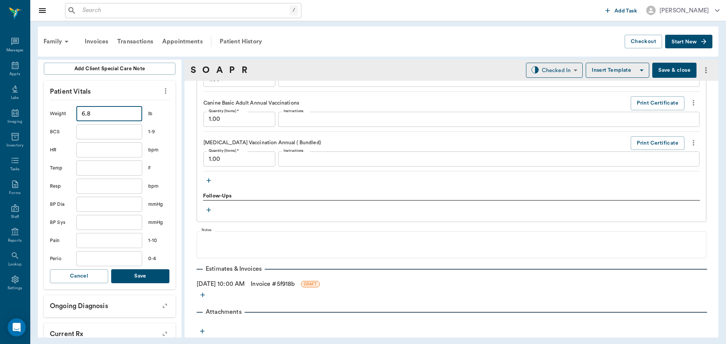
type input "6.8"
click at [144, 280] on button "Save" at bounding box center [140, 276] width 58 height 14
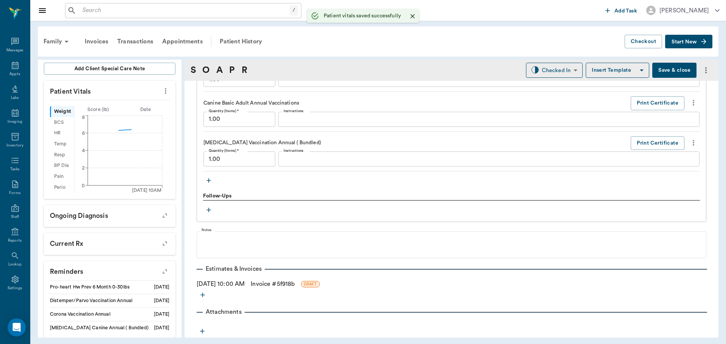
click at [270, 282] on link "Invoice # 5f918b" at bounding box center [273, 284] width 44 height 9
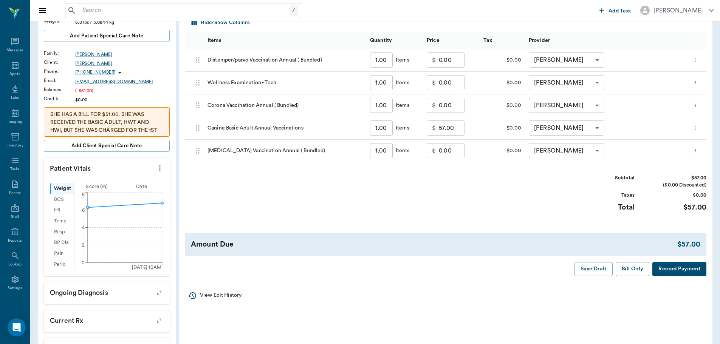
scroll to position [113, 0]
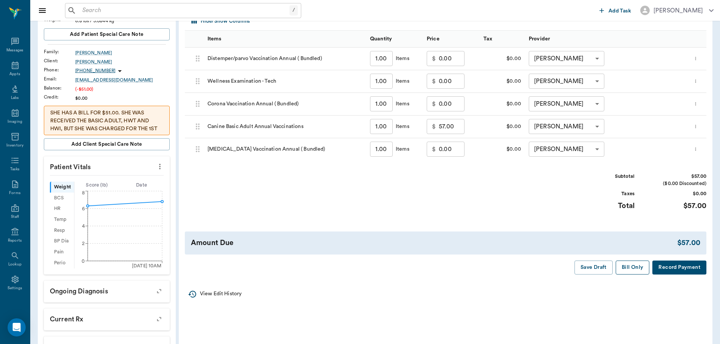
click at [630, 264] on button "Bill Only" at bounding box center [633, 268] width 34 height 14
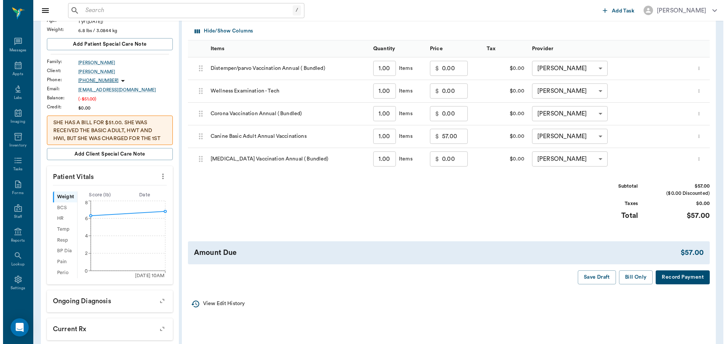
scroll to position [0, 0]
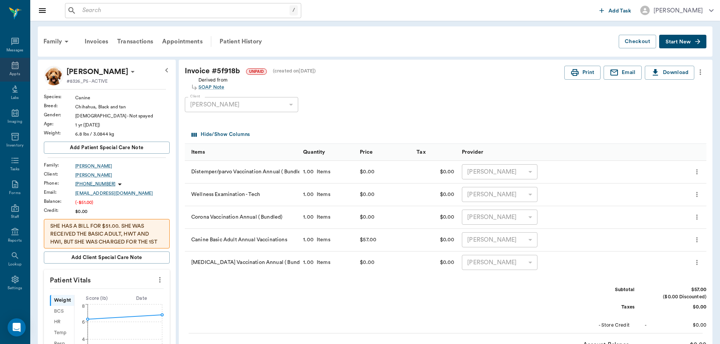
click at [12, 67] on icon at bounding box center [15, 66] width 7 height 8
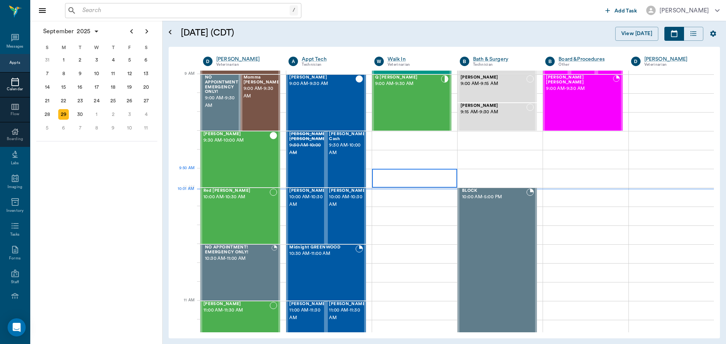
scroll to position [113, 0]
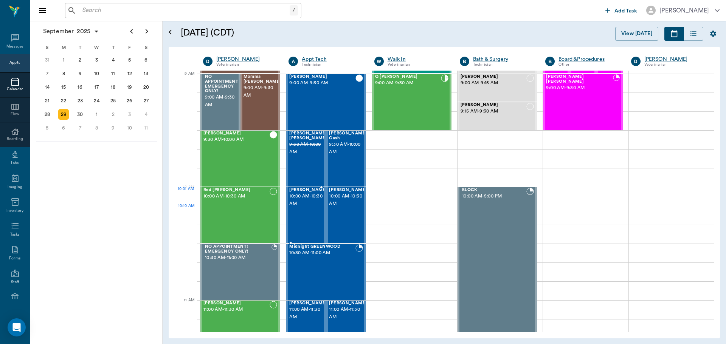
click at [327, 211] on div at bounding box center [327, 215] width 0 height 55
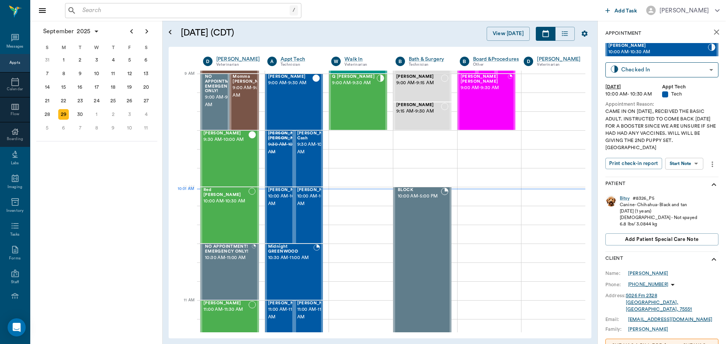
click at [685, 163] on body "/ ​ Add Task Dr. Bert Ellsworth Nectar Messages Appts Calendar Flow Boarding La…" at bounding box center [363, 172] width 726 height 344
click at [696, 141] on div at bounding box center [363, 172] width 726 height 344
click at [668, 67] on body "/ ​ Add Task Dr. Bert Ellsworth Nectar Messages Appts Calendar Flow Boarding La…" at bounding box center [363, 172] width 726 height 344
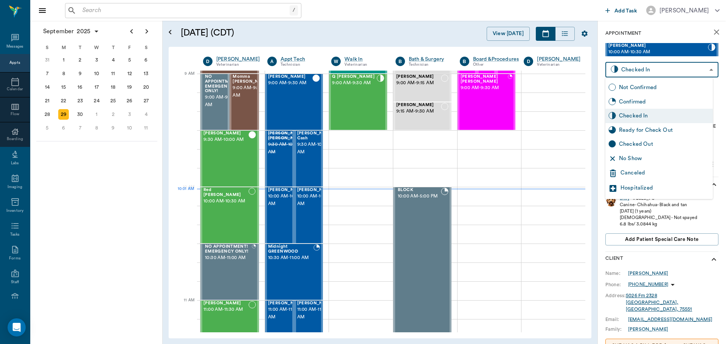
click at [659, 156] on div "No Show" at bounding box center [664, 159] width 91 height 8
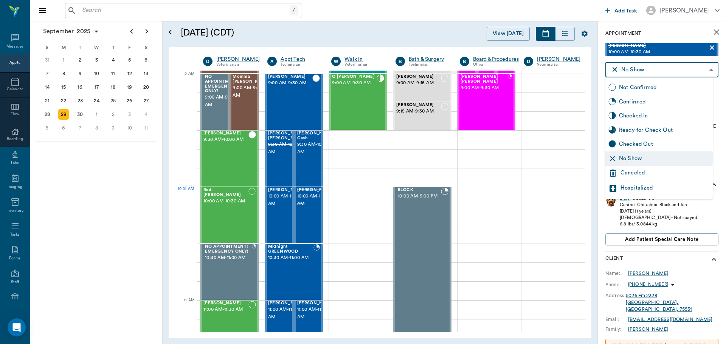
click at [638, 69] on body "/ ​ Add Task Dr. Bert Ellsworth Nectar Messages Appts Calendar Flow Boarding La…" at bounding box center [363, 172] width 726 height 344
click at [644, 130] on div "Ready for Check Out" at bounding box center [664, 130] width 91 height 8
type input "READY_TO_CHECKOUT"
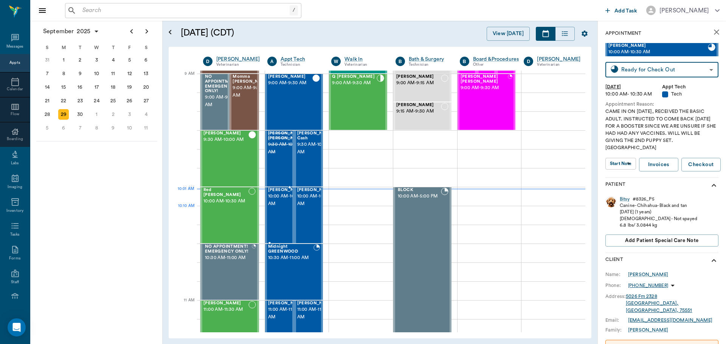
click at [275, 208] on span "10:00 AM - 10:30 AM" at bounding box center [287, 200] width 38 height 15
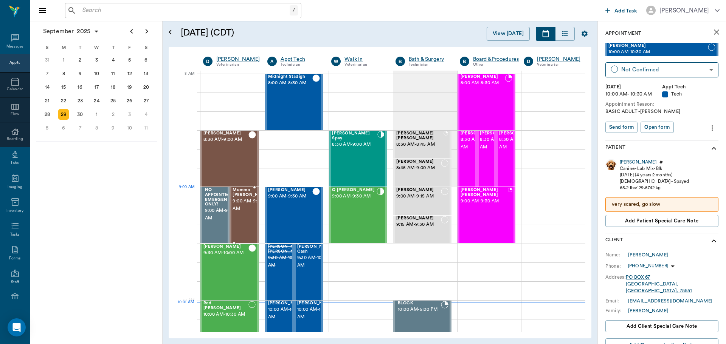
click at [270, 200] on div at bounding box center [270, 215] width 0 height 55
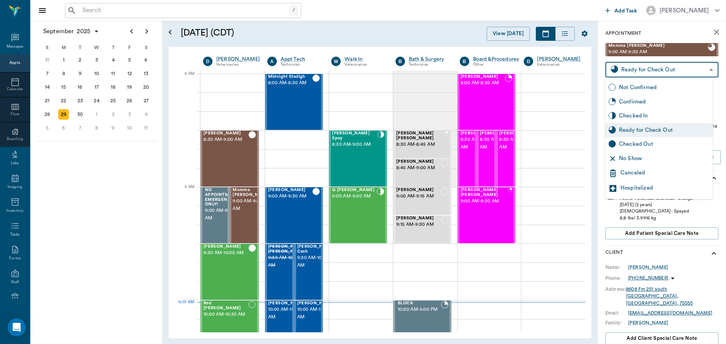
click at [646, 66] on body "/ ​ Add Task Dr. Bert Ellsworth Nectar Messages Appts Calendar Flow Boarding La…" at bounding box center [363, 172] width 726 height 344
click at [658, 148] on div "Checked Out" at bounding box center [664, 144] width 91 height 8
type input "CHECKED_OUT"
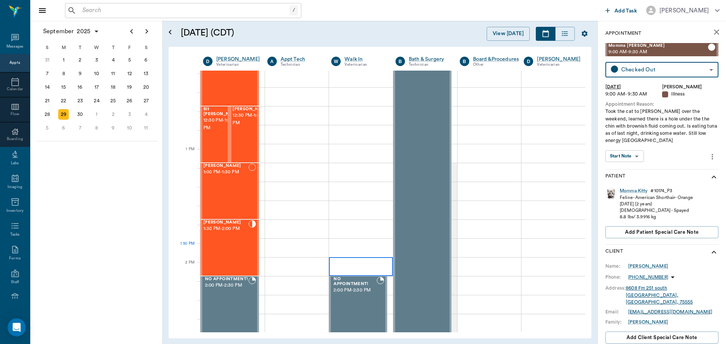
scroll to position [491, 0]
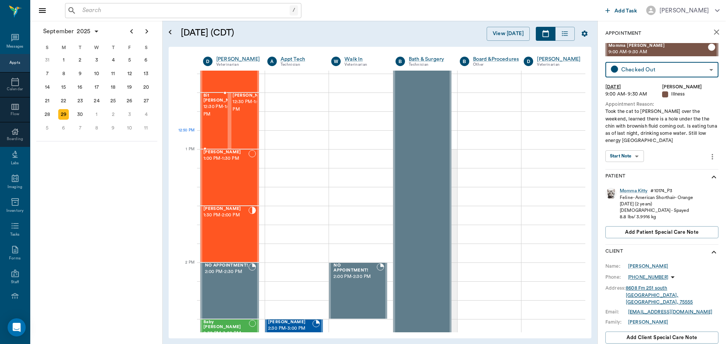
click at [217, 132] on div "Bit Vick 12:30 PM - 1:00 PM" at bounding box center [222, 120] width 38 height 55
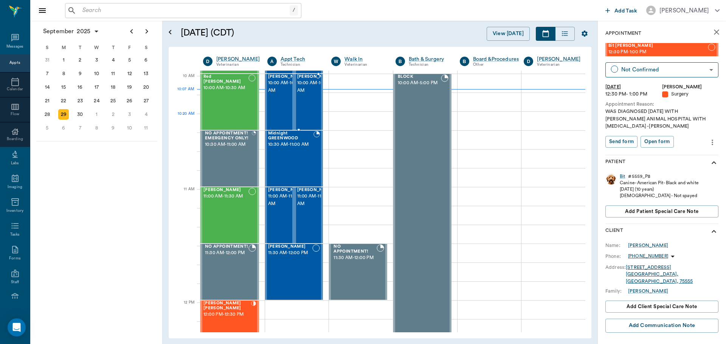
scroll to position [189, 0]
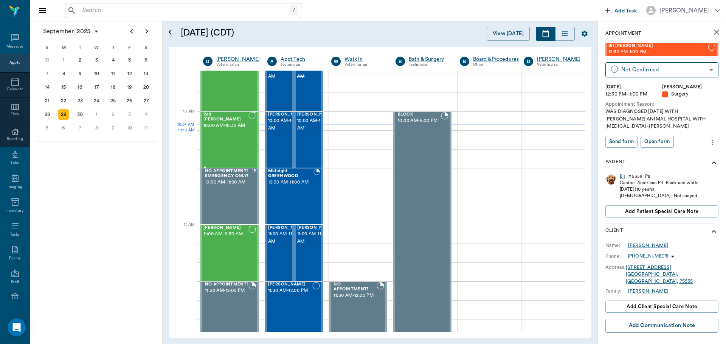
click at [218, 135] on div "Red [PERSON_NAME] 10:00 AM - 10:30 AM" at bounding box center [225, 139] width 45 height 55
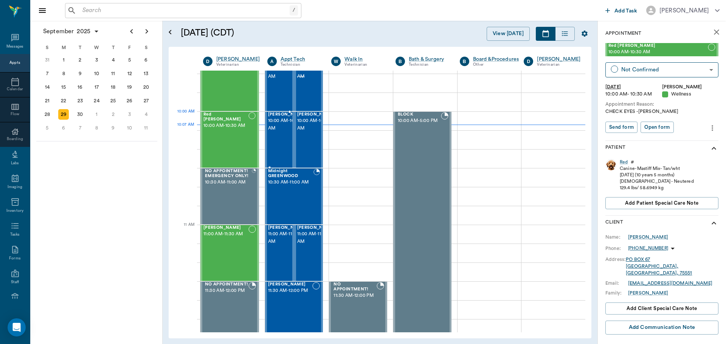
click at [275, 128] on span "10:00 AM - 10:30 AM" at bounding box center [287, 124] width 38 height 15
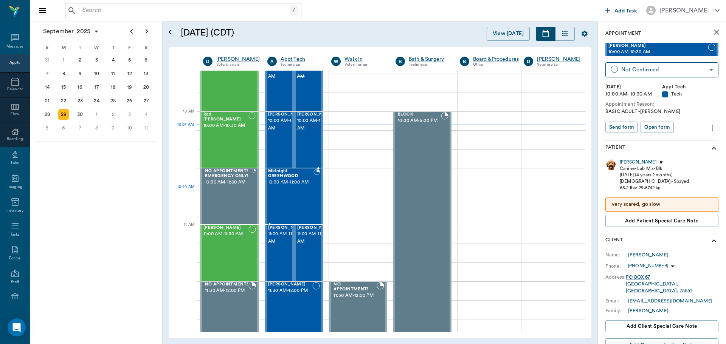
click at [283, 186] on span "10:30 AM - 11:00 AM" at bounding box center [290, 183] width 45 height 8
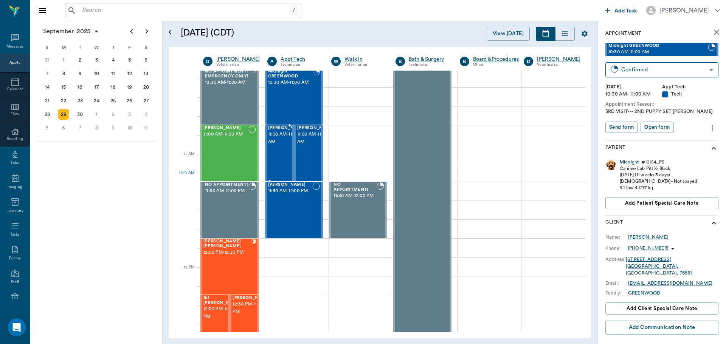
scroll to position [302, 0]
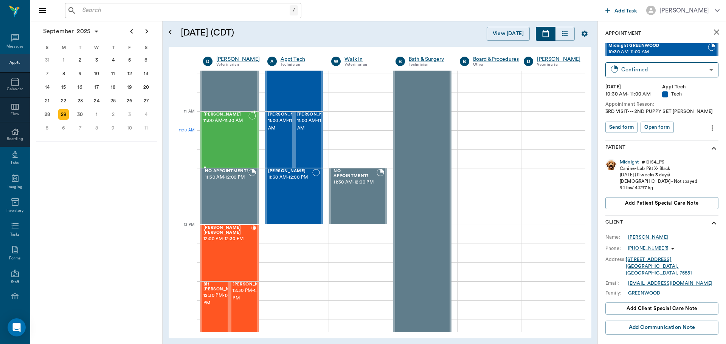
click at [210, 141] on div "ARLO TEMPLETON 11:00 AM - 11:30 AM" at bounding box center [225, 139] width 45 height 55
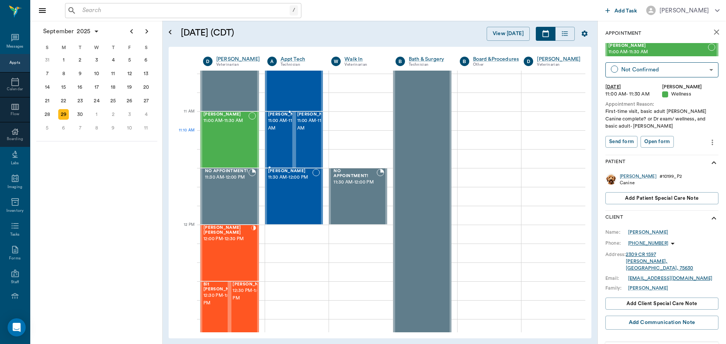
click at [280, 132] on span "11:00 AM - 11:30 AM" at bounding box center [287, 124] width 38 height 15
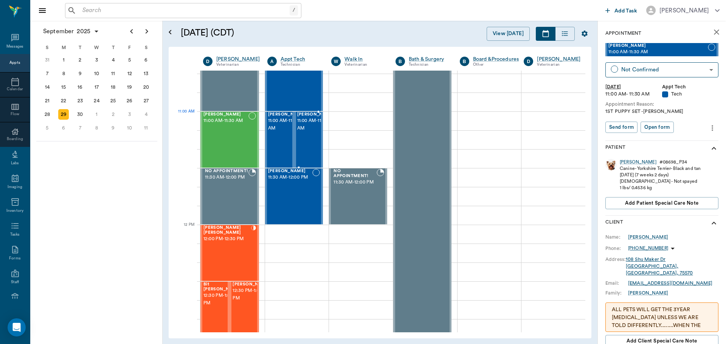
click at [302, 130] on span "11:00 AM - 11:30 AM" at bounding box center [316, 124] width 38 height 15
click at [238, 251] on div "Bentley Wise 12:00 PM - 12:30 PM" at bounding box center [227, 253] width 48 height 55
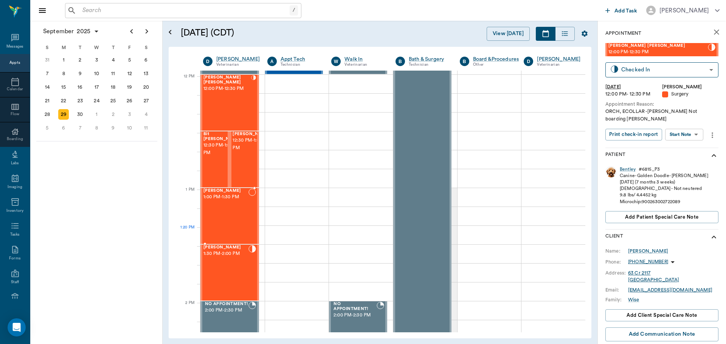
scroll to position [453, 0]
click at [246, 147] on span "12:30 PM - 1:00 PM" at bounding box center [251, 143] width 38 height 15
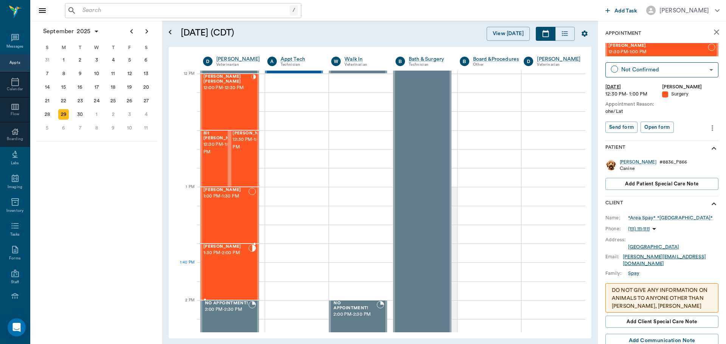
click at [235, 272] on div "Tex LUNSFORD 1:30 PM - 2:00 PM" at bounding box center [225, 272] width 45 height 55
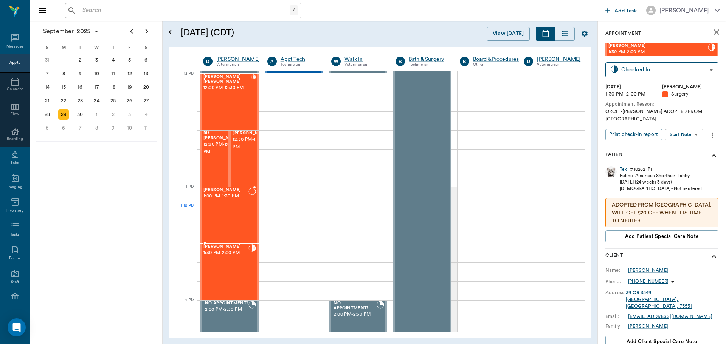
click at [232, 214] on div "Heather Spay 1:00 PM - 1:30 PM" at bounding box center [225, 215] width 45 height 55
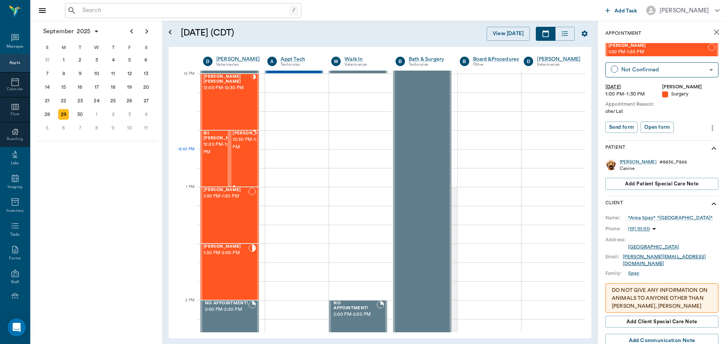
click at [245, 151] on span "12:30 PM - 1:00 PM" at bounding box center [251, 143] width 38 height 15
click at [220, 153] on span "12:30 PM - 1:00 PM" at bounding box center [222, 148] width 38 height 15
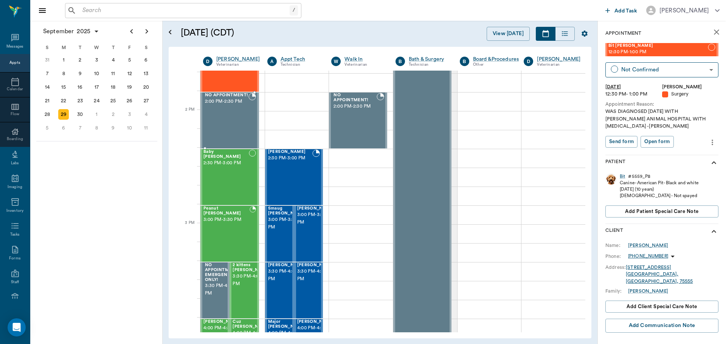
scroll to position [680, 0]
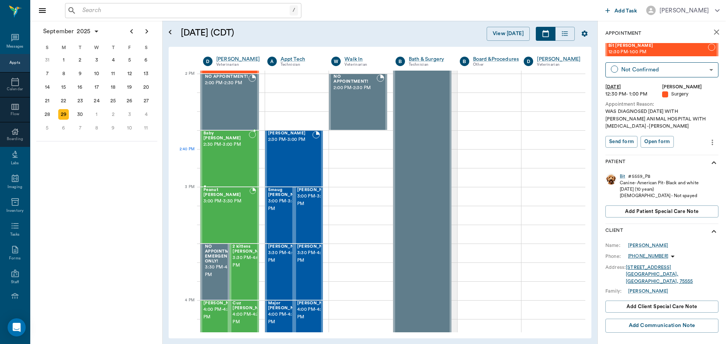
click at [219, 153] on div "Baby [PERSON_NAME] 2:30 PM - 3:00 PM" at bounding box center [225, 158] width 45 height 55
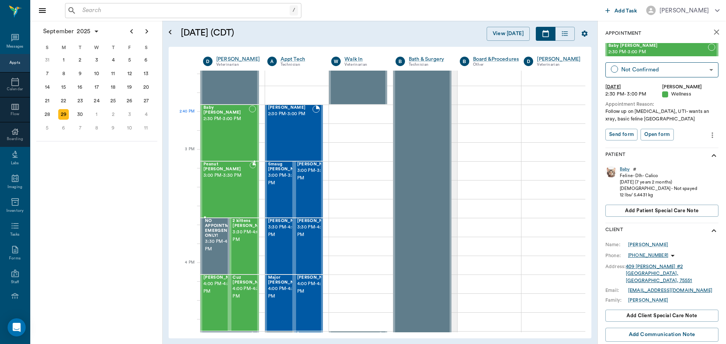
scroll to position [718, 0]
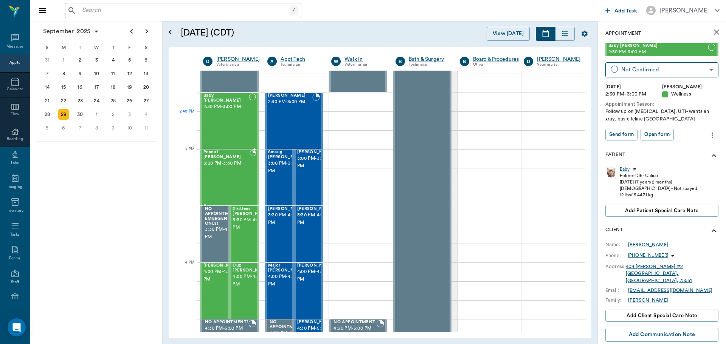
click at [219, 153] on span "Peanut [PERSON_NAME]" at bounding box center [226, 155] width 46 height 10
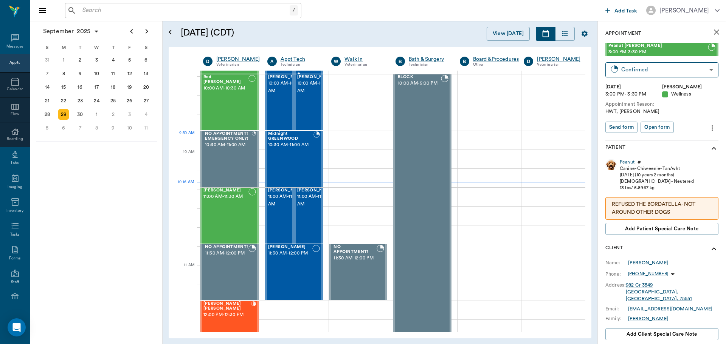
scroll to position [227, 0]
click at [303, 149] on span "10:30 AM - 11:00 AM" at bounding box center [290, 145] width 45 height 8
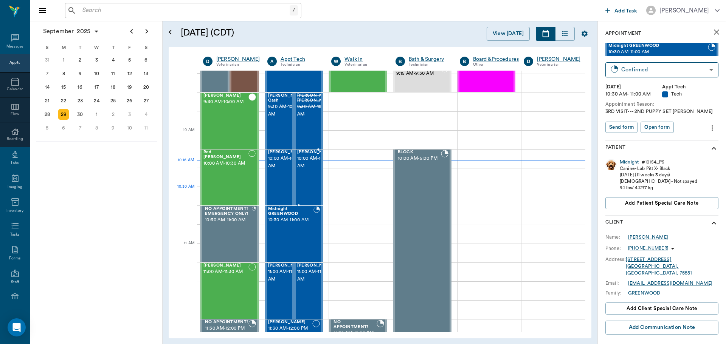
scroll to position [189, 0]
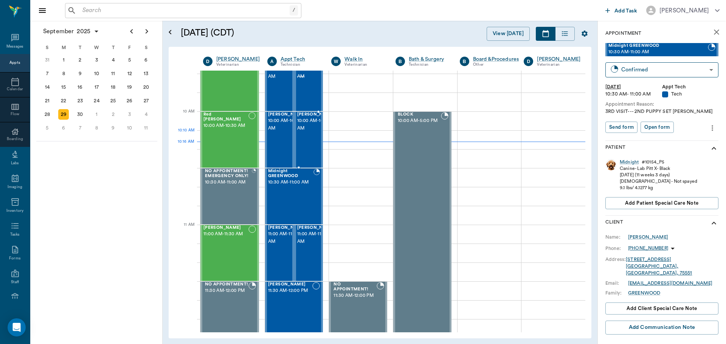
click at [301, 132] on span "10:00 AM - 10:30 AM" at bounding box center [316, 124] width 38 height 15
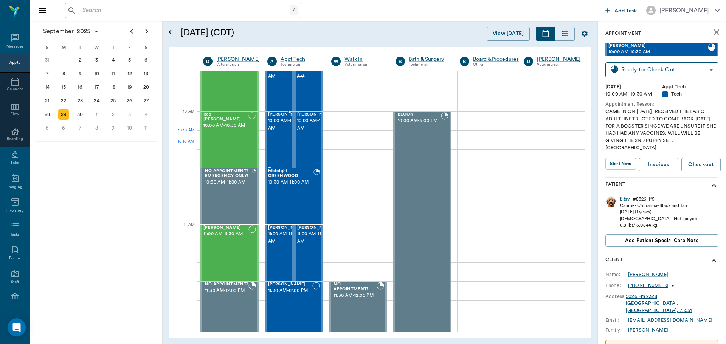
click at [277, 132] on span "10:00 AM - 10:30 AM" at bounding box center [287, 124] width 38 height 15
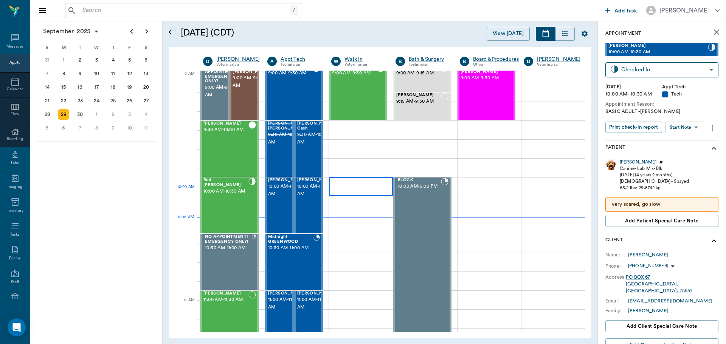
scroll to position [113, 0]
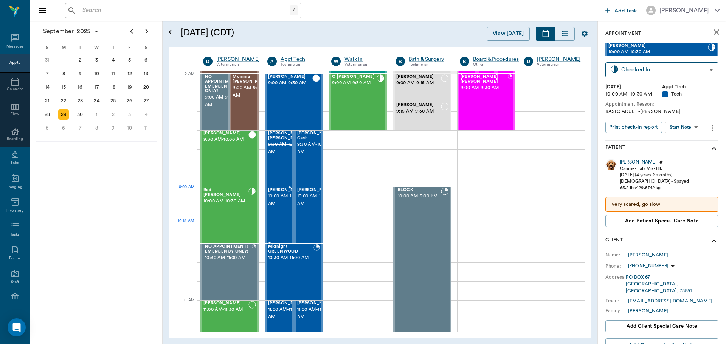
click at [277, 205] on span "10:00 AM - 10:30 AM" at bounding box center [287, 200] width 38 height 15
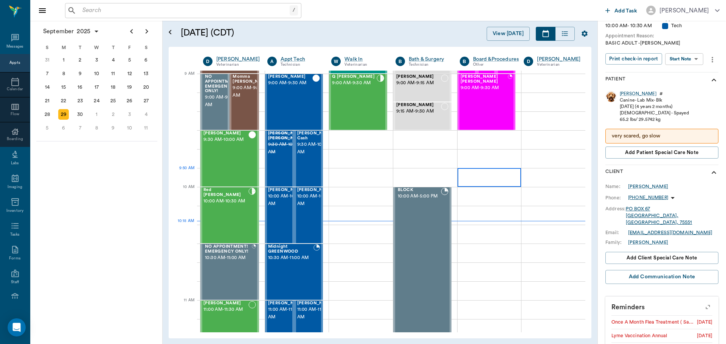
scroll to position [39, 0]
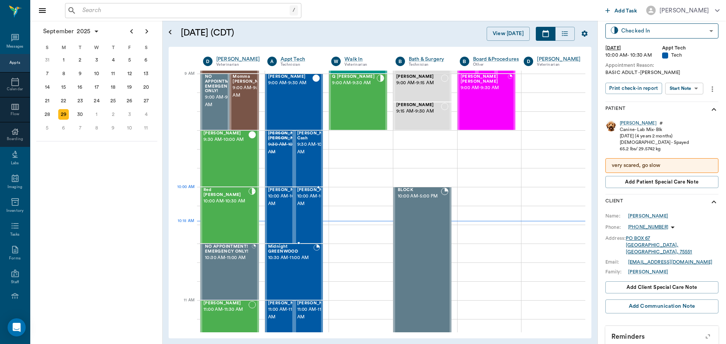
click at [300, 205] on span "10:00 AM - 10:30 AM" at bounding box center [316, 200] width 38 height 15
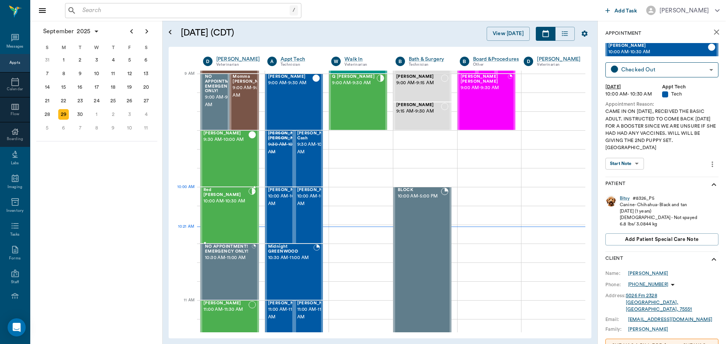
click at [229, 201] on span "10:00 AM - 10:30 AM" at bounding box center [225, 202] width 45 height 8
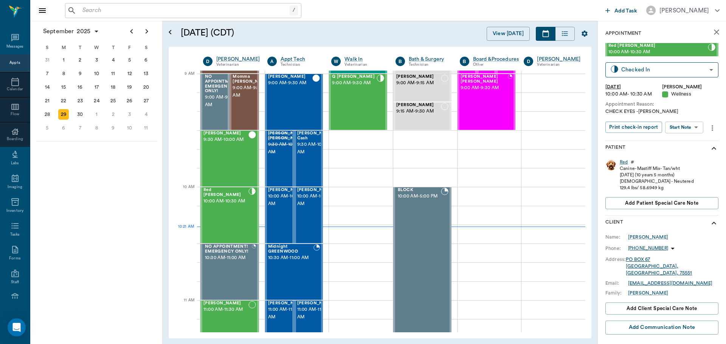
click at [621, 162] on div "Red" at bounding box center [623, 162] width 8 height 6
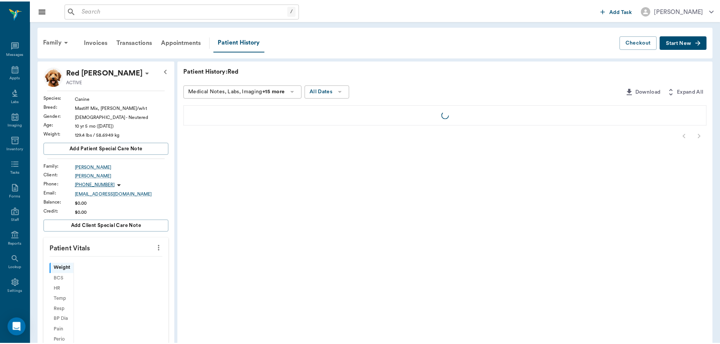
scroll to position [3, 0]
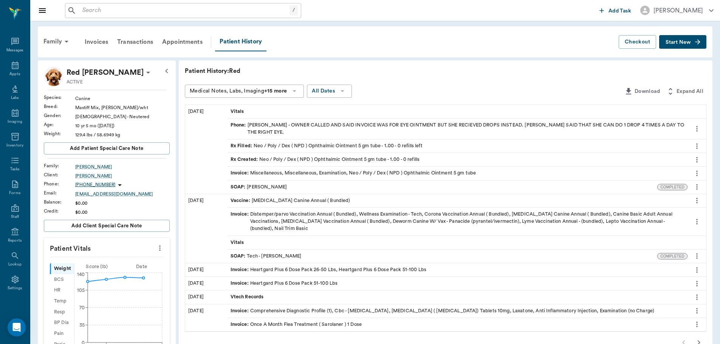
click at [261, 186] on div "SOAP : Dr. Kindall Jones" at bounding box center [259, 187] width 57 height 7
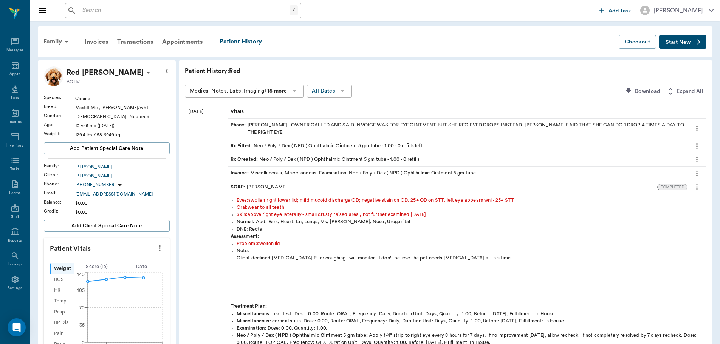
drag, startPoint x: 376, startPoint y: 165, endPoint x: 329, endPoint y: 185, distance: 51.5
click at [329, 185] on div "SOAP : Dr. Kindall Jones" at bounding box center [442, 187] width 430 height 13
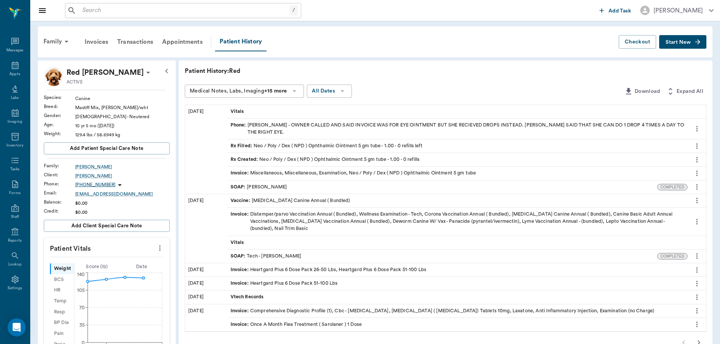
click at [277, 186] on div "SOAP : Dr. Kindall Jones" at bounding box center [259, 187] width 57 height 7
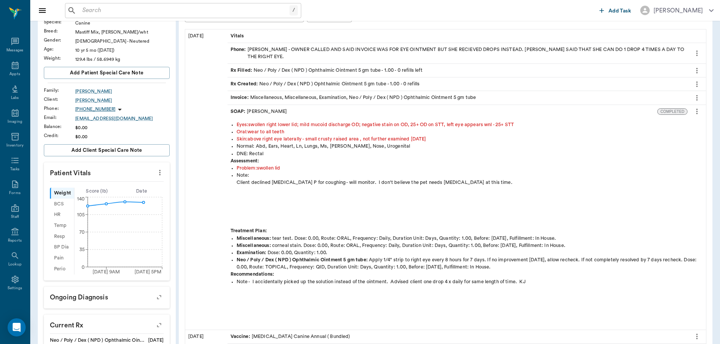
scroll to position [38, 0]
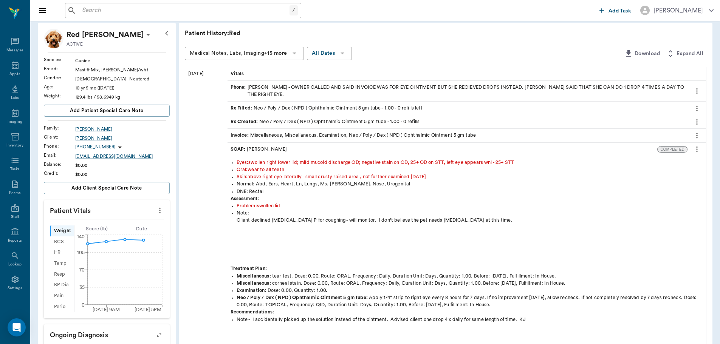
click at [696, 150] on icon "more" at bounding box center [697, 149] width 8 height 9
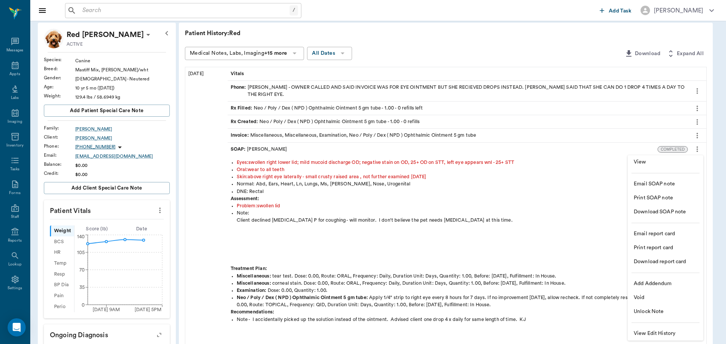
click at [658, 166] on span "View" at bounding box center [664, 162] width 63 height 8
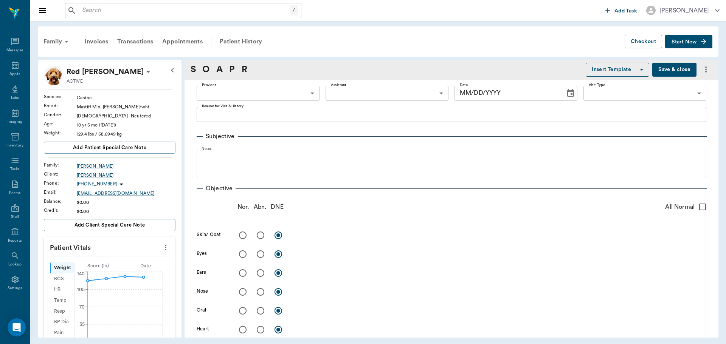
type input "670e8b52b987dc0b25a864ee"
radio input "true"
type textarea "above right eye laterally - small crusty raised area , not further examined tod…"
radio input "true"
type textarea "swollen right lower lid; mild mucoid discharge OD; negative stain on OD, 25+ OD…"
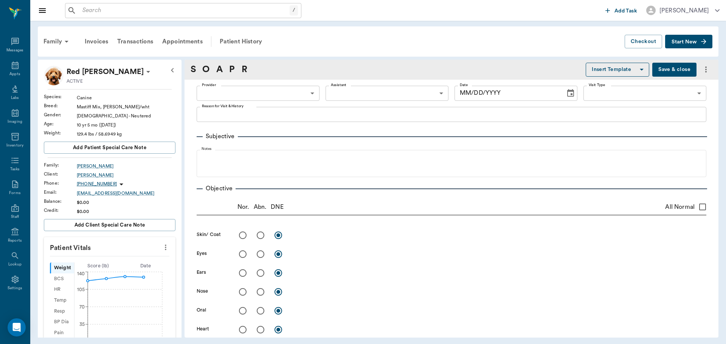
radio input "true"
type textarea "minor debris, no inflammation, tenderness, tympanums wnl"
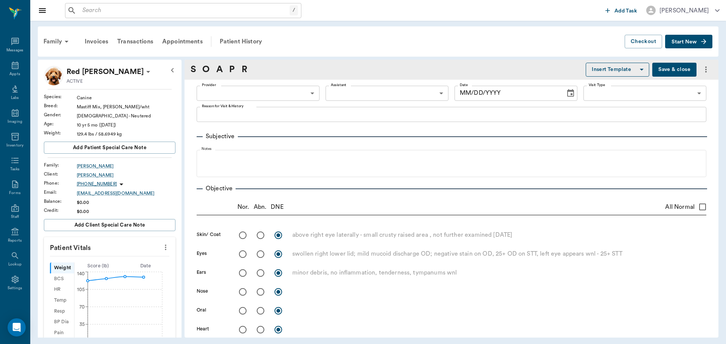
radio input "true"
type textarea "wear to all teeth"
radio input "true"
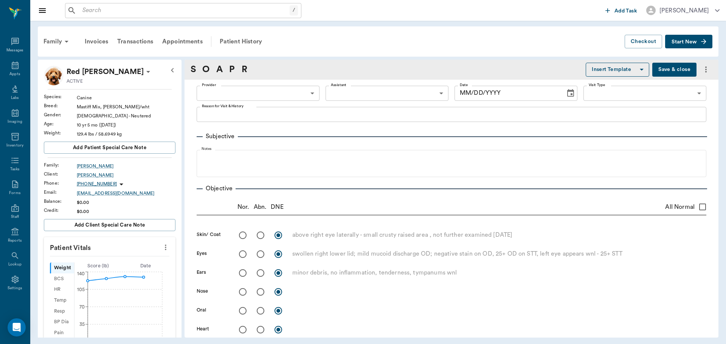
radio input "true"
type textarea "hard to palpate, no appreciable organomegaly"
radio input "true"
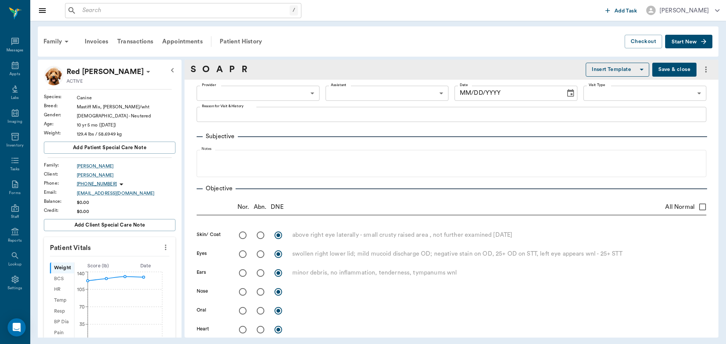
type textarea "no lameness noted during exam"
radio input "true"
type textarea "limited wnl"
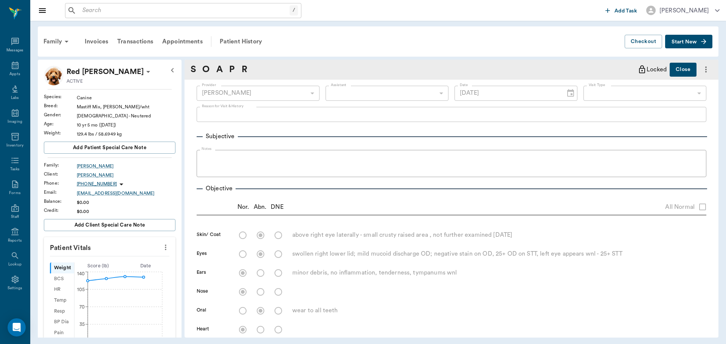
type input "08/22/2025"
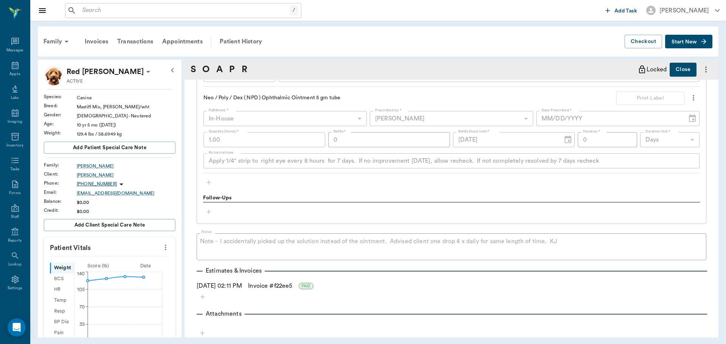
scroll to position [772, 0]
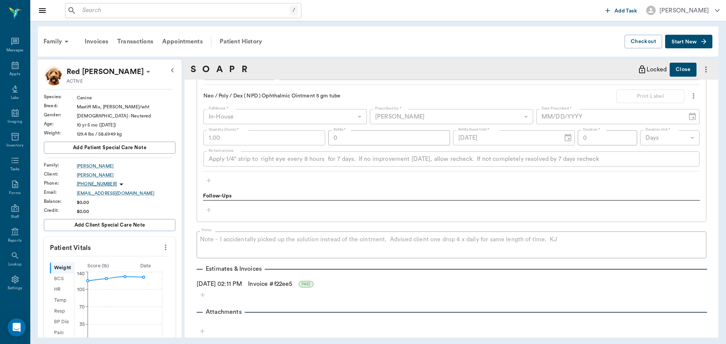
drag, startPoint x: 0, startPoint y: 68, endPoint x: 62, endPoint y: 86, distance: 64.1
click at [0, 68] on div "Appts" at bounding box center [15, 70] width 30 height 24
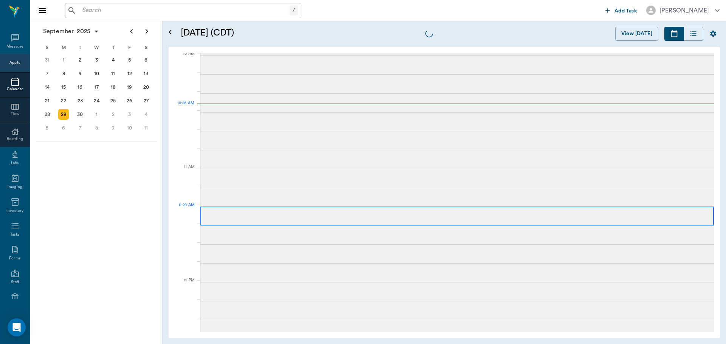
scroll to position [229, 0]
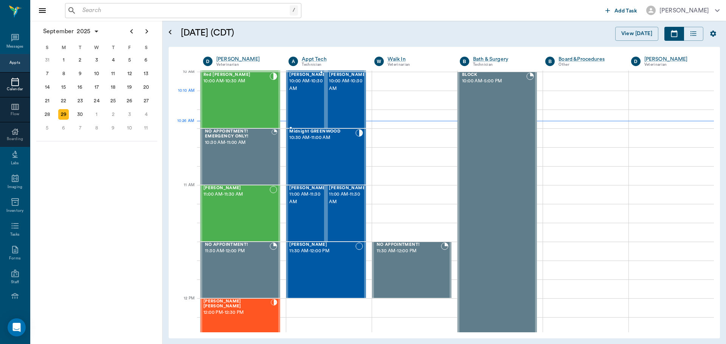
click at [316, 100] on div "[PERSON_NAME] 10:00 AM - 10:30 AM" at bounding box center [308, 100] width 38 height 55
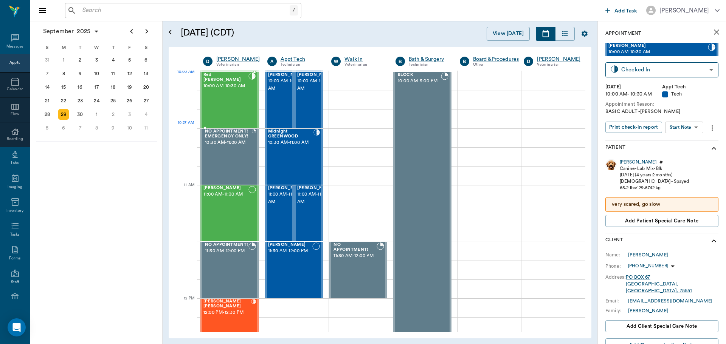
click at [232, 87] on span "10:00 AM - 10:30 AM" at bounding box center [225, 86] width 45 height 8
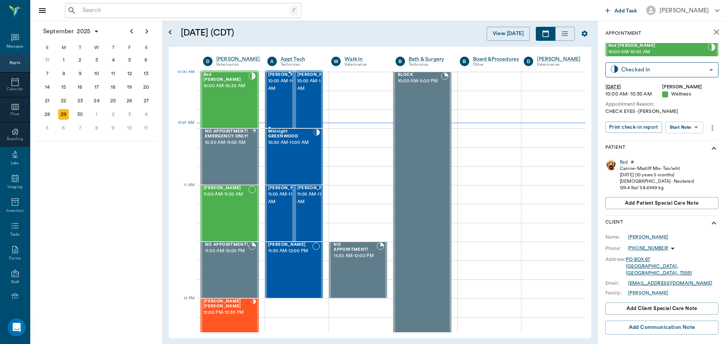
click at [306, 87] on div at bounding box center [306, 100] width 0 height 55
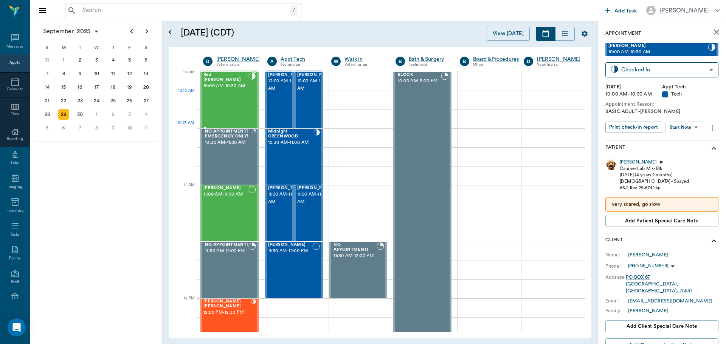
click at [218, 106] on div "Red [PERSON_NAME] 10:00 AM - 10:30 AM" at bounding box center [225, 100] width 45 height 55
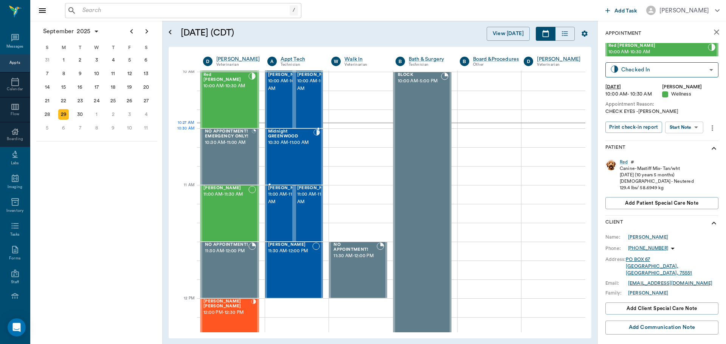
drag, startPoint x: 297, startPoint y: 136, endPoint x: 297, endPoint y: 142, distance: 6.4
click at [297, 141] on div "Midnight GREENWOOD 10:30 AM - 11:00 AM" at bounding box center [290, 156] width 45 height 55
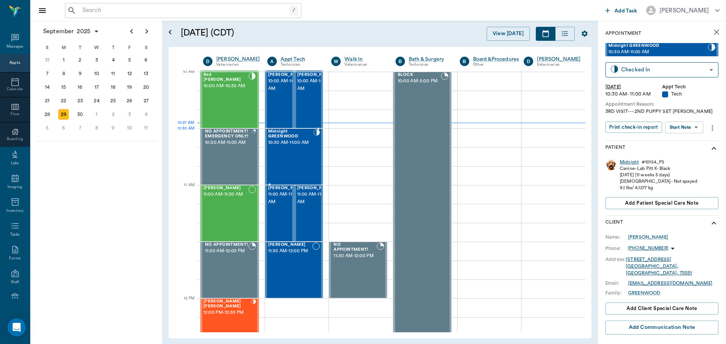
click at [630, 162] on div "Midnight" at bounding box center [628, 162] width 19 height 6
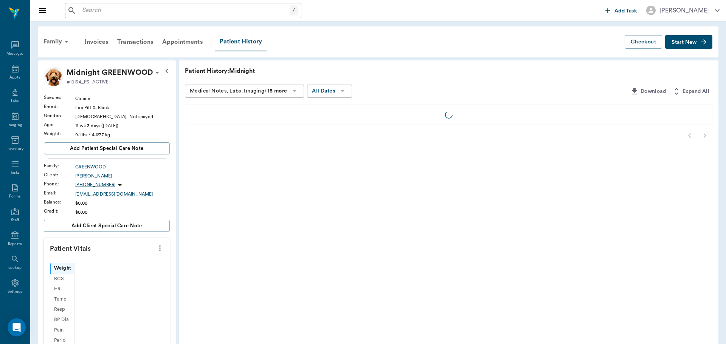
scroll to position [3, 0]
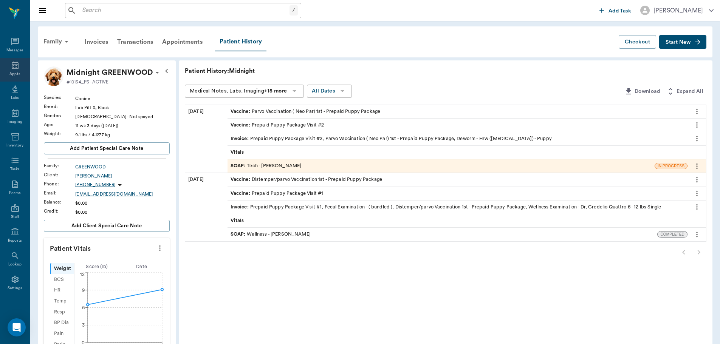
click at [4, 71] on div "Appts" at bounding box center [15, 70] width 30 height 24
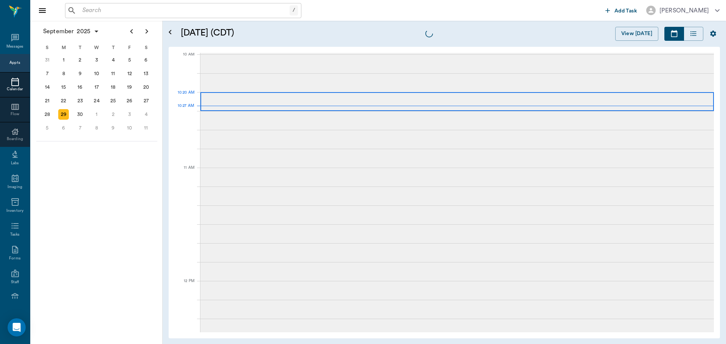
scroll to position [228, 0]
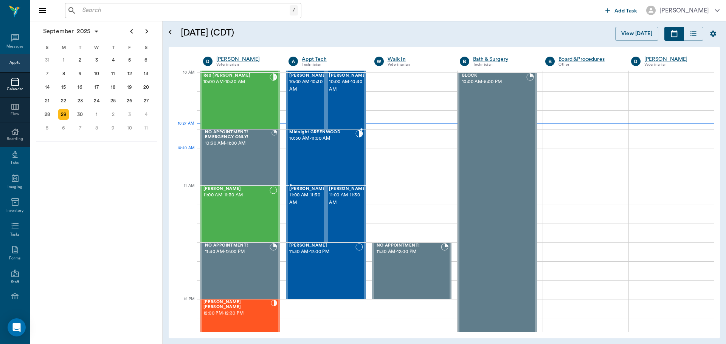
click at [339, 153] on div "Midnight GREENWOOD 10:30 AM - 11:00 AM" at bounding box center [322, 157] width 66 height 55
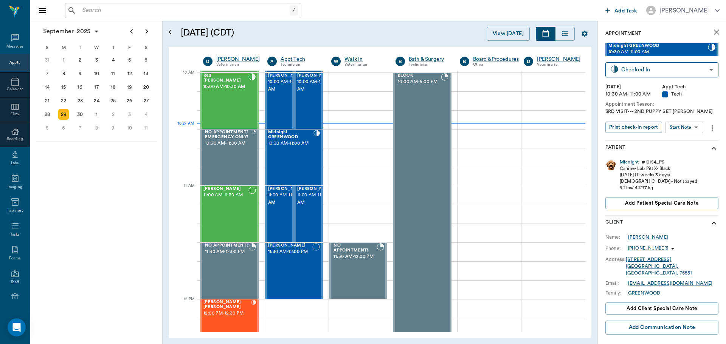
click at [676, 125] on body "/ ​ Add Task Dr. Bert Ellsworth Nectar Messages Appts Calendar Flow Boarding La…" at bounding box center [363, 172] width 726 height 344
click at [682, 140] on button "Start SOAP" at bounding box center [675, 143] width 26 height 9
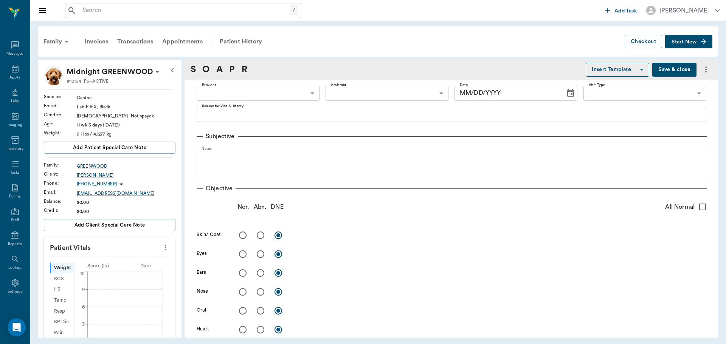
scroll to position [3, 0]
type input "63ec2f075fda476ae8351a4c"
type input "65d2be4f46e3a538d89b8c1a"
type textarea "3RD VISIT--- 2ND PUPPY SET [PERSON_NAME]"
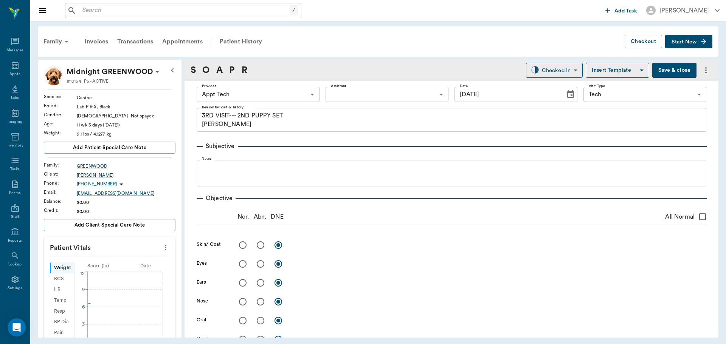
type input "09/29/2025"
click at [161, 250] on icon "more" at bounding box center [165, 247] width 8 height 9
click at [142, 260] on span "Enter Vitals" at bounding box center [127, 261] width 63 height 8
click at [128, 269] on input "text" at bounding box center [109, 270] width 66 height 15
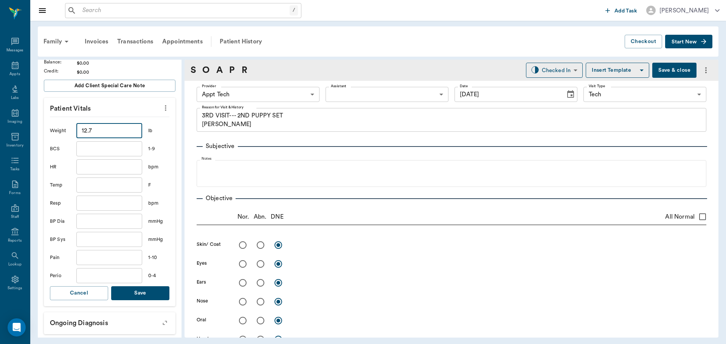
scroll to position [151, 0]
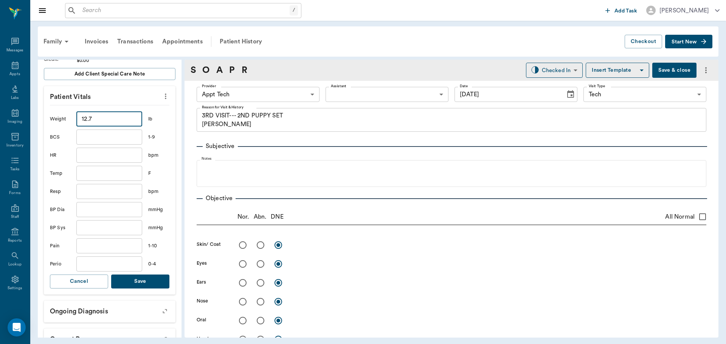
type input "12.7"
click at [139, 277] on button "Save" at bounding box center [140, 282] width 58 height 14
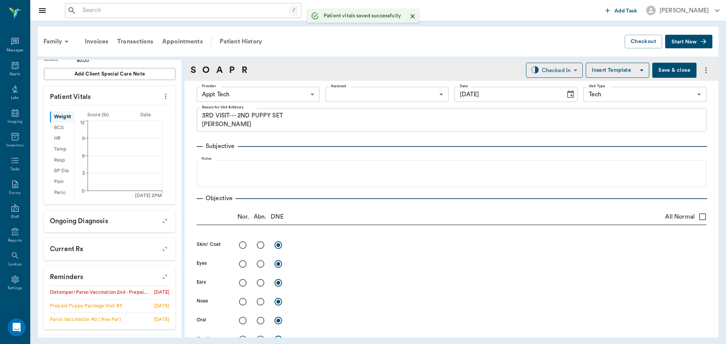
click at [302, 98] on body "/ ​ Add Task Dr. Bert Ellsworth Nectar Messages Appts Labs Imaging Inventory Ta…" at bounding box center [363, 172] width 726 height 344
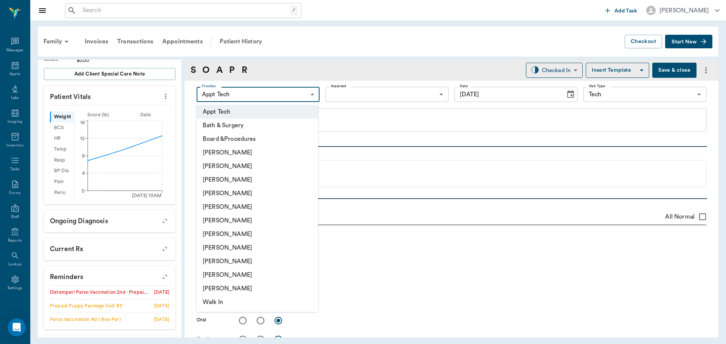
click at [272, 231] on li "Hunter Graves" at bounding box center [257, 234] width 121 height 14
type input "682b670d8bdc6f7f8feef3db"
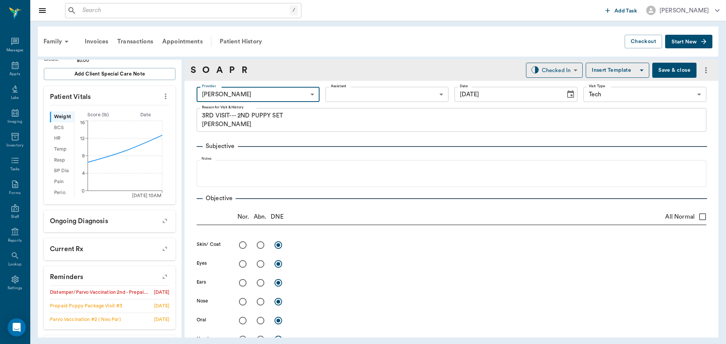
click at [343, 89] on body "/ ​ Add Task Dr. Bert Ellsworth Nectar Messages Appts Labs Imaging Inventory Ta…" at bounding box center [363, 172] width 726 height 344
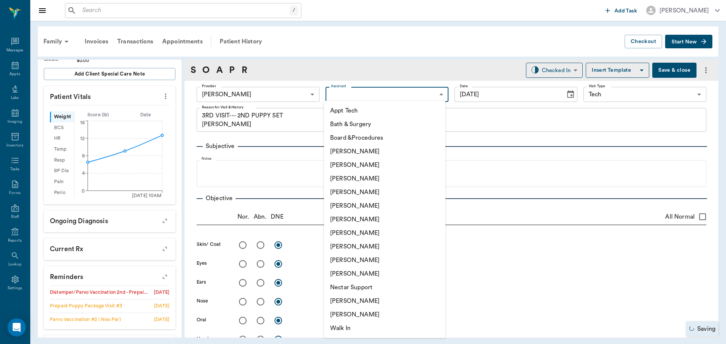
click at [347, 113] on li "Appt Tech" at bounding box center [384, 111] width 121 height 14
type input "63ec2f075fda476ae8351a4c"
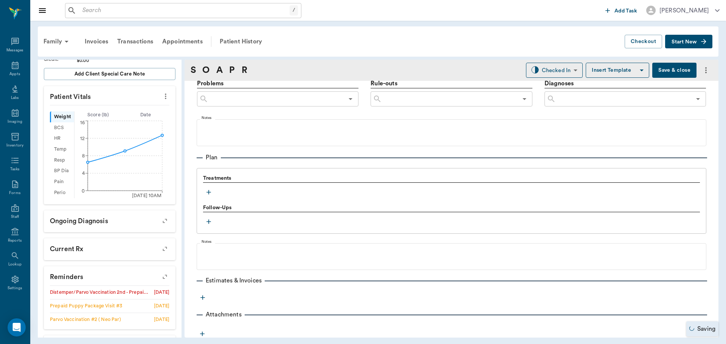
scroll to position [459, 0]
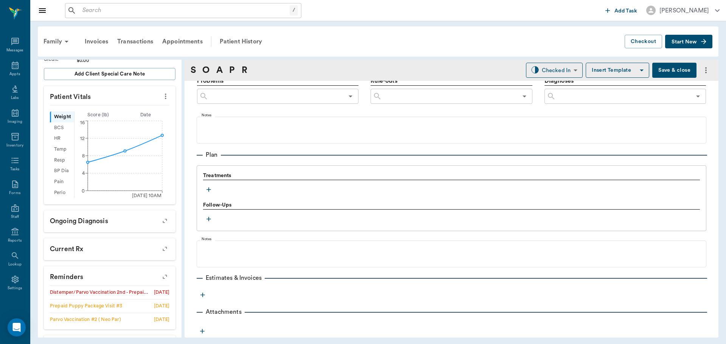
click at [210, 190] on icon "button" at bounding box center [208, 189] width 5 height 5
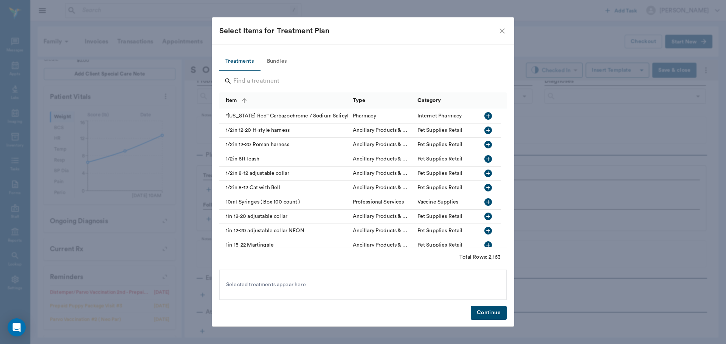
click at [292, 81] on input "Search" at bounding box center [363, 81] width 260 height 12
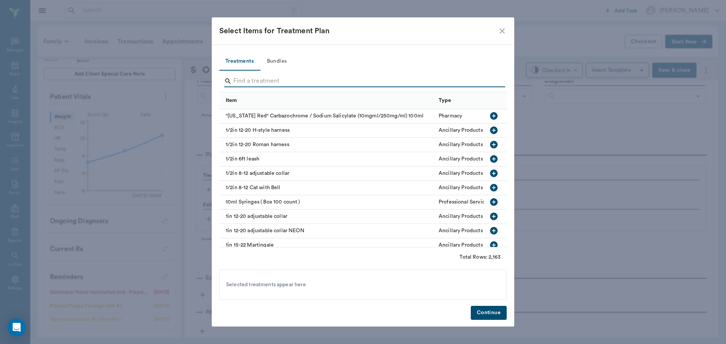
click at [285, 58] on button "Bundles" at bounding box center [277, 62] width 34 height 18
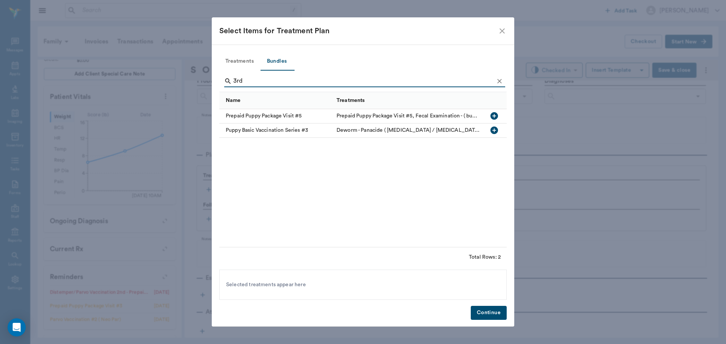
type input "3rd"
click at [498, 80] on icon "Clear" at bounding box center [499, 81] width 8 height 8
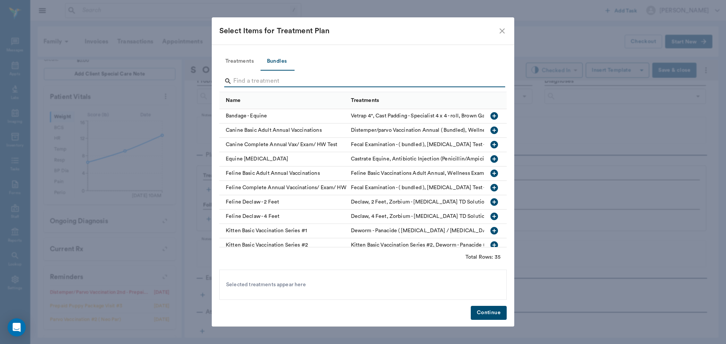
click at [464, 79] on input "Search" at bounding box center [363, 81] width 260 height 12
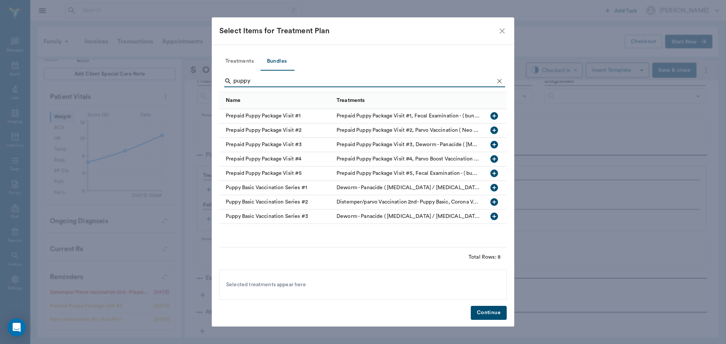
type input "puppy"
click at [494, 142] on icon "button" at bounding box center [494, 145] width 8 height 8
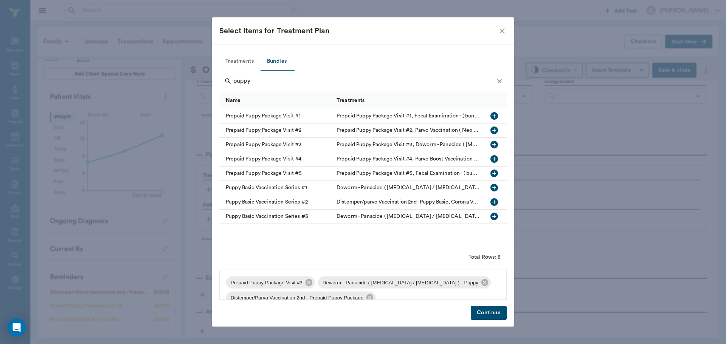
scroll to position [26, 0]
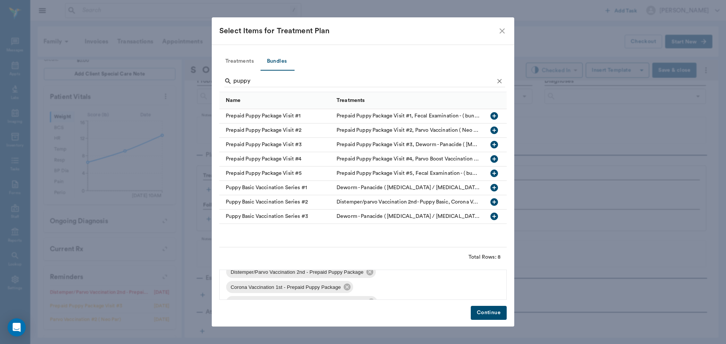
click at [486, 312] on button "Continue" at bounding box center [488, 313] width 36 height 14
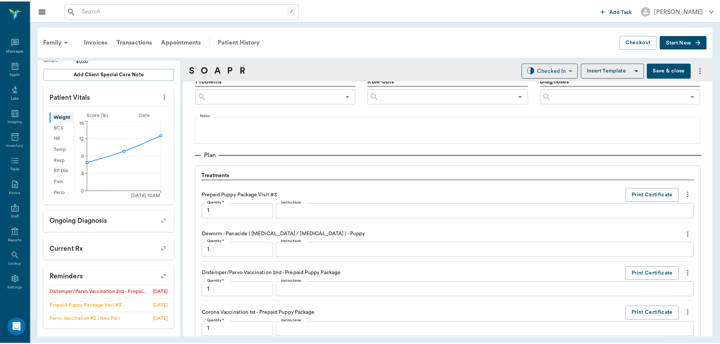
scroll to position [651, 0]
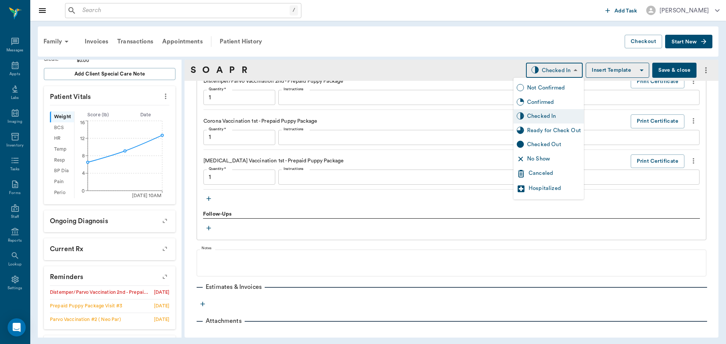
click at [531, 73] on body "/ ​ Add Task Dr. Bert Ellsworth Nectar Messages Appts Labs Imaging Inventory Ta…" at bounding box center [363, 172] width 726 height 344
type input "1.00"
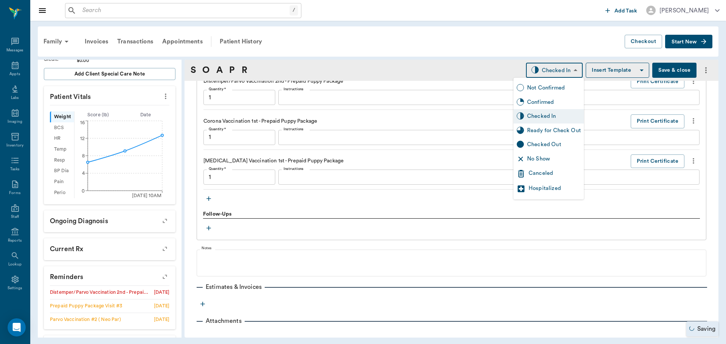
type input "1.00"
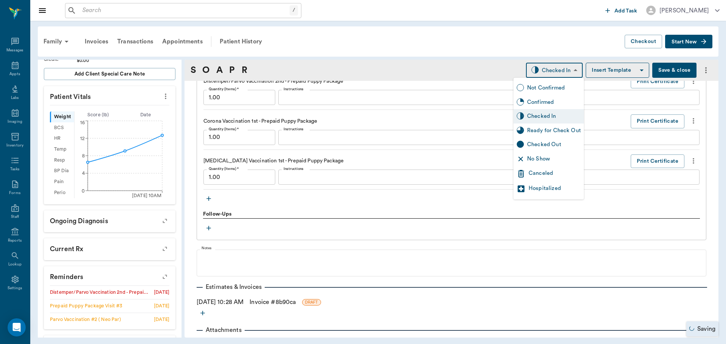
click at [531, 133] on div "Ready for Check Out" at bounding box center [554, 131] width 54 height 8
type input "READY_TO_CHECKOUT"
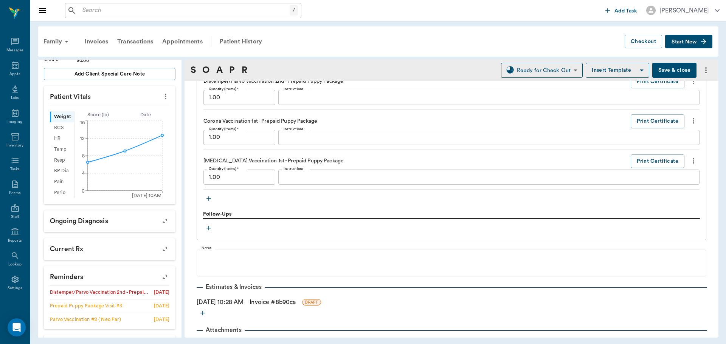
click at [268, 303] on link "Invoice # 8b90ca" at bounding box center [272, 302] width 46 height 9
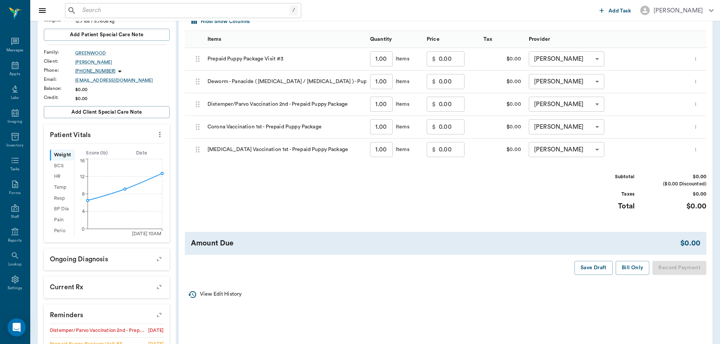
scroll to position [113, 0]
click at [636, 270] on button "Bill Only" at bounding box center [633, 268] width 34 height 14
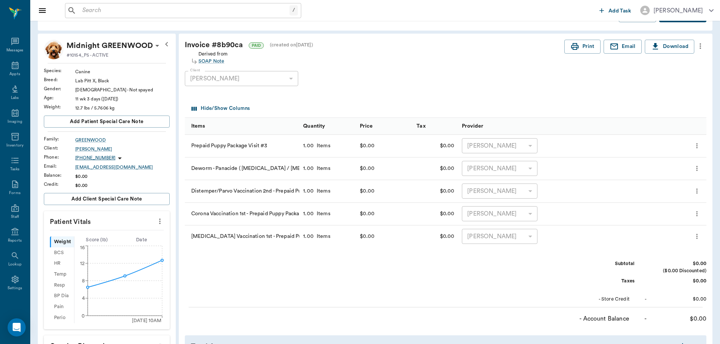
scroll to position [0, 0]
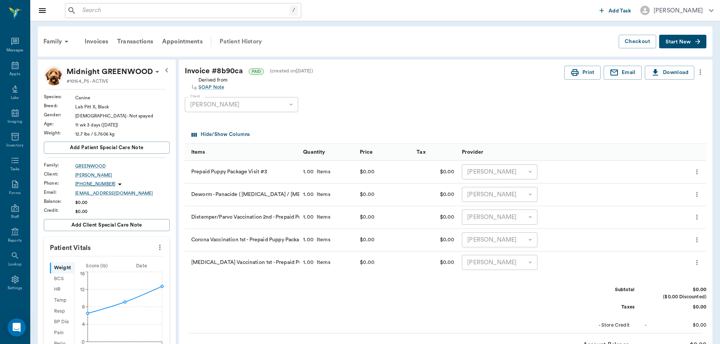
click at [245, 37] on div "Patient History" at bounding box center [240, 41] width 51 height 18
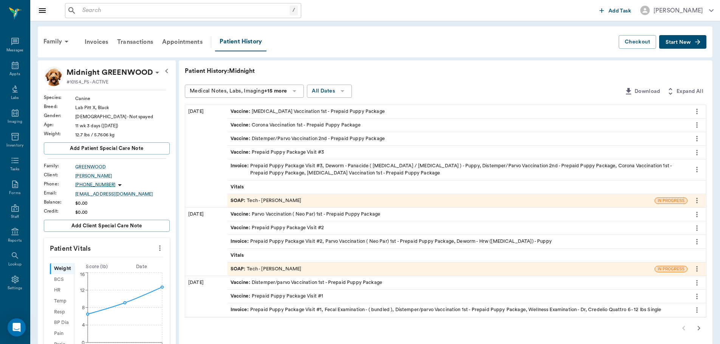
click at [232, 199] on span "SOAP :" at bounding box center [239, 200] width 17 height 7
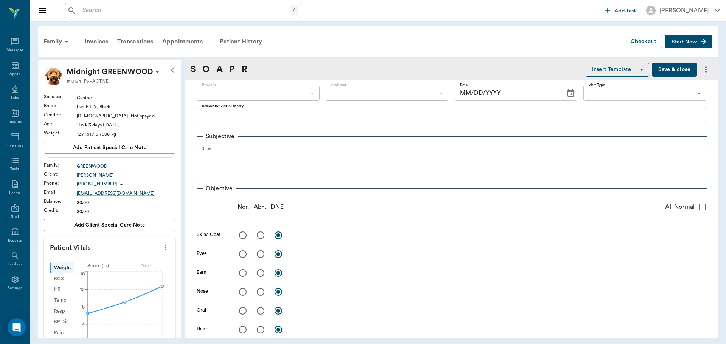
type input "682b670d8bdc6f7f8feef3db"
type input "63ec2f075fda476ae8351a4c"
type input "65d2be4f46e3a538d89b8c1a"
type textarea "3RD VISIT--- 2ND PUPPY SET [PERSON_NAME]"
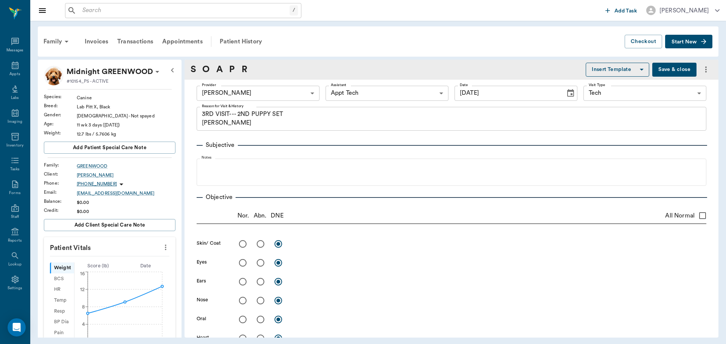
type input "09/29/2025"
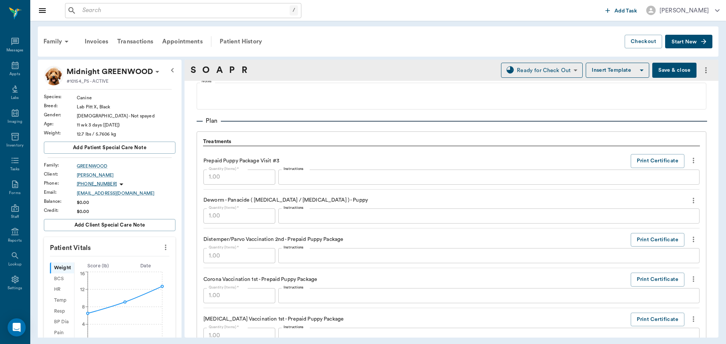
scroll to position [492, 0]
click at [689, 199] on icon "more" at bounding box center [693, 201] width 8 height 9
click at [639, 229] on ul "Decline Delete" at bounding box center [656, 221] width 76 height 28
drag, startPoint x: 151, startPoint y: 196, endPoint x: 155, endPoint y: 194, distance: 3.9
click at [151, 195] on div at bounding box center [363, 172] width 726 height 344
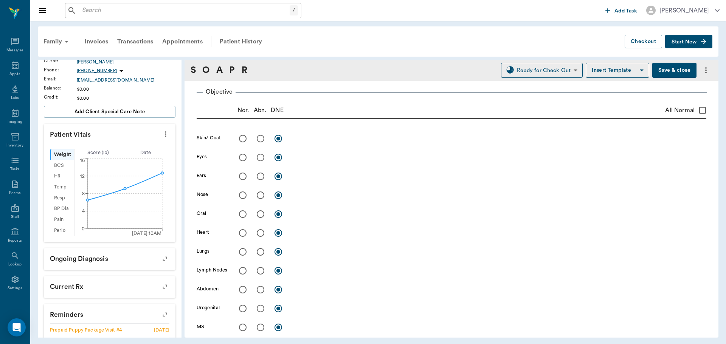
scroll to position [0, 0]
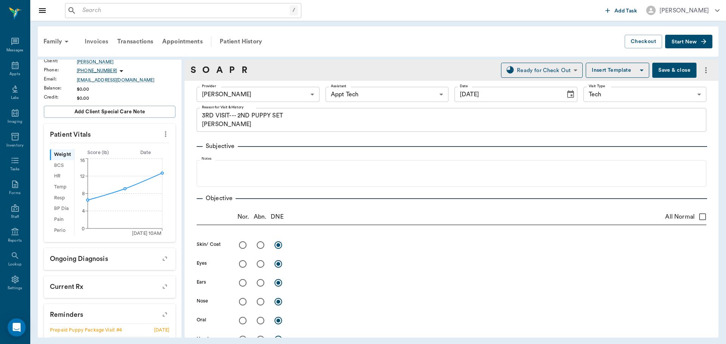
click at [90, 43] on div "Invoices" at bounding box center [96, 41] width 32 height 18
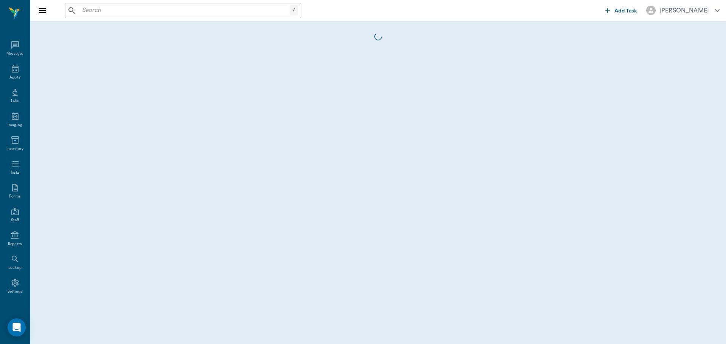
scroll to position [3, 0]
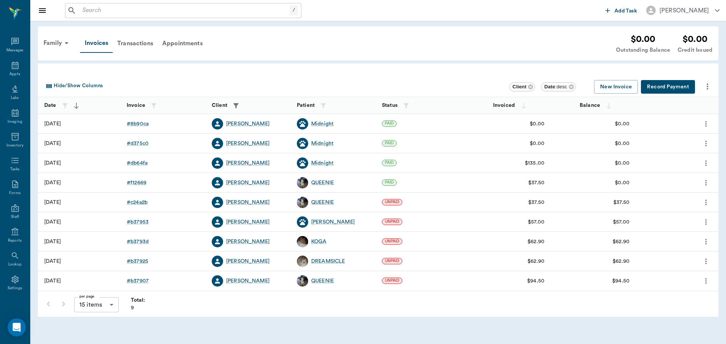
click at [706, 121] on icon "more" at bounding box center [705, 123] width 8 height 9
click at [683, 147] on li "View edit history" at bounding box center [678, 151] width 84 height 14
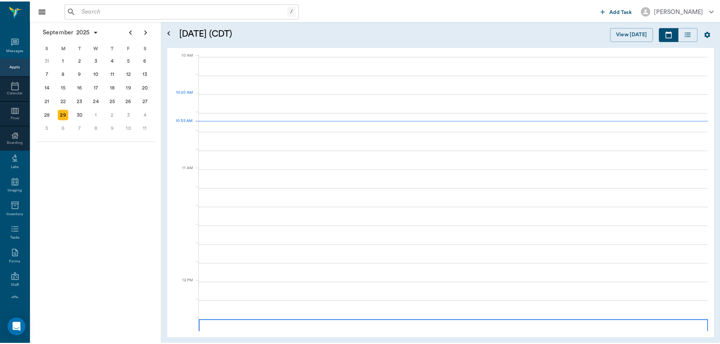
scroll to position [228, 0]
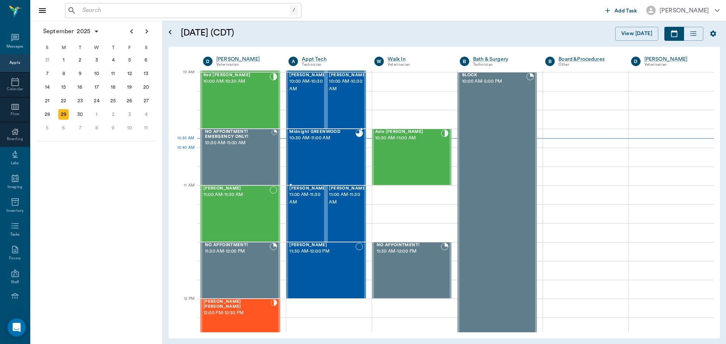
click at [325, 152] on div "Midnight GREENWOOD 10:30 AM - 11:00 AM" at bounding box center [322, 157] width 66 height 55
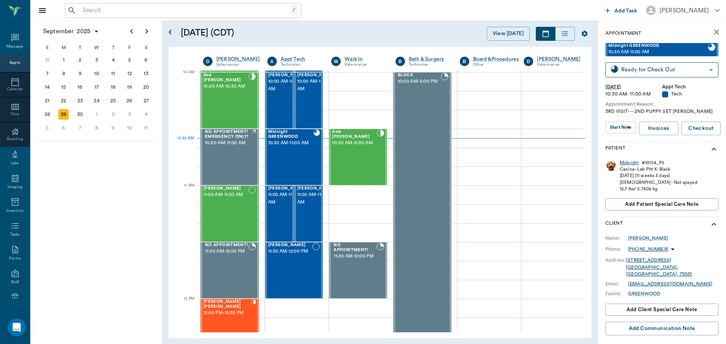
click at [627, 164] on div "Midnight" at bounding box center [628, 163] width 19 height 6
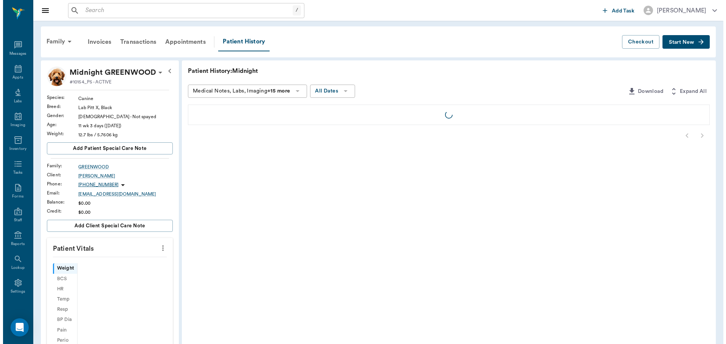
scroll to position [3, 0]
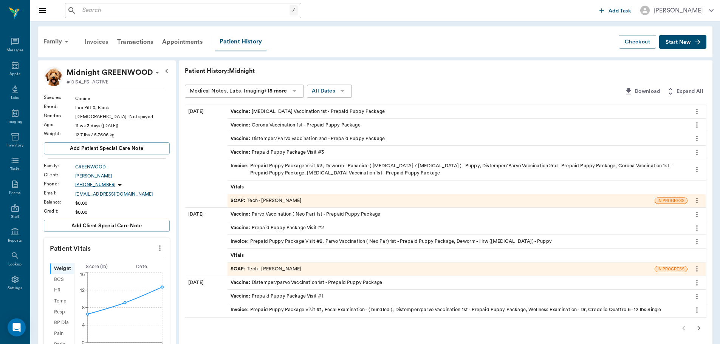
click at [101, 42] on div "Invoices" at bounding box center [96, 42] width 32 height 18
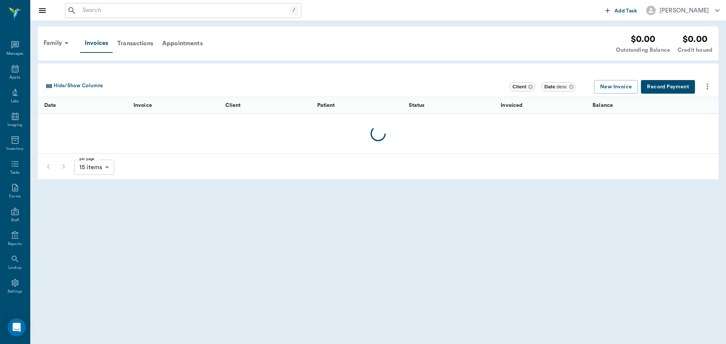
scroll to position [3, 0]
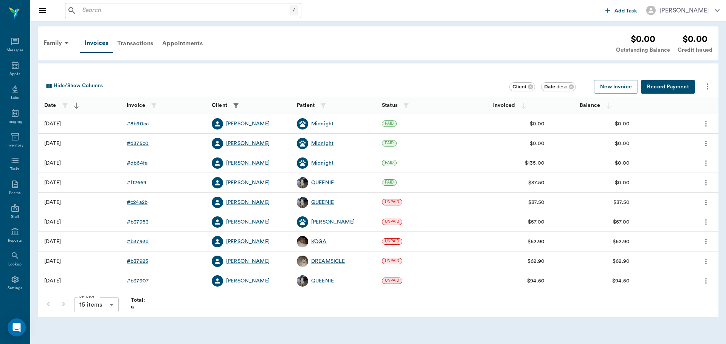
click at [714, 83] on div "Hide/Show Columns Client Date : desc New Invoice Record Payment" at bounding box center [380, 87] width 674 height 20
click at [709, 82] on icon "more" at bounding box center [707, 86] width 9 height 9
click at [570, 67] on div at bounding box center [363, 172] width 726 height 344
click at [15, 70] on div "Appts" at bounding box center [15, 70] width 30 height 24
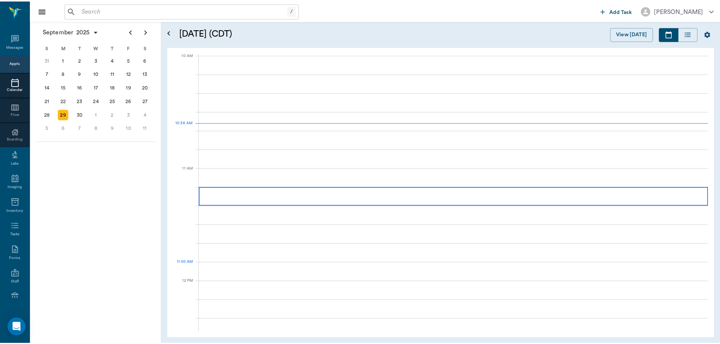
scroll to position [228, 0]
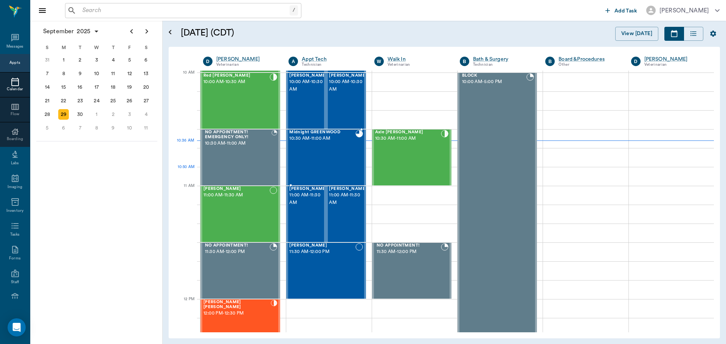
click at [328, 169] on div "Midnight GREENWOOD 10:30 AM - 11:00 AM" at bounding box center [322, 157] width 66 height 55
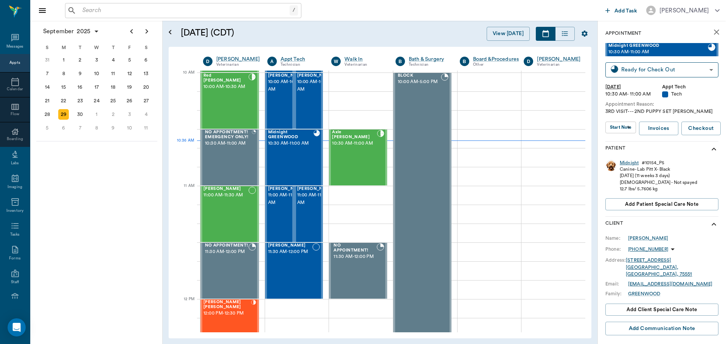
click at [629, 161] on div "Midnight" at bounding box center [628, 163] width 19 height 6
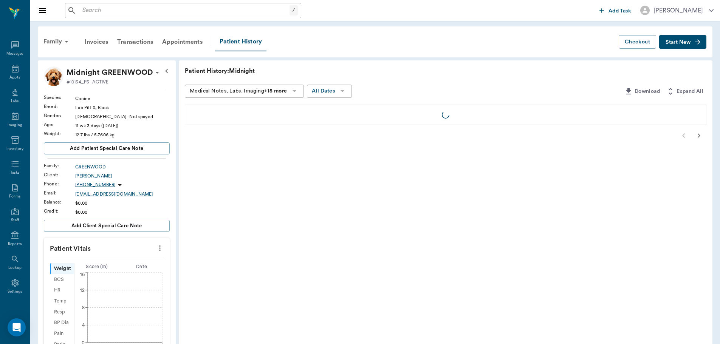
scroll to position [3, 0]
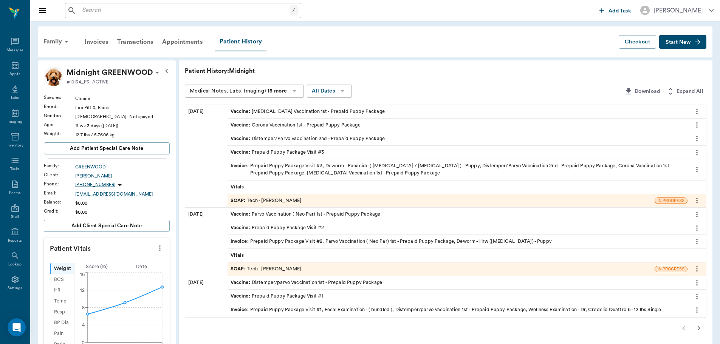
click at [272, 165] on div "Invoice : Prepaid Puppy Package Visit #3, Deworm - Panacide ( [MEDICAL_DATA] / …" at bounding box center [458, 169] width 454 height 14
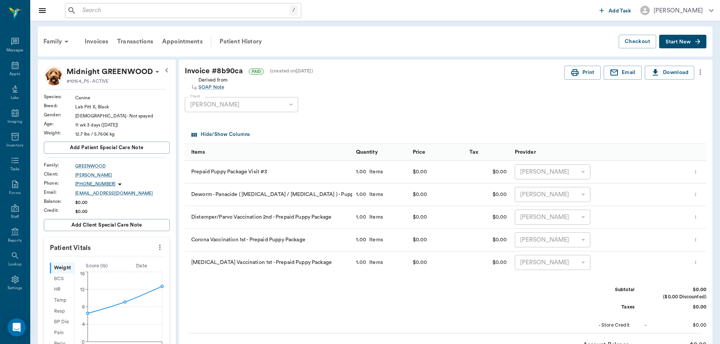
click at [698, 71] on icon "more" at bounding box center [700, 72] width 8 height 9
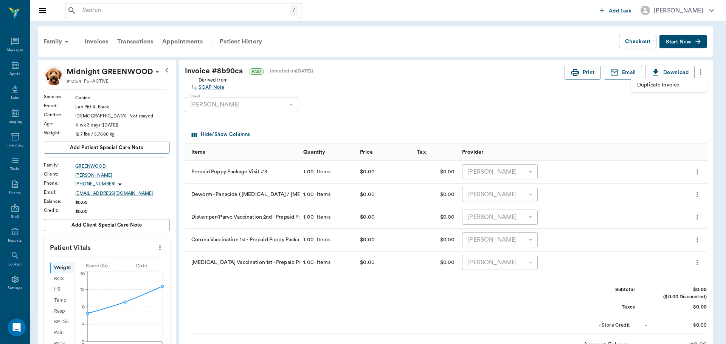
click at [633, 115] on div at bounding box center [363, 172] width 726 height 344
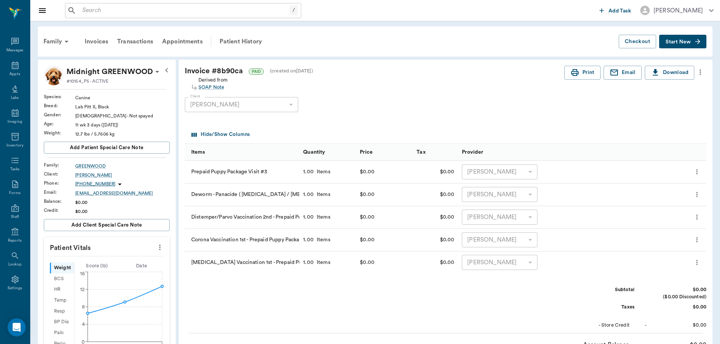
click at [699, 199] on icon "more" at bounding box center [697, 194] width 8 height 9
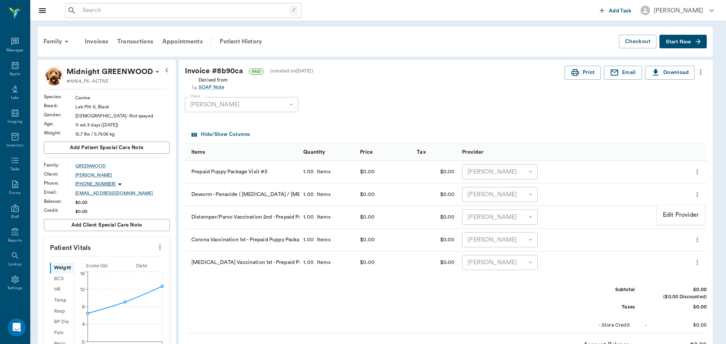
click at [602, 130] on div at bounding box center [363, 172] width 726 height 344
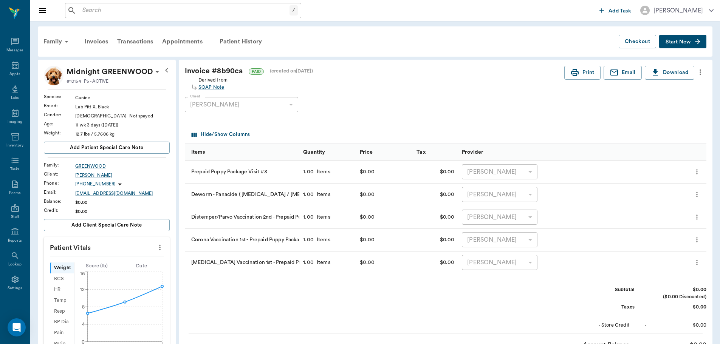
drag, startPoint x: 670, startPoint y: 43, endPoint x: 666, endPoint y: 49, distance: 7.0
click at [669, 42] on span "Start New" at bounding box center [677, 42] width 25 height 0
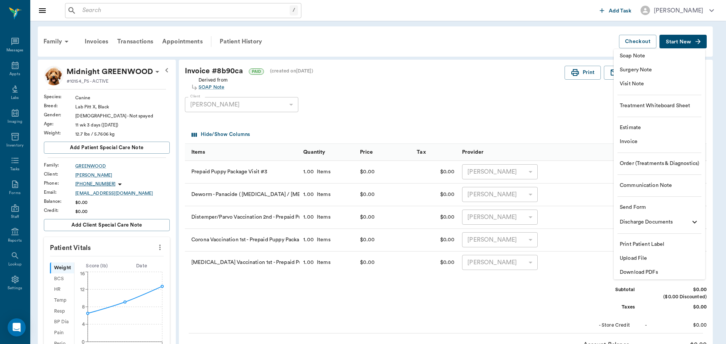
click at [630, 145] on span "Invoice" at bounding box center [658, 142] width 79 height 8
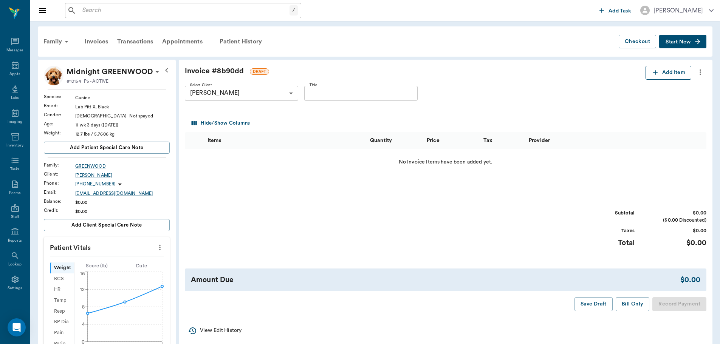
click at [662, 75] on button "Add Item" at bounding box center [668, 73] width 46 height 14
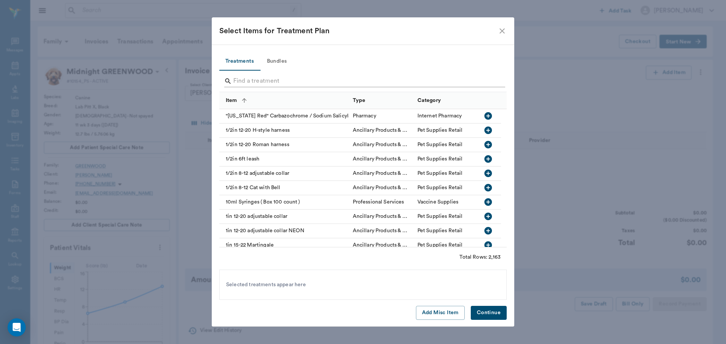
click at [231, 79] on icon "Search" at bounding box center [228, 81] width 8 height 8
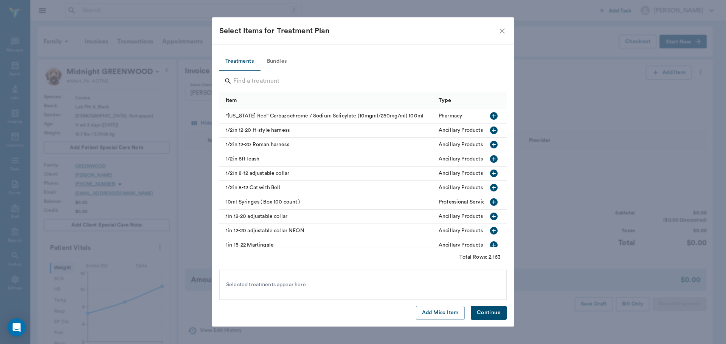
click at [259, 83] on input "Search" at bounding box center [363, 81] width 260 height 12
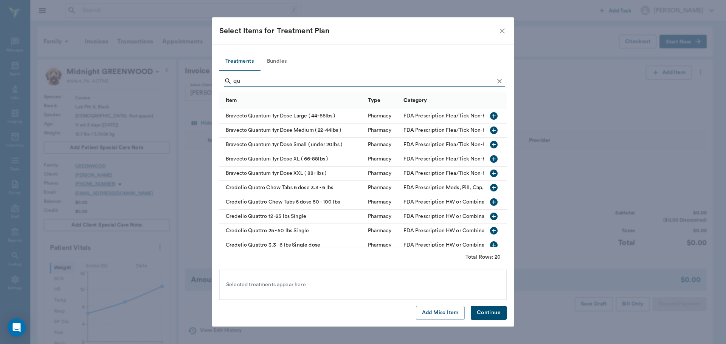
type input "qu"
drag, startPoint x: 488, startPoint y: 217, endPoint x: 492, endPoint y: 317, distance: 100.2
click at [489, 217] on icon "button" at bounding box center [493, 216] width 9 height 9
click at [479, 312] on button "Continue" at bounding box center [488, 313] width 36 height 14
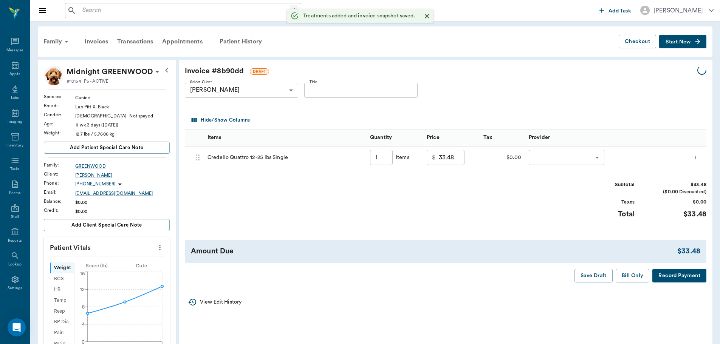
type input "1.00"
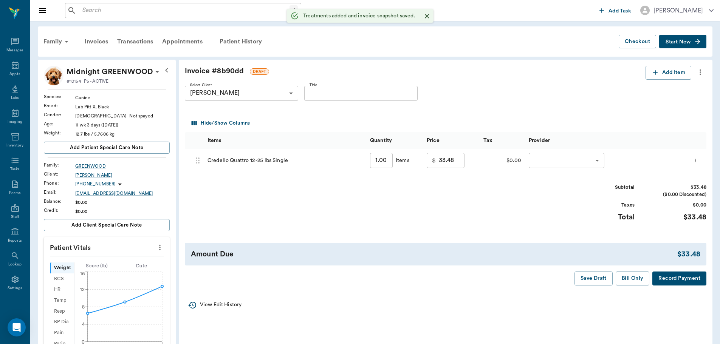
click at [570, 161] on body "/ ​ Add Task [PERSON_NAME] Nectar Messages Appts Labs Imaging Inventory Tasks F…" at bounding box center [360, 295] width 720 height 591
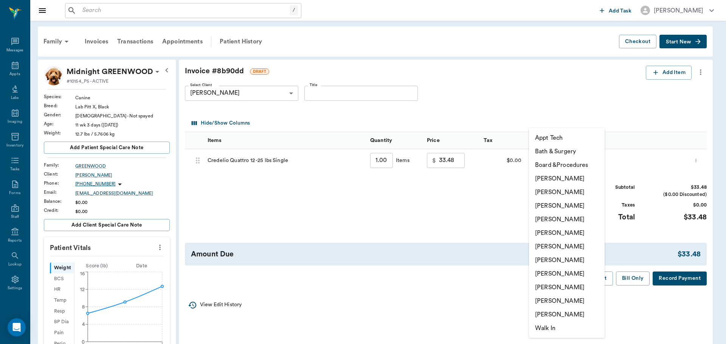
click at [563, 257] on li "[PERSON_NAME]" at bounding box center [567, 261] width 76 height 14
type input "none-682b670d8bdc6f7f8feef3db"
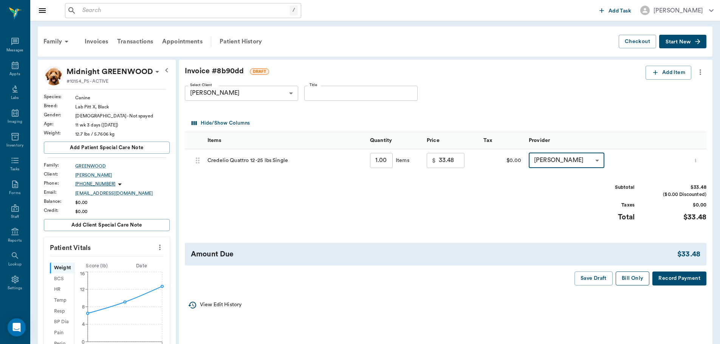
click at [637, 281] on button "Bill Only" at bounding box center [633, 279] width 34 height 14
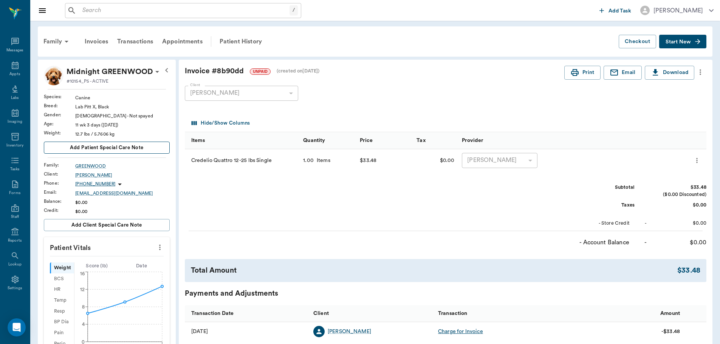
click at [103, 150] on span "Add patient Special Care Note" at bounding box center [106, 148] width 73 height 8
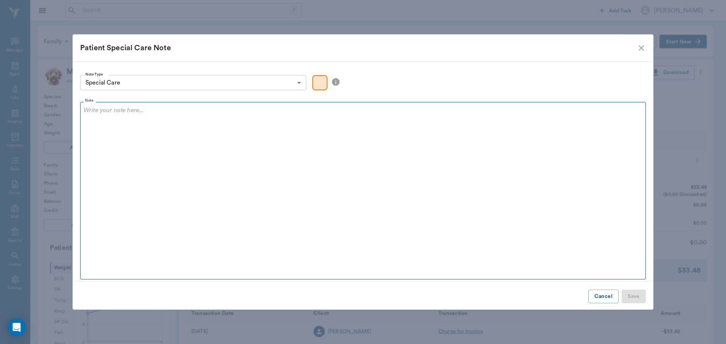
click at [109, 116] on div at bounding box center [363, 115] width 559 height 19
click at [93, 112] on p "dont" at bounding box center [363, 110] width 559 height 9
drag, startPoint x: 634, startPoint y: 300, endPoint x: 441, endPoint y: 157, distance: 239.8
click at [440, 158] on fieldset "Note don't give dewormer when giving shots. she's on credelio monthly" at bounding box center [362, 189] width 565 height 181
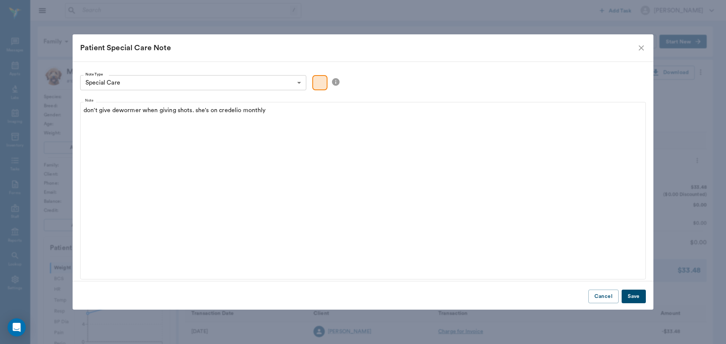
click at [638, 296] on button "Save" at bounding box center [633, 297] width 24 height 14
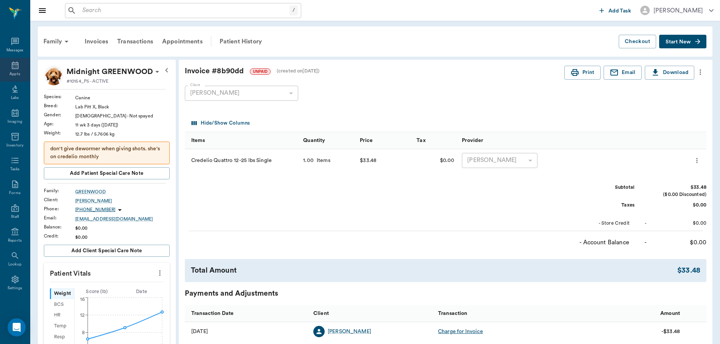
click at [14, 74] on div "Appts" at bounding box center [14, 74] width 11 height 6
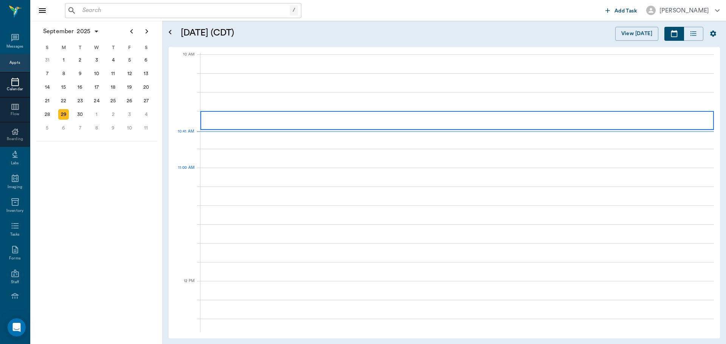
scroll to position [228, 0]
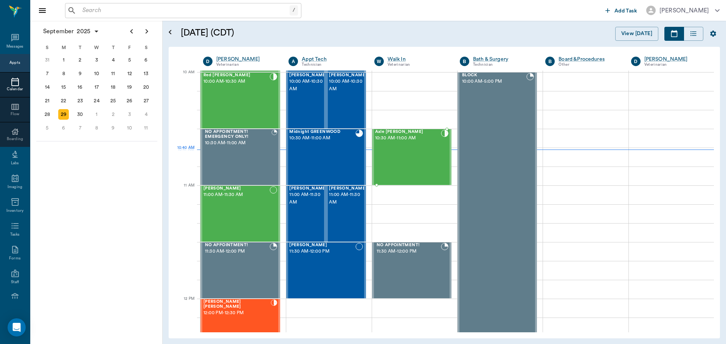
click at [444, 158] on div at bounding box center [445, 157] width 8 height 55
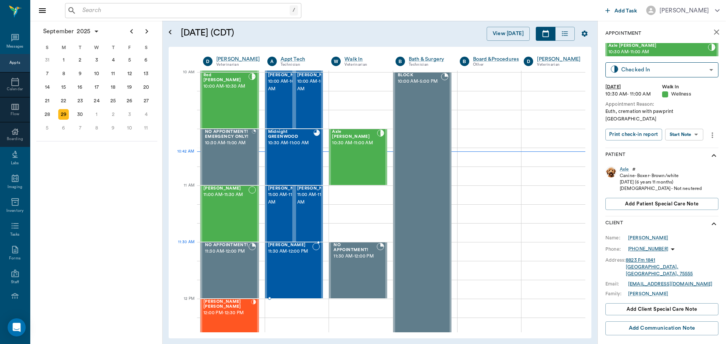
scroll to position [115, 0]
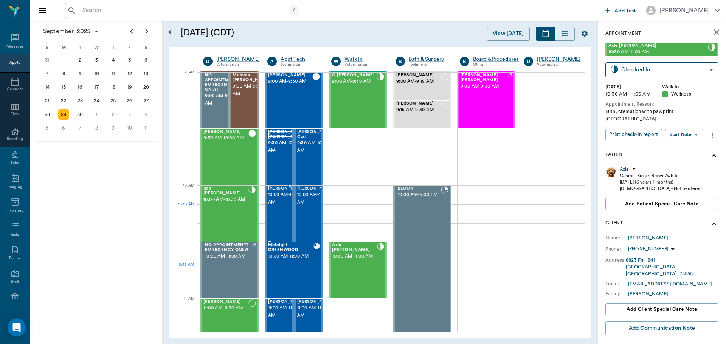
click at [271, 206] on span "10:00 AM - 10:30 AM" at bounding box center [287, 198] width 38 height 15
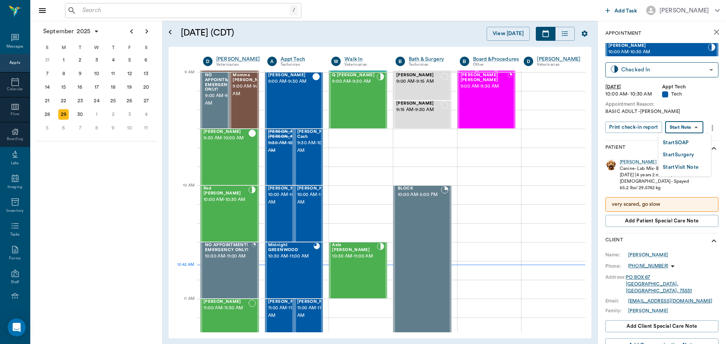
click at [680, 128] on body "/ ​ Add Task [PERSON_NAME] Nectar Messages Appts Calendar Flow Boarding Labs Im…" at bounding box center [363, 172] width 726 height 344
click at [681, 145] on button "Start SOAP" at bounding box center [675, 143] width 26 height 9
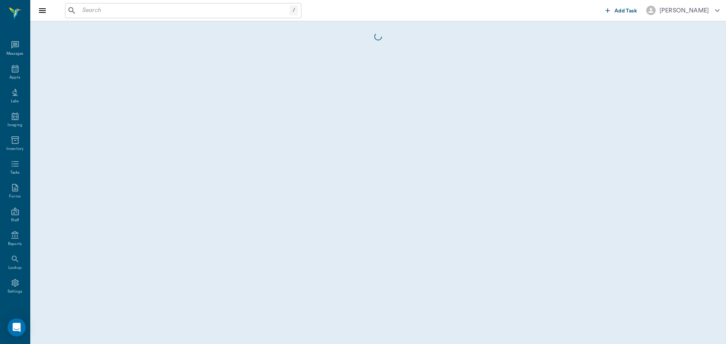
scroll to position [3, 0]
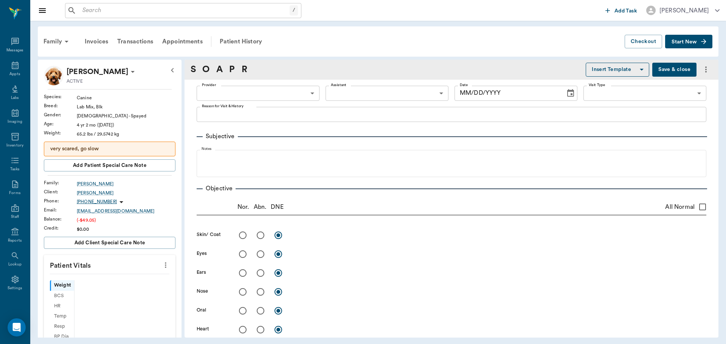
type input "63ec2f075fda476ae8351a4c"
type input "65d2be4f46e3a538d89b8c1a"
type textarea "BASIC ADULT -[PERSON_NAME]"
type input "[DATE]"
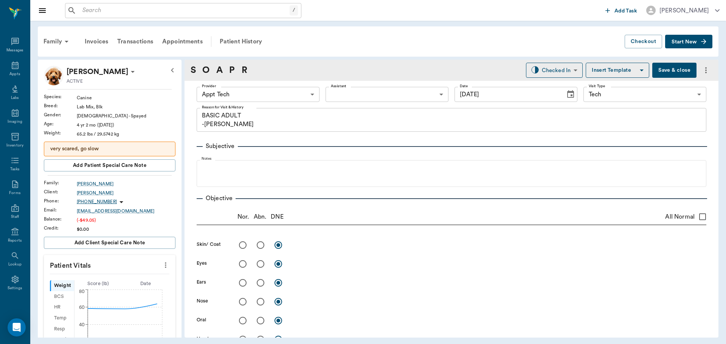
click at [161, 269] on icon "more" at bounding box center [165, 265] width 8 height 9
click at [142, 281] on span "Enter Vitals" at bounding box center [127, 278] width 63 height 8
click at [125, 292] on input "text" at bounding box center [109, 287] width 66 height 15
click at [250, 97] on body "/ ​ Add Task [PERSON_NAME] Nectar Messages Appts Labs Imaging Inventory Tasks F…" at bounding box center [363, 172] width 726 height 344
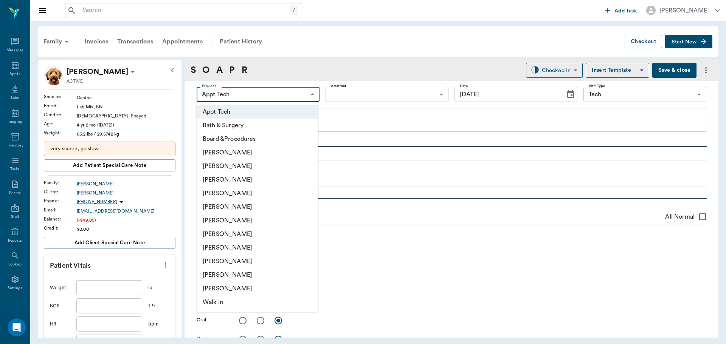
click at [250, 182] on li "[PERSON_NAME]" at bounding box center [257, 180] width 121 height 14
type input "642ef10e332a41444de2bad1"
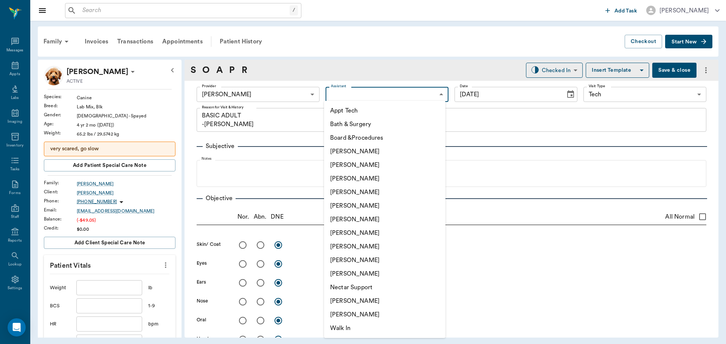
click at [338, 91] on body "/ ​ Add Task [PERSON_NAME] Nectar Messages Appts Labs Imaging Inventory Tasks F…" at bounding box center [363, 172] width 726 height 344
click at [345, 111] on li "Appt Tech" at bounding box center [384, 111] width 121 height 14
type input "63ec2f075fda476ae8351a4c"
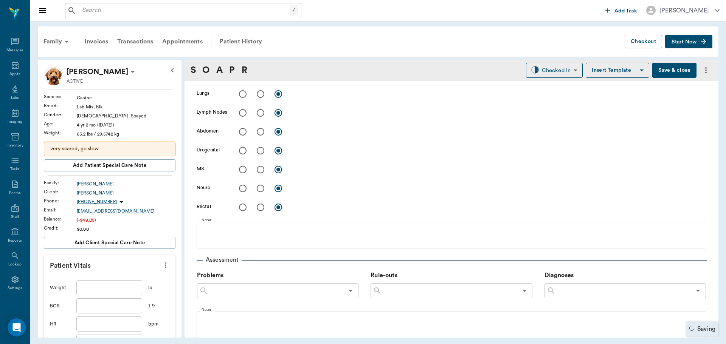
scroll to position [340, 0]
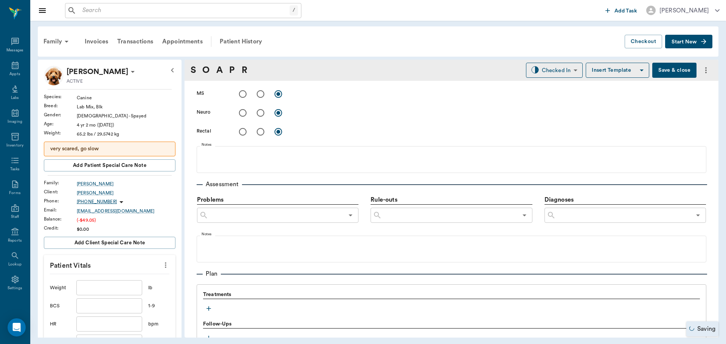
click at [210, 311] on icon "button" at bounding box center [209, 309] width 8 height 8
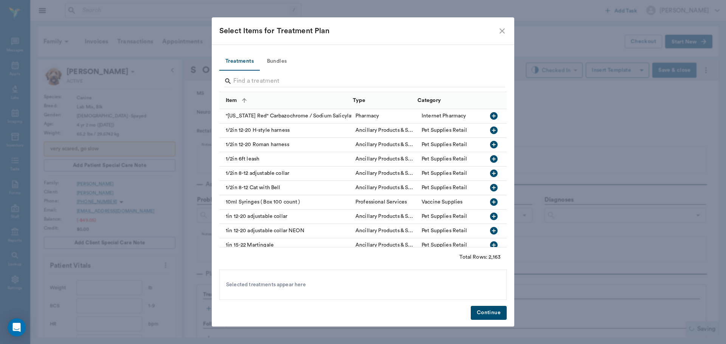
click at [276, 61] on button "Bundles" at bounding box center [277, 62] width 34 height 18
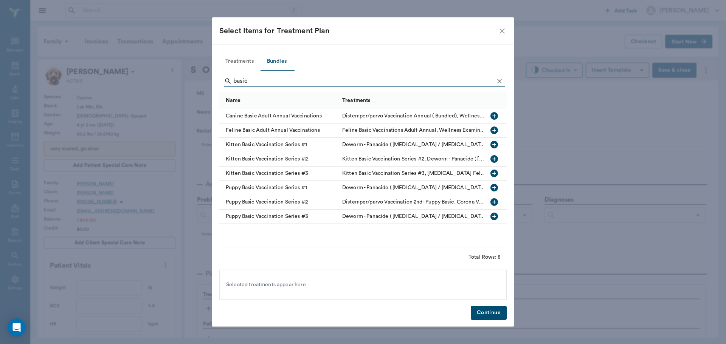
type input "basic"
click at [498, 116] on button "button" at bounding box center [493, 116] width 13 height 13
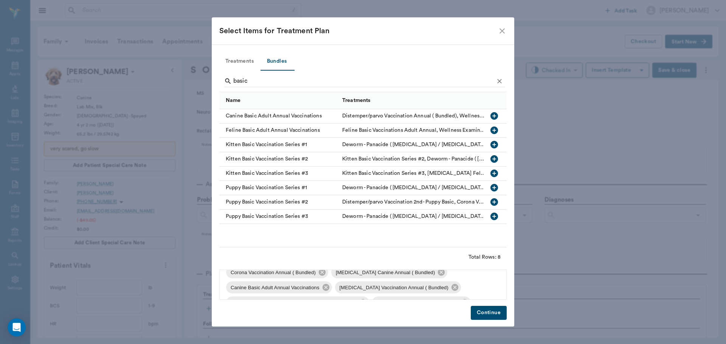
scroll to position [56, 0]
click at [318, 287] on icon at bounding box center [319, 287] width 7 height 7
click at [466, 289] on icon at bounding box center [464, 287] width 8 height 8
click at [478, 311] on button "Continue" at bounding box center [488, 313] width 36 height 14
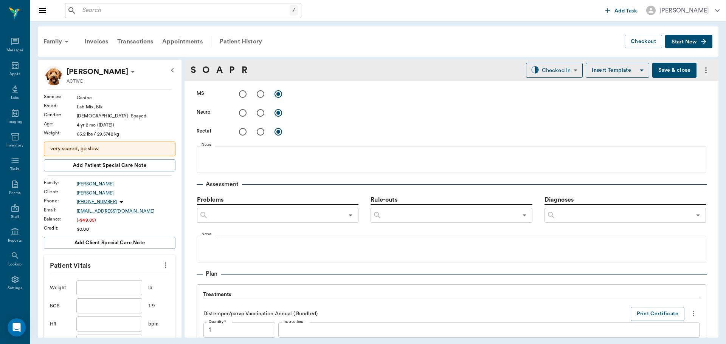
scroll to position [730, 0]
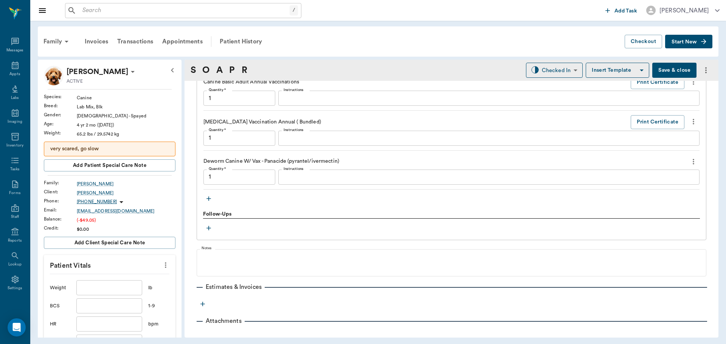
click at [115, 288] on input "text" at bounding box center [109, 287] width 66 height 15
type input "1.00"
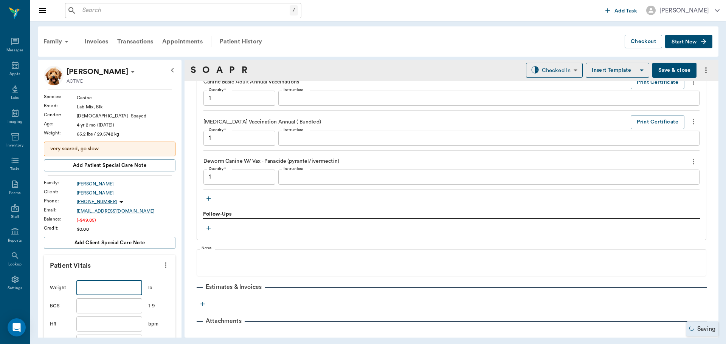
type input "1.00"
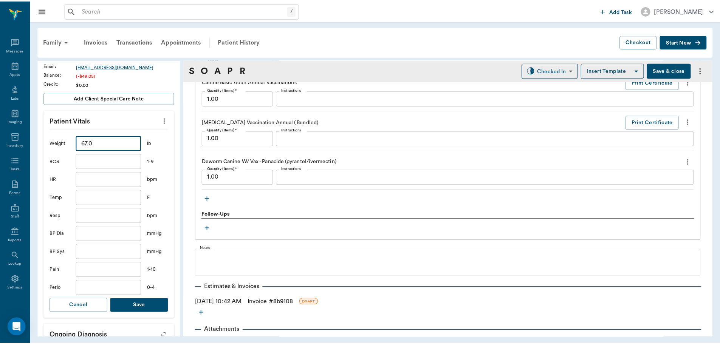
scroll to position [151, 0]
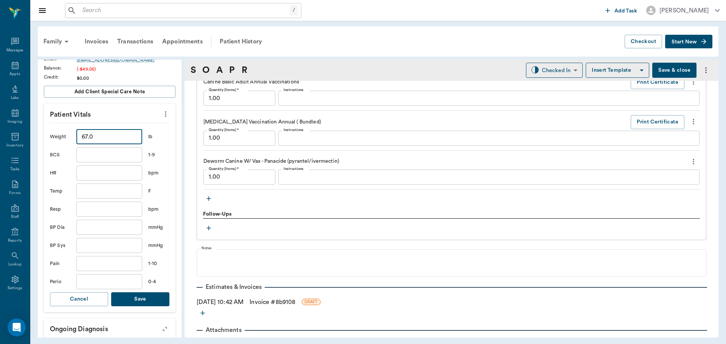
type input "67"
click at [148, 303] on button "Save" at bounding box center [140, 299] width 58 height 14
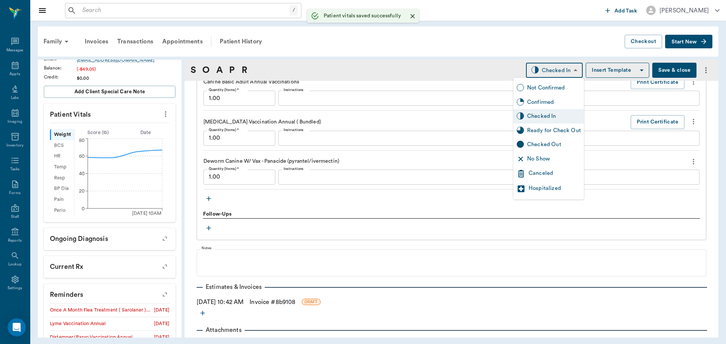
click at [534, 70] on body "/ ​ Add Task [PERSON_NAME] Nectar Messages Appts Labs Imaging Inventory Tasks F…" at bounding box center [363, 172] width 726 height 344
click at [551, 130] on div "Ready for Check Out" at bounding box center [554, 131] width 54 height 8
type input "READY_TO_CHECKOUT"
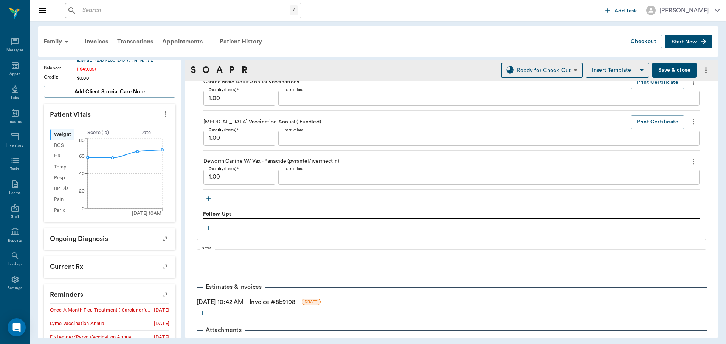
click at [260, 305] on div "[DATE] 10:42 AM Invoice # 8b9108 DRAFT" at bounding box center [451, 302] width 509 height 9
click at [277, 303] on link "Invoice # 8b9108" at bounding box center [272, 302] width 46 height 9
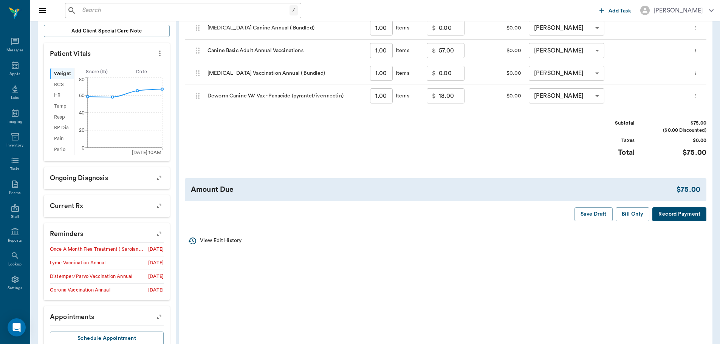
scroll to position [227, 0]
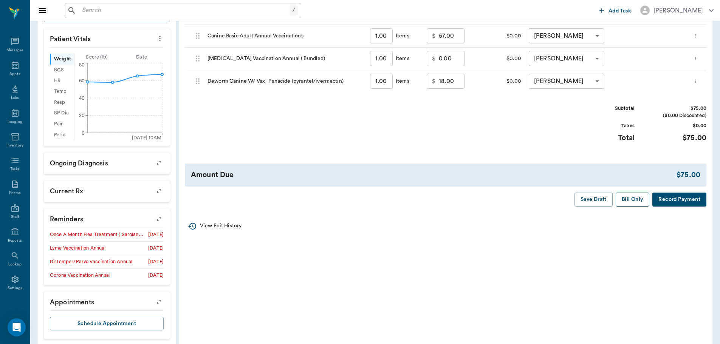
click at [638, 203] on button "Bill Only" at bounding box center [633, 200] width 34 height 14
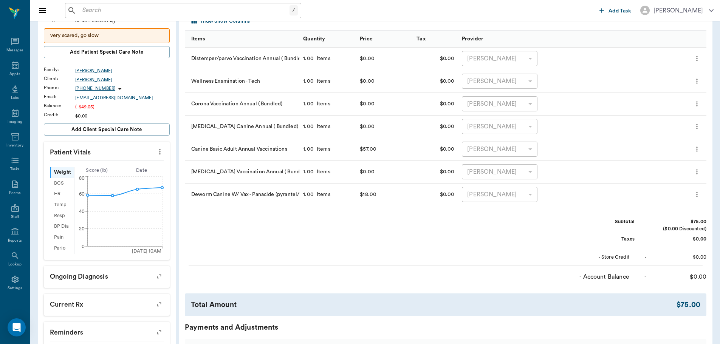
scroll to position [38, 0]
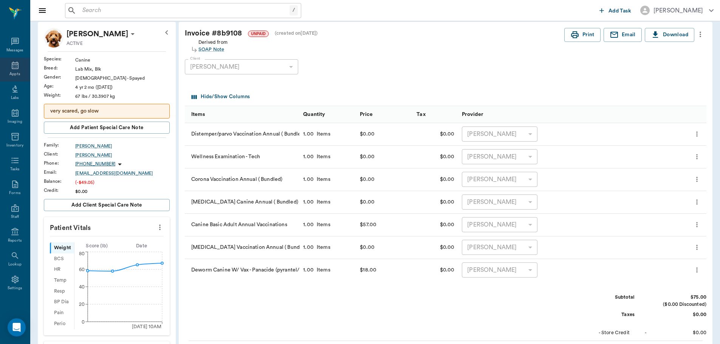
click at [12, 64] on icon at bounding box center [15, 66] width 7 height 8
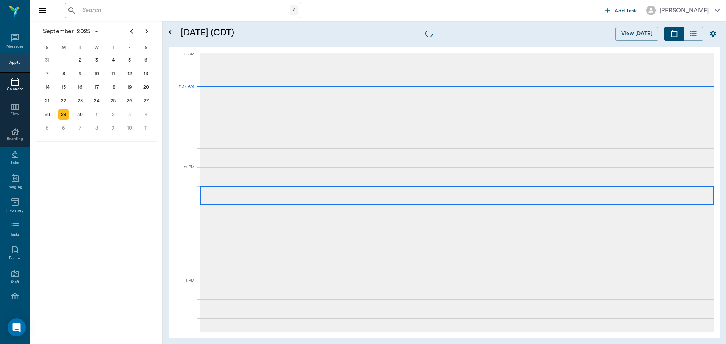
scroll to position [342, 0]
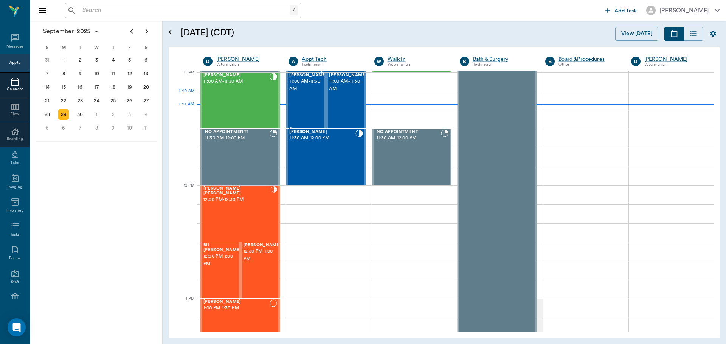
click at [296, 93] on span "11:00 AM - 11:30 AM" at bounding box center [308, 85] width 38 height 15
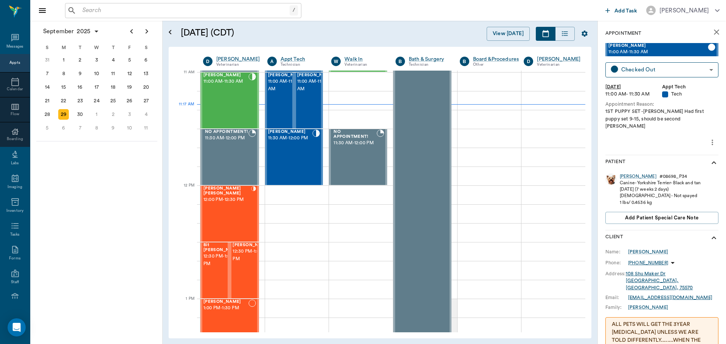
click at [708, 138] on icon "more" at bounding box center [712, 142] width 8 height 9
click at [681, 241] on div at bounding box center [363, 172] width 726 height 344
click at [626, 173] on div "[PERSON_NAME]" at bounding box center [637, 176] width 37 height 6
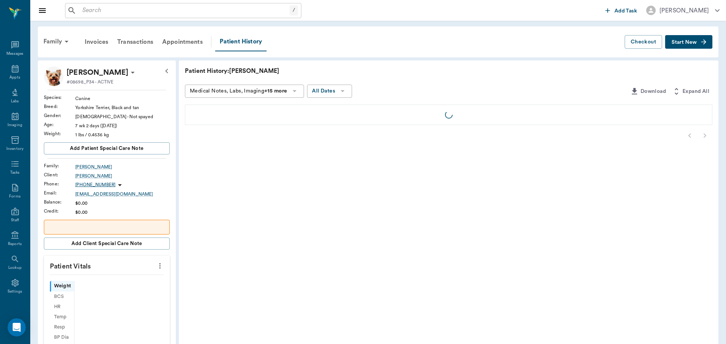
scroll to position [3, 0]
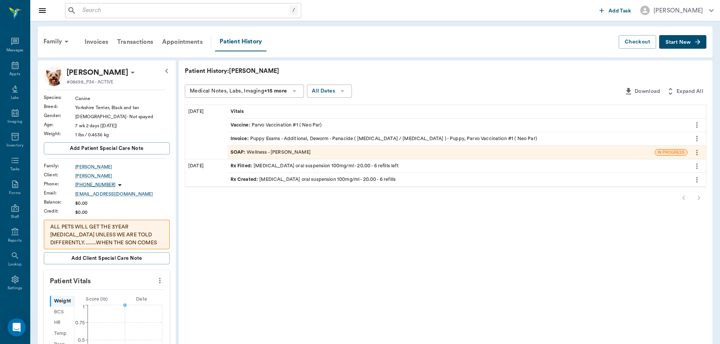
click at [302, 151] on div "SOAP : Wellness - Dr. Bert Ellsworth" at bounding box center [271, 152] width 80 height 7
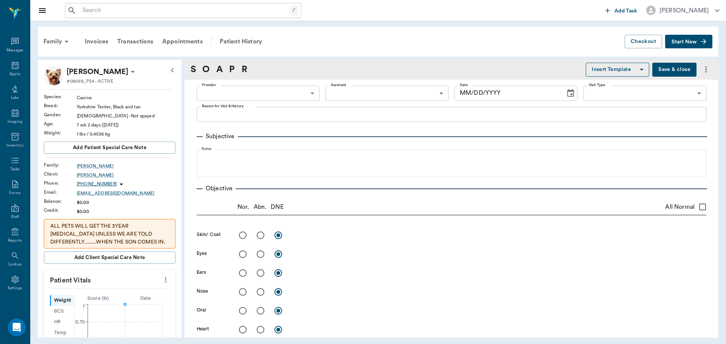
type input "63ec2f075fda476ae8351a4d"
type input "65d2be4f46e3a538d89b8c14"
type textarea "Shaking head and itching Caryn"
radio input "true"
type textarea "crusty dermatitis on head"
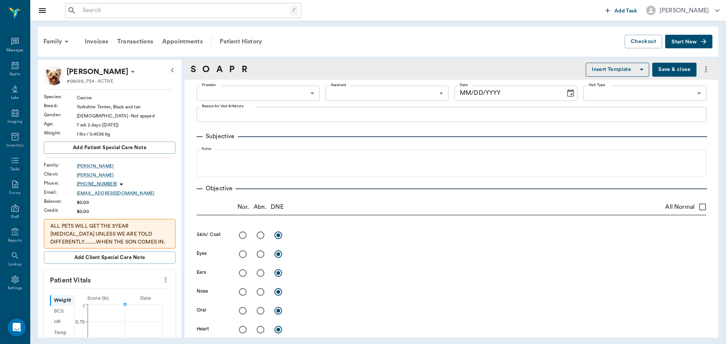
radio input "true"
type textarea "teeth haven't erupted yet"
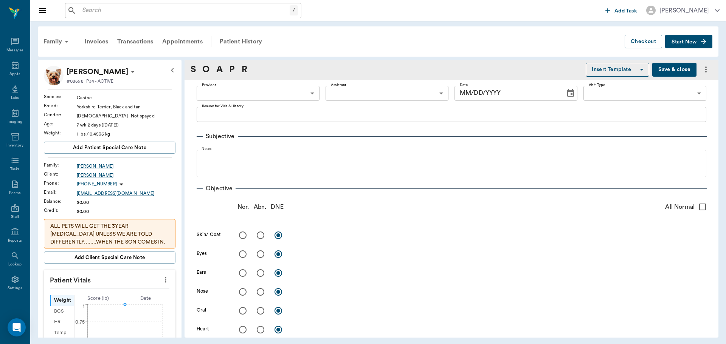
radio input "true"
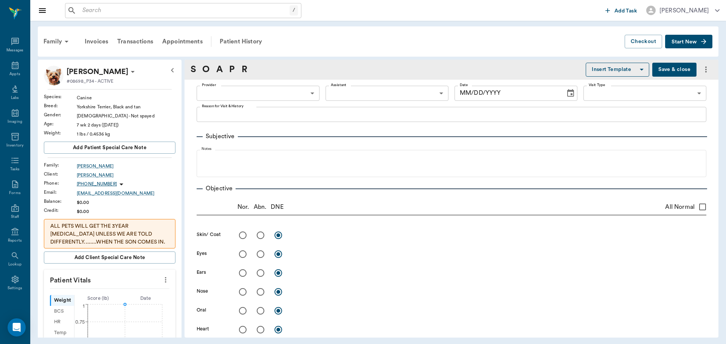
radio input "true"
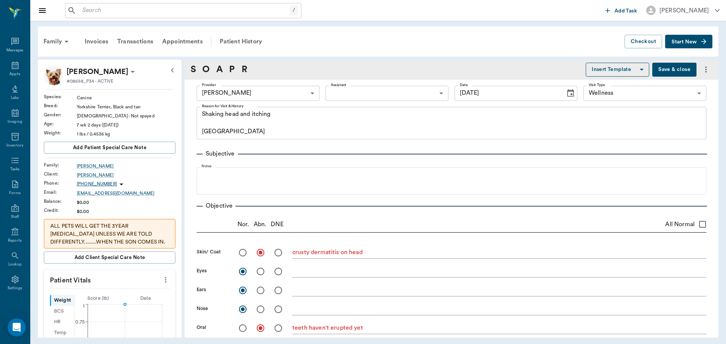
type input "09/15/2025"
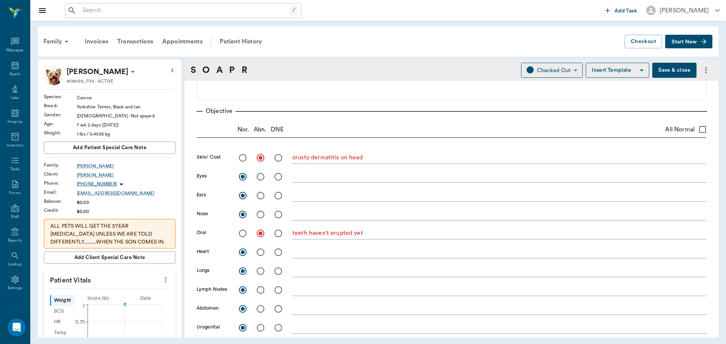
scroll to position [38, 0]
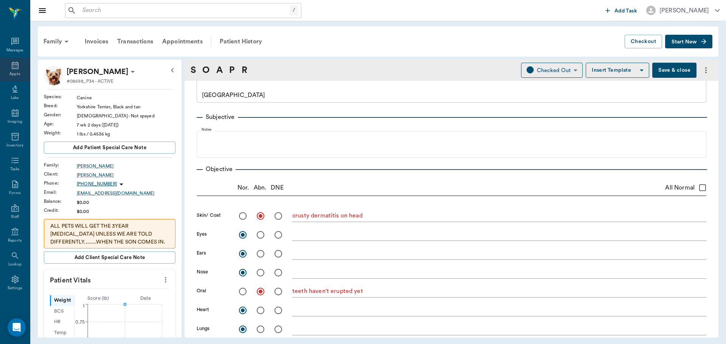
click at [14, 68] on icon at bounding box center [15, 65] width 9 height 9
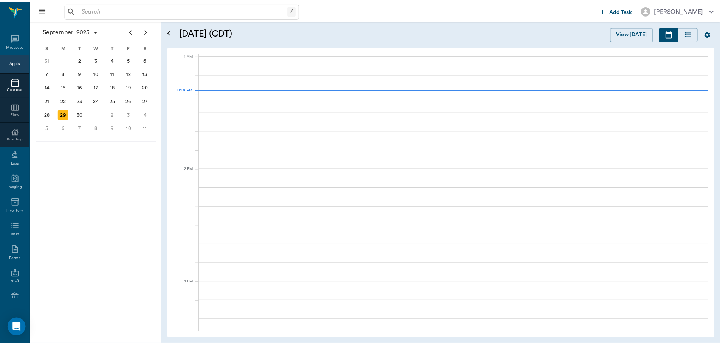
scroll to position [340, 0]
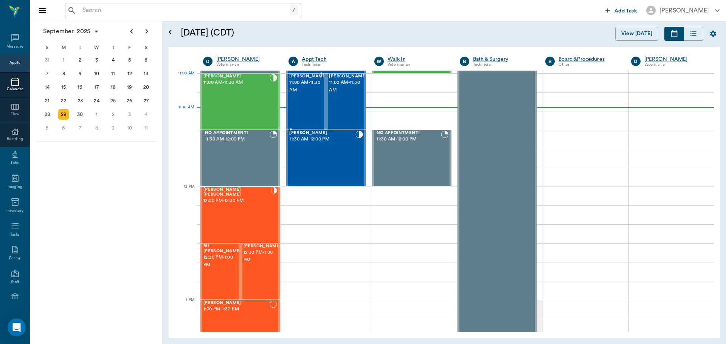
click at [299, 86] on span "11:00 AM - 11:30 AM" at bounding box center [308, 86] width 38 height 15
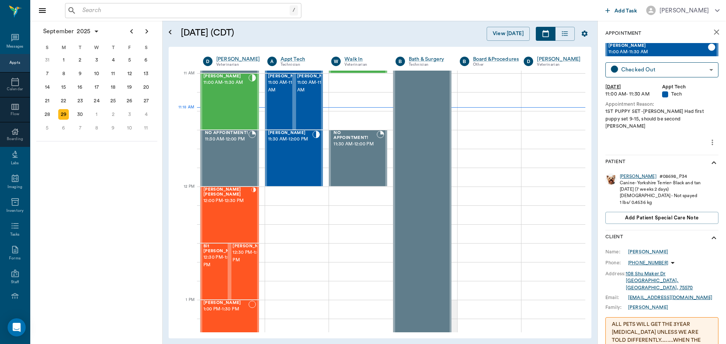
click at [628, 173] on div "[PERSON_NAME]" at bounding box center [637, 176] width 37 height 6
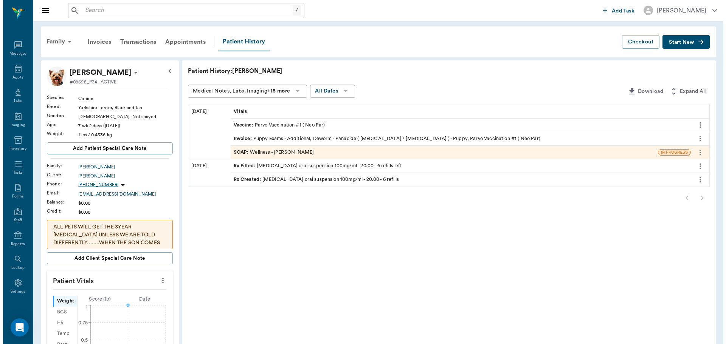
scroll to position [3, 0]
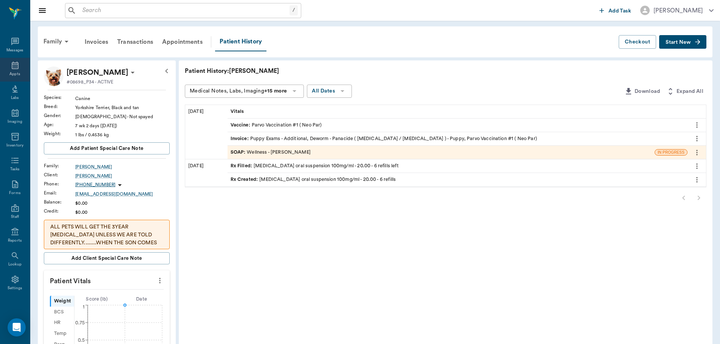
click at [5, 71] on div "Appts" at bounding box center [15, 70] width 30 height 24
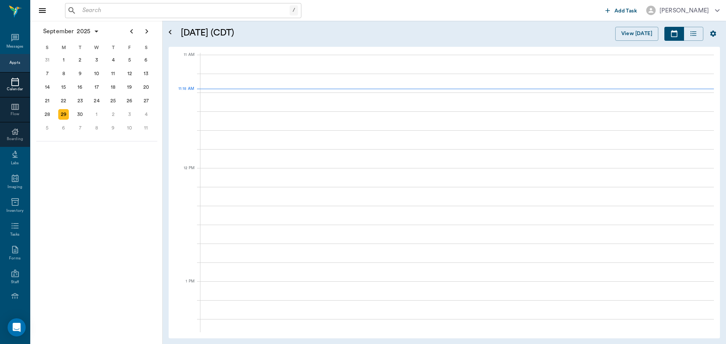
scroll to position [341, 0]
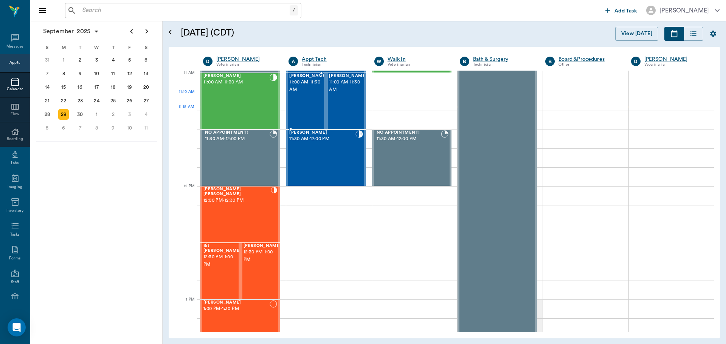
click at [307, 94] on span "11:00 AM - 11:30 AM" at bounding box center [308, 86] width 38 height 15
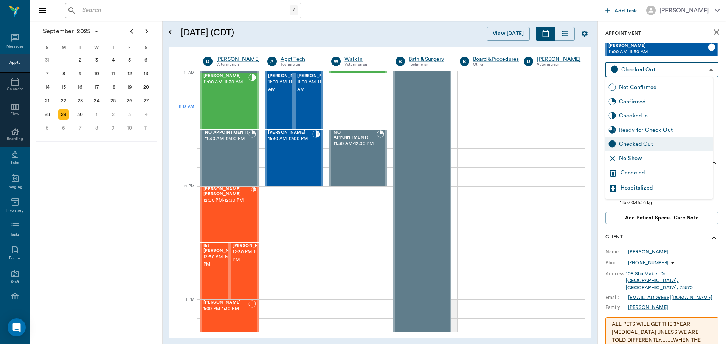
click at [707, 67] on body "/ ​ Add Task Dr. Bert Ellsworth Nectar Messages Appts Calendar Flow Boarding La…" at bounding box center [363, 172] width 726 height 344
click at [649, 113] on div "Checked In" at bounding box center [664, 116] width 91 height 8
type input "CHECKED_IN"
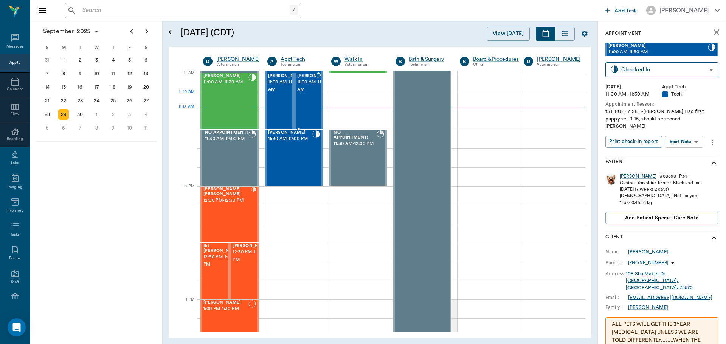
click at [306, 94] on span "11:00 AM - 11:30 AM" at bounding box center [316, 86] width 38 height 15
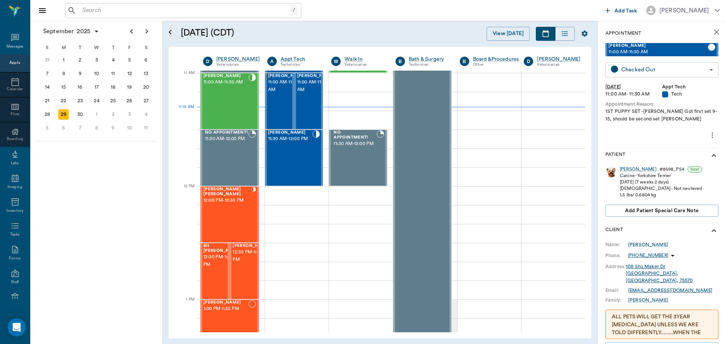
click at [711, 73] on body "/ ​ Add Task Dr. Bert Ellsworth Nectar Messages Appts Calendar Flow Boarding La…" at bounding box center [363, 172] width 726 height 344
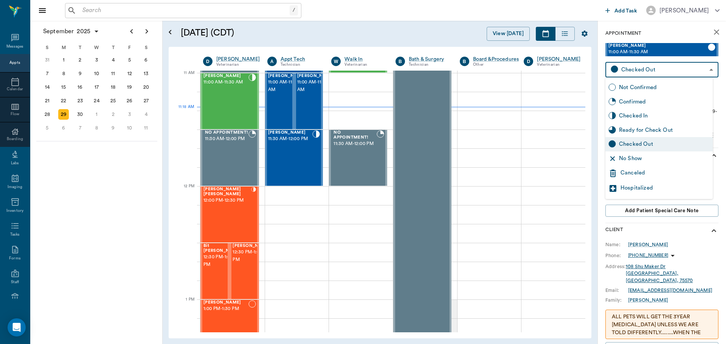
click at [664, 121] on div "Checked In" at bounding box center [658, 116] width 107 height 14
type input "CHECKED_IN"
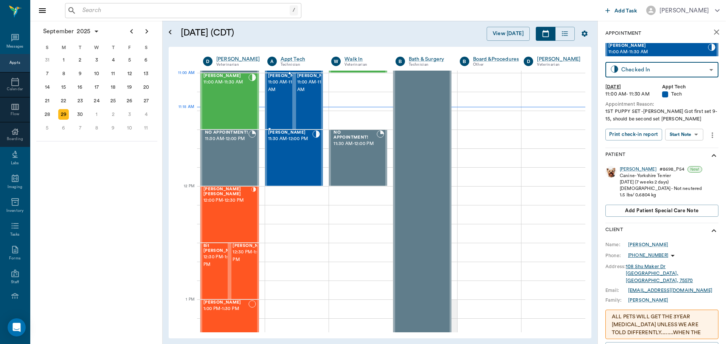
click at [284, 90] on span "11:00 AM - 11:30 AM" at bounding box center [287, 86] width 38 height 15
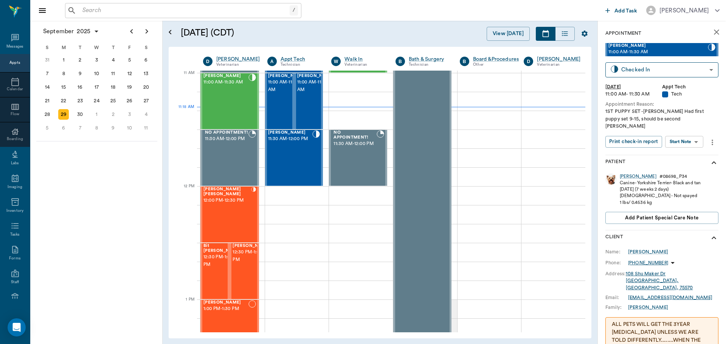
click at [690, 139] on body "/ ​ Add Task Dr. Bert Ellsworth Nectar Messages Appts Calendar Flow Boarding La…" at bounding box center [363, 172] width 726 height 344
click at [686, 154] on button "Start SOAP" at bounding box center [675, 150] width 26 height 9
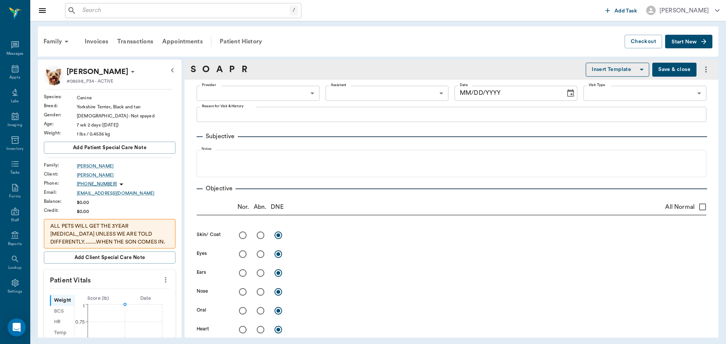
type input "63ec2f075fda476ae8351a4c"
type input "65d2be4f46e3a538d89b8c1a"
type textarea "1ST PUPPY SET -[PERSON_NAME] Had first puppy set 9-15, should be second [PERSON…"
type input "[DATE]"
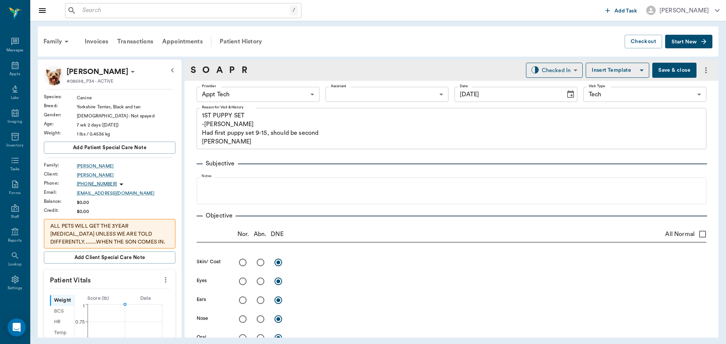
click at [297, 91] on body "/ ​ Add Task Dr. Bert Ellsworth Nectar Messages Appts Labs Imaging Inventory Ta…" at bounding box center [363, 172] width 726 height 344
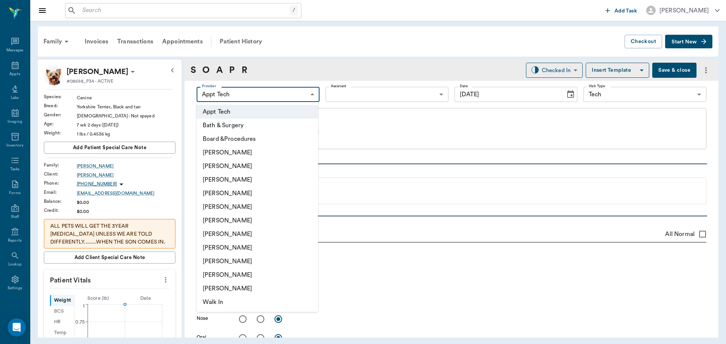
click at [244, 178] on li "[PERSON_NAME]" at bounding box center [257, 180] width 121 height 14
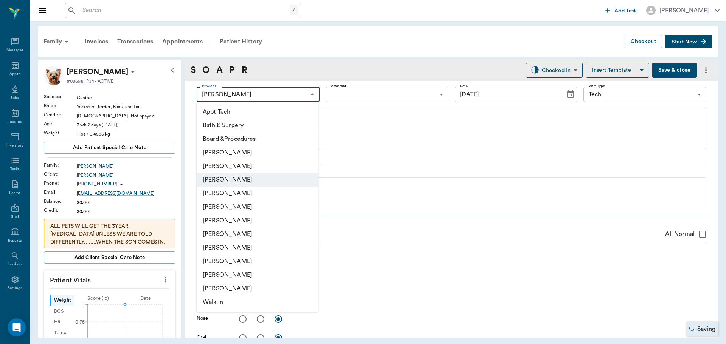
click at [312, 98] on body "/ ​ Add Task Dr. Bert Ellsworth Nectar Messages Appts Labs Imaging Inventory Ta…" at bounding box center [363, 172] width 726 height 344
click at [266, 196] on li "[PERSON_NAME]" at bounding box center [257, 194] width 121 height 14
type input "63ec2f075fda476ae8351a4d"
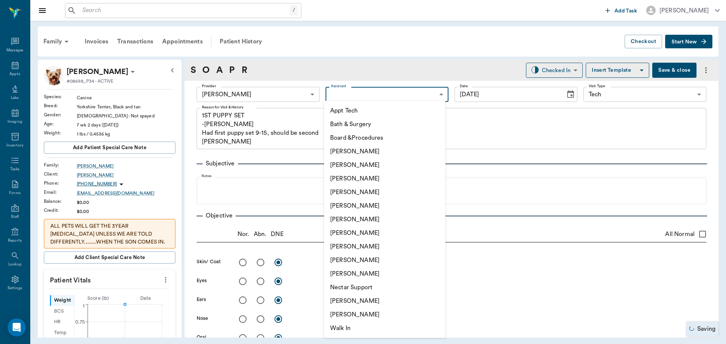
click at [415, 93] on body "/ ​ Add Task Dr. Bert Ellsworth Nectar Messages Appts Labs Imaging Inventory Ta…" at bounding box center [363, 172] width 726 height 344
click at [370, 181] on li "[PERSON_NAME]" at bounding box center [384, 179] width 121 height 14
click at [408, 96] on body "/ ​ Add Task Dr. Bert Ellsworth Nectar Messages Appts Labs Imaging Inventory Ta…" at bounding box center [363, 172] width 726 height 344
click at [368, 247] on li "[PERSON_NAME]" at bounding box center [384, 247] width 121 height 14
type input "63ec2e7e52e12b0ba117b124"
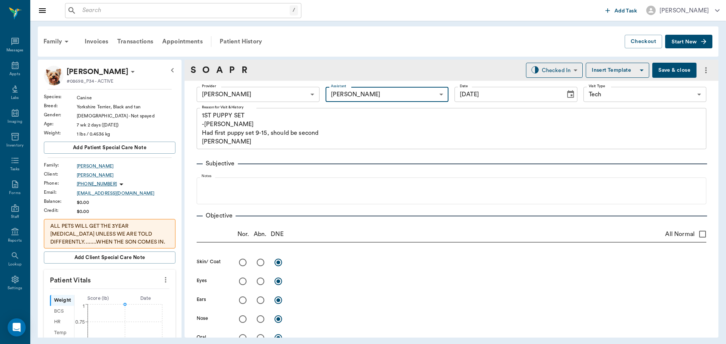
click at [614, 68] on button "Insert Template" at bounding box center [616, 70] width 63 height 15
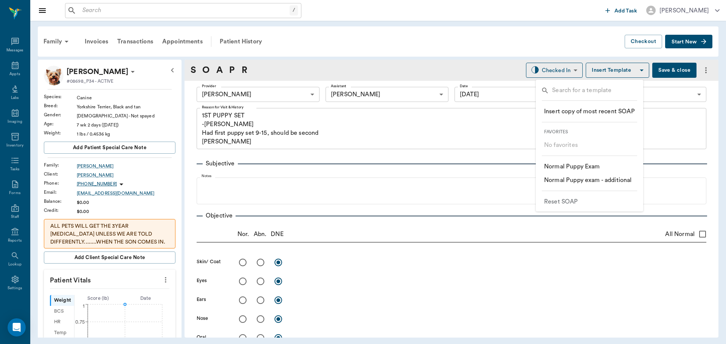
click at [595, 168] on p "​ Normal Puppy Exam" at bounding box center [572, 166] width 56 height 9
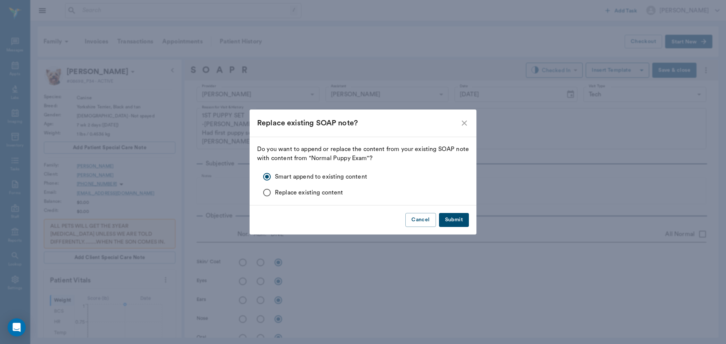
click at [455, 220] on button "Submit" at bounding box center [454, 220] width 30 height 14
checkbox input "true"
radio input "true"
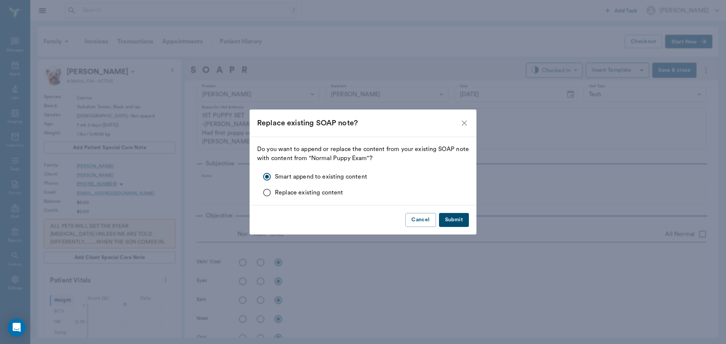
radio input "true"
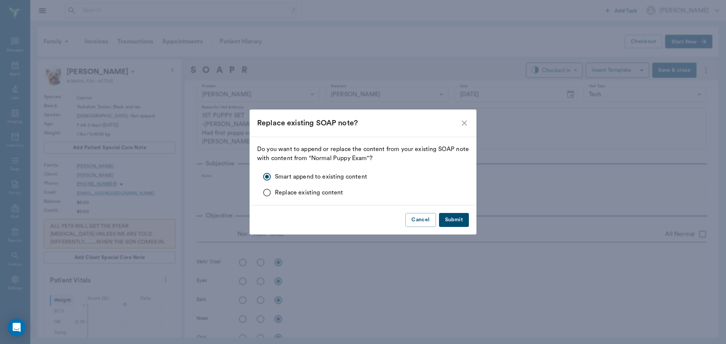
radio input "true"
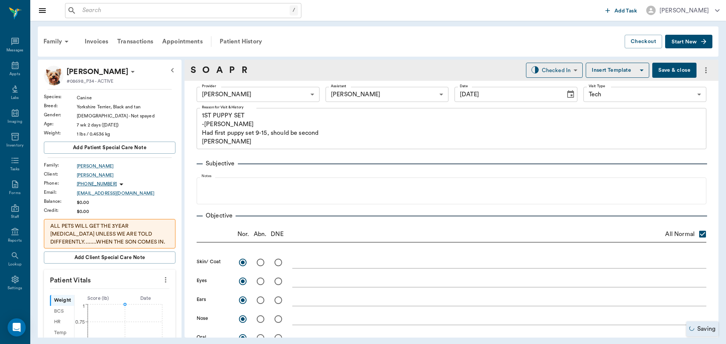
type input "1.00"
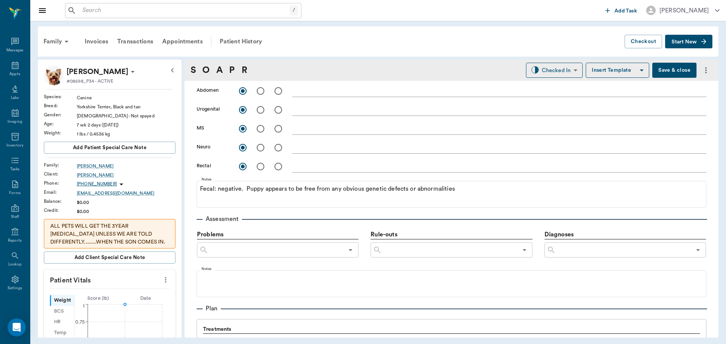
scroll to position [340, 0]
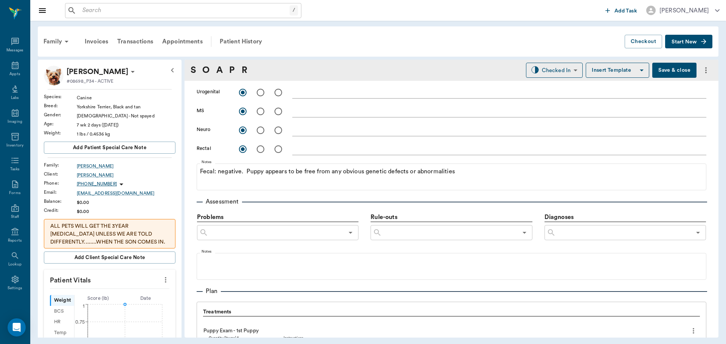
click at [160, 285] on button "more" at bounding box center [165, 280] width 12 height 13
click at [111, 296] on span "Enter Vitals" at bounding box center [127, 293] width 63 height 8
click at [105, 307] on input "text" at bounding box center [109, 302] width 66 height 15
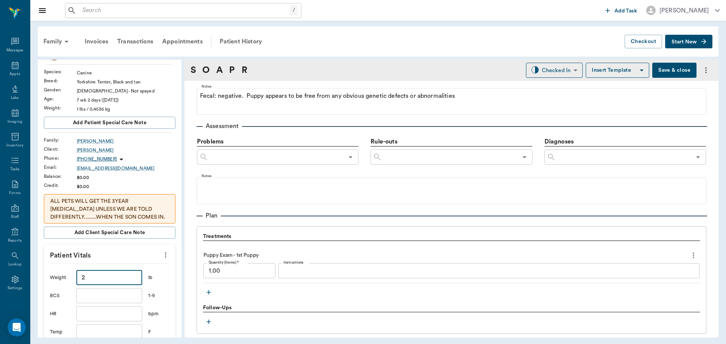
scroll to position [76, 0]
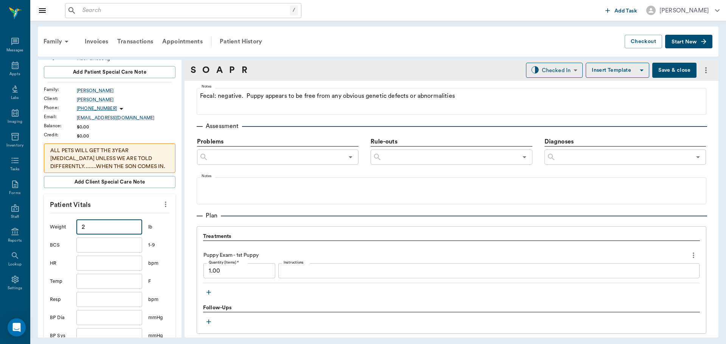
type input "2"
click at [119, 277] on input "text" at bounding box center [109, 281] width 66 height 15
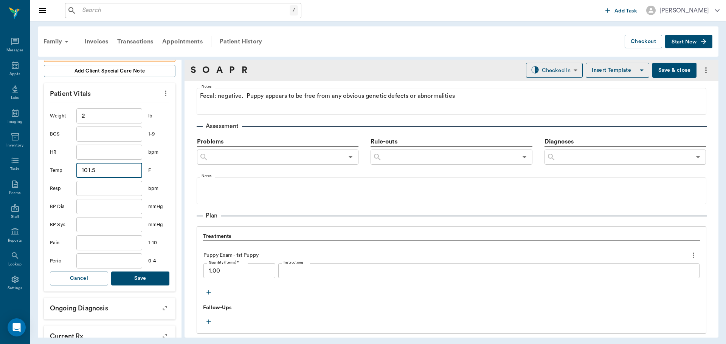
scroll to position [189, 0]
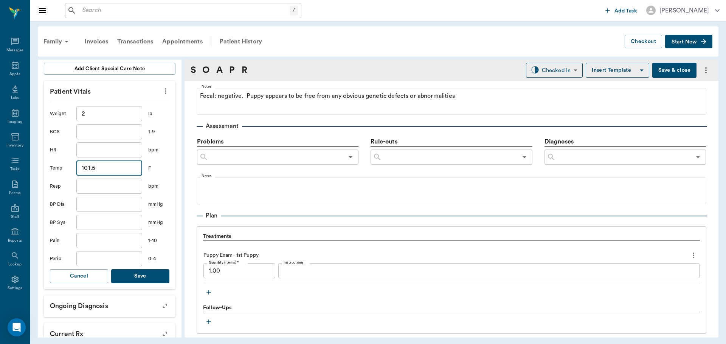
type input "101.5"
click at [150, 279] on button "Save" at bounding box center [140, 276] width 58 height 14
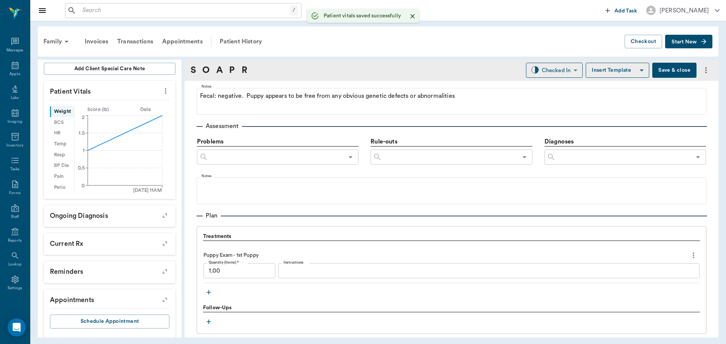
click at [209, 292] on icon "button" at bounding box center [209, 293] width 8 height 8
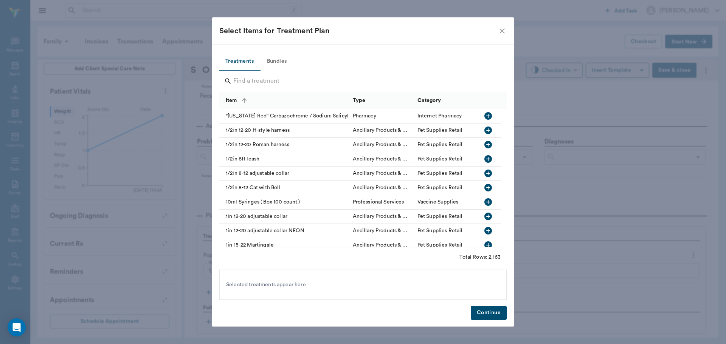
click at [272, 65] on button "Bundles" at bounding box center [277, 62] width 34 height 18
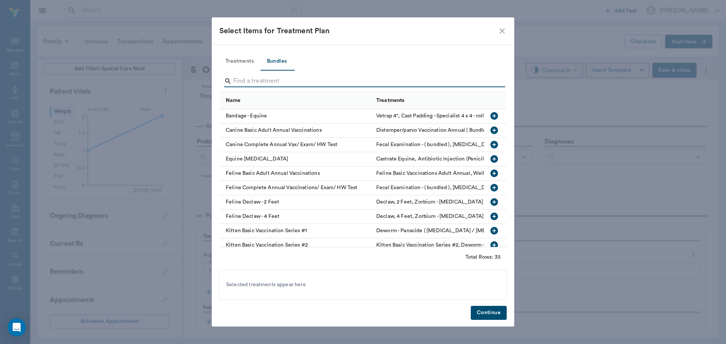
click at [314, 77] on input "Search" at bounding box center [363, 81] width 260 height 12
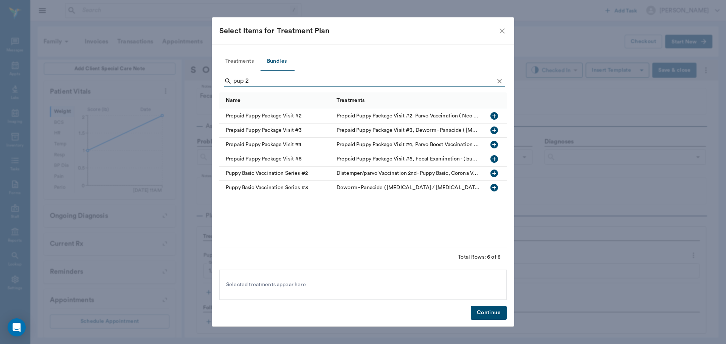
type input "pup 2"
click at [497, 175] on icon "button" at bounding box center [494, 174] width 8 height 8
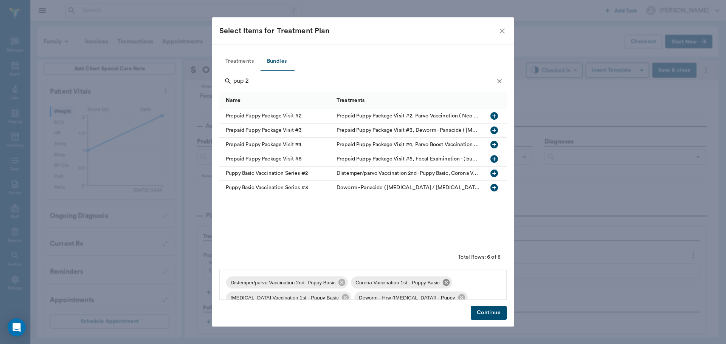
click at [445, 283] on icon at bounding box center [446, 282] width 7 height 7
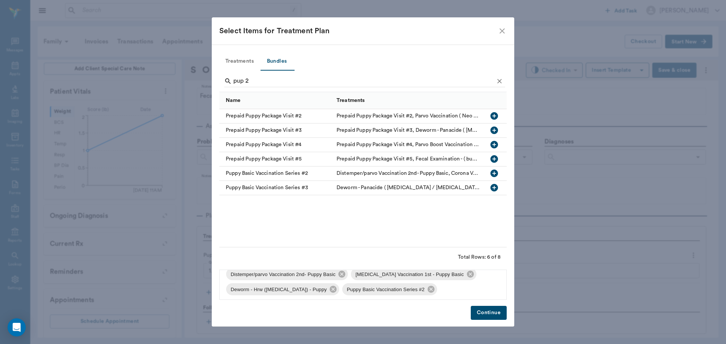
scroll to position [11, 0]
click at [482, 313] on button "Continue" at bounding box center [488, 313] width 36 height 14
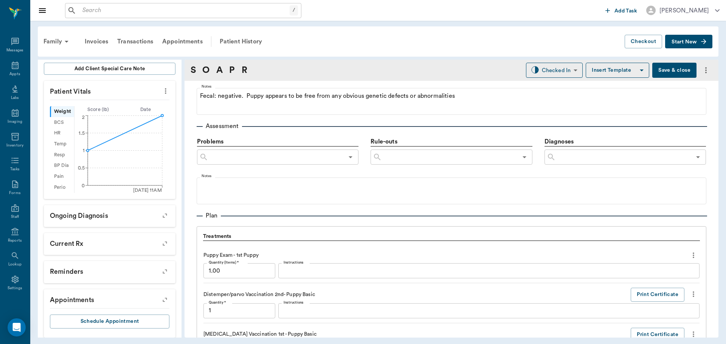
scroll to position [668, 0]
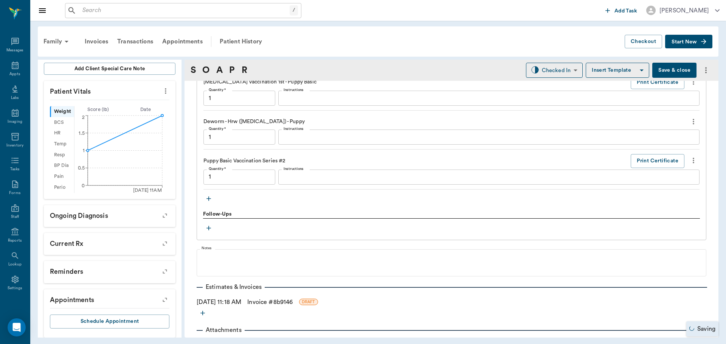
type input "1.00"
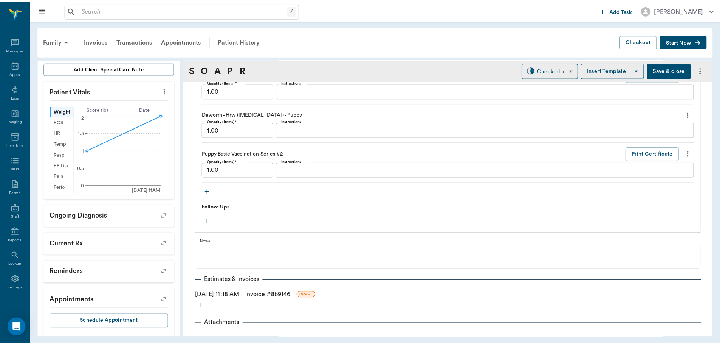
scroll to position [686, 0]
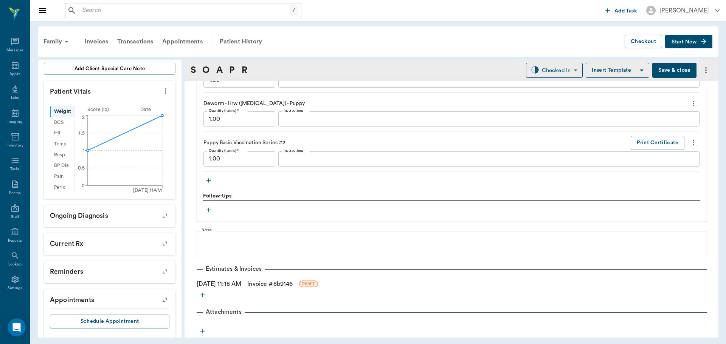
click at [282, 287] on link "Invoice # 8b9146" at bounding box center [269, 284] width 45 height 9
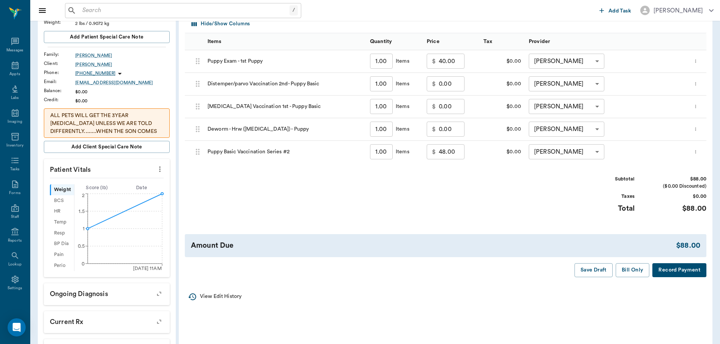
scroll to position [189, 0]
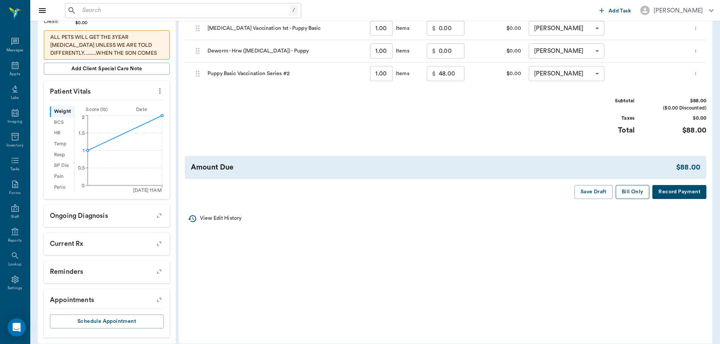
click at [631, 196] on button "Bill Only" at bounding box center [633, 192] width 34 height 14
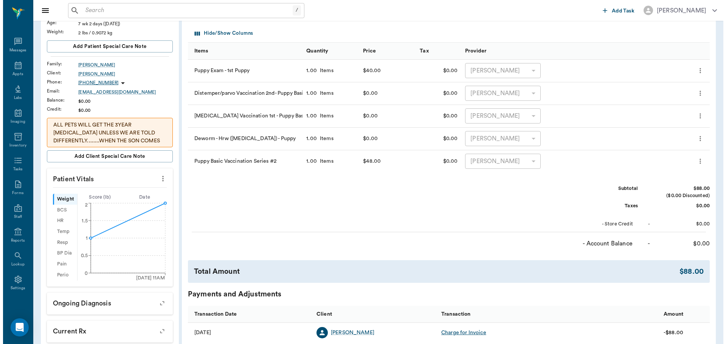
scroll to position [0, 0]
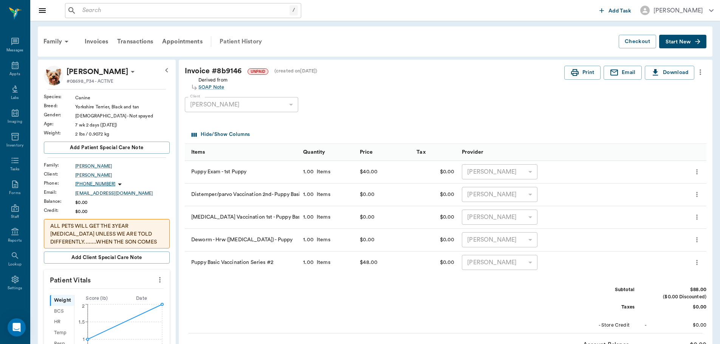
click at [252, 37] on div "Patient History" at bounding box center [240, 41] width 51 height 18
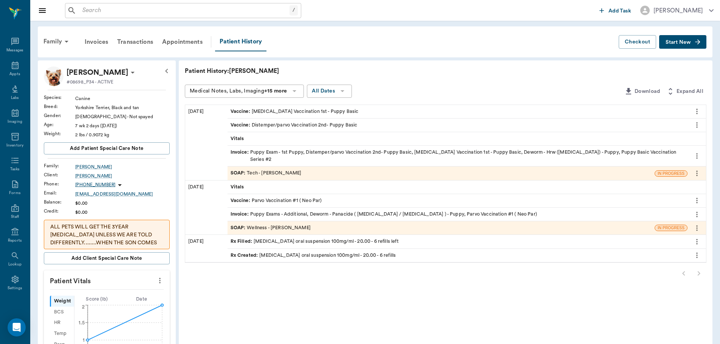
click at [339, 167] on div "SOAP : Tech - Dr. Bert Ellsworth" at bounding box center [440, 173] width 427 height 13
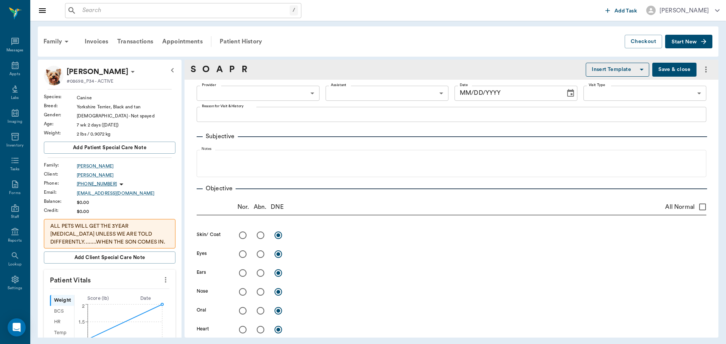
type input "63ec2f075fda476ae8351a4d"
type input "63ec2e7e52e12b0ba117b124"
type input "65d2be4f46e3a538d89b8c1a"
type textarea "1ST PUPPY SET -[PERSON_NAME] Had first puppy set 9-15, should be second [PERSON…"
checkbox input "true"
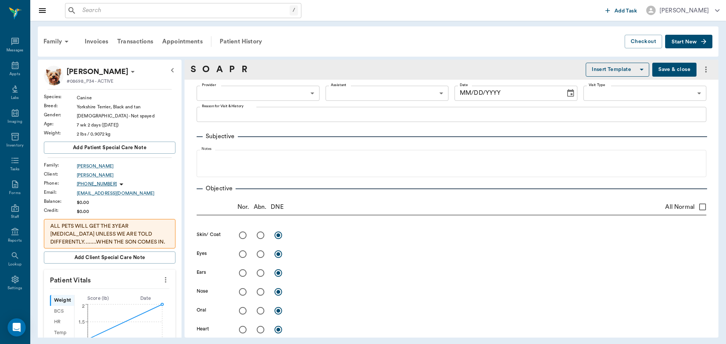
radio input "true"
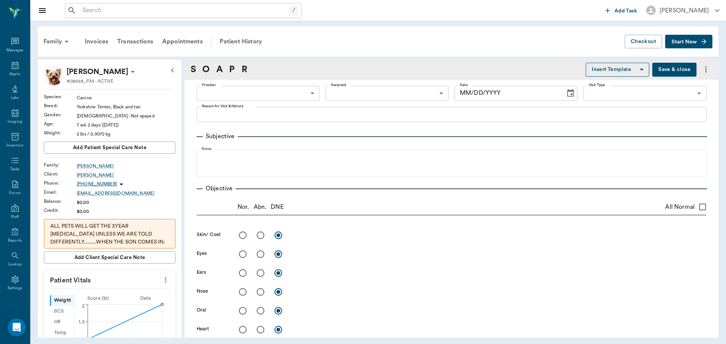
radio input "true"
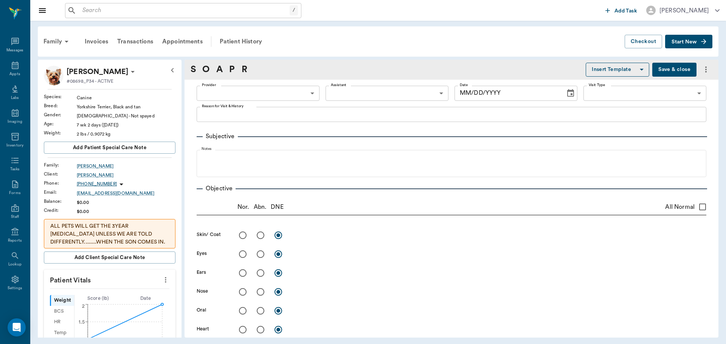
radio input "true"
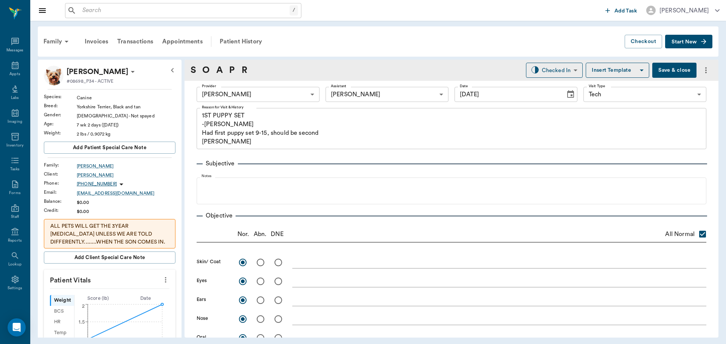
type input "[DATE]"
click at [702, 70] on icon "more" at bounding box center [705, 70] width 9 height 9
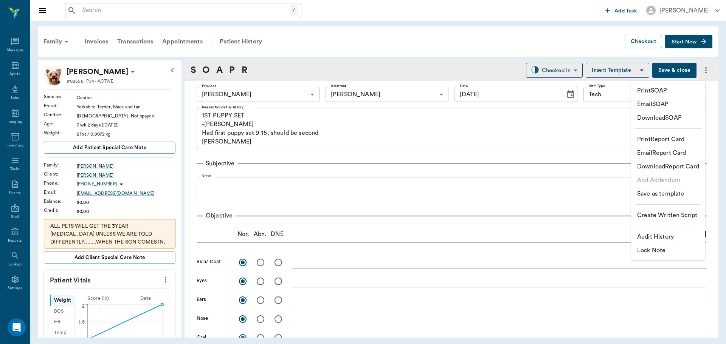
click at [698, 69] on div at bounding box center [363, 172] width 726 height 344
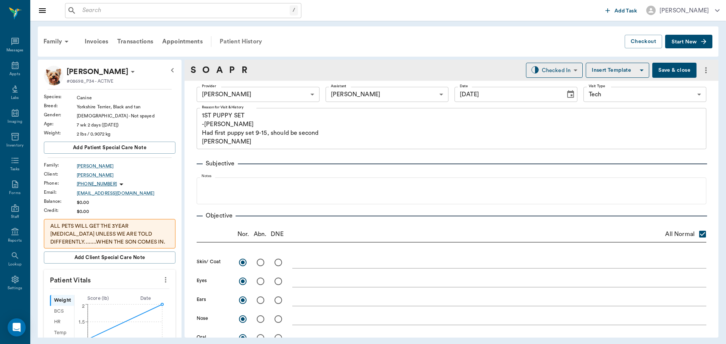
click at [255, 37] on div "Patient History" at bounding box center [240, 41] width 51 height 18
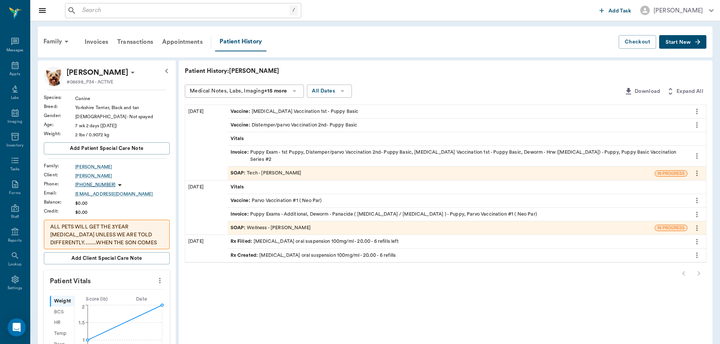
click at [699, 169] on icon "more" at bounding box center [697, 173] width 8 height 9
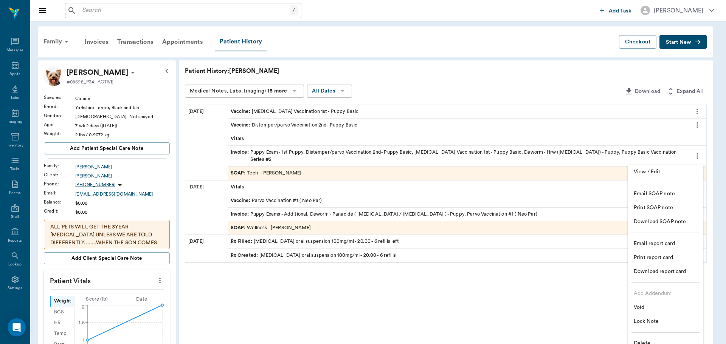
click at [653, 322] on span "Lock Note" at bounding box center [664, 322] width 63 height 8
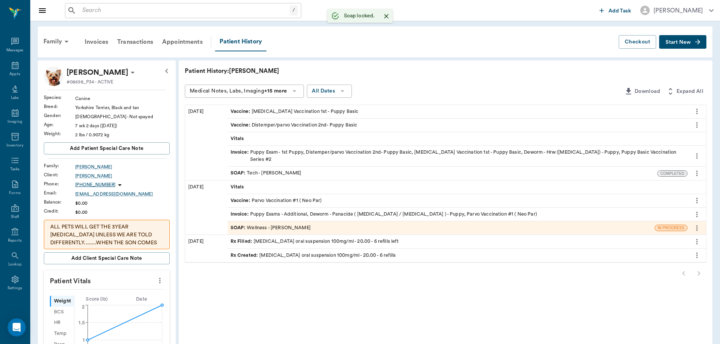
click at [700, 169] on icon "more" at bounding box center [697, 173] width 8 height 9
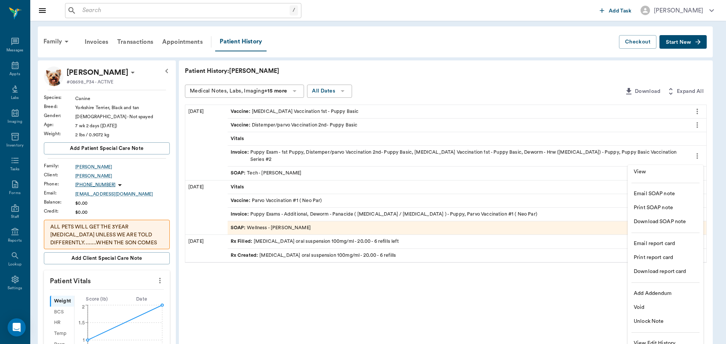
click at [681, 204] on span "Print SOAP note" at bounding box center [664, 208] width 63 height 8
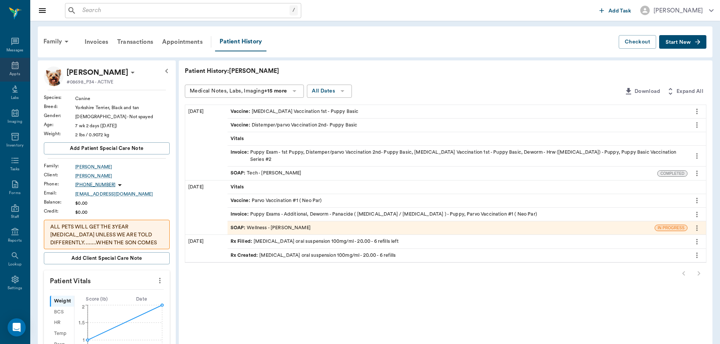
click at [13, 68] on icon at bounding box center [15, 65] width 9 height 9
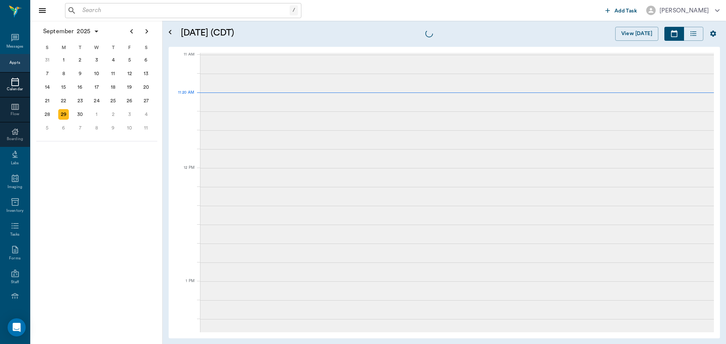
scroll to position [341, 0]
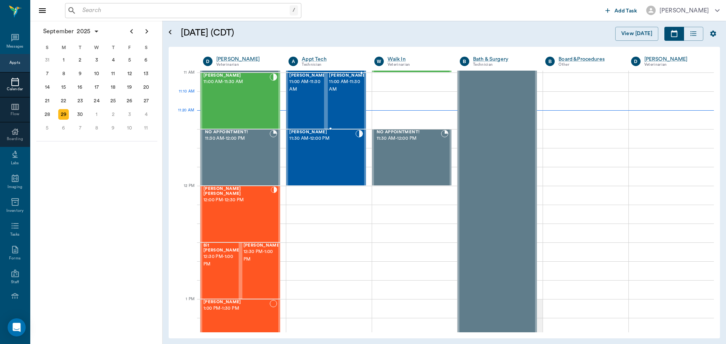
click at [350, 93] on span "11:00 AM - 11:30 AM" at bounding box center [348, 85] width 38 height 15
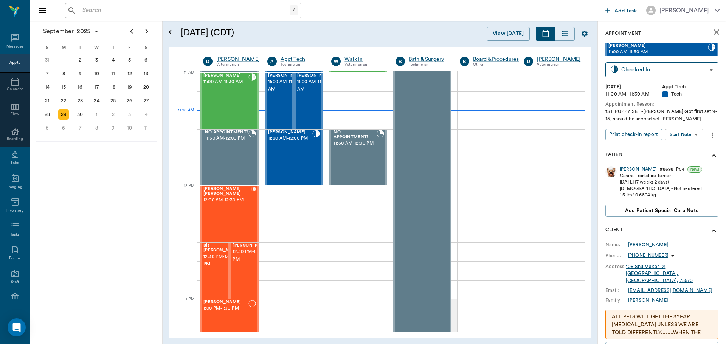
click at [690, 133] on body "/ ​ Add Task Dr. Bert Ellsworth Nectar Messages Appts Calendar Flow Boarding La…" at bounding box center [363, 172] width 726 height 344
click at [690, 150] on li "Start SOAP" at bounding box center [684, 150] width 53 height 12
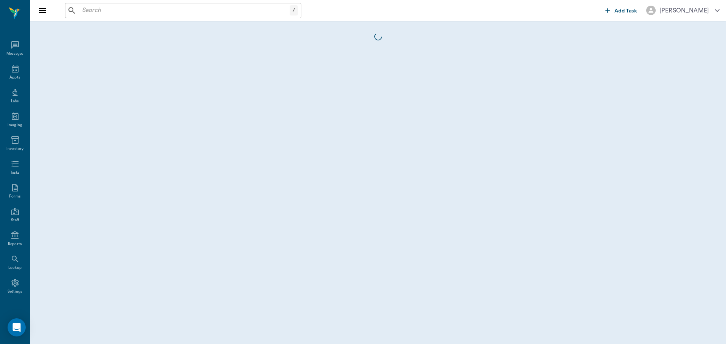
scroll to position [3, 0]
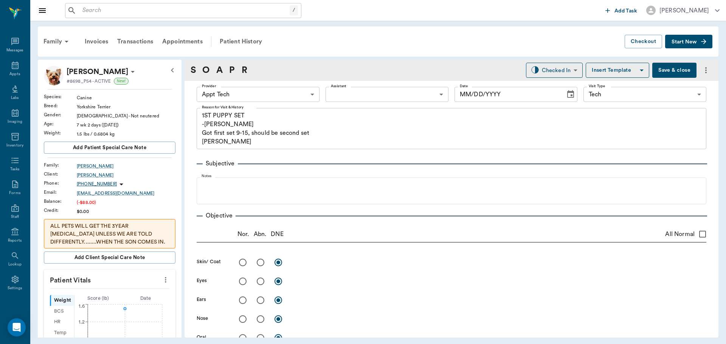
type input "63ec2f075fda476ae8351a4c"
type input "65d2be4f46e3a538d89b8c1a"
type textarea "1ST PUPPY SET -[PERSON_NAME] Got first set 9-15, should be second set [PERSON_N…"
type input "[DATE]"
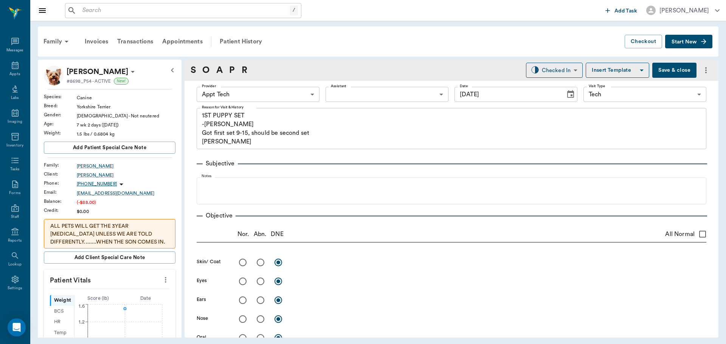
click at [614, 70] on button "Insert Template" at bounding box center [616, 70] width 63 height 15
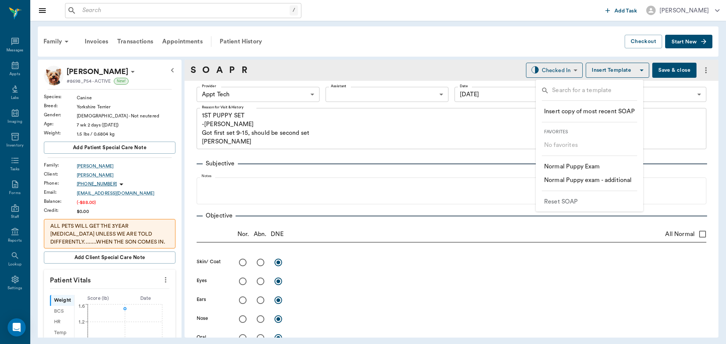
click at [599, 179] on p "​ Normal Puppy exam - additional" at bounding box center [588, 180] width 88 height 9
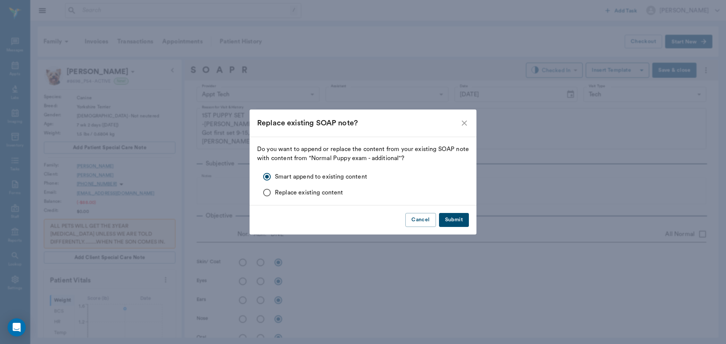
click at [452, 214] on button "Submit" at bounding box center [454, 220] width 30 height 14
checkbox input "true"
radio input "true"
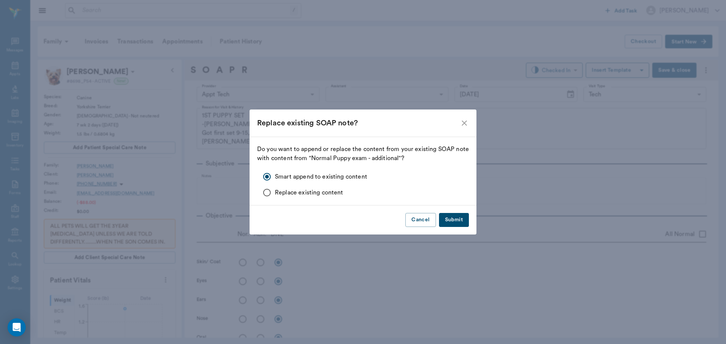
radio input "true"
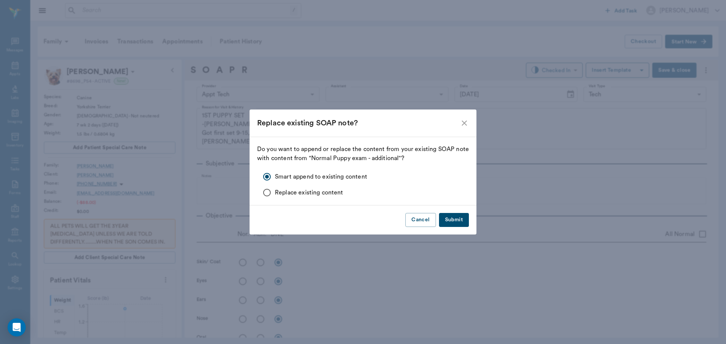
radio input "true"
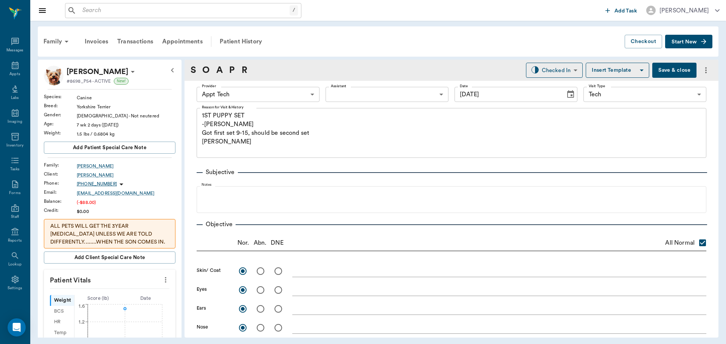
click at [292, 96] on body "/ ​ Add Task [PERSON_NAME] Nectar Messages Appts Labs Imaging Inventory Tasks F…" at bounding box center [363, 172] width 726 height 344
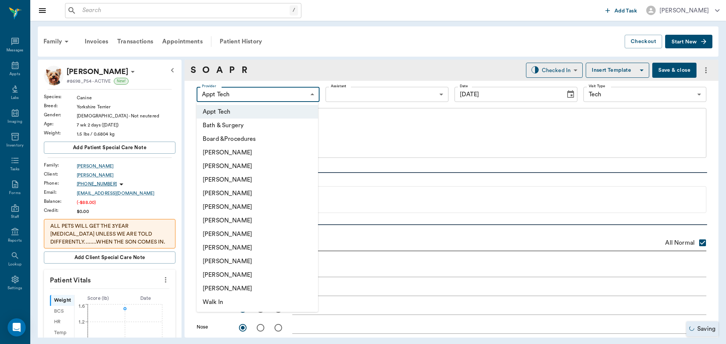
type input "1.00"
click at [259, 189] on li "[PERSON_NAME]" at bounding box center [257, 194] width 121 height 14
type input "63ec2f075fda476ae8351a4d"
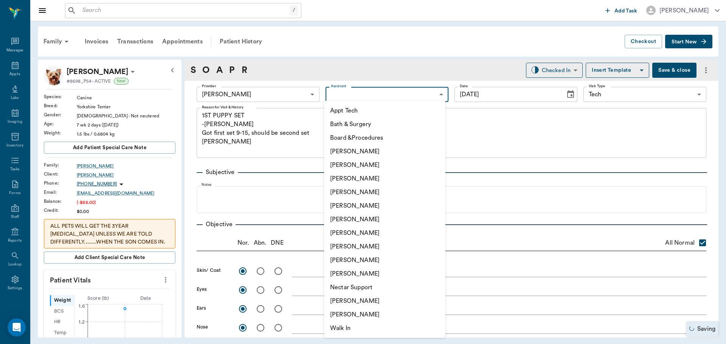
click at [407, 90] on body "/ ​ Add Task [PERSON_NAME] Nectar Messages Appts Labs Imaging Inventory Tasks F…" at bounding box center [363, 172] width 726 height 344
click at [386, 249] on li "[PERSON_NAME]" at bounding box center [384, 247] width 121 height 14
type input "63ec2e7e52e12b0ba117b124"
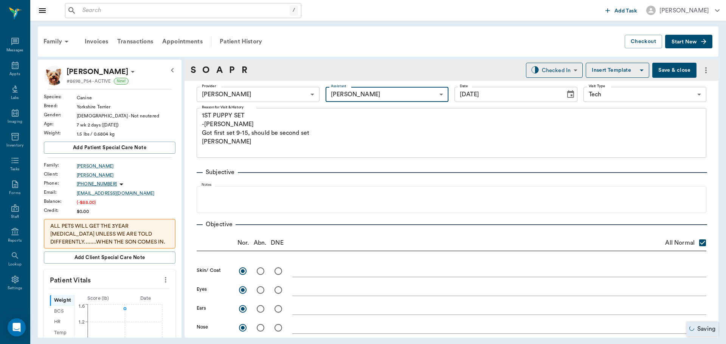
click at [161, 281] on icon "more" at bounding box center [165, 279] width 8 height 9
click at [135, 292] on span "Enter Vitals" at bounding box center [127, 293] width 63 height 8
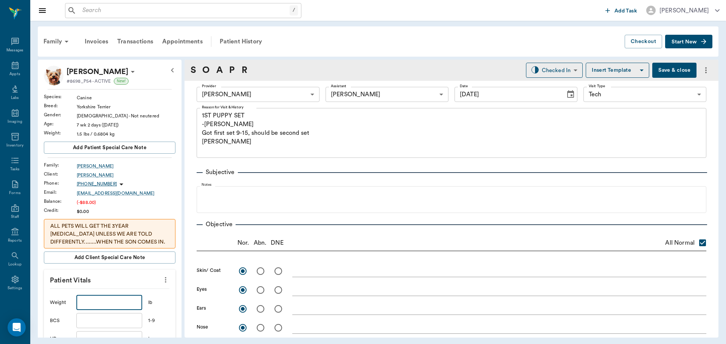
click at [119, 300] on input "text" at bounding box center [109, 302] width 66 height 15
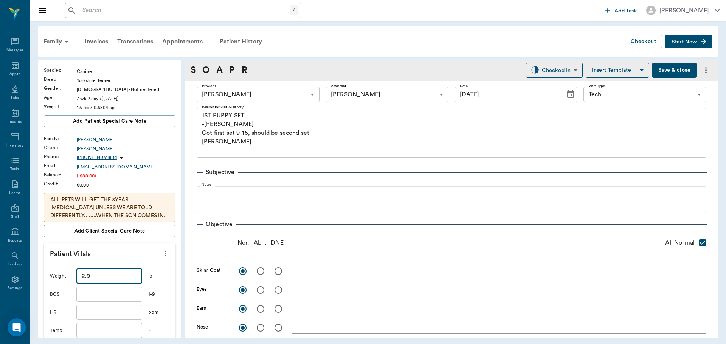
scroll to position [76, 0]
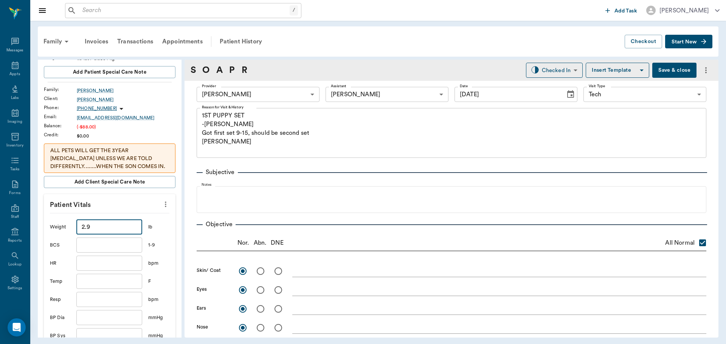
type input "2.9"
click at [115, 279] on input "text" at bounding box center [109, 281] width 66 height 15
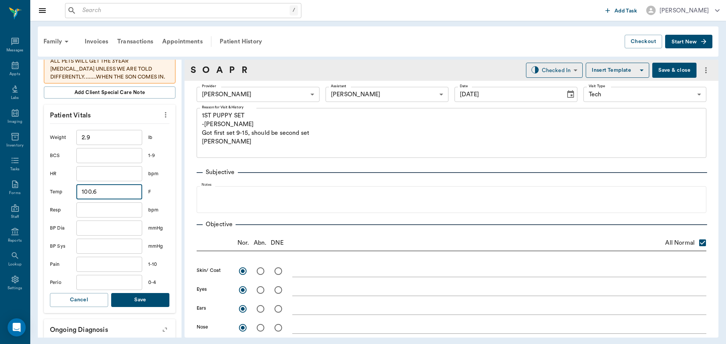
scroll to position [189, 0]
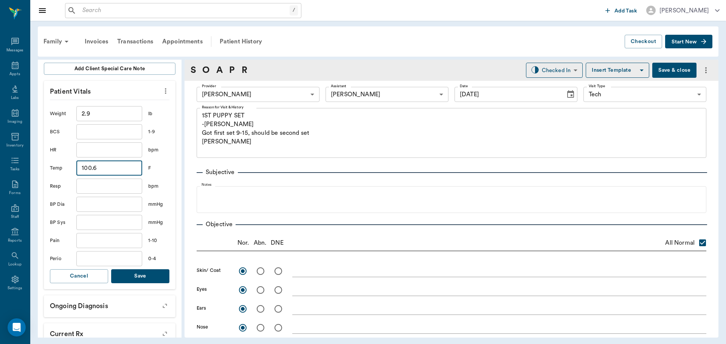
type input "100.6"
click at [151, 277] on button "Save" at bounding box center [140, 276] width 58 height 14
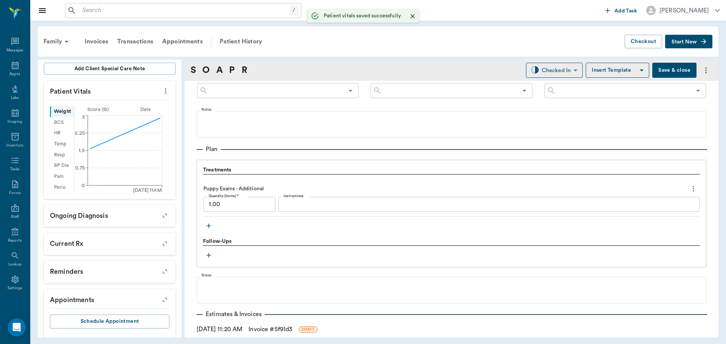
scroll to position [491, 0]
click at [210, 224] on icon "button" at bounding box center [209, 226] width 8 height 8
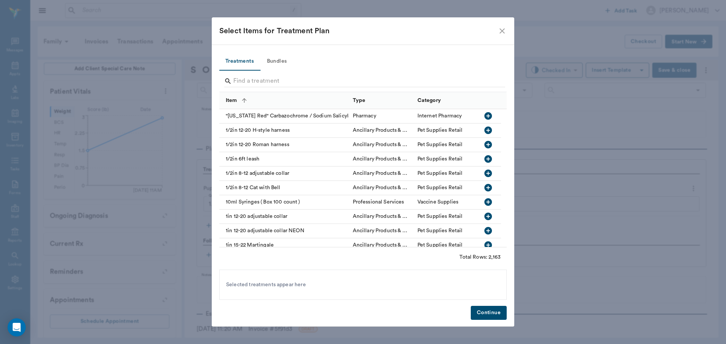
click at [277, 64] on button "Bundles" at bounding box center [277, 62] width 34 height 18
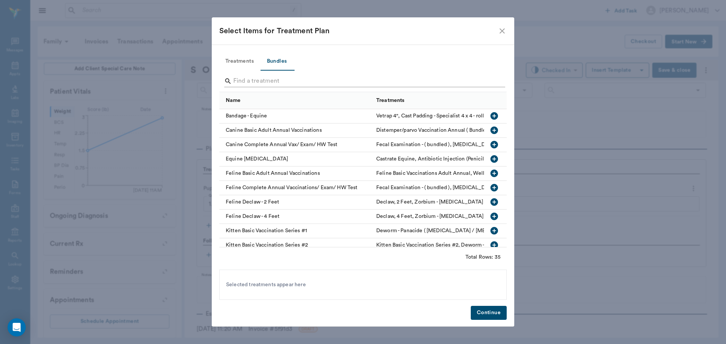
click at [291, 82] on input "Search" at bounding box center [363, 81] width 260 height 12
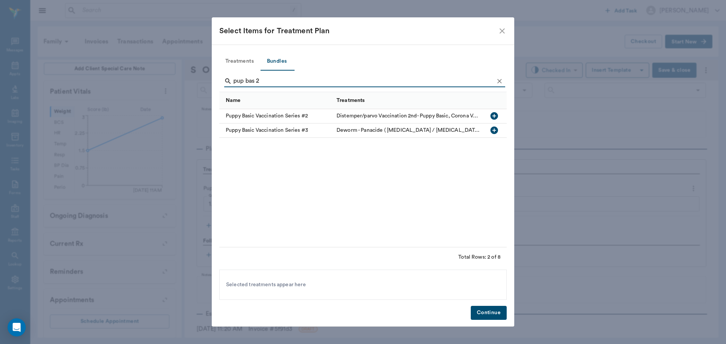
type input "pup bas 2"
click at [491, 118] on icon "button" at bounding box center [494, 116] width 8 height 8
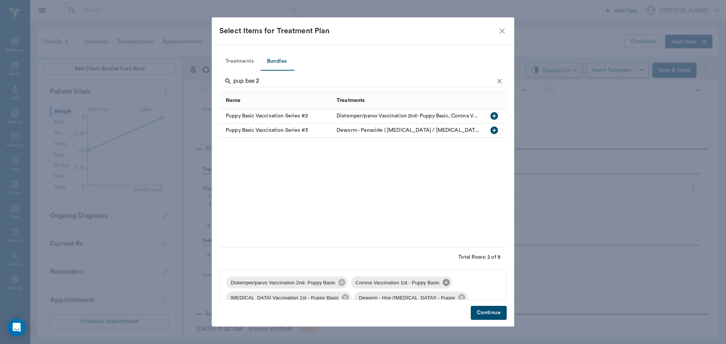
click at [443, 285] on icon at bounding box center [446, 282] width 7 height 7
click at [481, 313] on button "Continue" at bounding box center [488, 313] width 36 height 14
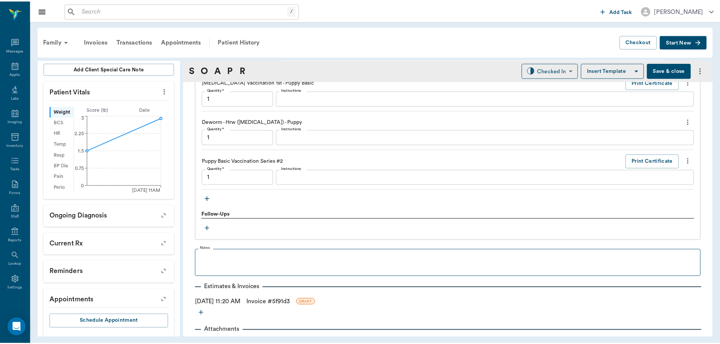
scroll to position [695, 0]
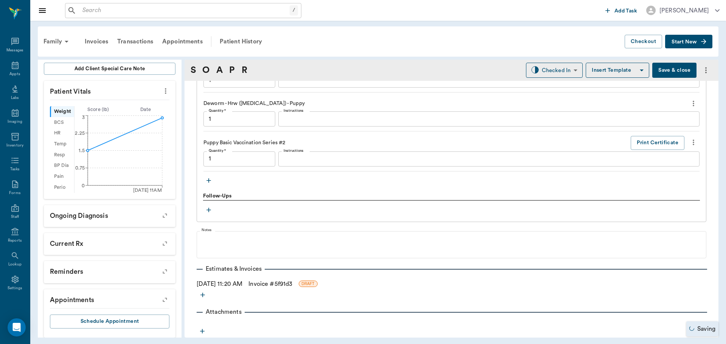
type input "1.00"
click at [290, 283] on link "Invoice # 5f91d3" at bounding box center [270, 284] width 44 height 9
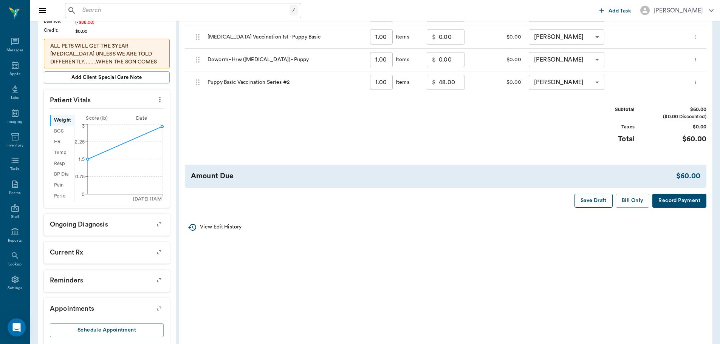
scroll to position [189, 0]
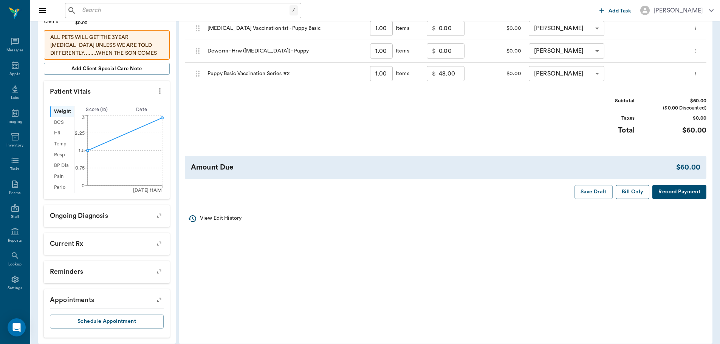
click at [637, 193] on button "Bill Only" at bounding box center [633, 192] width 34 height 14
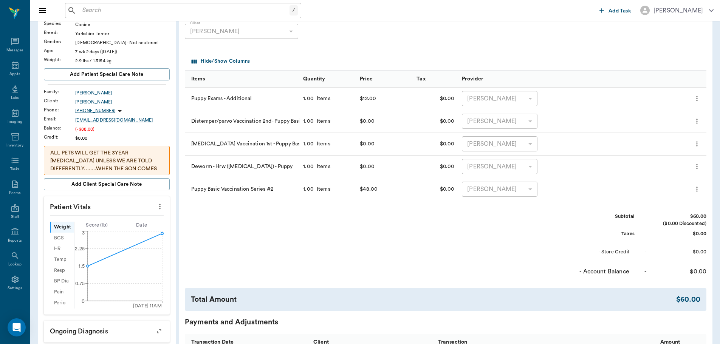
scroll to position [0, 0]
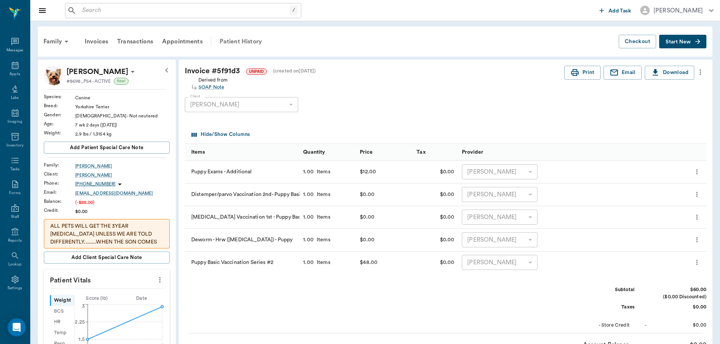
click at [252, 38] on div "Patient History" at bounding box center [240, 41] width 51 height 18
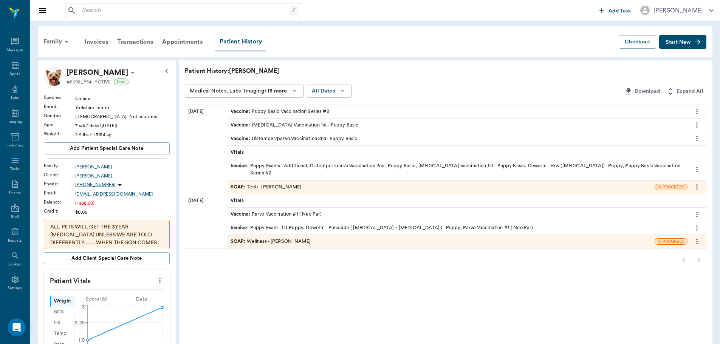
click at [701, 183] on icon "more" at bounding box center [697, 187] width 8 height 9
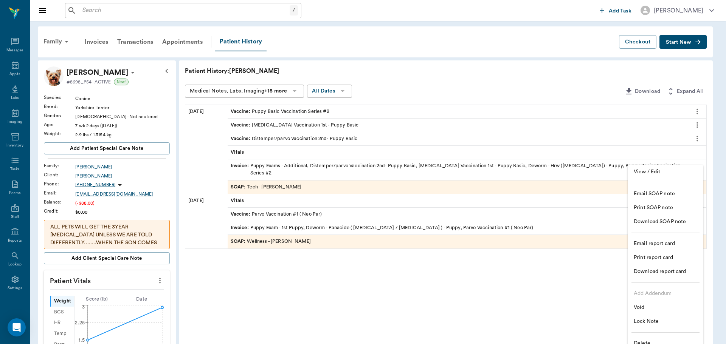
click at [656, 323] on span "Lock Note" at bounding box center [664, 322] width 63 height 8
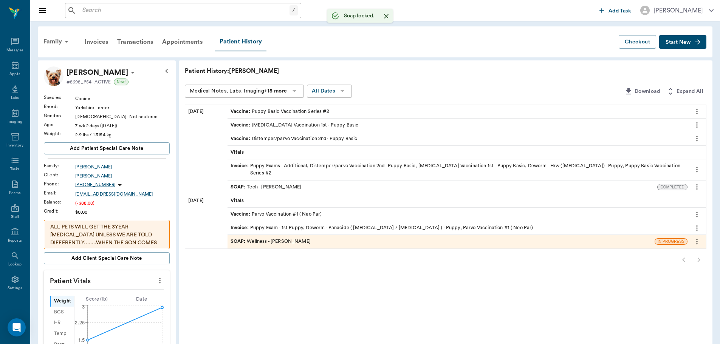
click at [696, 183] on icon "more" at bounding box center [697, 187] width 8 height 9
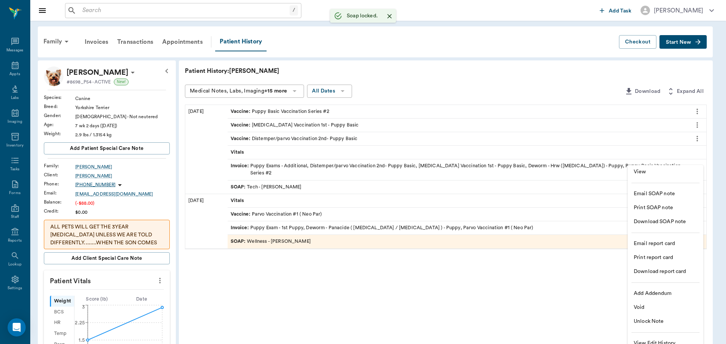
click at [667, 209] on span "Print SOAP note" at bounding box center [664, 208] width 63 height 8
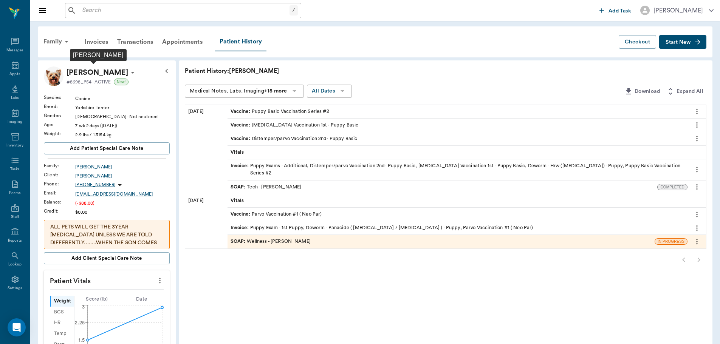
click at [106, 70] on p "[PERSON_NAME]" at bounding box center [98, 73] width 62 height 12
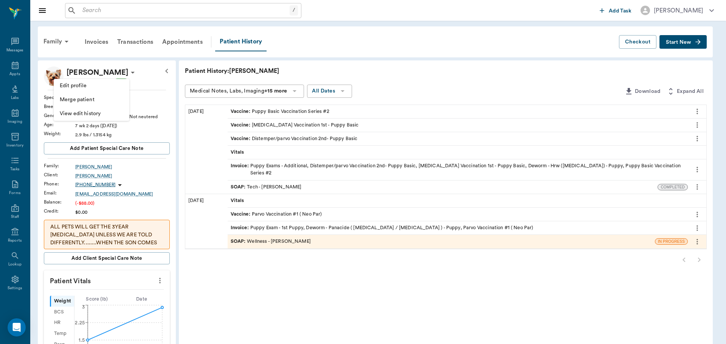
click at [106, 85] on span "Edit profile" at bounding box center [91, 86] width 63 height 8
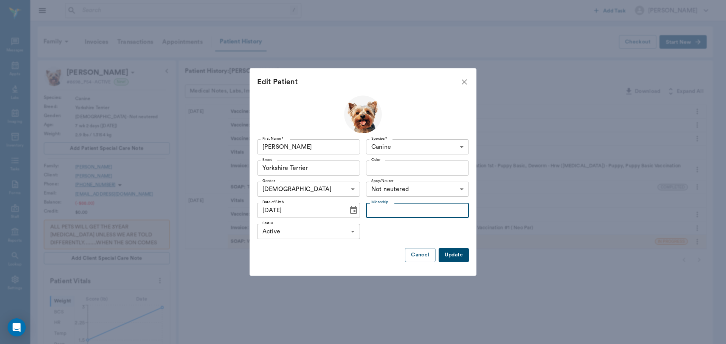
click at [419, 212] on input "Microchip" at bounding box center [417, 210] width 103 height 15
type input "900235000177014"
click at [453, 258] on button "Update" at bounding box center [453, 255] width 30 height 14
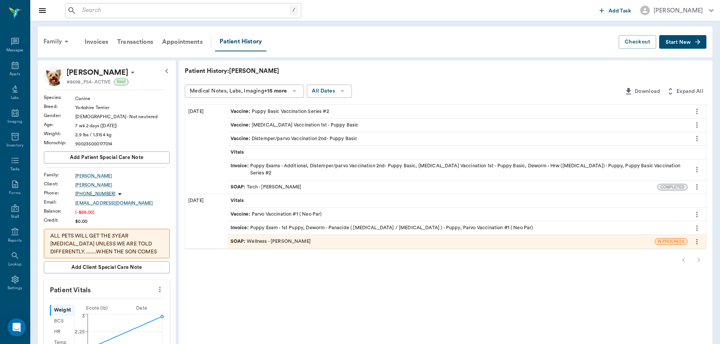
click at [60, 42] on div "Family" at bounding box center [57, 41] width 37 height 18
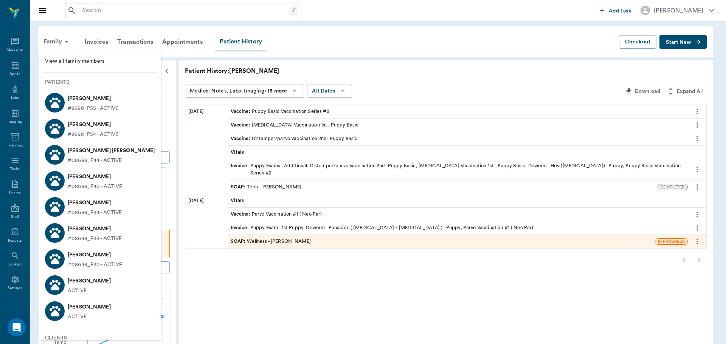
click at [103, 207] on p "[PERSON_NAME]" at bounding box center [95, 203] width 54 height 12
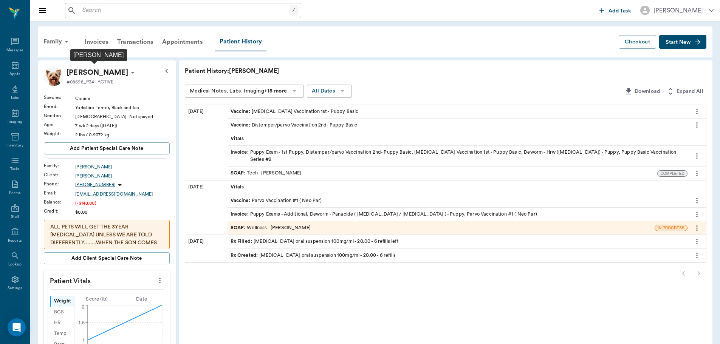
click at [116, 73] on p "[PERSON_NAME]" at bounding box center [98, 73] width 62 height 12
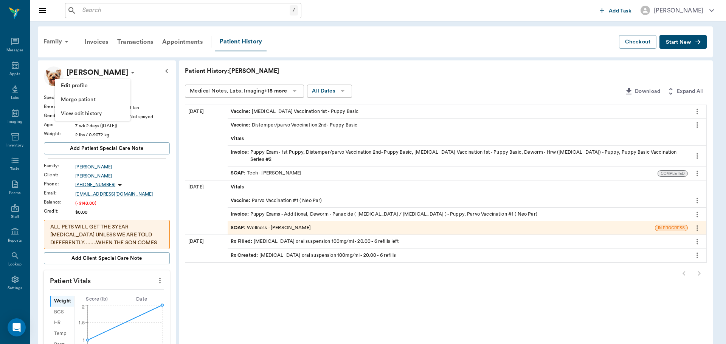
click at [84, 86] on span "Edit profile" at bounding box center [92, 86] width 63 height 8
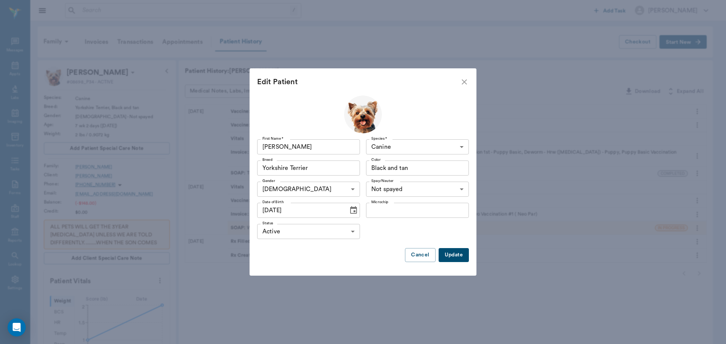
click at [435, 213] on input "Microchip" at bounding box center [417, 210] width 103 height 15
type input "900235000177013"
click at [460, 258] on button "Update" at bounding box center [453, 255] width 30 height 14
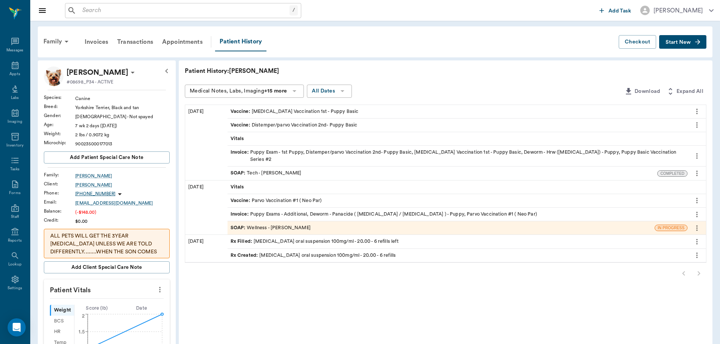
click at [699, 169] on icon "more" at bounding box center [697, 173] width 8 height 9
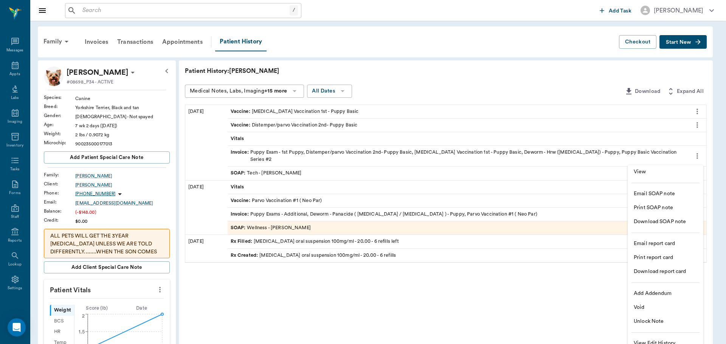
click at [674, 205] on span "Print SOAP note" at bounding box center [664, 208] width 63 height 8
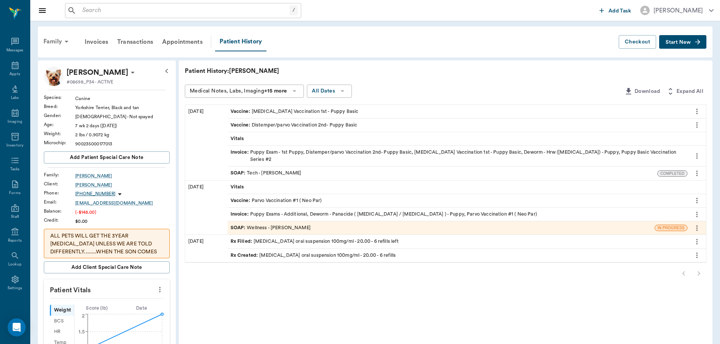
click at [59, 39] on div "Family" at bounding box center [57, 41] width 37 height 18
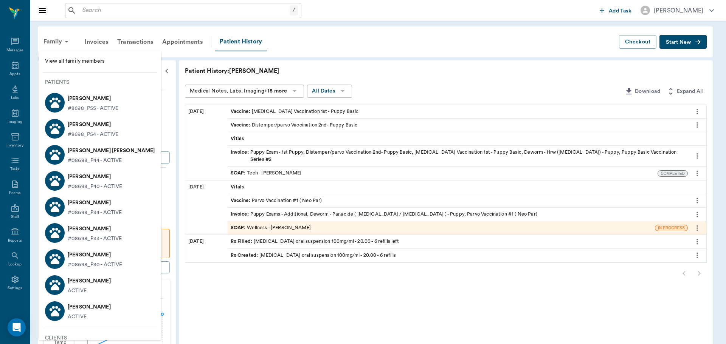
click at [103, 130] on p "[PERSON_NAME]" at bounding box center [93, 125] width 51 height 12
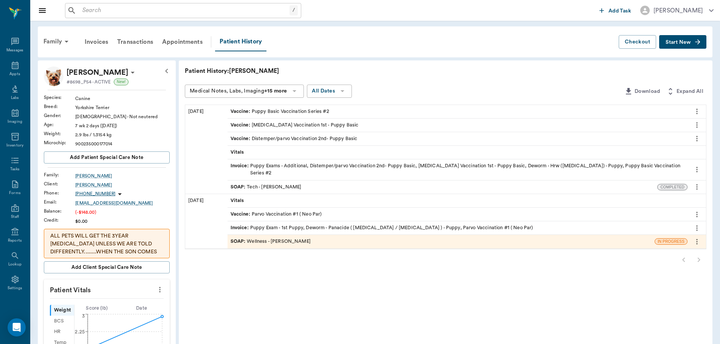
click at [700, 183] on icon "more" at bounding box center [697, 187] width 8 height 9
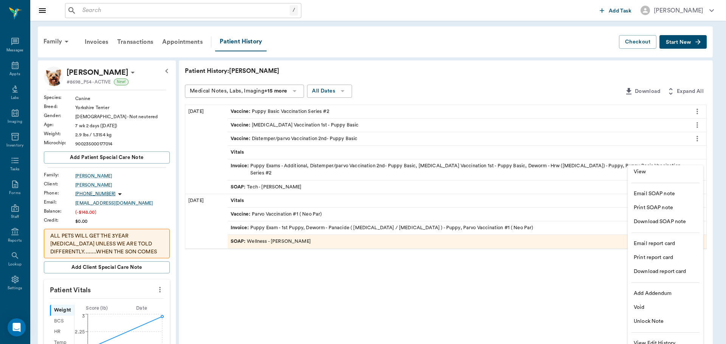
click at [678, 210] on span "Print SOAP note" at bounding box center [664, 208] width 63 height 8
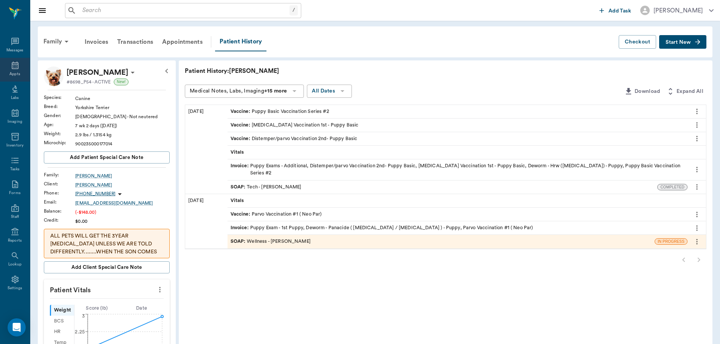
click at [1, 68] on div "Appts" at bounding box center [15, 70] width 30 height 24
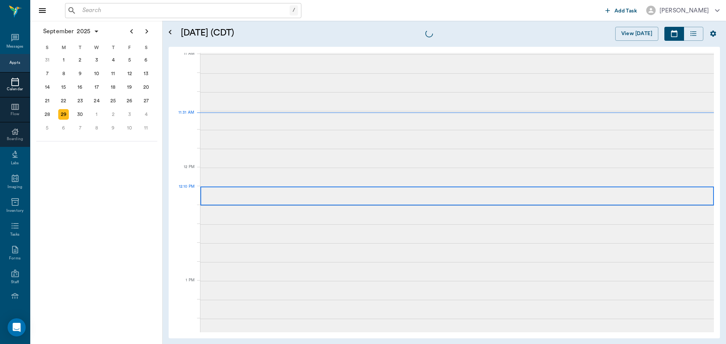
scroll to position [342, 0]
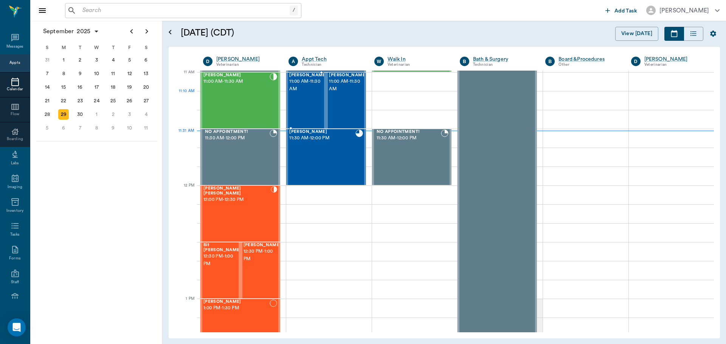
click at [308, 110] on div "Carrie Hawkins 11:00 AM - 11:30 AM" at bounding box center [308, 100] width 38 height 55
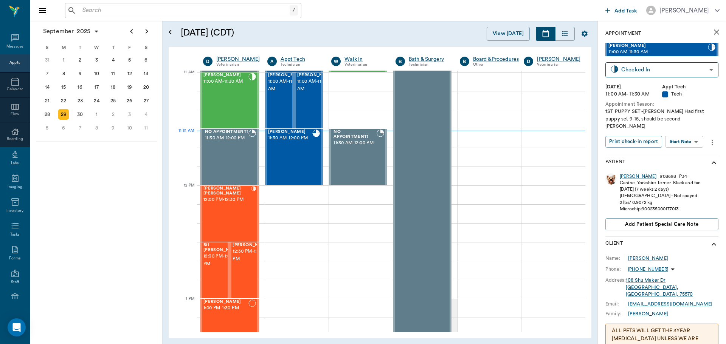
click at [681, 132] on body "/ ​ Add Task Dr. Bert Ellsworth Nectar Messages Appts Calendar Flow Boarding La…" at bounding box center [363, 172] width 726 height 344
click at [679, 153] on button "View SOAP" at bounding box center [675, 150] width 26 height 9
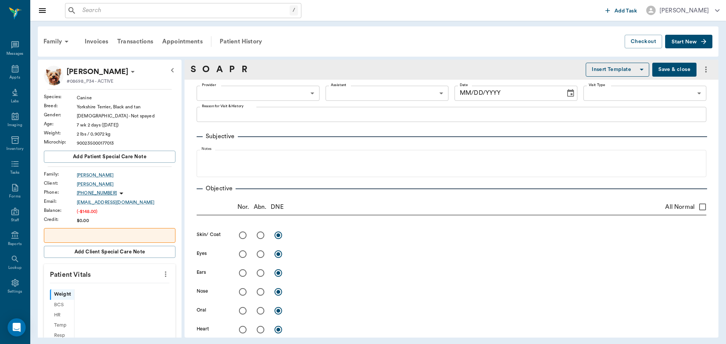
scroll to position [3, 0]
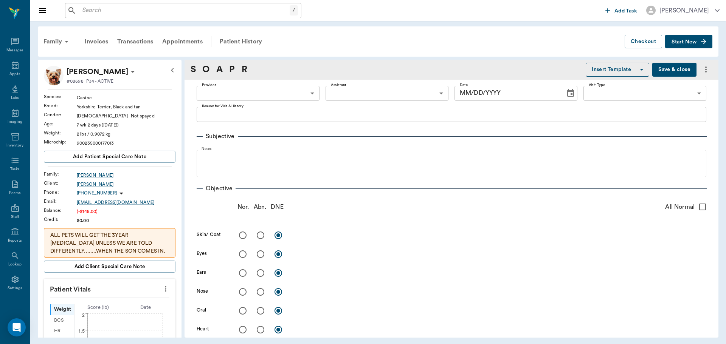
type input "63ec2f075fda476ae8351a4d"
type input "63ec2e7e52e12b0ba117b124"
type input "65d2be4f46e3a538d89b8c1a"
type textarea "1ST PUPPY SET -LORY Had first puppy set 9-15, should be second Christy"
checkbox input "true"
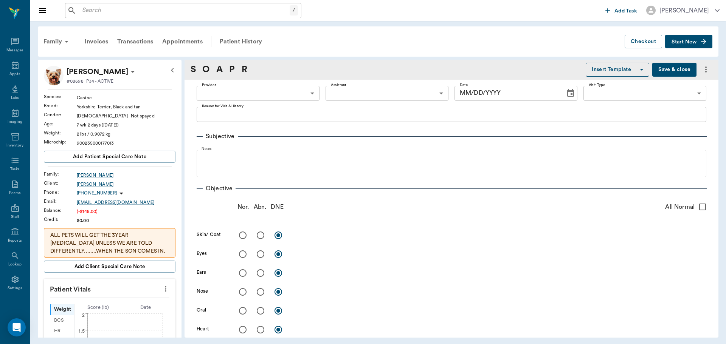
radio input "true"
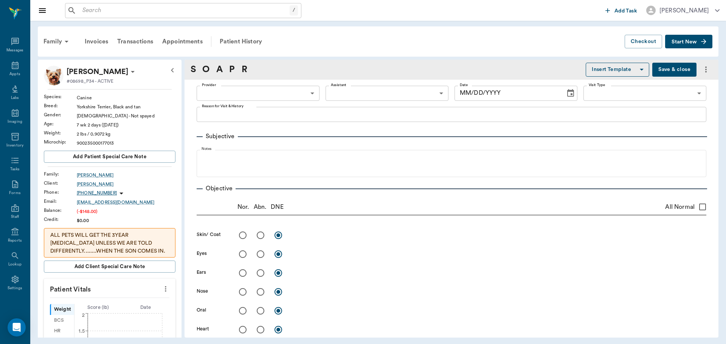
radio input "true"
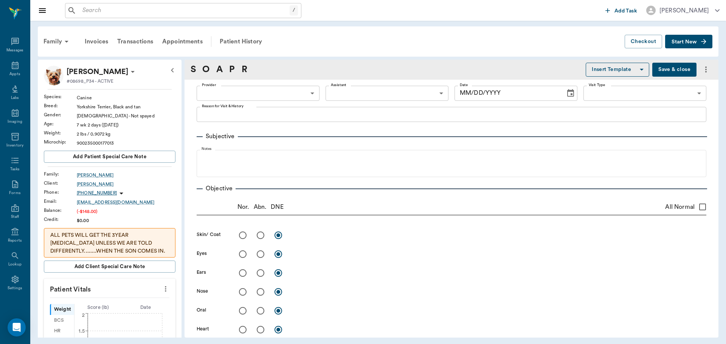
radio input "true"
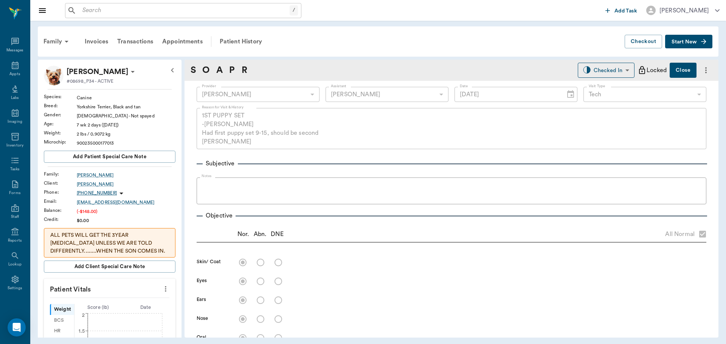
type input "09/29/2025"
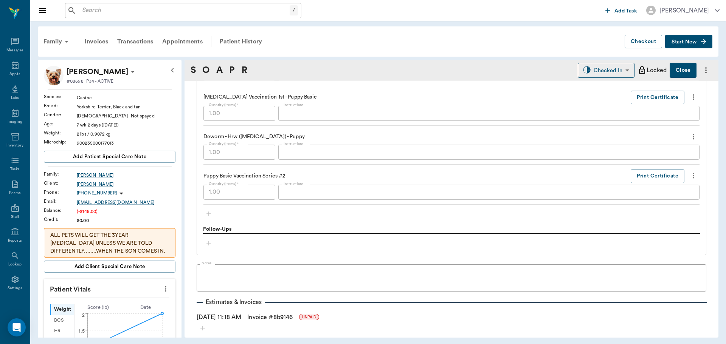
scroll to position [680, 0]
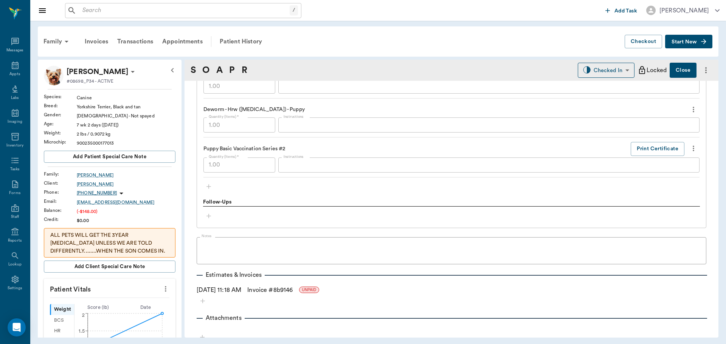
click at [207, 187] on div "Treatments Puppy Exam - 1st Puppy Quantity (Items) * 1.00 Quantity (Items) * In…" at bounding box center [451, 80] width 497 height 224
click at [207, 185] on div "Treatments Puppy Exam - 1st Puppy Quantity (Items) * 1.00 Quantity (Items) * In…" at bounding box center [451, 80] width 497 height 224
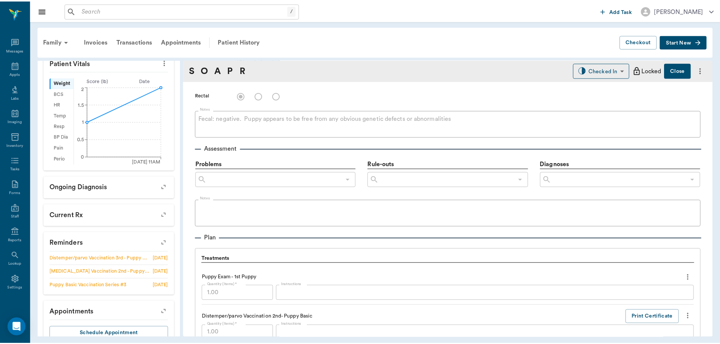
scroll to position [384, 0]
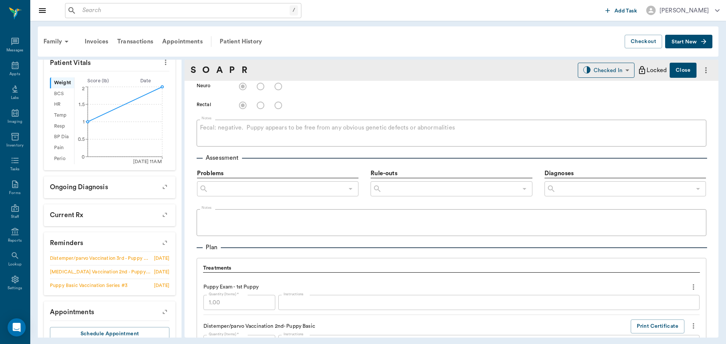
click at [673, 70] on button "Close" at bounding box center [682, 70] width 27 height 15
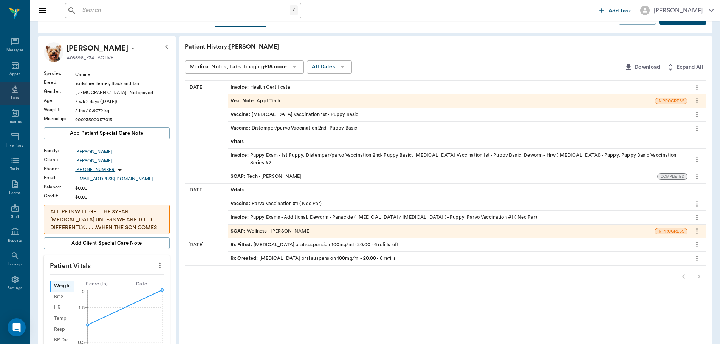
scroll to position [38, 0]
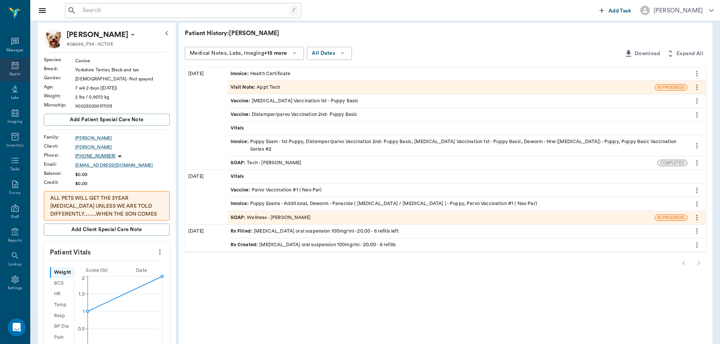
click at [14, 69] on icon at bounding box center [15, 65] width 9 height 9
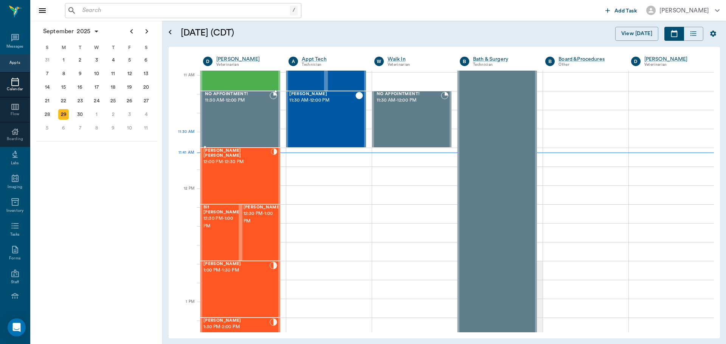
scroll to position [266, 0]
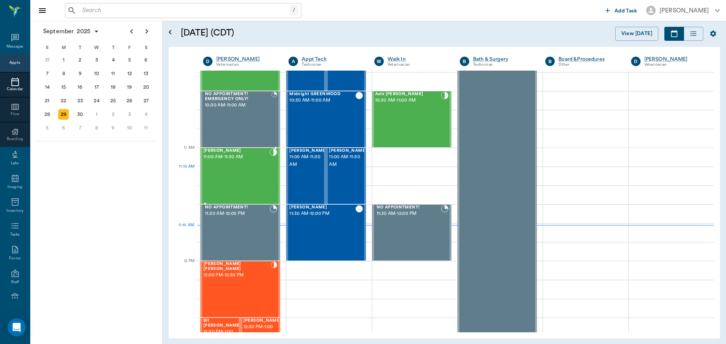
click at [252, 176] on div "ARLO TEMPLETON 11:00 AM - 11:30 AM" at bounding box center [236, 176] width 66 height 55
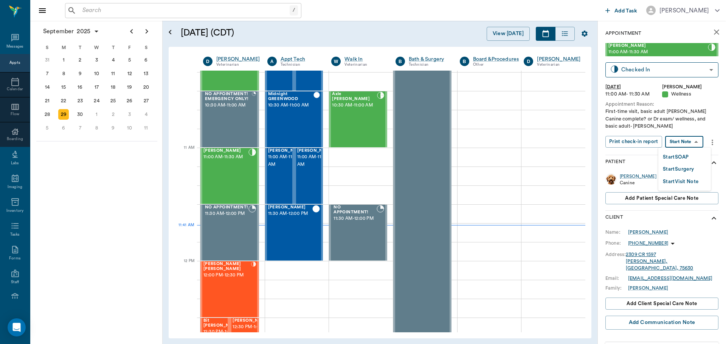
click at [691, 141] on body "/ ​ Add Task Dr. Bert Ellsworth Nectar Messages Appts Calendar Flow Boarding La…" at bounding box center [363, 172] width 726 height 344
click at [676, 154] on button "Start SOAP" at bounding box center [675, 157] width 26 height 9
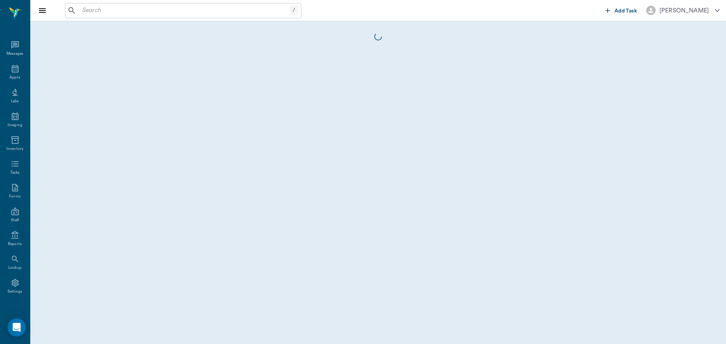
scroll to position [3, 0]
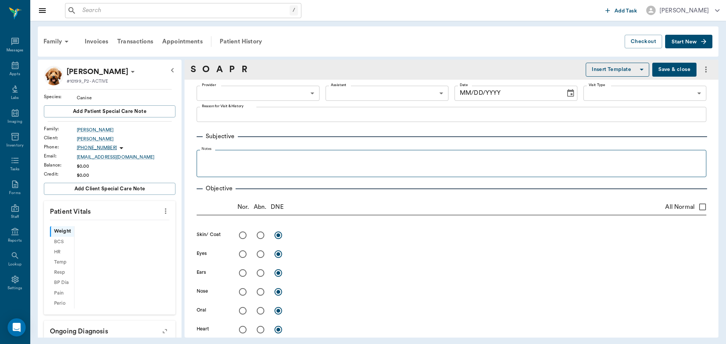
type input "63ec2f075fda476ae8351a4d"
type input "65d2be4f46e3a538d89b8c14"
type textarea "First-time visit, basic adult Christy Canine complete? or Dr exam/ wellness, an…"
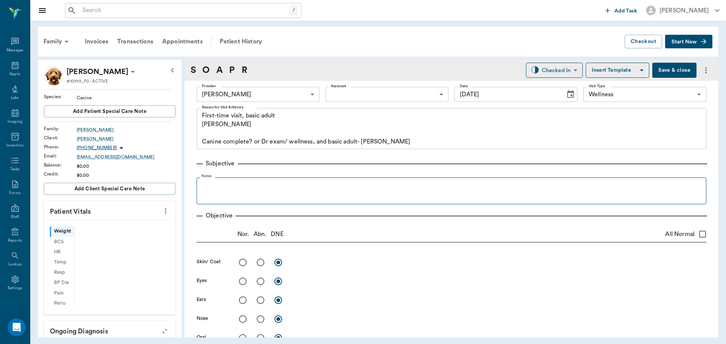
type input "09/29/2025"
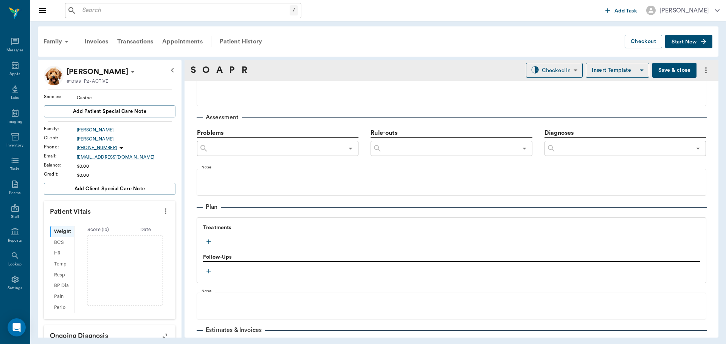
scroll to position [453, 0]
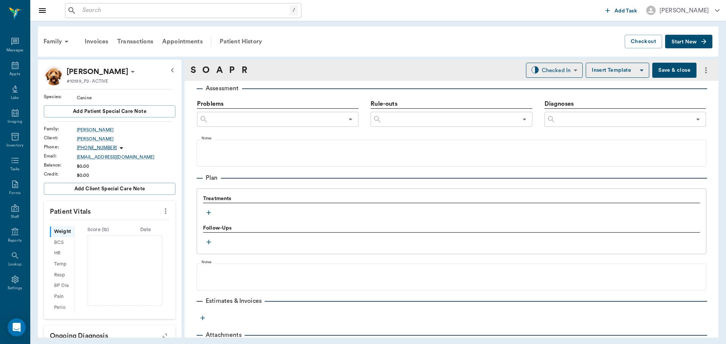
click at [208, 210] on icon "button" at bounding box center [209, 213] width 8 height 8
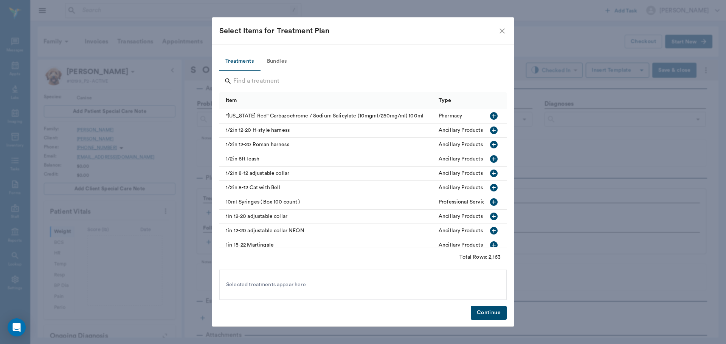
click at [273, 58] on button "Bundles" at bounding box center [277, 62] width 34 height 18
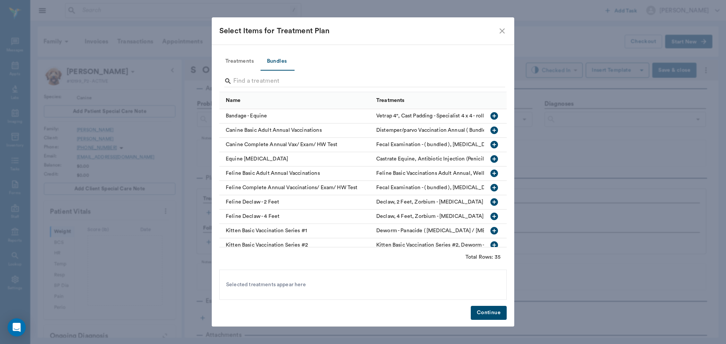
click at [490, 147] on icon "button" at bounding box center [494, 145] width 8 height 8
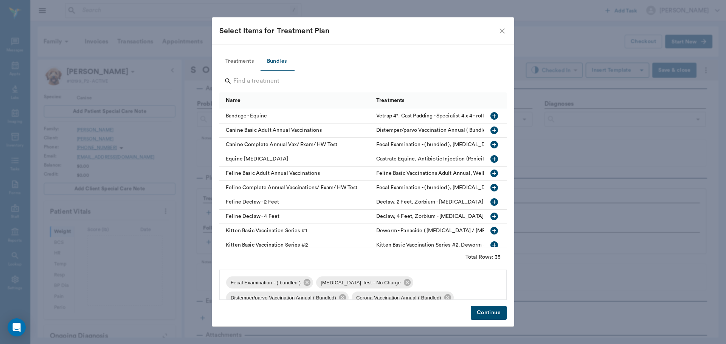
click at [489, 313] on button "Continue" at bounding box center [488, 313] width 36 height 14
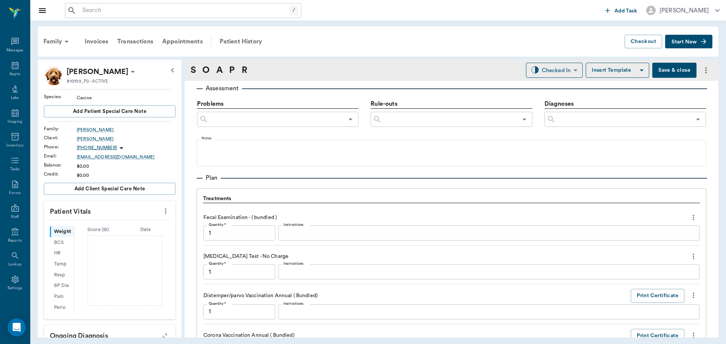
scroll to position [867, 0]
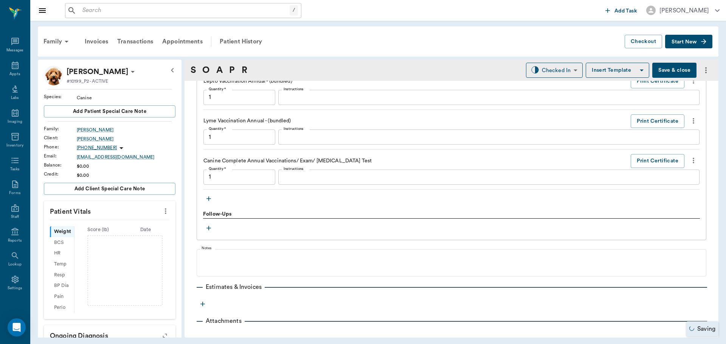
type input "1.00"
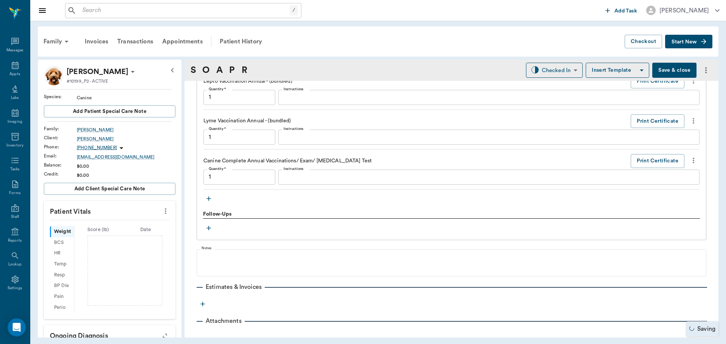
type input "1.00"
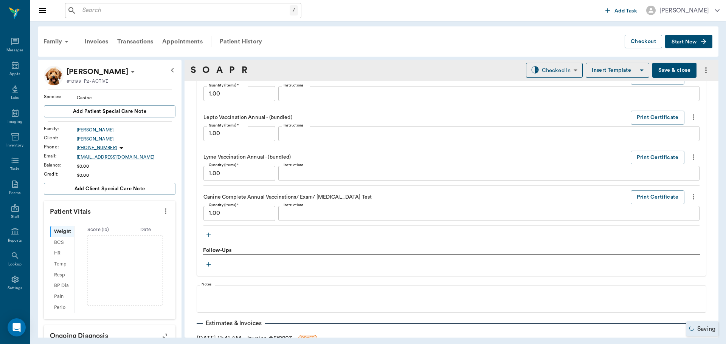
scroll to position [829, 0]
click at [689, 118] on icon "more" at bounding box center [693, 118] width 8 height 9
click at [648, 143] on span "Delete" at bounding box center [655, 146] width 63 height 8
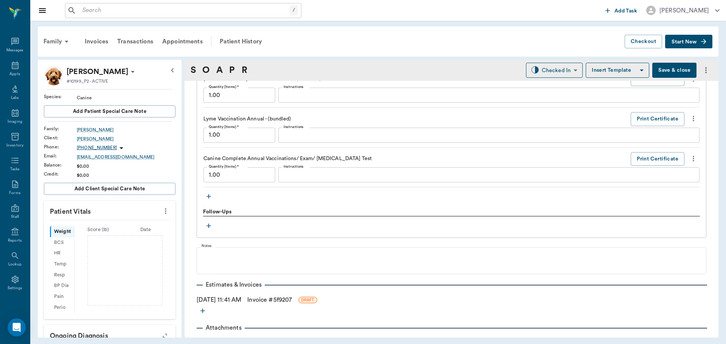
click at [689, 118] on icon "more" at bounding box center [693, 118] width 8 height 9
click at [654, 145] on span "Delete" at bounding box center [655, 146] width 63 height 8
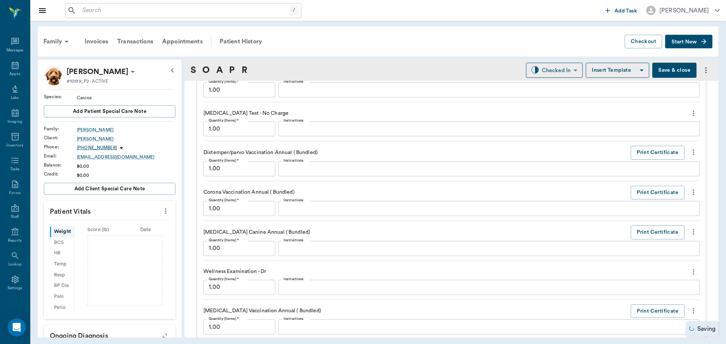
scroll to position [578, 0]
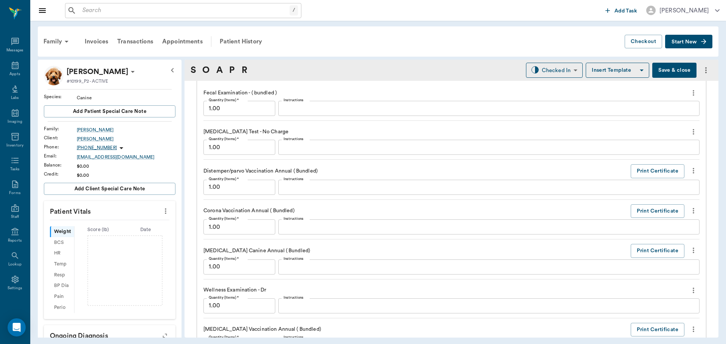
click at [322, 147] on textarea "Instructions" at bounding box center [488, 147] width 410 height 9
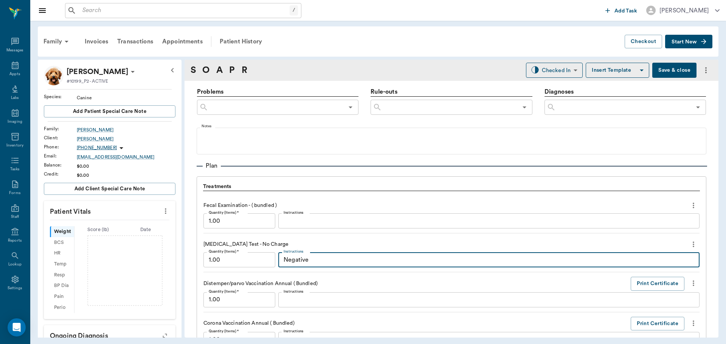
scroll to position [465, 0]
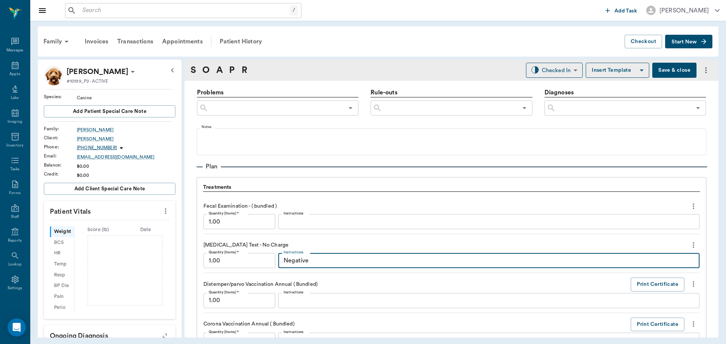
type textarea "Negative"
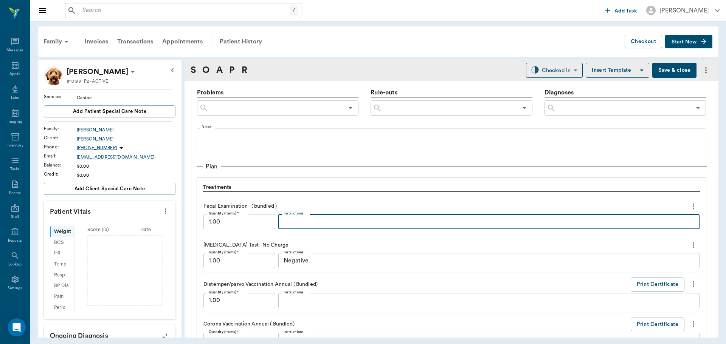
click at [308, 224] on textarea "Instructions" at bounding box center [488, 222] width 410 height 9
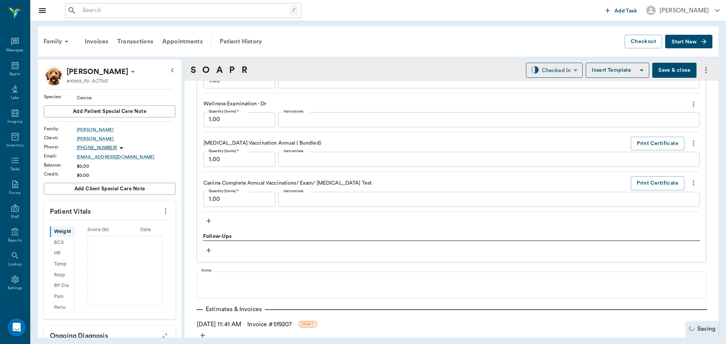
scroll to position [767, 0]
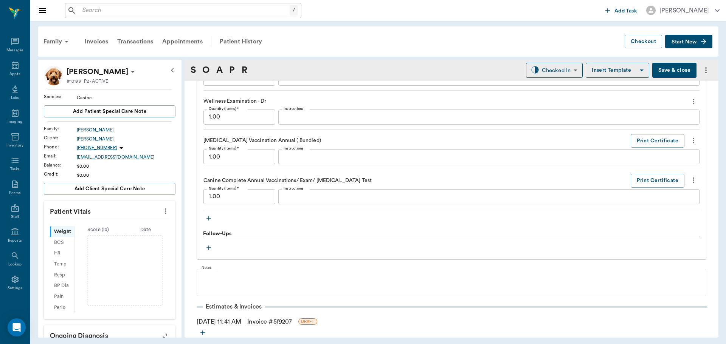
type textarea "Negative"
click at [207, 218] on icon "button" at bounding box center [208, 218] width 5 height 5
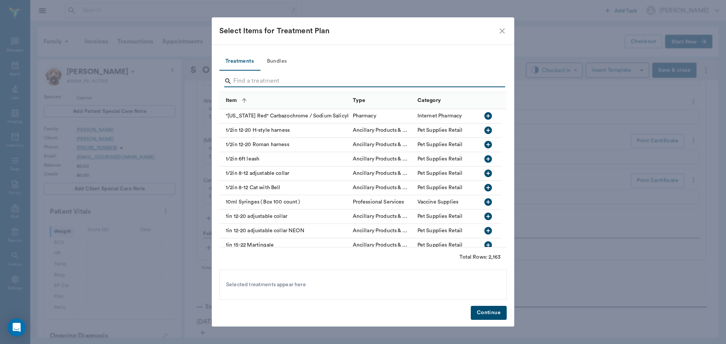
click at [264, 79] on input "Search" at bounding box center [363, 81] width 260 height 12
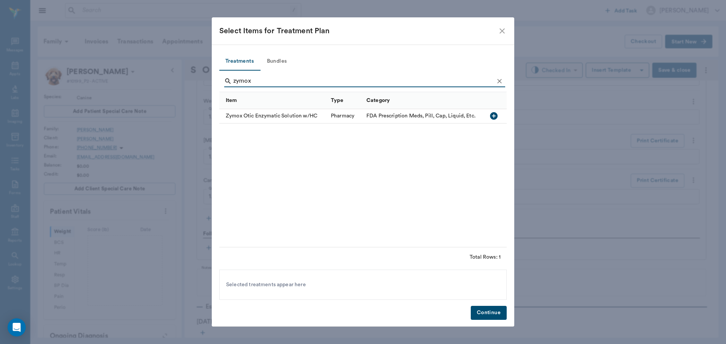
type input "zymox"
click at [492, 114] on icon "button" at bounding box center [494, 116] width 8 height 8
click at [495, 316] on button "Continue" at bounding box center [488, 313] width 36 height 14
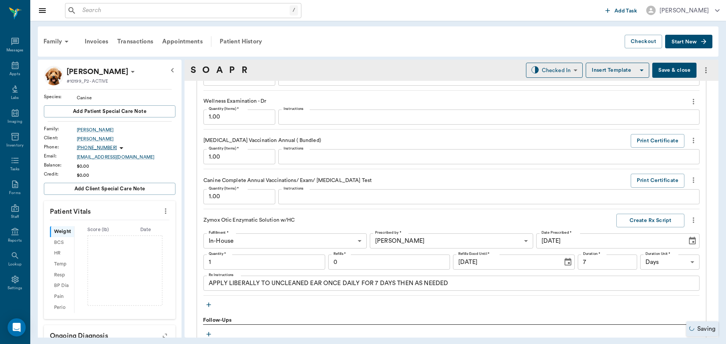
type input "1.00"
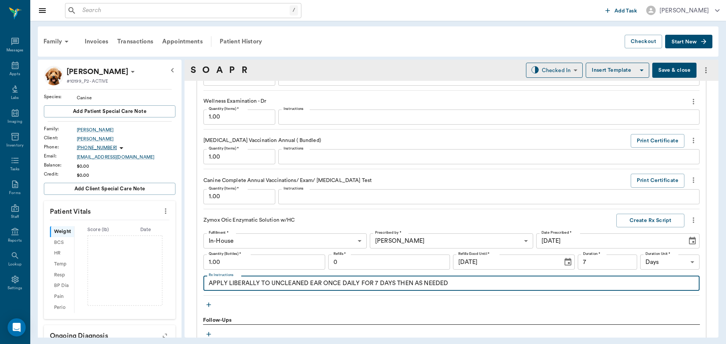
click at [261, 282] on textarea "APPLY LIBERALLY TO UNCLEANED EAR ONCE DAILY FOR 7 DAYS THEN AS NEEDED" at bounding box center [451, 283] width 485 height 9
click at [343, 285] on textarea "APPLY LIBERALLY (~drops)TO UNCLEANED EAR ONCE DAILY FOR 7 DAYS THEN AS NEEDED" at bounding box center [451, 283] width 485 height 9
type textarea "APPLY LIBERALLY (~drops)TO UNCLEANED EARs ONCE DAILY FOR 7 DAYS THEN AS NEEDED"
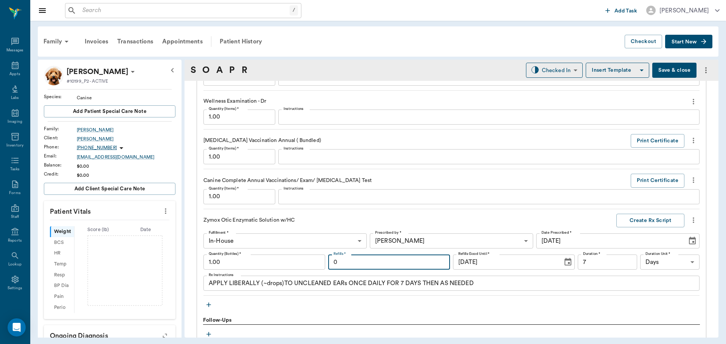
click at [382, 258] on input "0" at bounding box center [389, 262] width 122 height 15
type input "1"
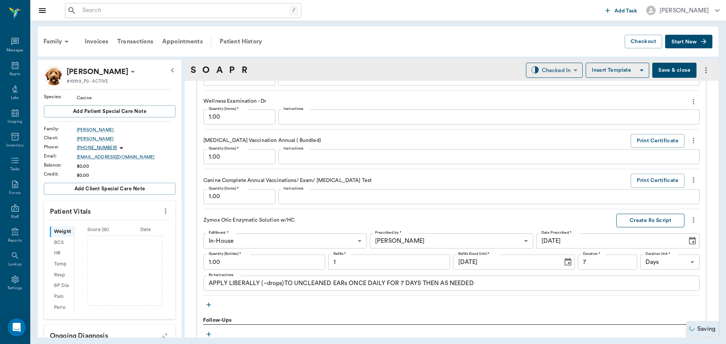
click at [638, 216] on button "Create Rx Script" at bounding box center [650, 221] width 68 height 14
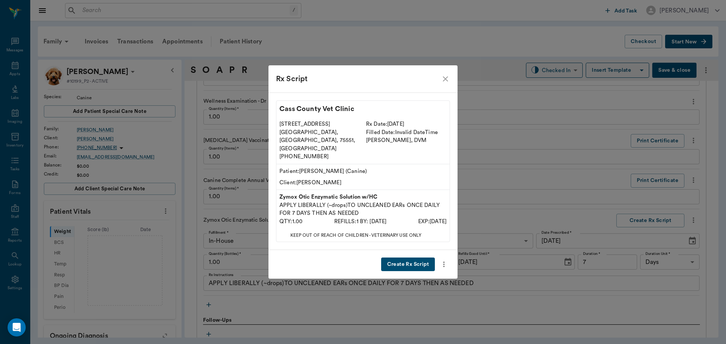
click at [408, 258] on button "Create Rx Script" at bounding box center [408, 265] width 54 height 14
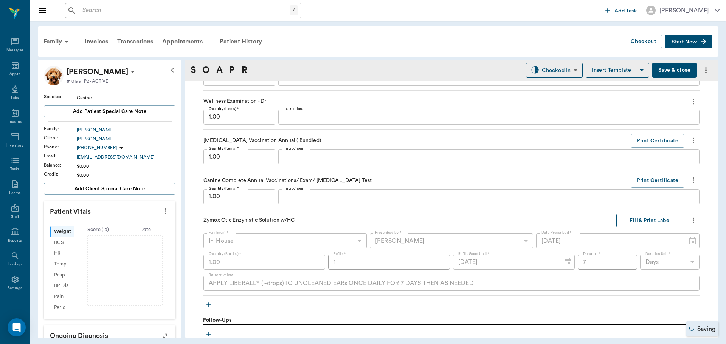
click at [661, 219] on button "Fill & Print Label" at bounding box center [650, 221] width 68 height 14
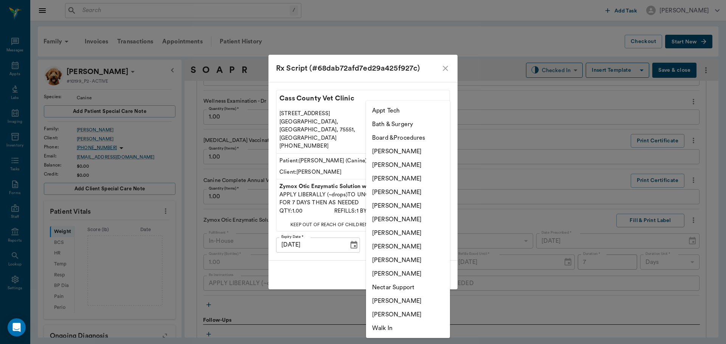
click at [406, 232] on body "/ ​ Add Task Dr. Bert Ellsworth Nectar Messages Appts Labs Imaging Inventory Ta…" at bounding box center [363, 172] width 726 height 344
click at [406, 188] on li "[PERSON_NAME]" at bounding box center [408, 193] width 84 height 14
type input "63ec2f075fda476ae8351a4d"
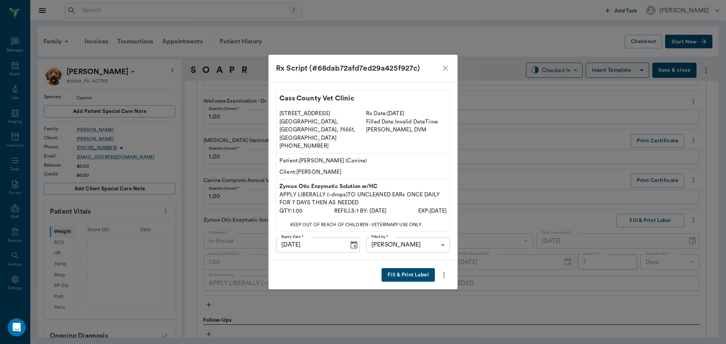
click at [397, 269] on button "Fill & Print Label" at bounding box center [407, 275] width 53 height 14
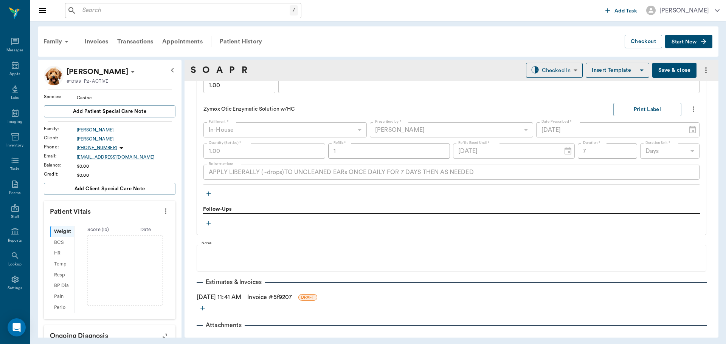
scroll to position [881, 0]
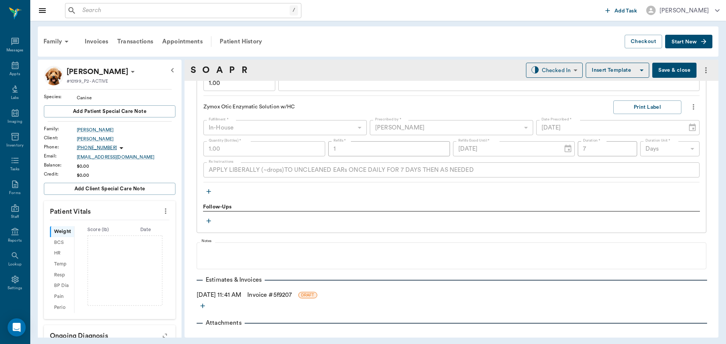
click at [208, 192] on icon "button" at bounding box center [209, 192] width 8 height 8
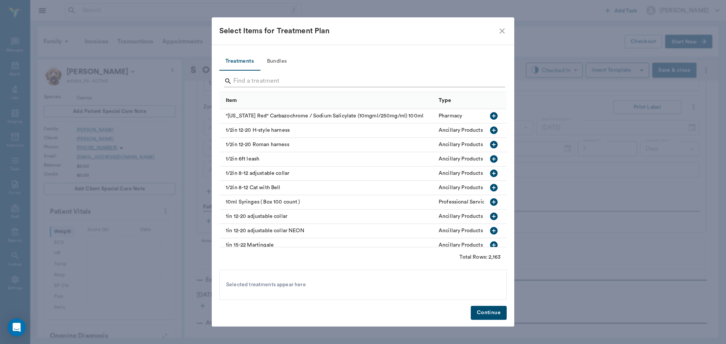
click at [255, 83] on input "Search" at bounding box center [363, 81] width 260 height 12
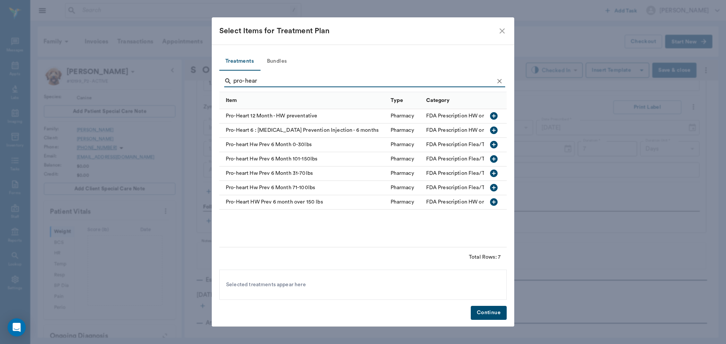
type input "pro-hear"
click at [494, 117] on icon "button" at bounding box center [494, 116] width 8 height 8
click at [488, 312] on button "Continue" at bounding box center [488, 313] width 36 height 14
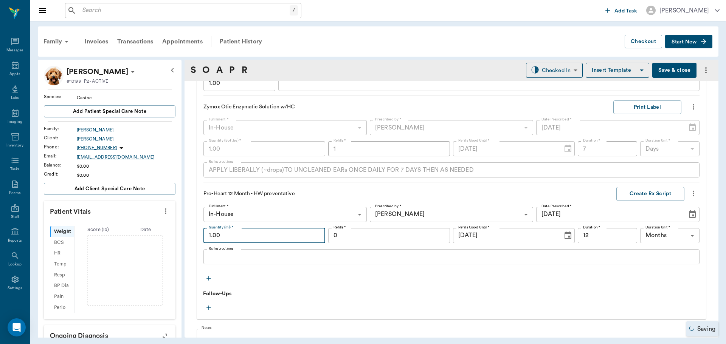
click at [250, 235] on input "1.00" at bounding box center [264, 235] width 122 height 15
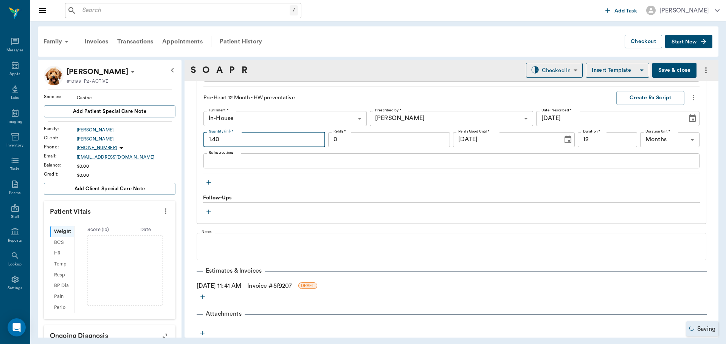
scroll to position [978, 0]
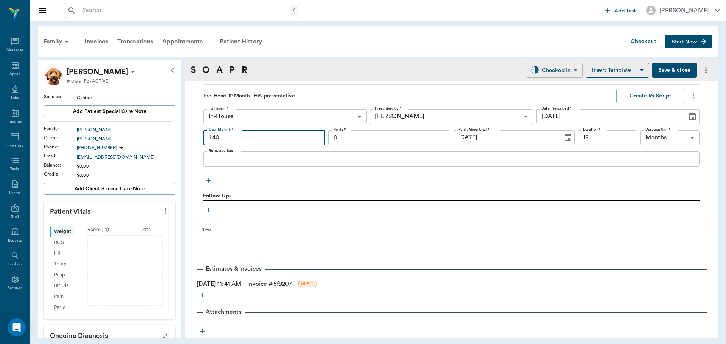
type input "1.40"
click at [564, 72] on body "/ ​ Add Task Dr. Bert Ellsworth Nectar Messages Appts Labs Imaging Inventory Ta…" at bounding box center [363, 172] width 726 height 344
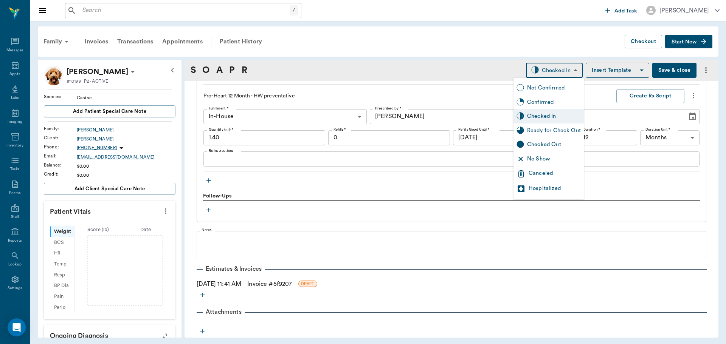
click at [557, 128] on div "Ready for Check Out" at bounding box center [554, 131] width 54 height 8
type input "READY_TO_CHECKOUT"
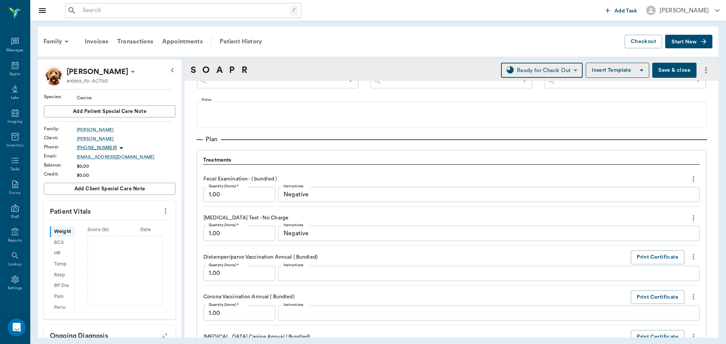
scroll to position [487, 0]
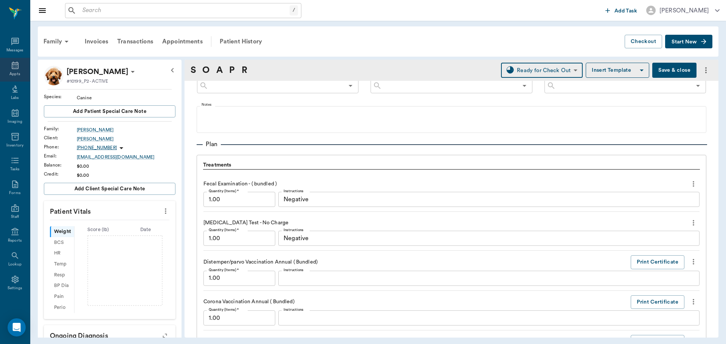
click at [17, 70] on div "Appts" at bounding box center [15, 70] width 30 height 24
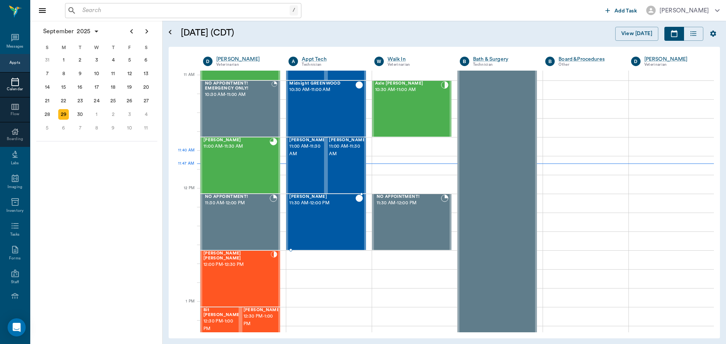
scroll to position [228, 0]
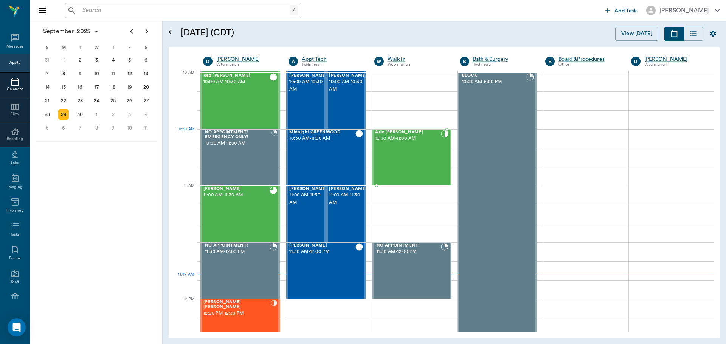
click at [420, 144] on div "Axle [PERSON_NAME] 10:30 AM - 11:00 AM" at bounding box center [408, 157] width 66 height 55
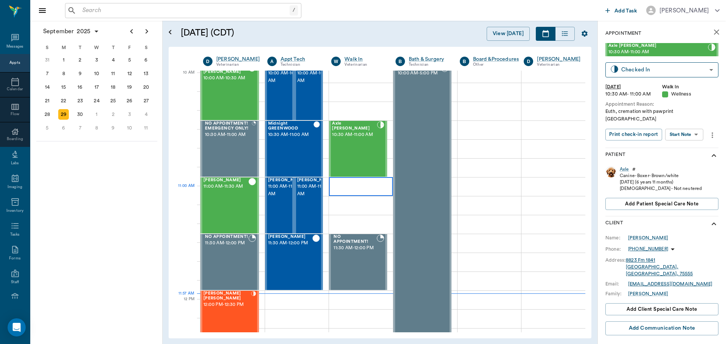
scroll to position [228, 0]
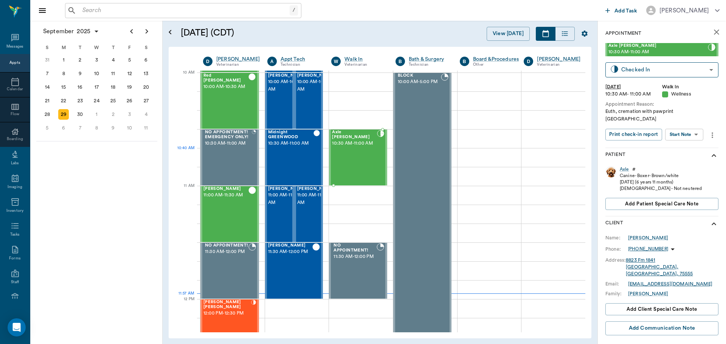
click at [363, 159] on div "Axle [PERSON_NAME] 10:30 AM - 11:00 AM" at bounding box center [354, 157] width 45 height 55
click at [658, 68] on body "/ ​ Add Task [PERSON_NAME] Nectar Messages Appts Calendar Flow Boarding Labs Im…" at bounding box center [363, 172] width 726 height 344
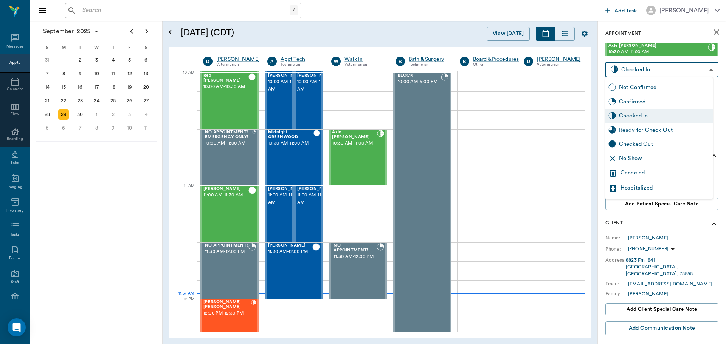
click at [658, 132] on div "Ready for Check Out" at bounding box center [664, 130] width 91 height 8
type input "READY_TO_CHECKOUT"
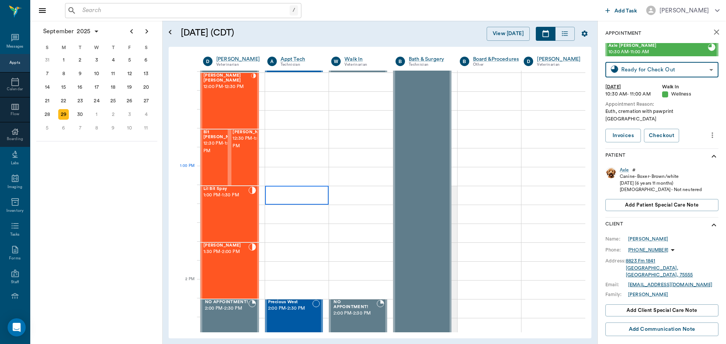
scroll to position [606, 0]
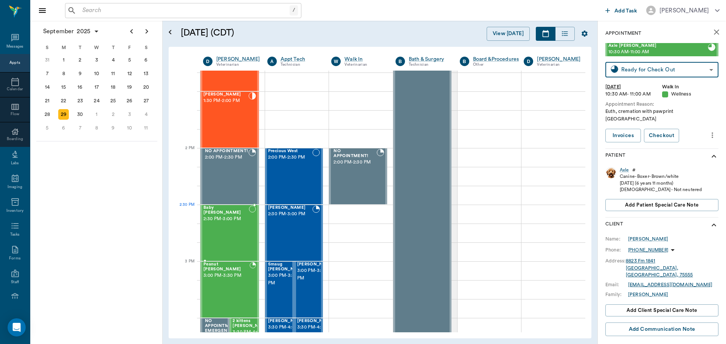
click at [234, 216] on span "2:30 PM - 3:00 PM" at bounding box center [225, 219] width 45 height 8
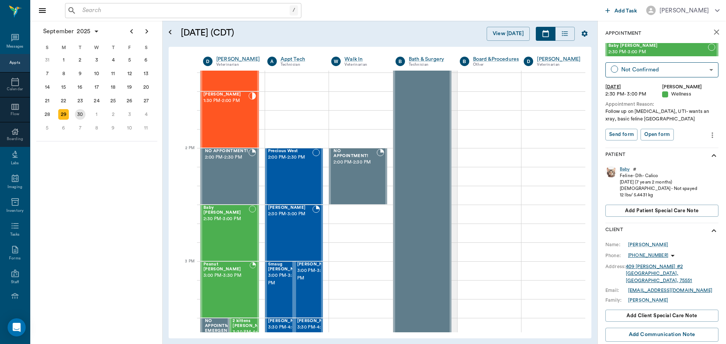
click at [86, 114] on div "30" at bounding box center [80, 115] width 17 height 14
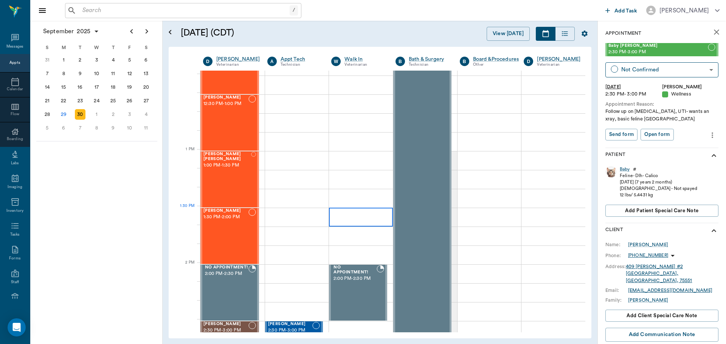
scroll to position [491, 0]
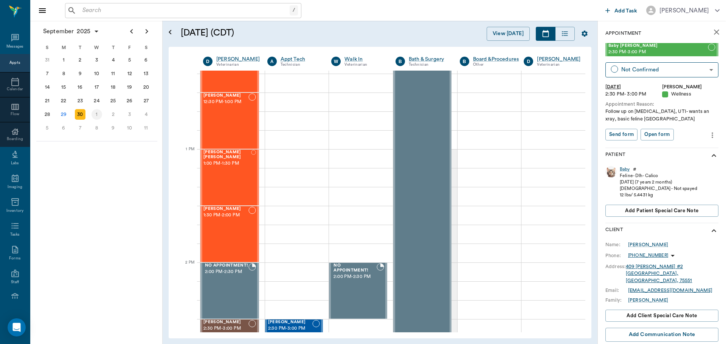
click at [96, 115] on div "1" at bounding box center [96, 114] width 11 height 11
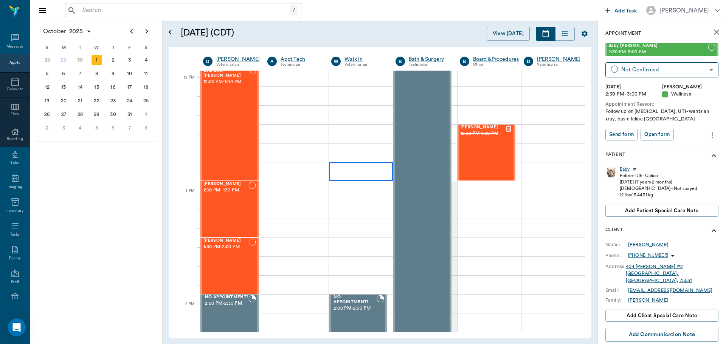
scroll to position [416, 0]
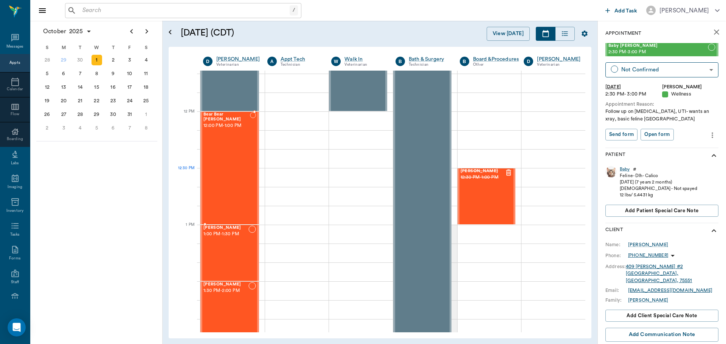
click at [230, 178] on div "Bear Bear [PERSON_NAME] 12:00 PM - 1:00 PM" at bounding box center [226, 168] width 46 height 112
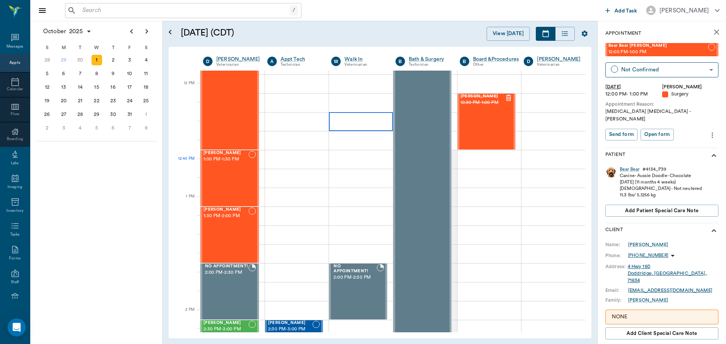
scroll to position [491, 0]
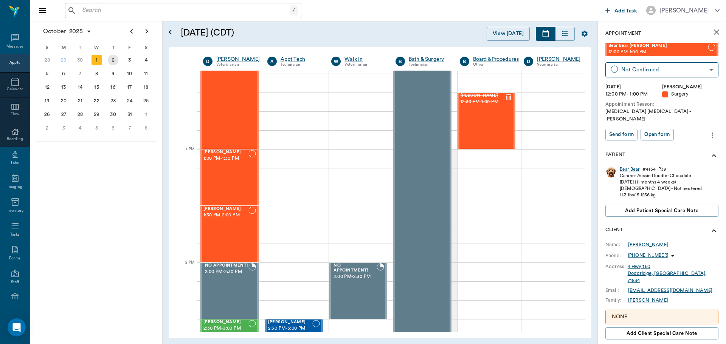
click at [107, 62] on div "2" at bounding box center [113, 60] width 17 height 14
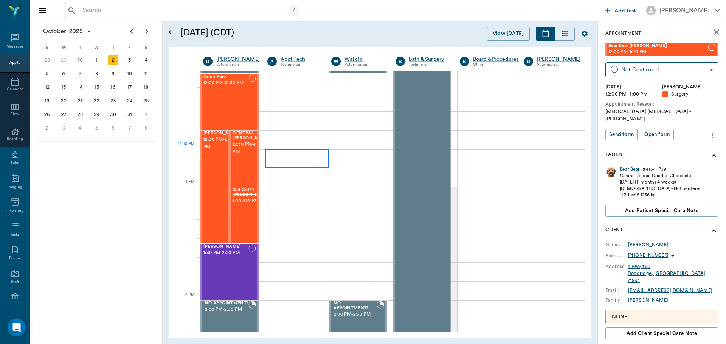
scroll to position [491, 0]
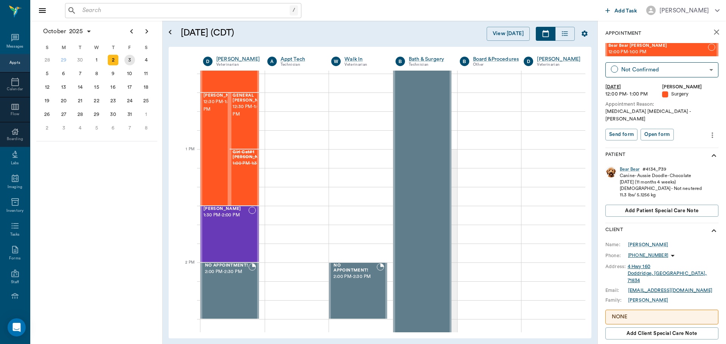
click at [127, 62] on div "3" at bounding box center [129, 60] width 11 height 11
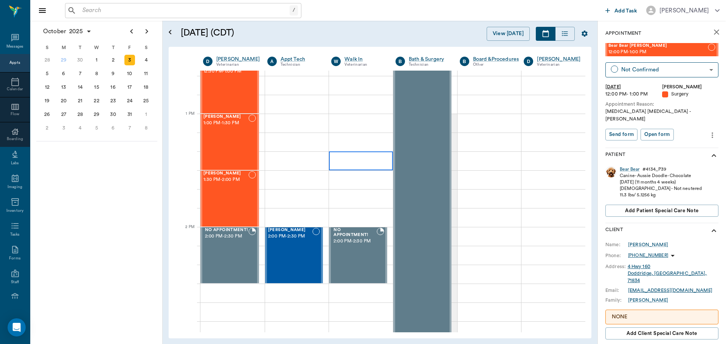
scroll to position [529, 0]
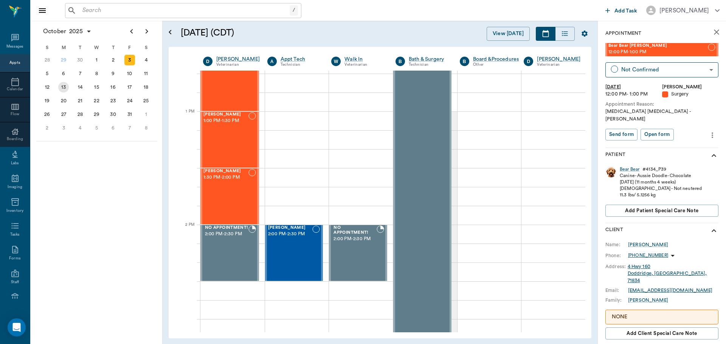
click at [66, 77] on div "6" at bounding box center [63, 73] width 11 height 11
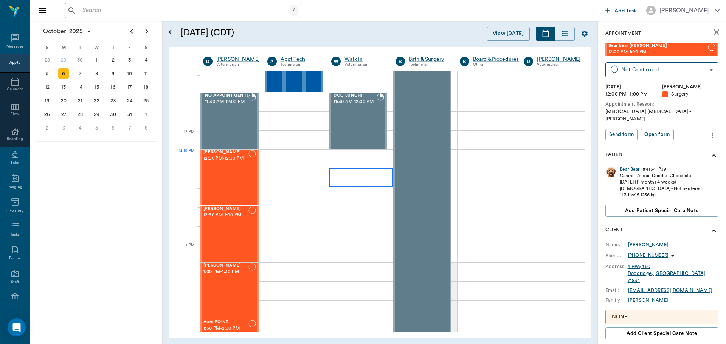
scroll to position [453, 0]
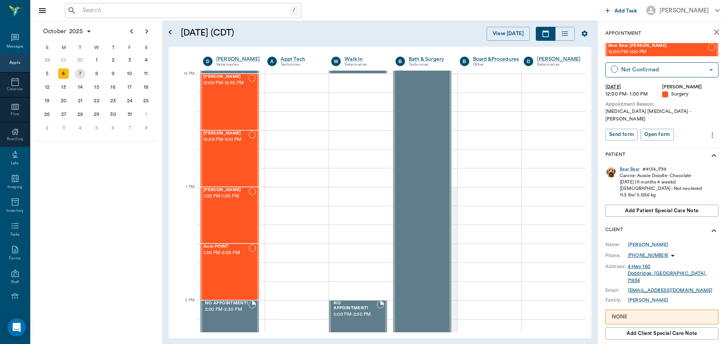
click at [84, 70] on div "7" at bounding box center [80, 73] width 11 height 11
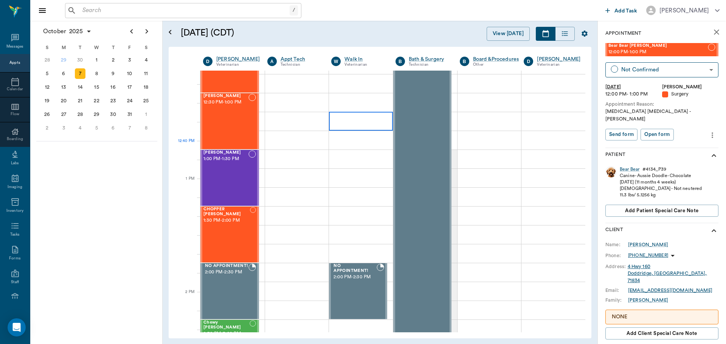
scroll to position [491, 0]
click at [95, 73] on div "8" at bounding box center [96, 73] width 11 height 11
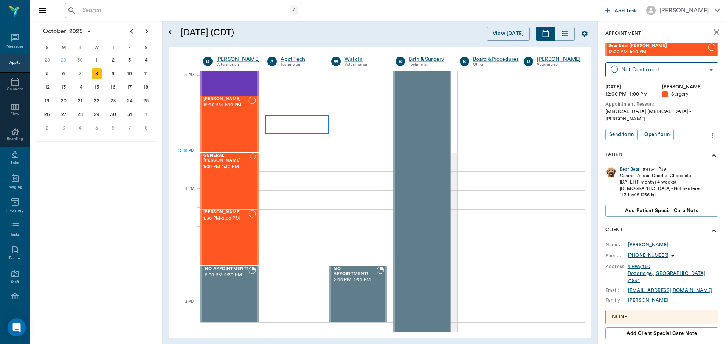
scroll to position [491, 0]
